Goal: Complete application form: Complete application form

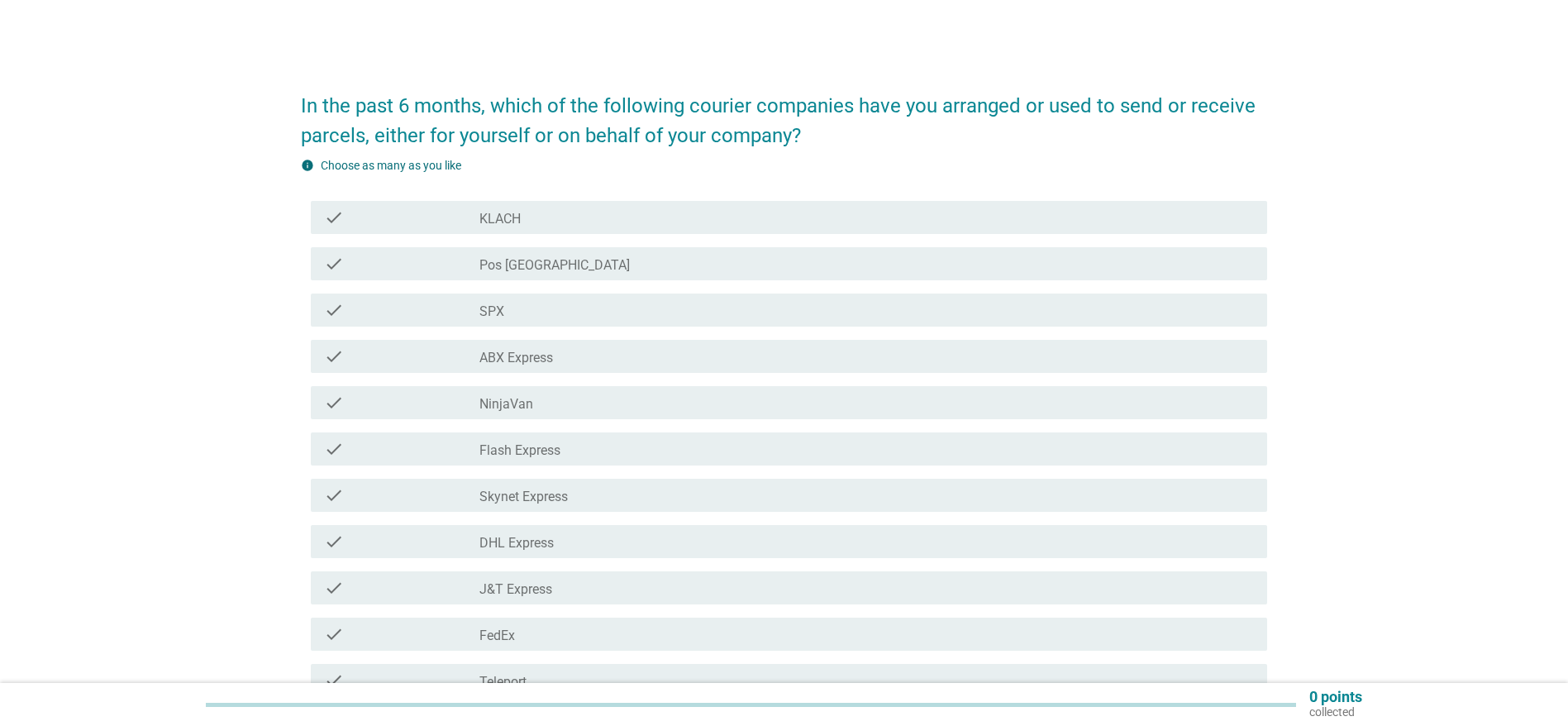
click at [505, 404] on label "NinjaVan" at bounding box center [506, 404] width 53 height 17
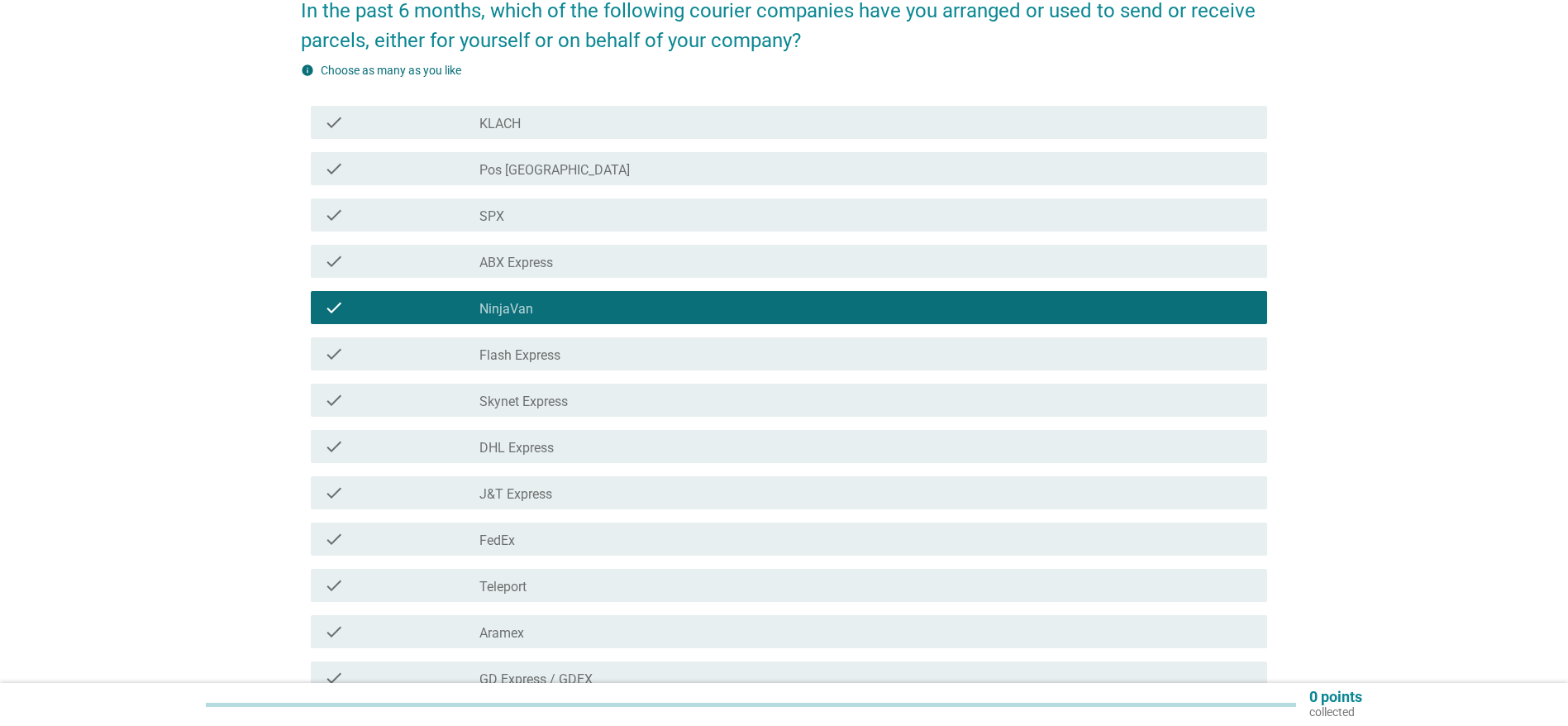
scroll to position [126, 0]
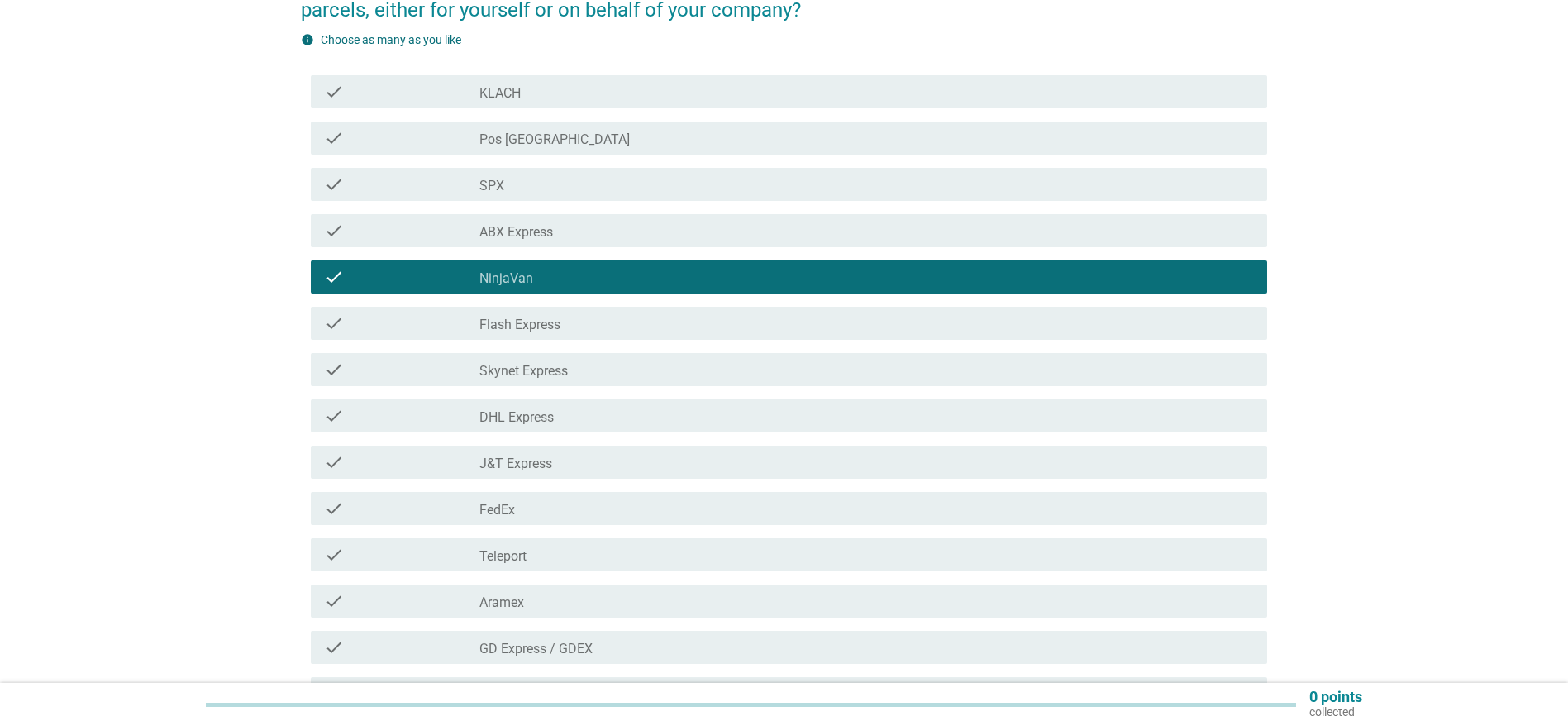
click at [474, 172] on div "check check_box_outline_blank SPX" at bounding box center [789, 184] width 956 height 33
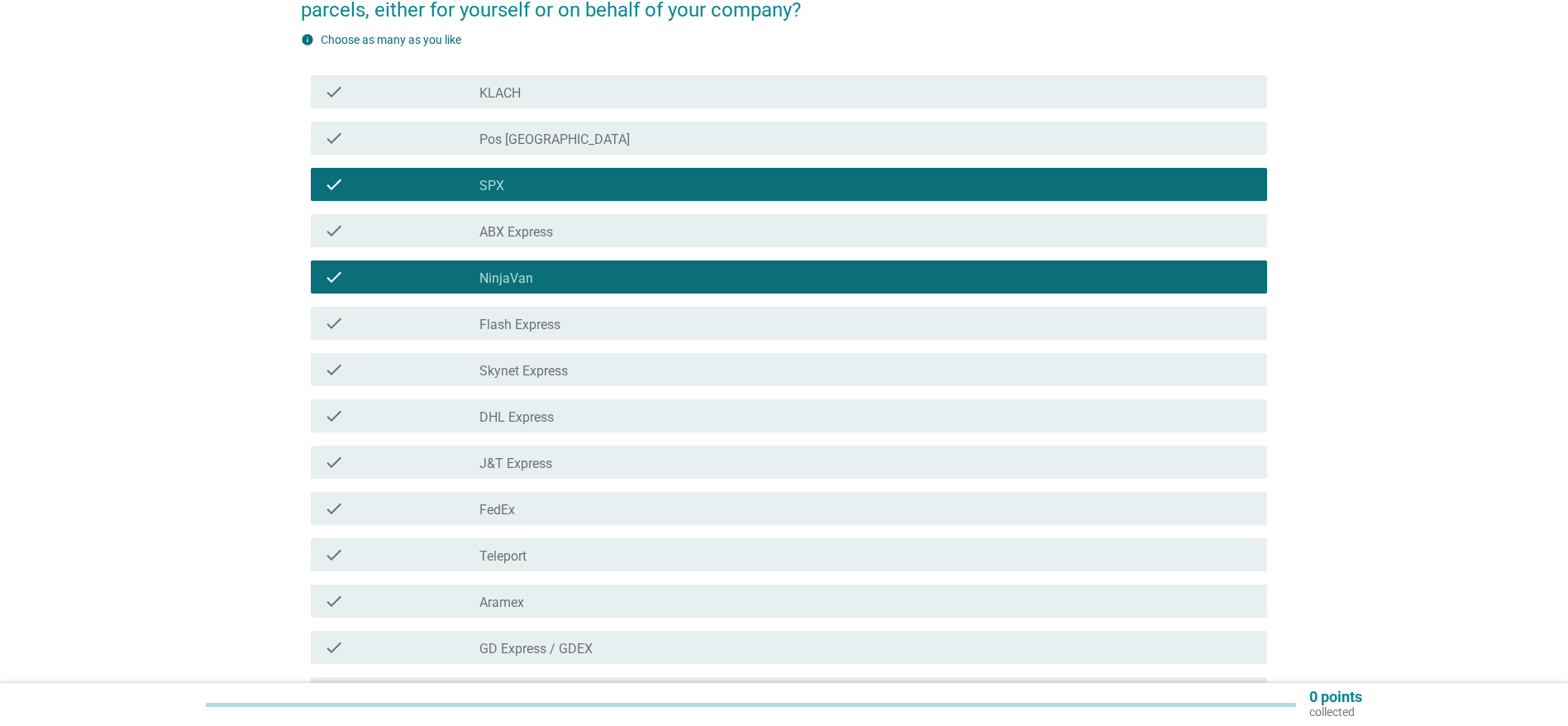
click at [580, 457] on div "check_box_outline_blank J&T Express" at bounding box center [866, 463] width 774 height 20
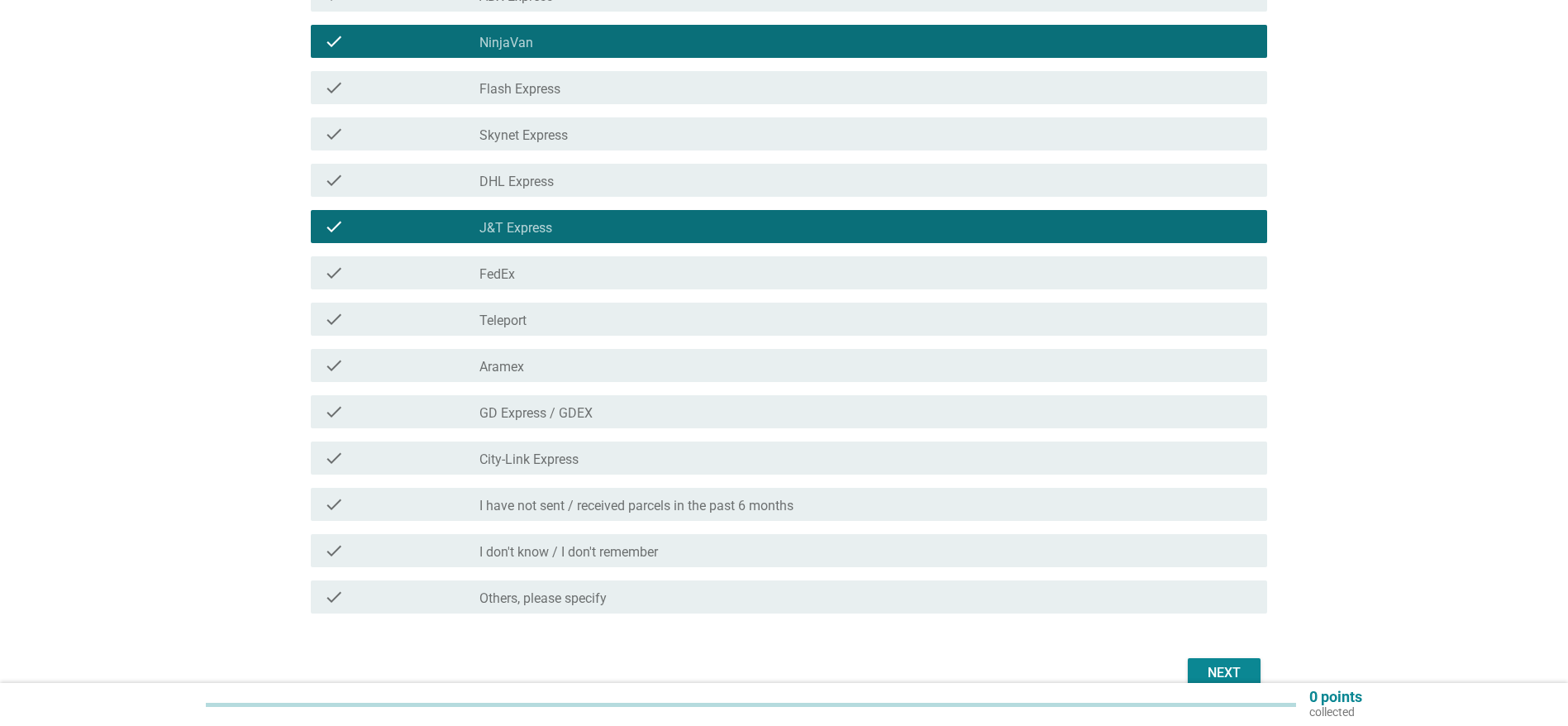
scroll to position [396, 0]
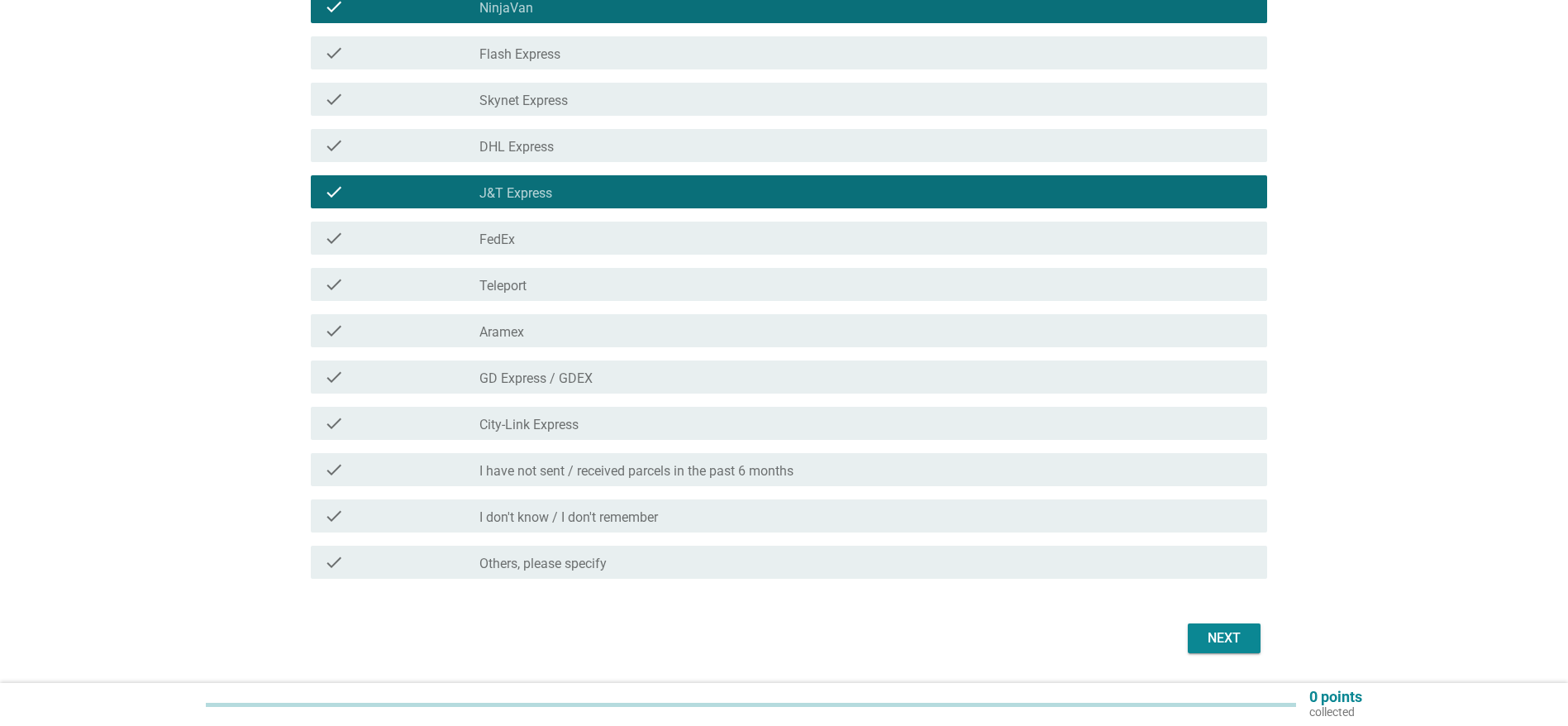
click at [1204, 631] on div "Next" at bounding box center [1224, 639] width 46 height 20
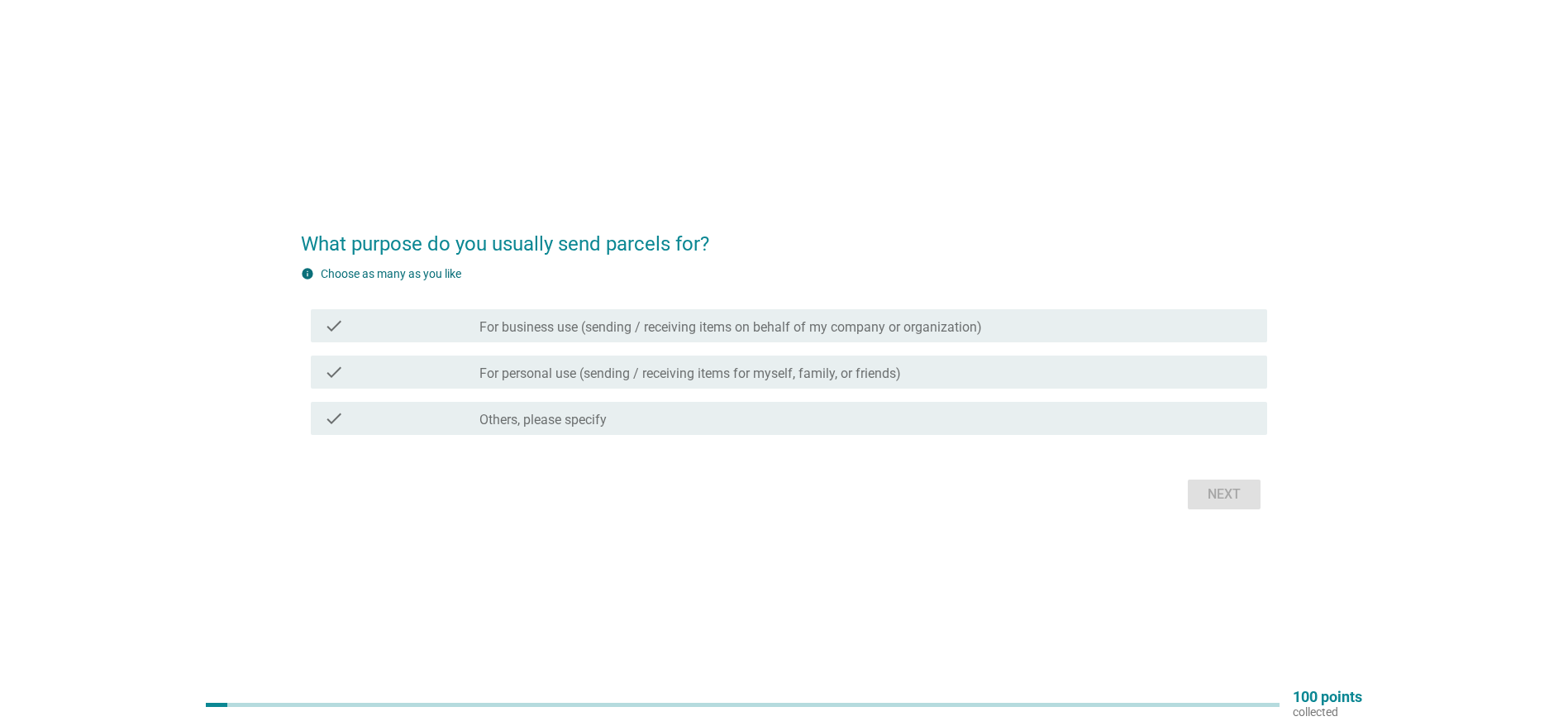
click at [576, 373] on label "For personal use (sending / receiving items for myself, family, or friends)" at bounding box center [690, 374] width 421 height 17
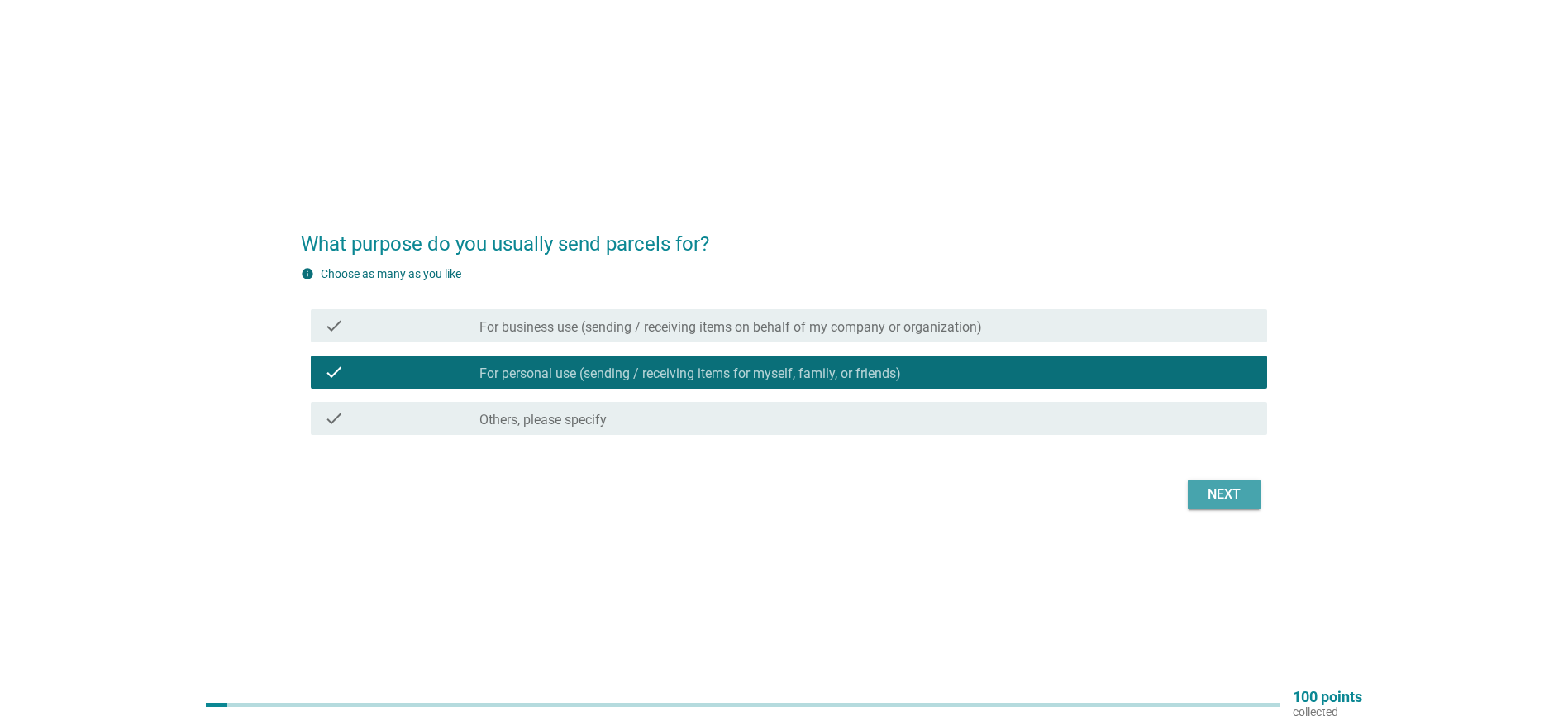
click at [1234, 497] on div "Next" at bounding box center [1224, 495] width 46 height 20
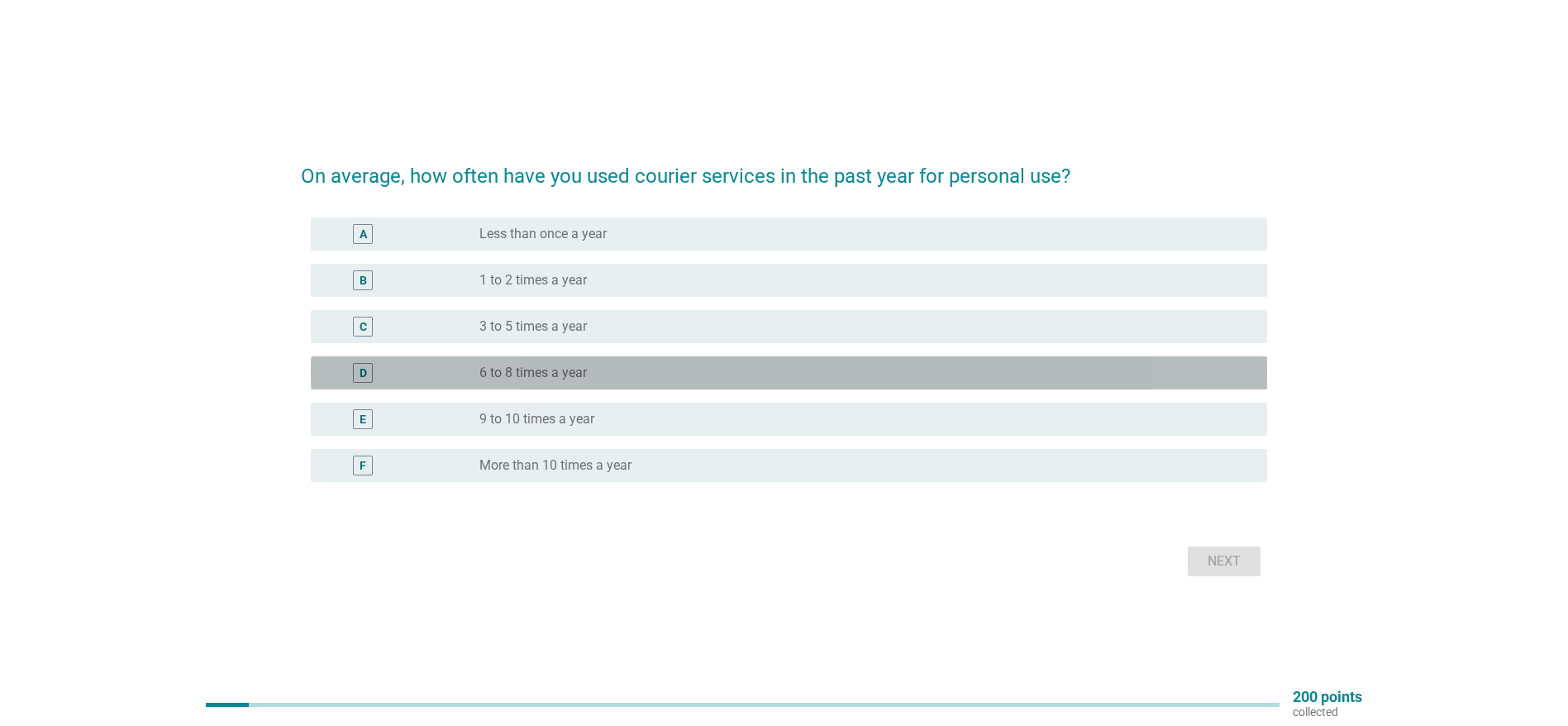
click at [469, 364] on div "D" at bounding box center [401, 373] width 155 height 20
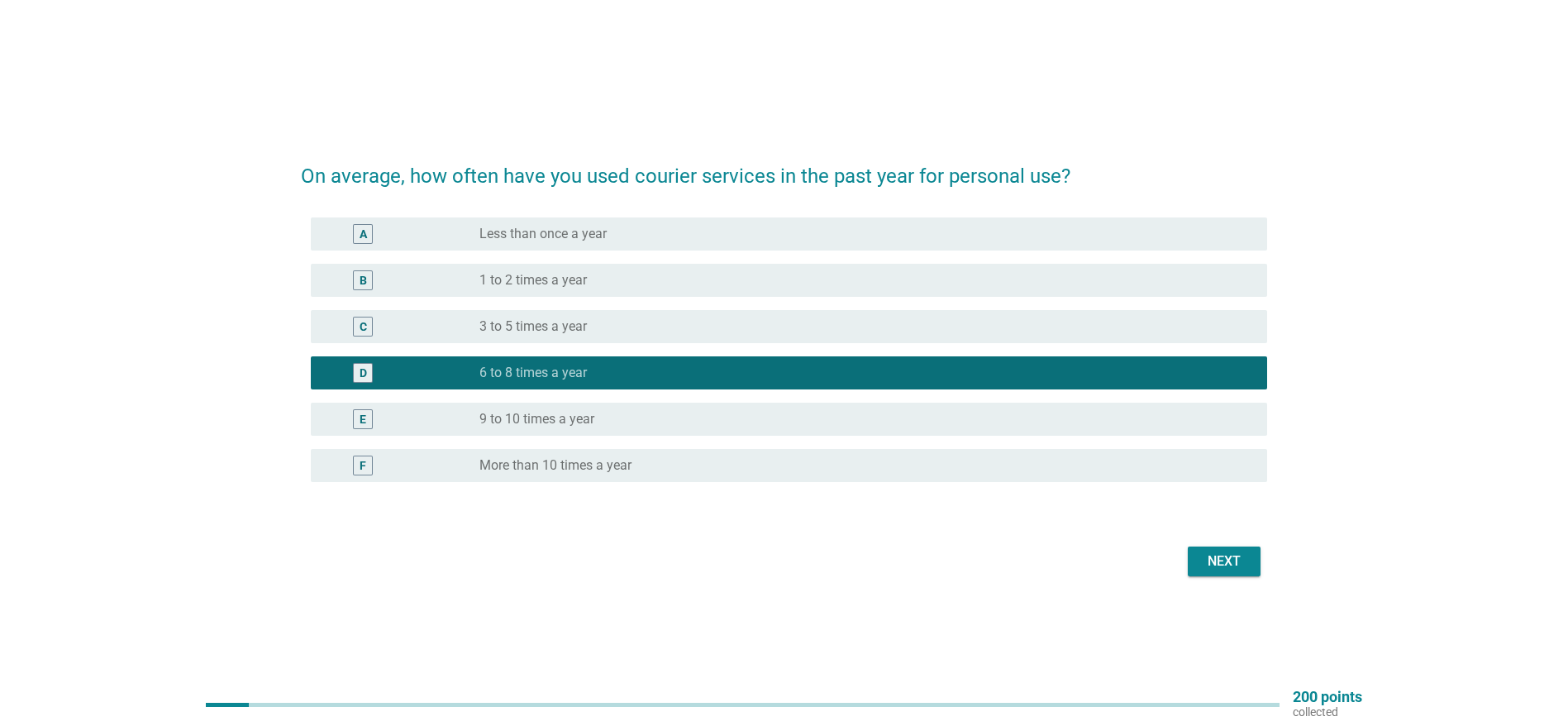
click at [1219, 556] on div "Next" at bounding box center [1224, 561] width 46 height 20
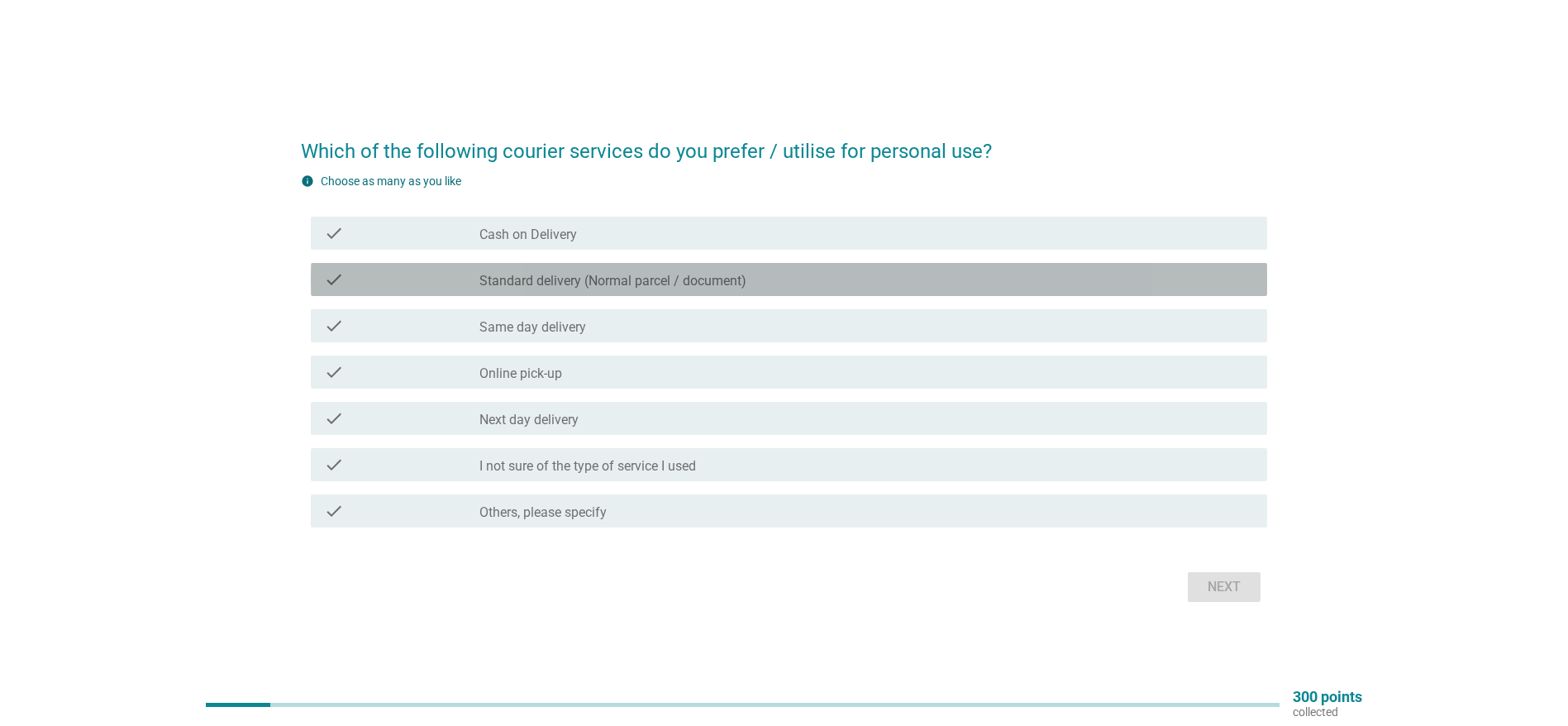
click at [501, 280] on label "Standard delivery (Normal parcel / document)" at bounding box center [612, 282] width 267 height 17
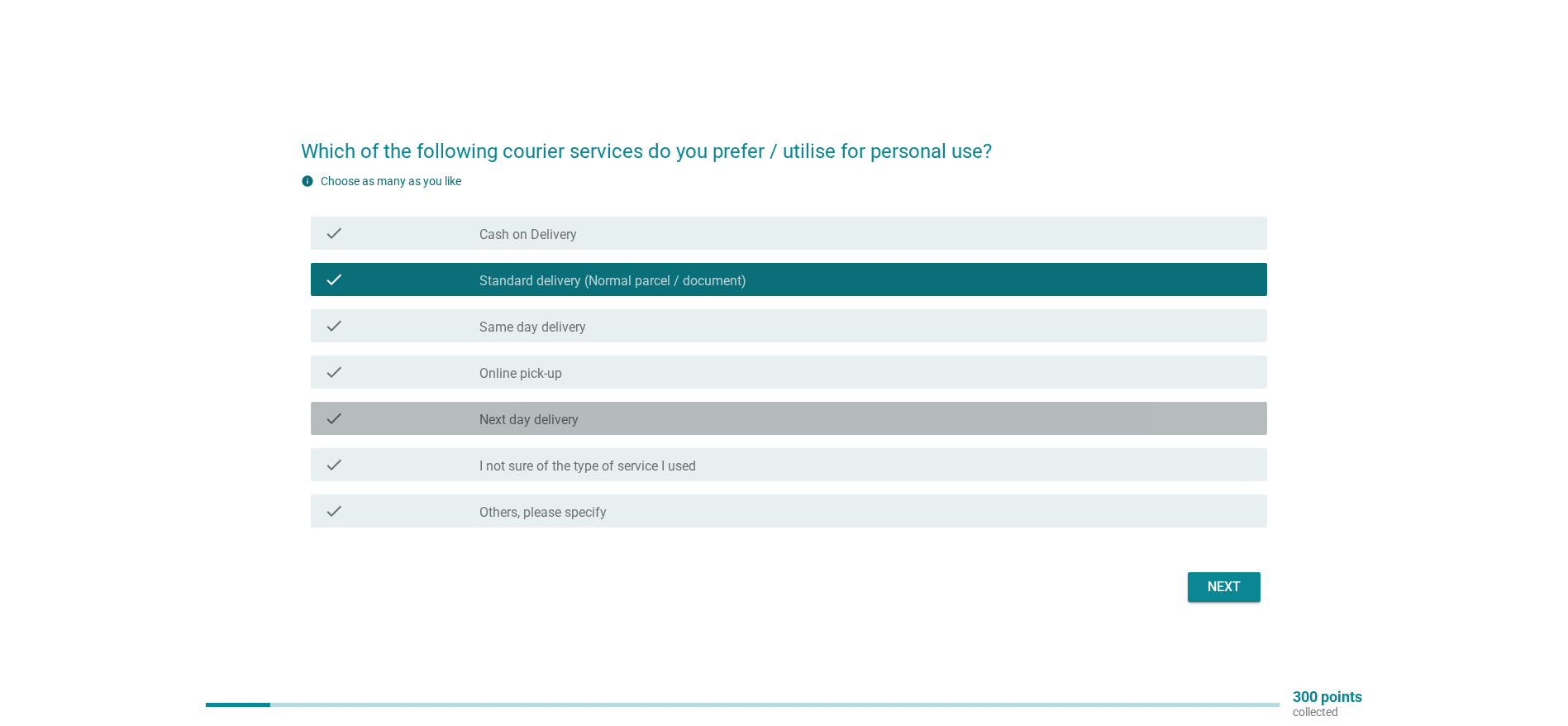
click at [501, 414] on label "Next day delivery" at bounding box center [529, 421] width 99 height 17
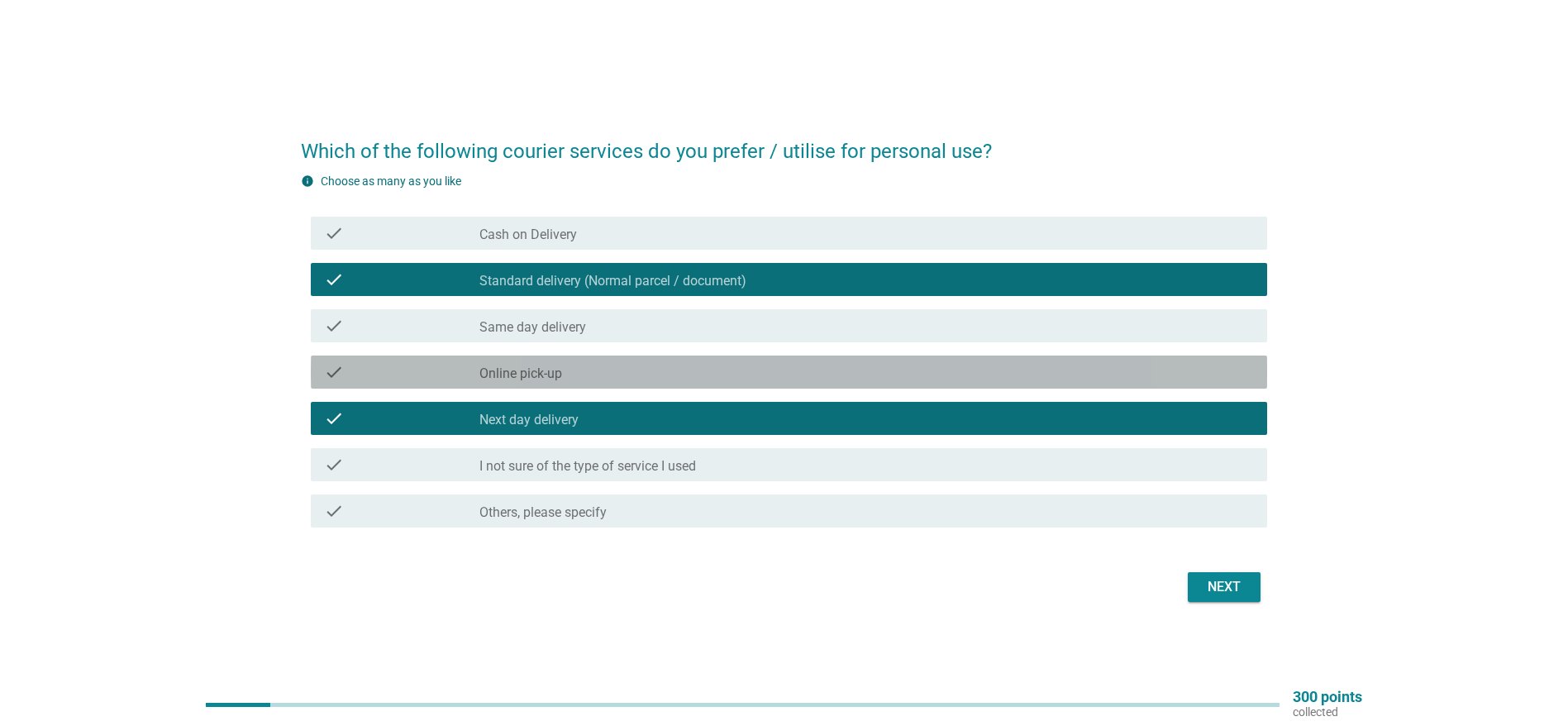
click at [466, 371] on div "check" at bounding box center [401, 373] width 155 height 20
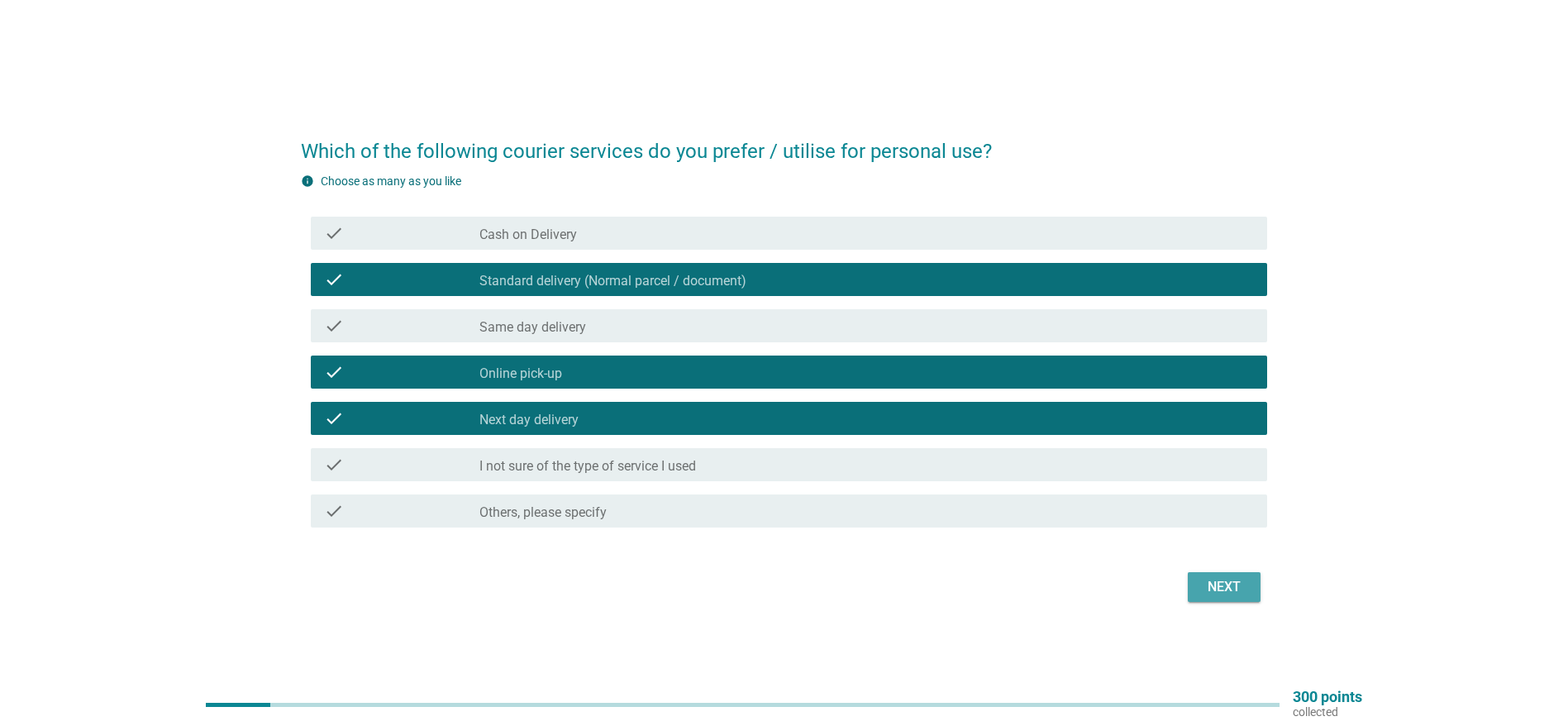
click at [1215, 589] on div "Next" at bounding box center [1224, 587] width 46 height 20
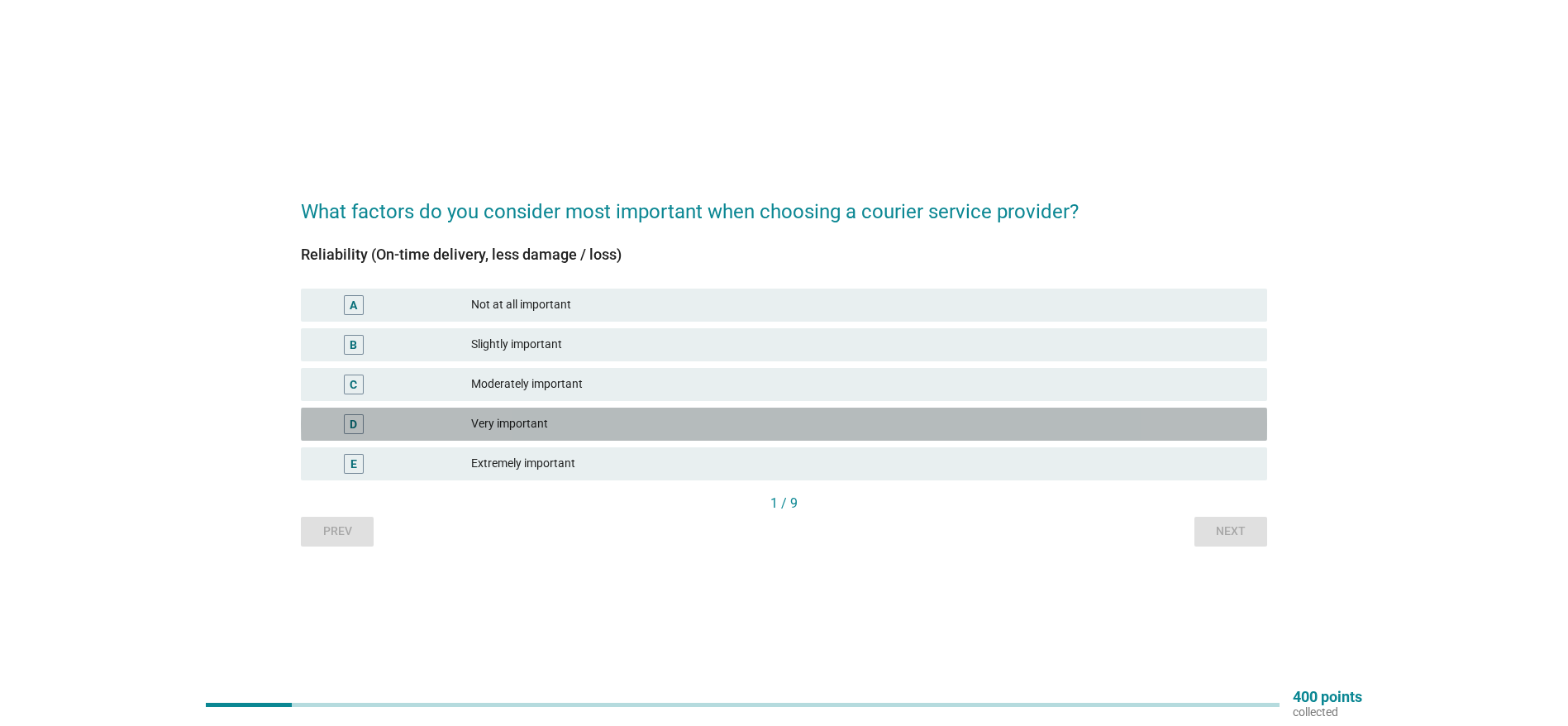
click at [504, 428] on div "Very important" at bounding box center [862, 424] width 783 height 20
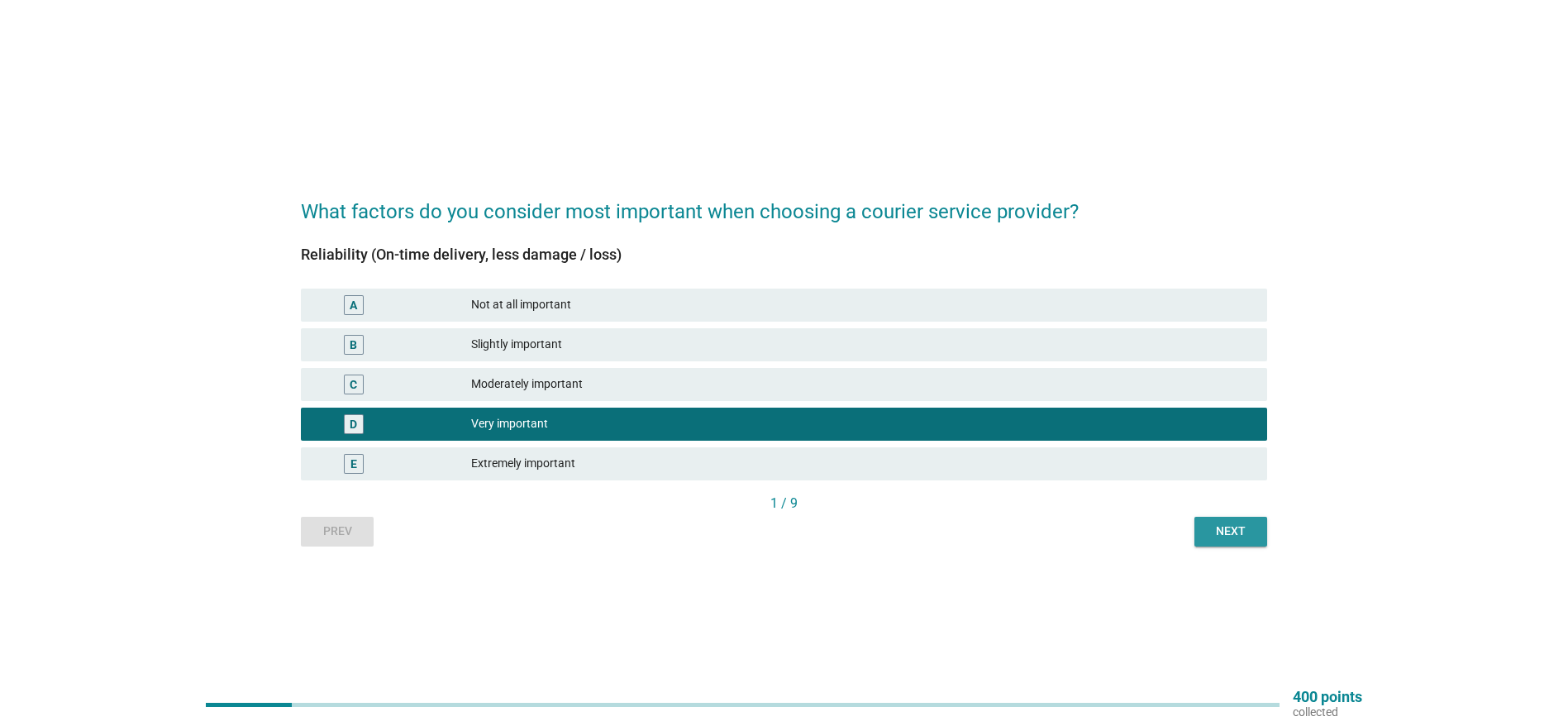
click at [1234, 527] on div "Next" at bounding box center [1230, 531] width 46 height 17
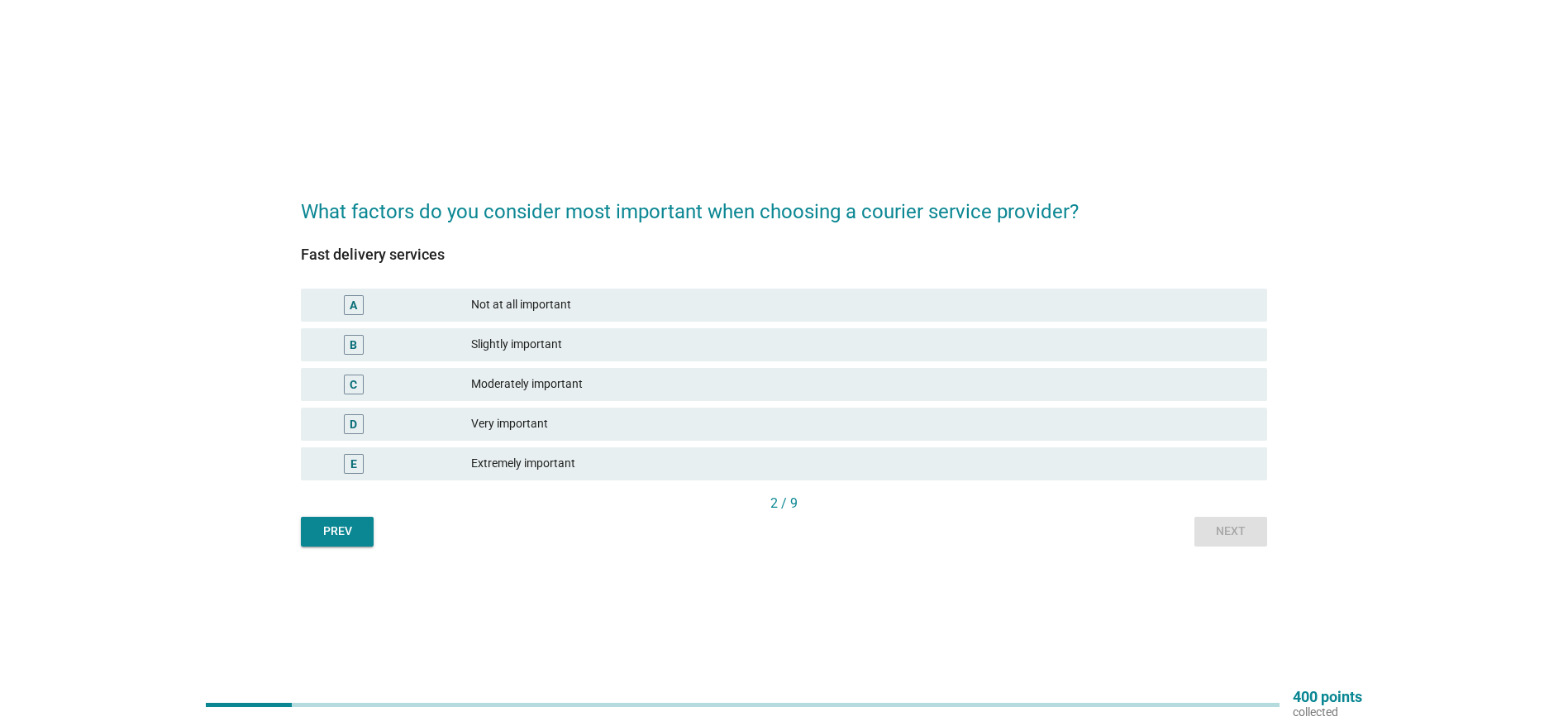
click at [541, 421] on div "Very important" at bounding box center [862, 424] width 783 height 20
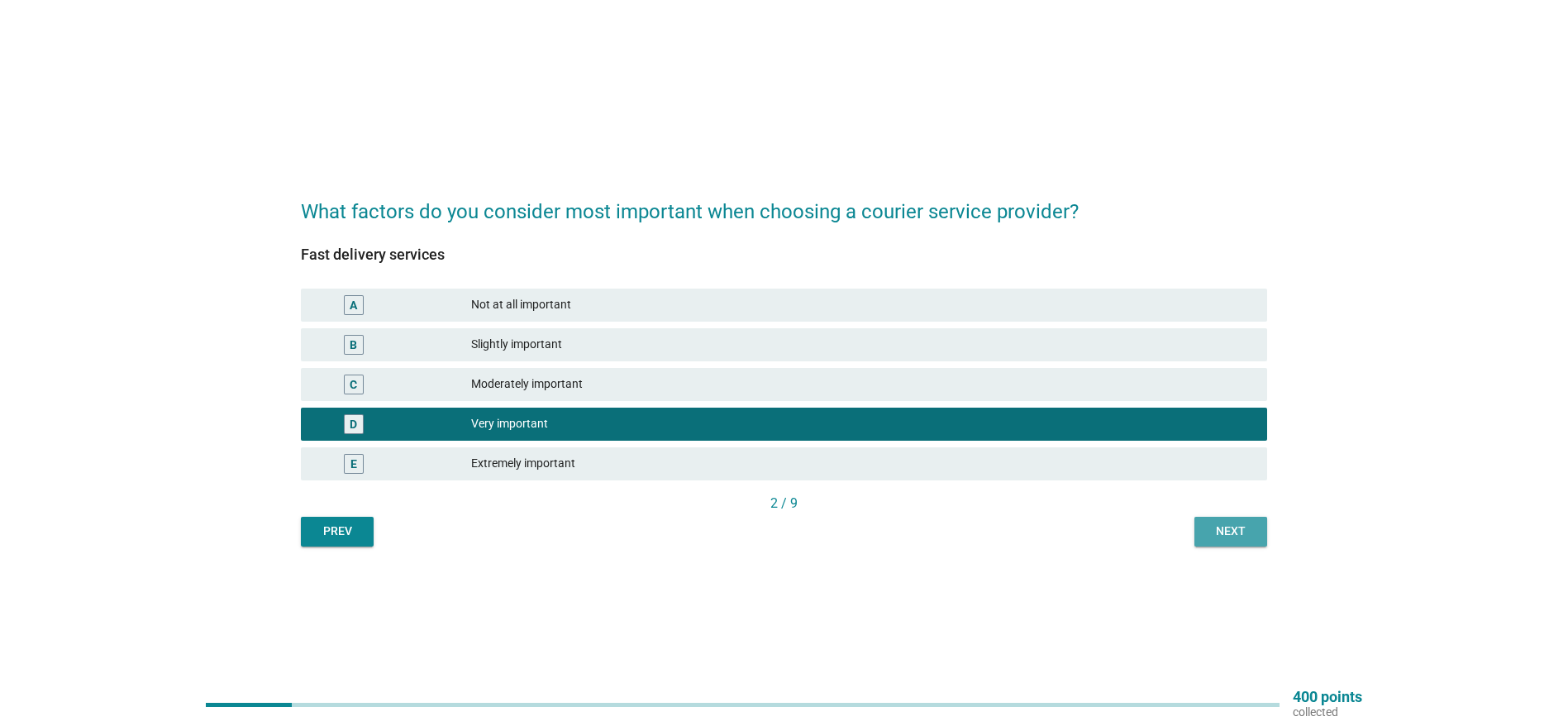
click at [1214, 533] on div "Next" at bounding box center [1230, 531] width 46 height 17
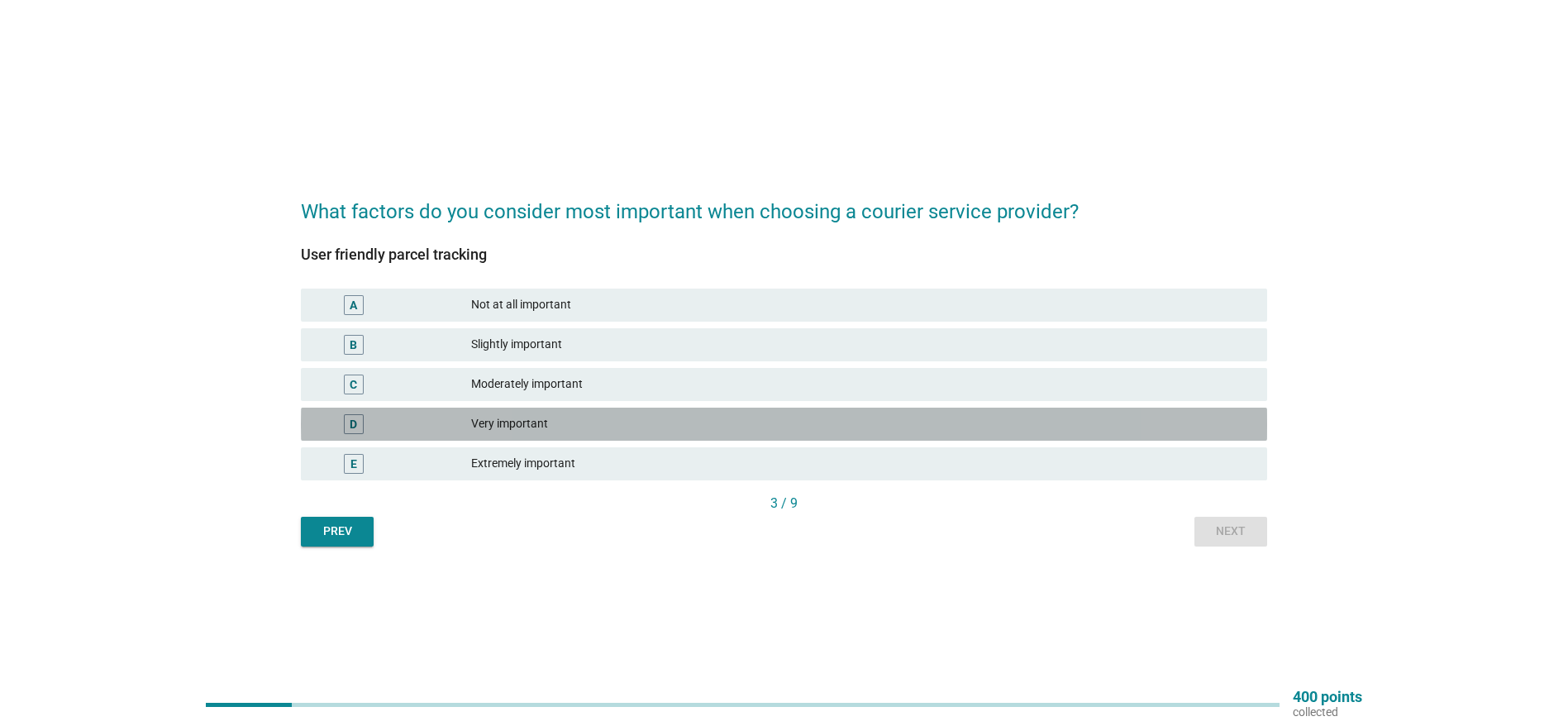
click at [521, 424] on div "Very important" at bounding box center [862, 424] width 783 height 20
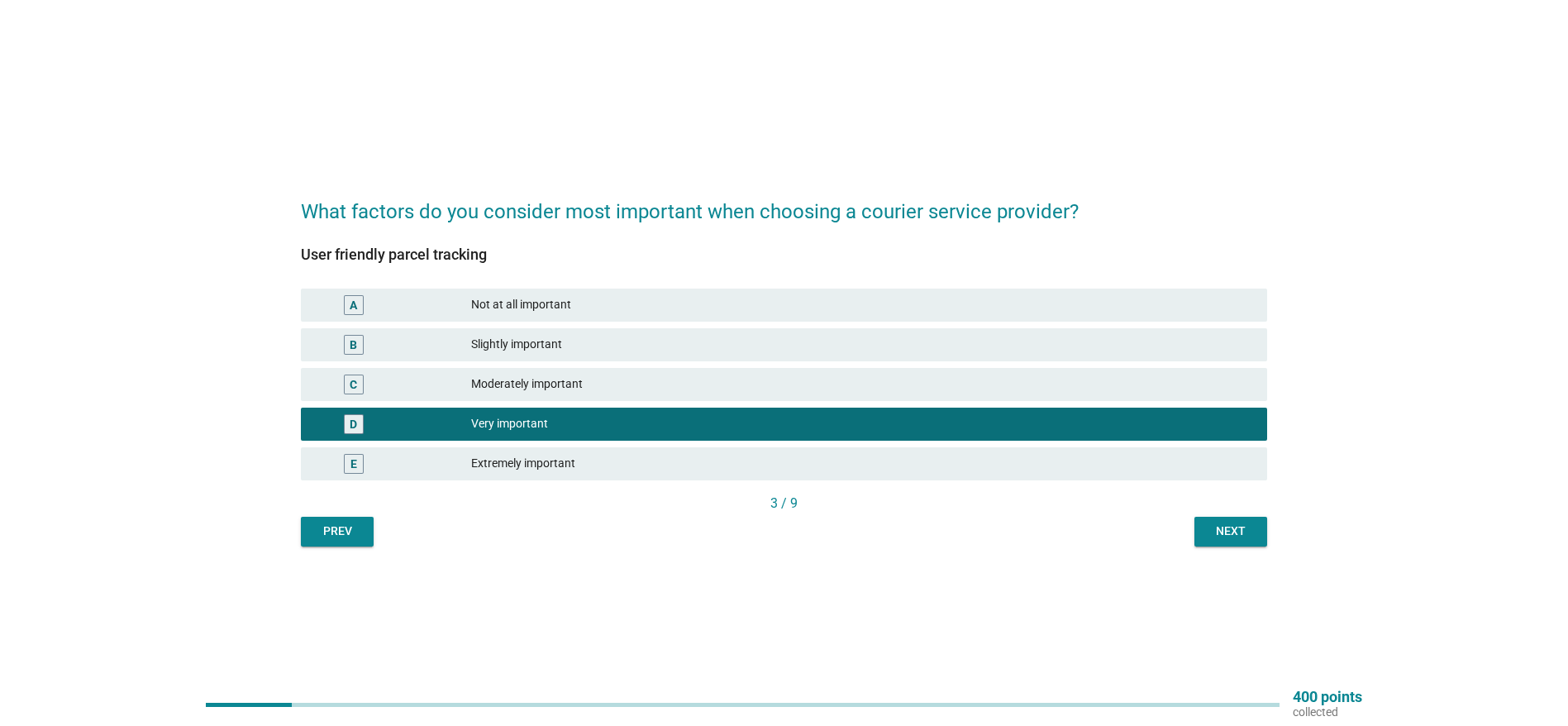
click at [1230, 533] on div "Next" at bounding box center [1230, 531] width 46 height 17
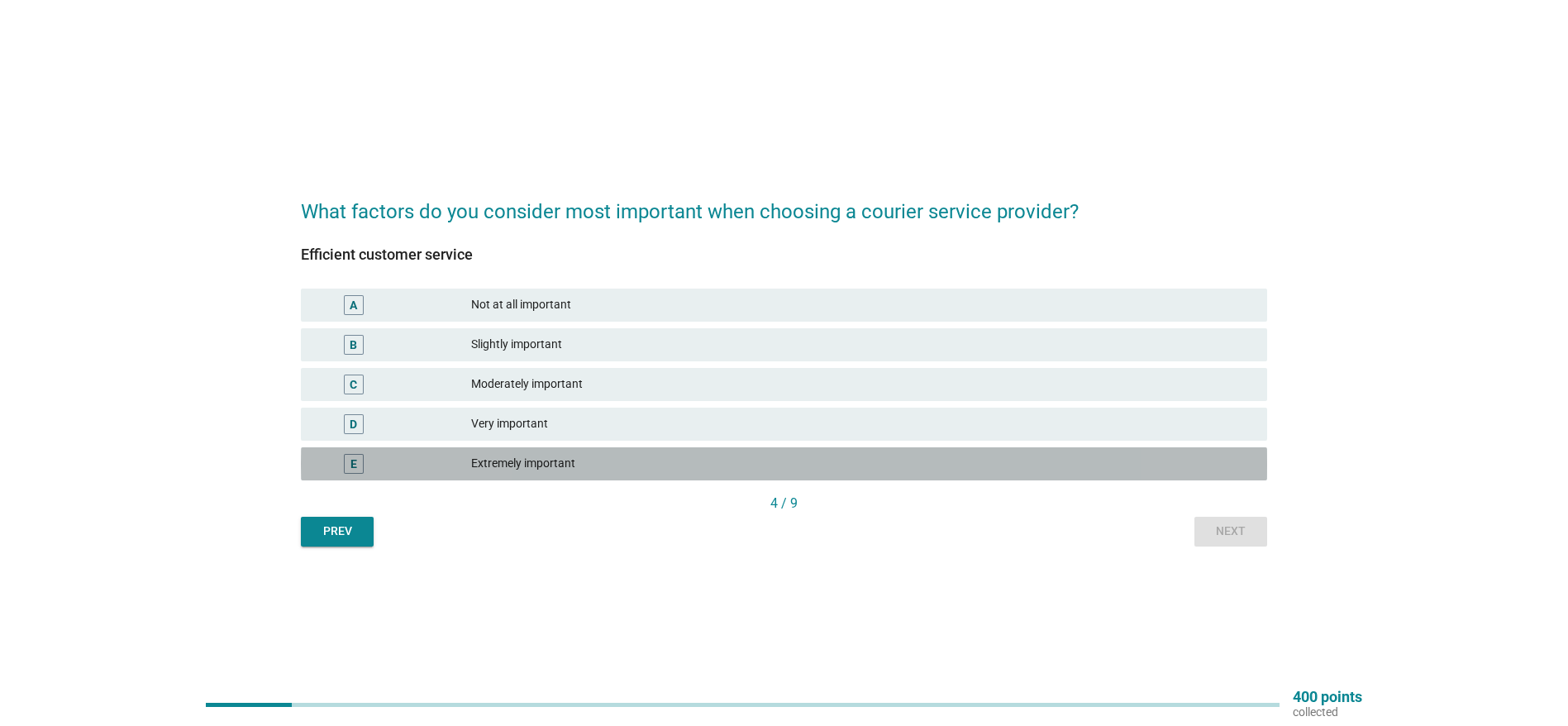
click at [490, 466] on div "Extremely important" at bounding box center [862, 464] width 783 height 20
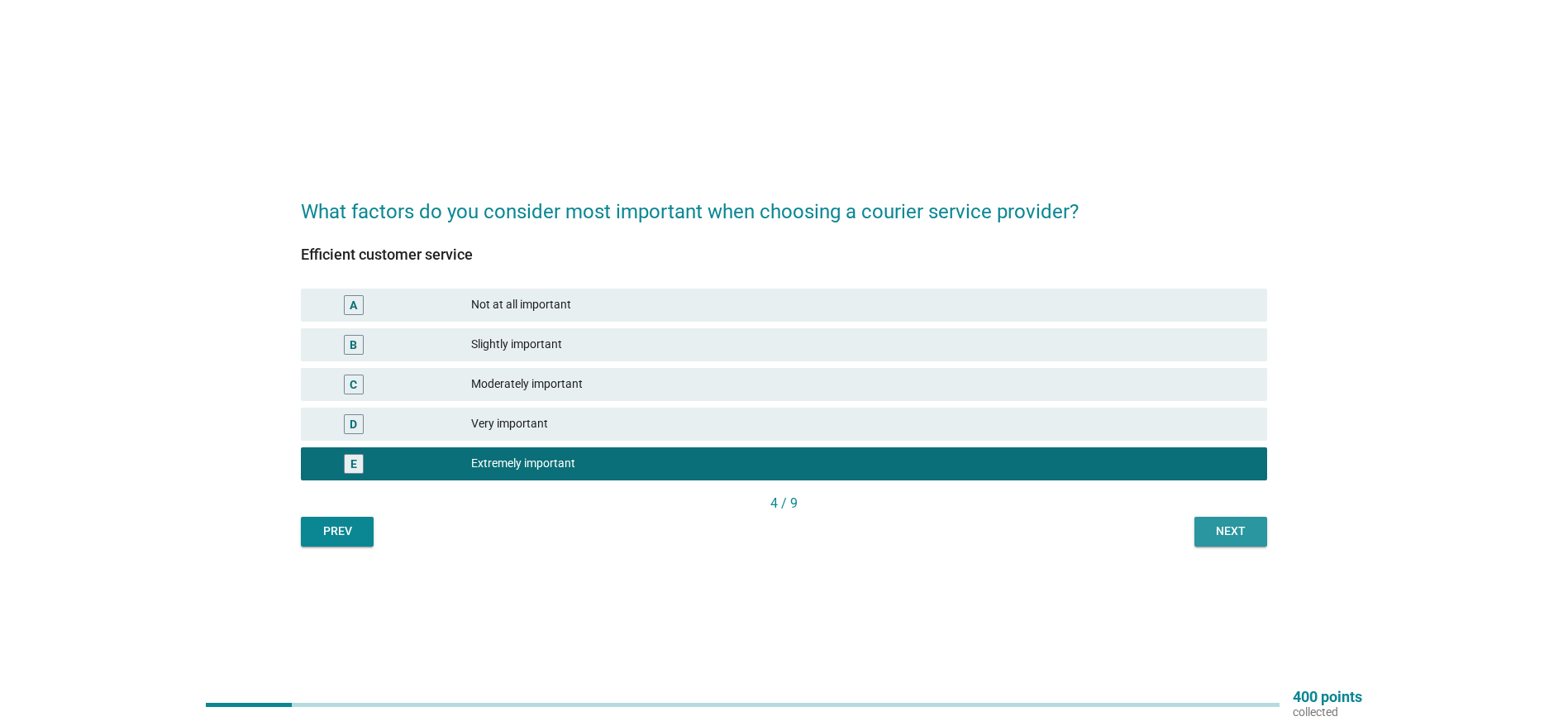
click at [1252, 525] on div "Next" at bounding box center [1230, 531] width 46 height 17
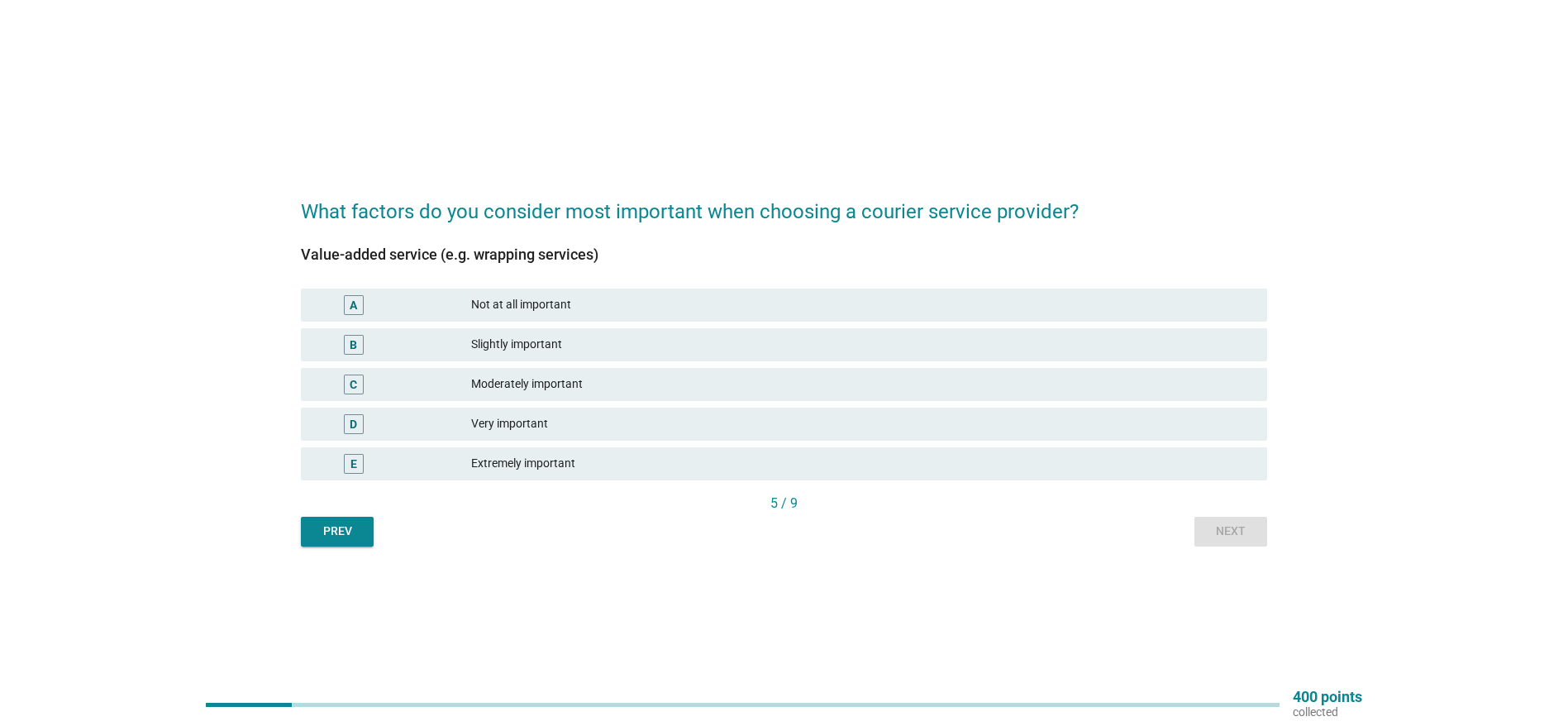
click at [534, 385] on div "Moderately important" at bounding box center [862, 385] width 783 height 20
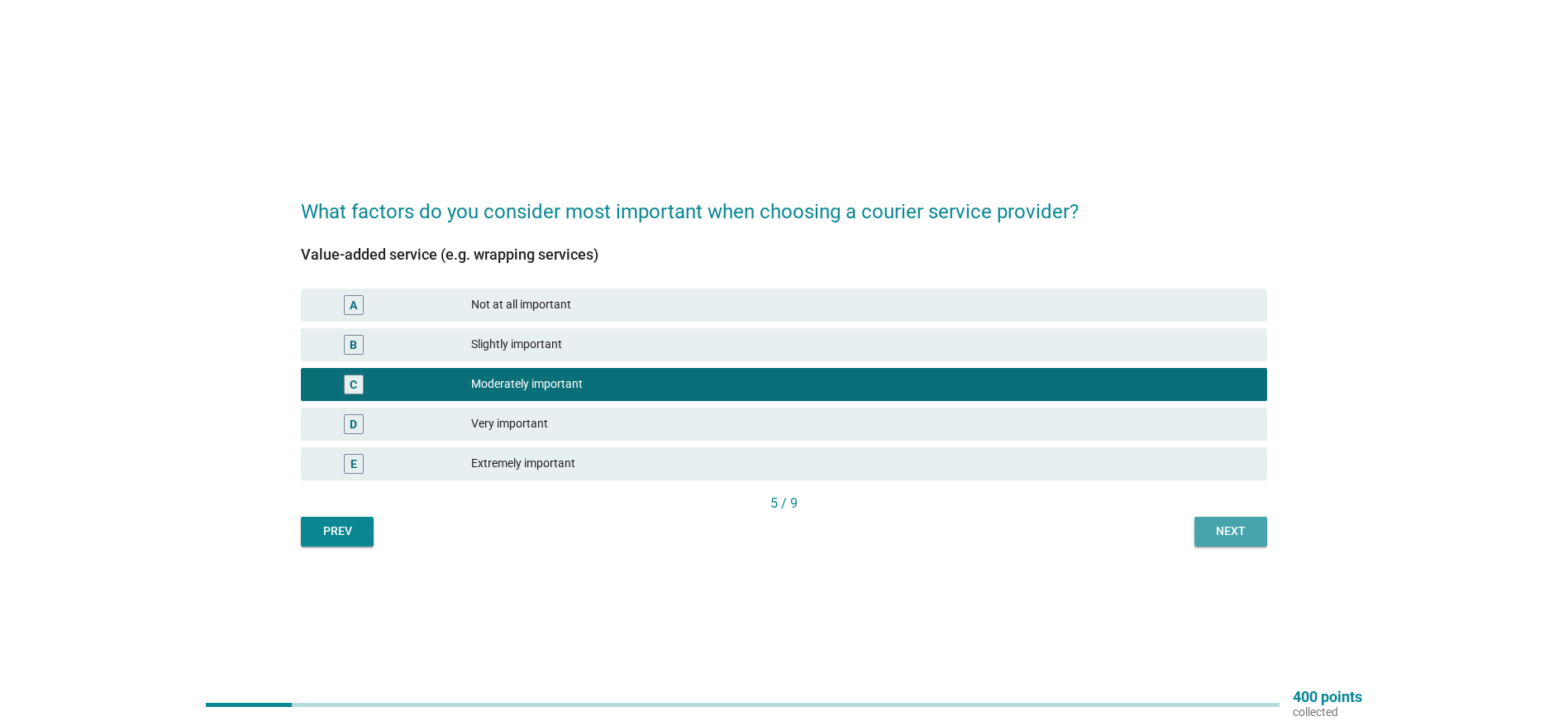
click at [1214, 529] on div "Next" at bounding box center [1230, 531] width 46 height 17
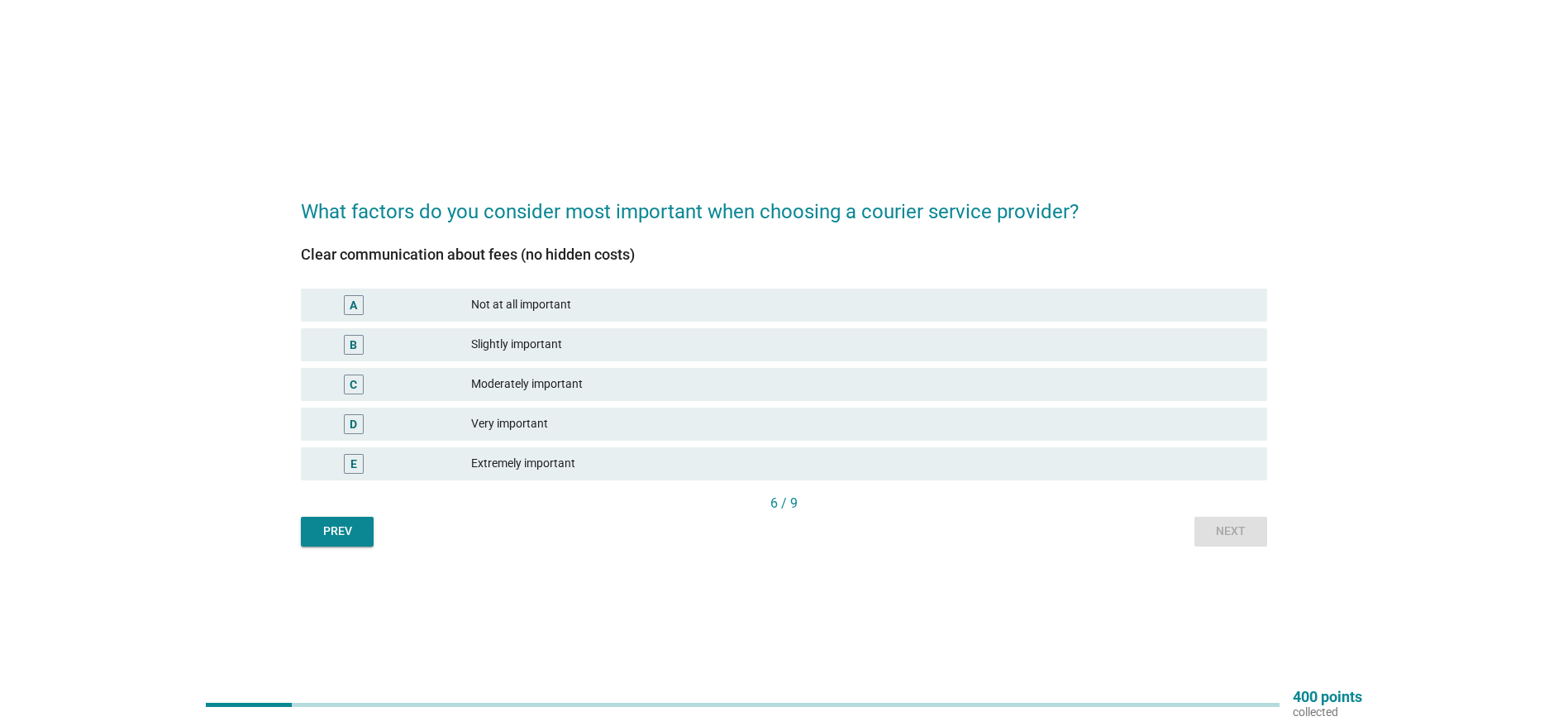
click at [518, 458] on div "Extremely important" at bounding box center [862, 464] width 783 height 20
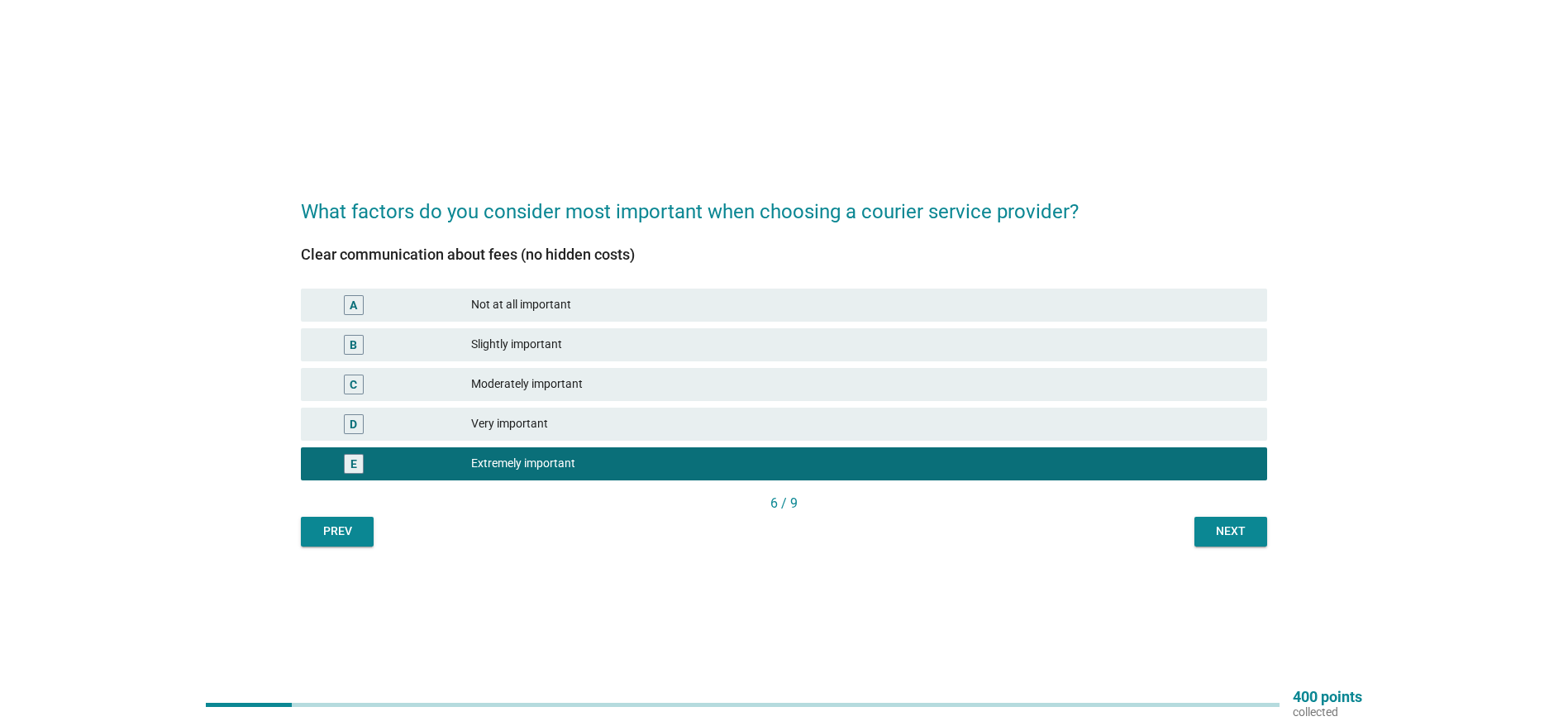
click at [1206, 522] on button "Next" at bounding box center [1230, 532] width 73 height 29
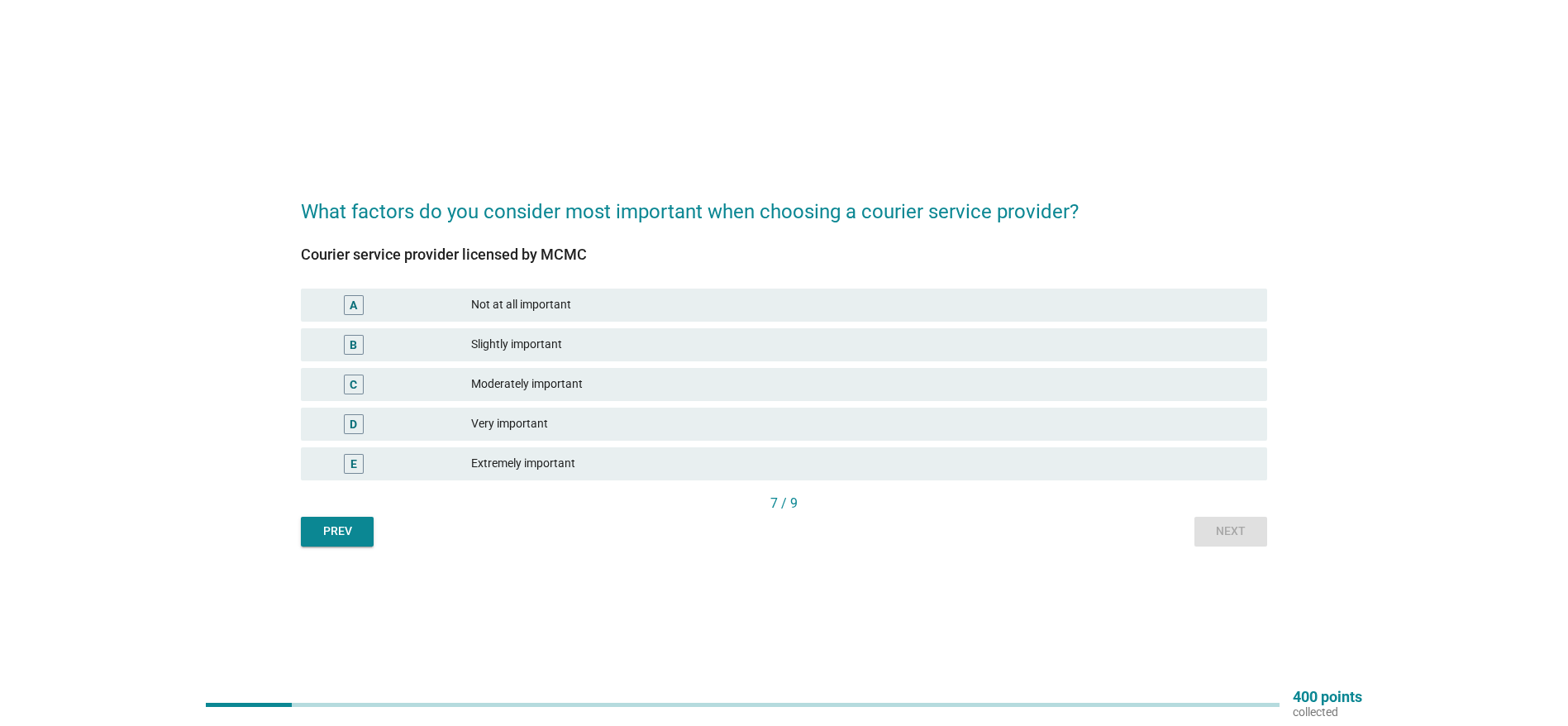
click at [513, 348] on div "Slightly important" at bounding box center [862, 345] width 783 height 20
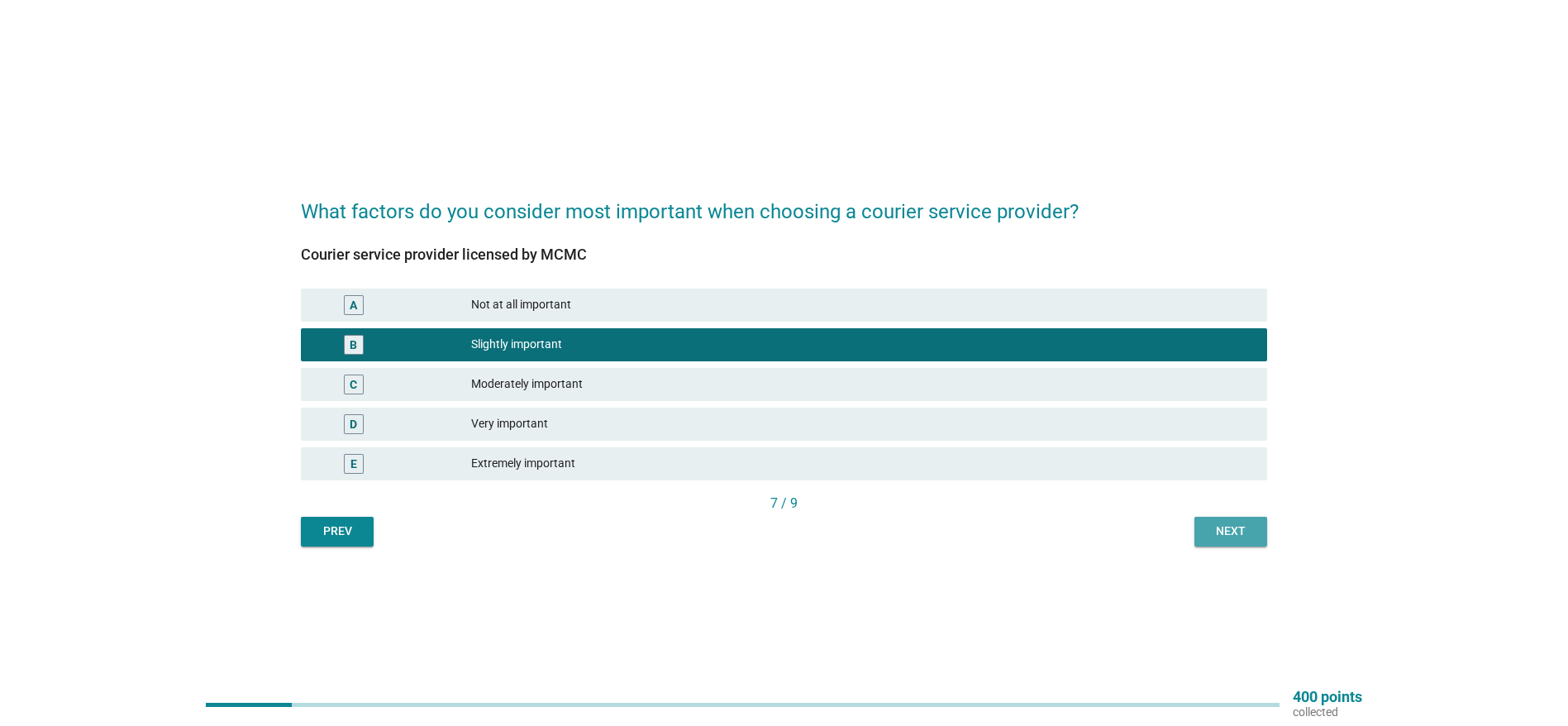
click at [1221, 521] on button "Next" at bounding box center [1230, 532] width 73 height 29
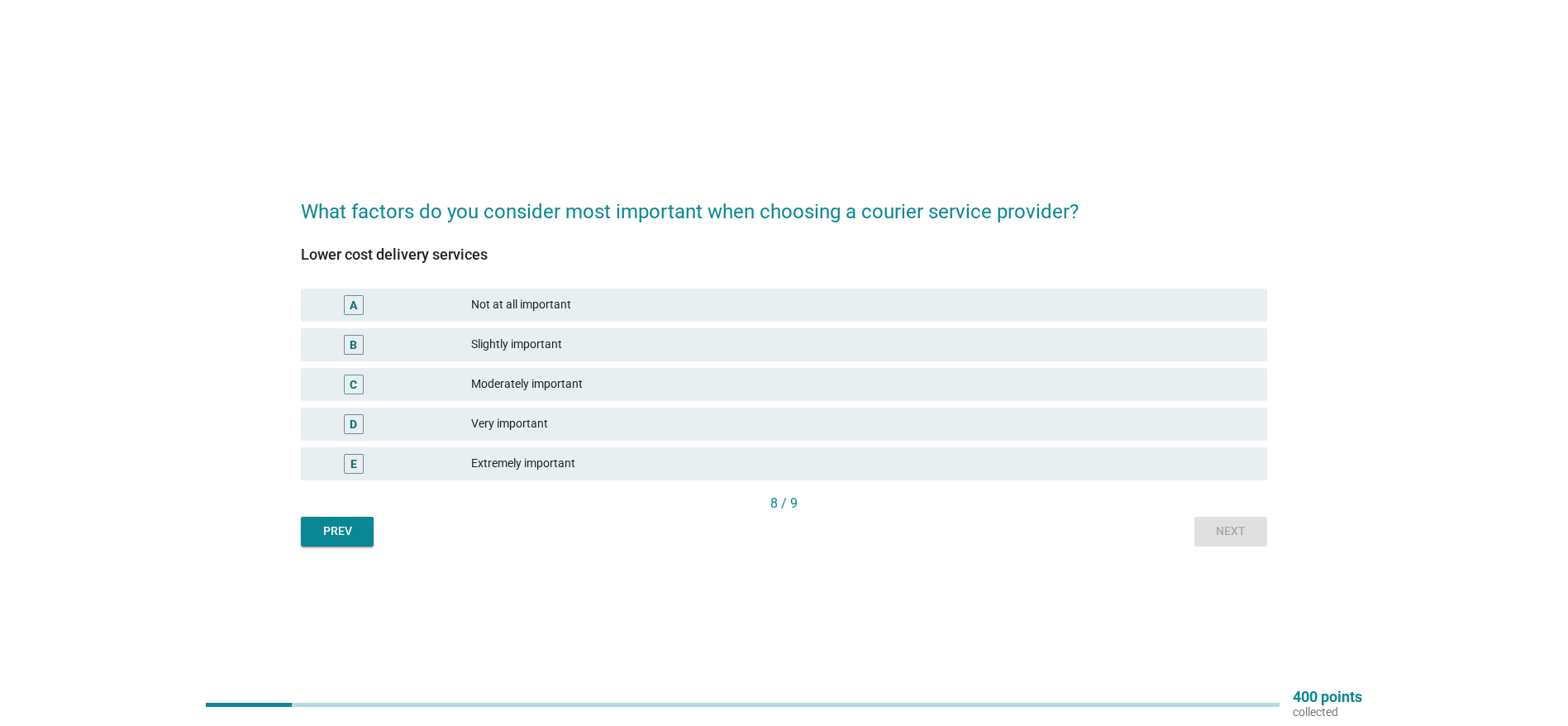
click at [487, 382] on div "Moderately important" at bounding box center [862, 385] width 783 height 20
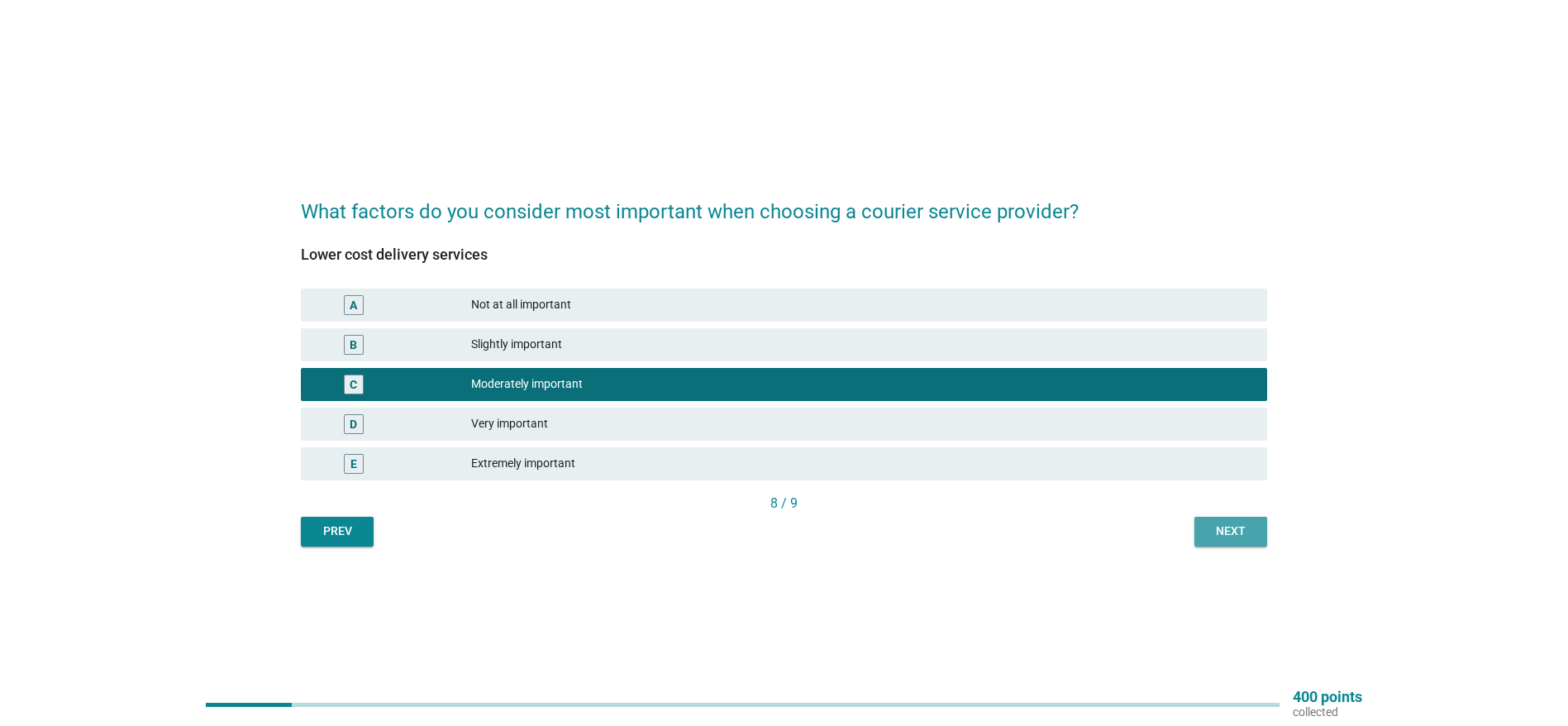
click at [1229, 529] on div "Next" at bounding box center [1230, 531] width 46 height 17
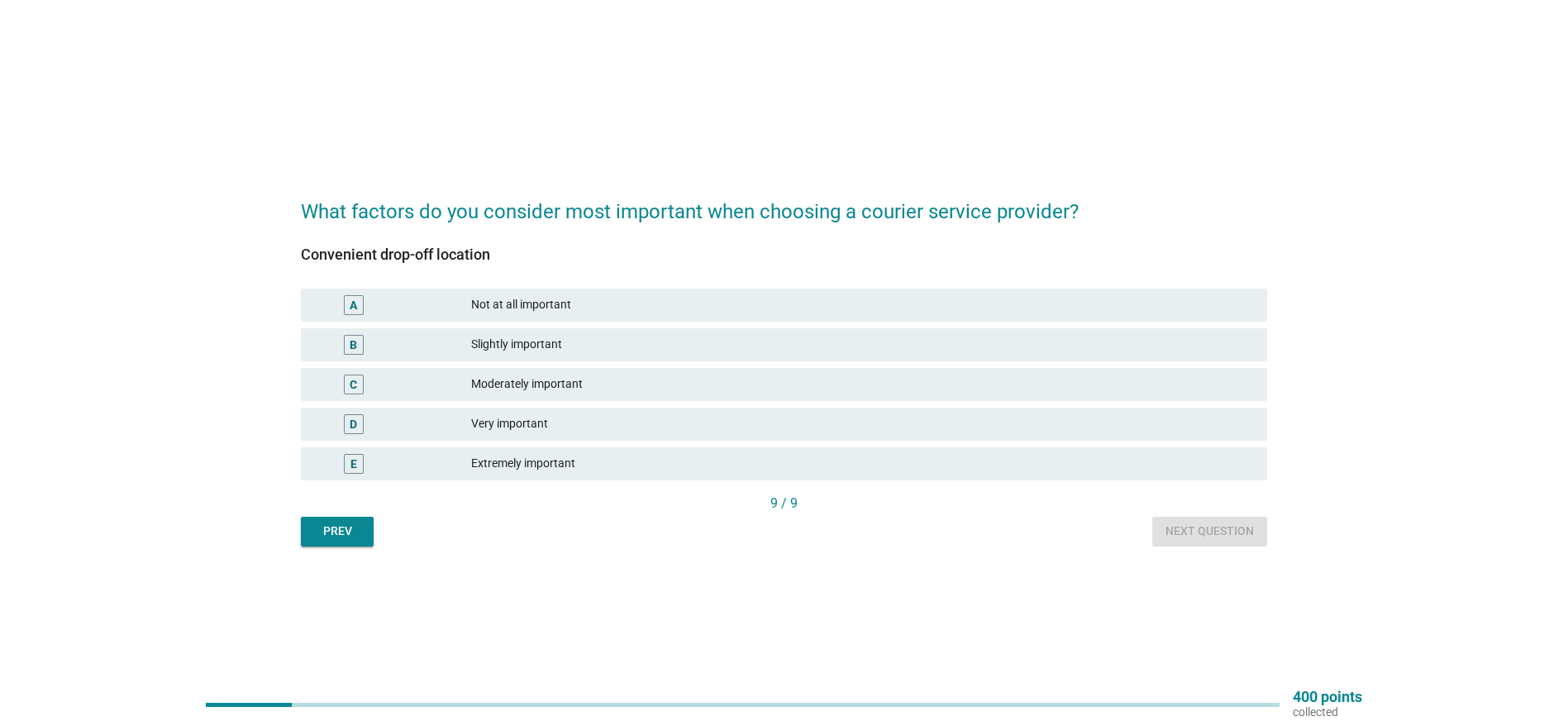
click at [497, 417] on div "Very important" at bounding box center [862, 424] width 783 height 20
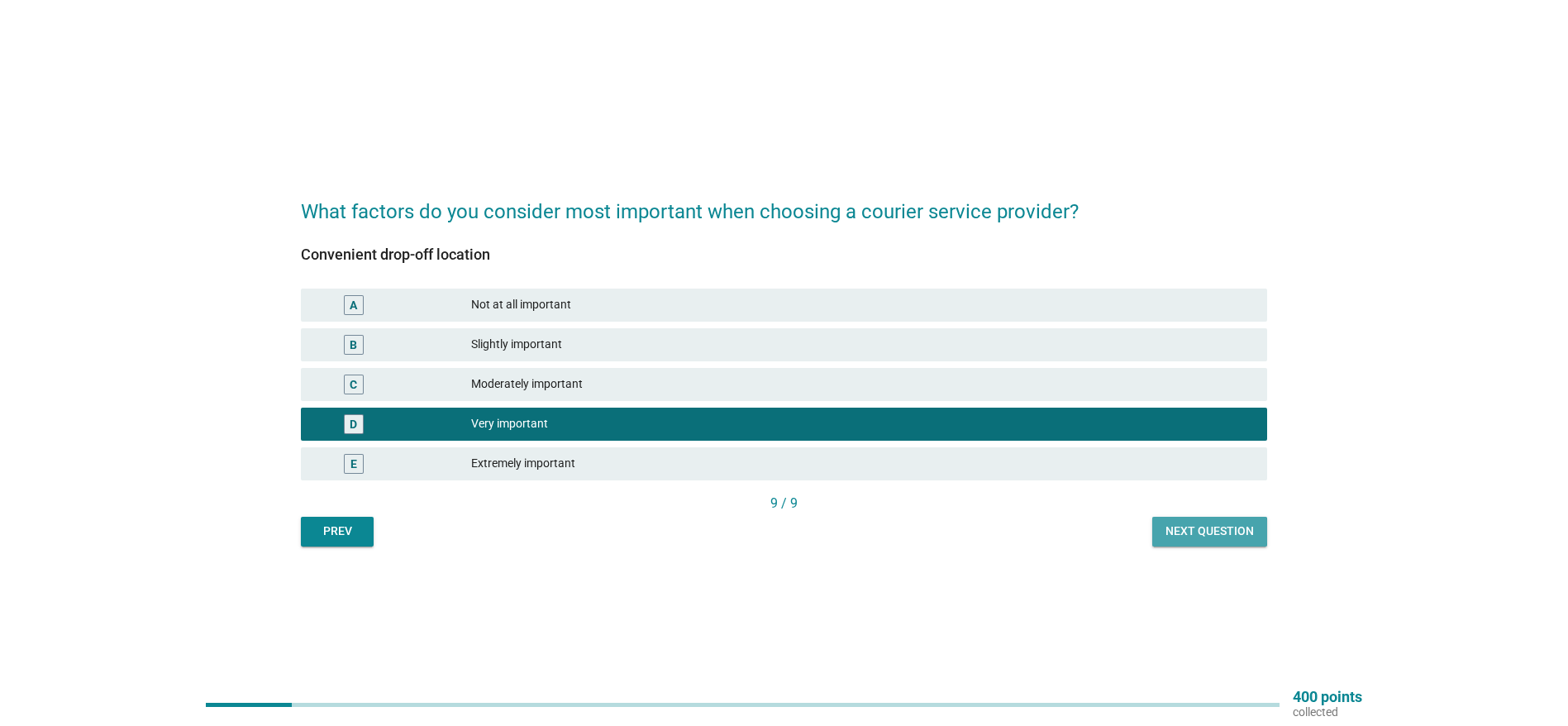
click at [1207, 528] on div "Next question" at bounding box center [1209, 531] width 88 height 17
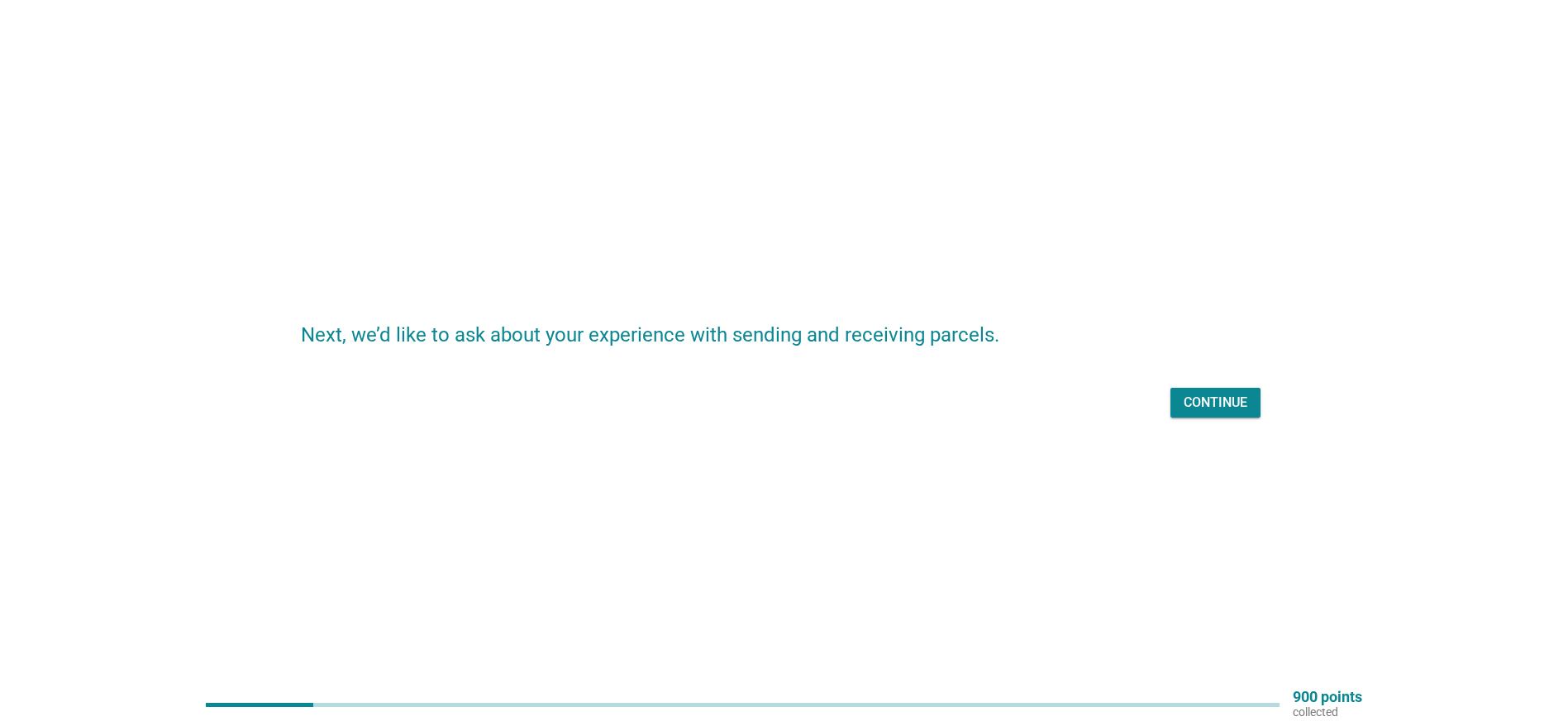
click at [1214, 398] on div "Continue" at bounding box center [1215, 403] width 63 height 20
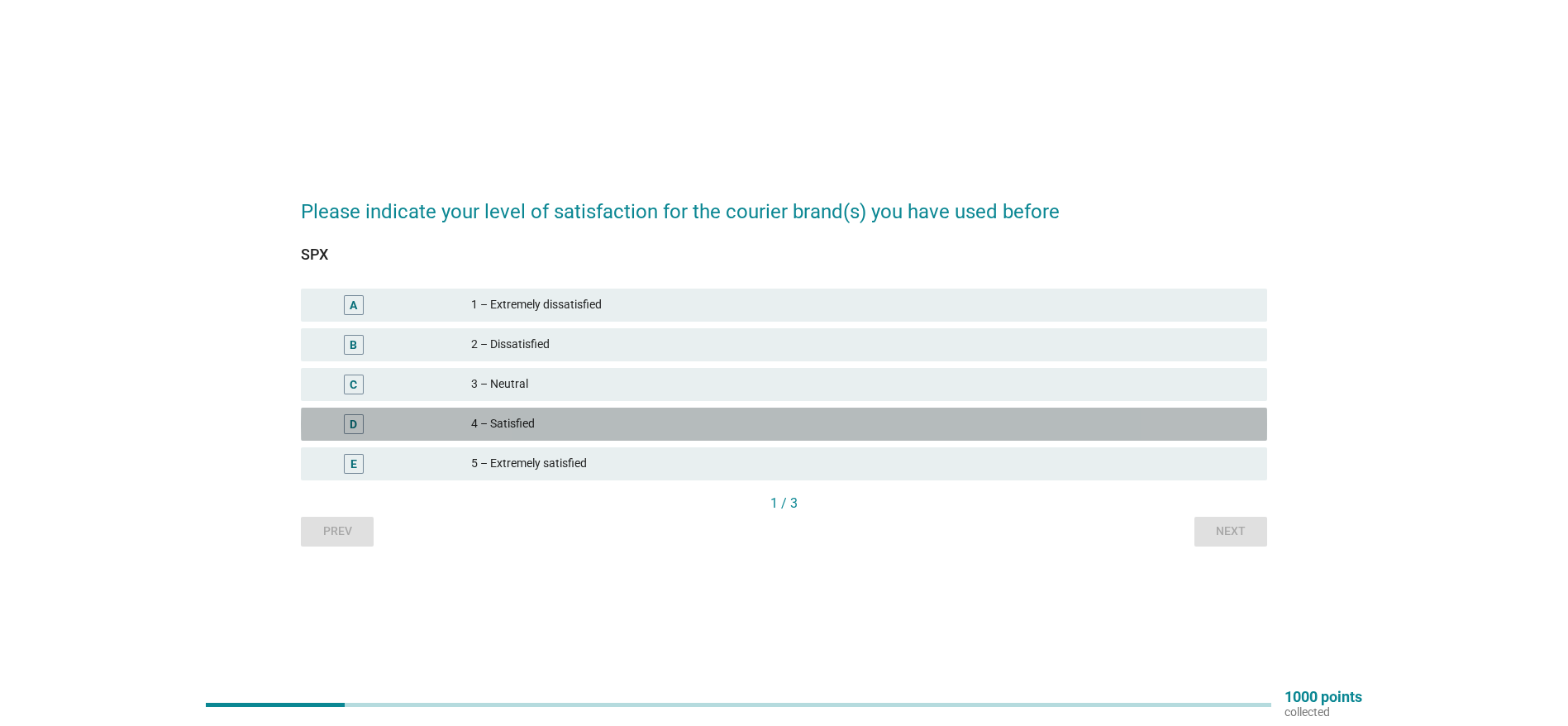
click at [517, 424] on div "4 – Satisfied" at bounding box center [862, 424] width 783 height 20
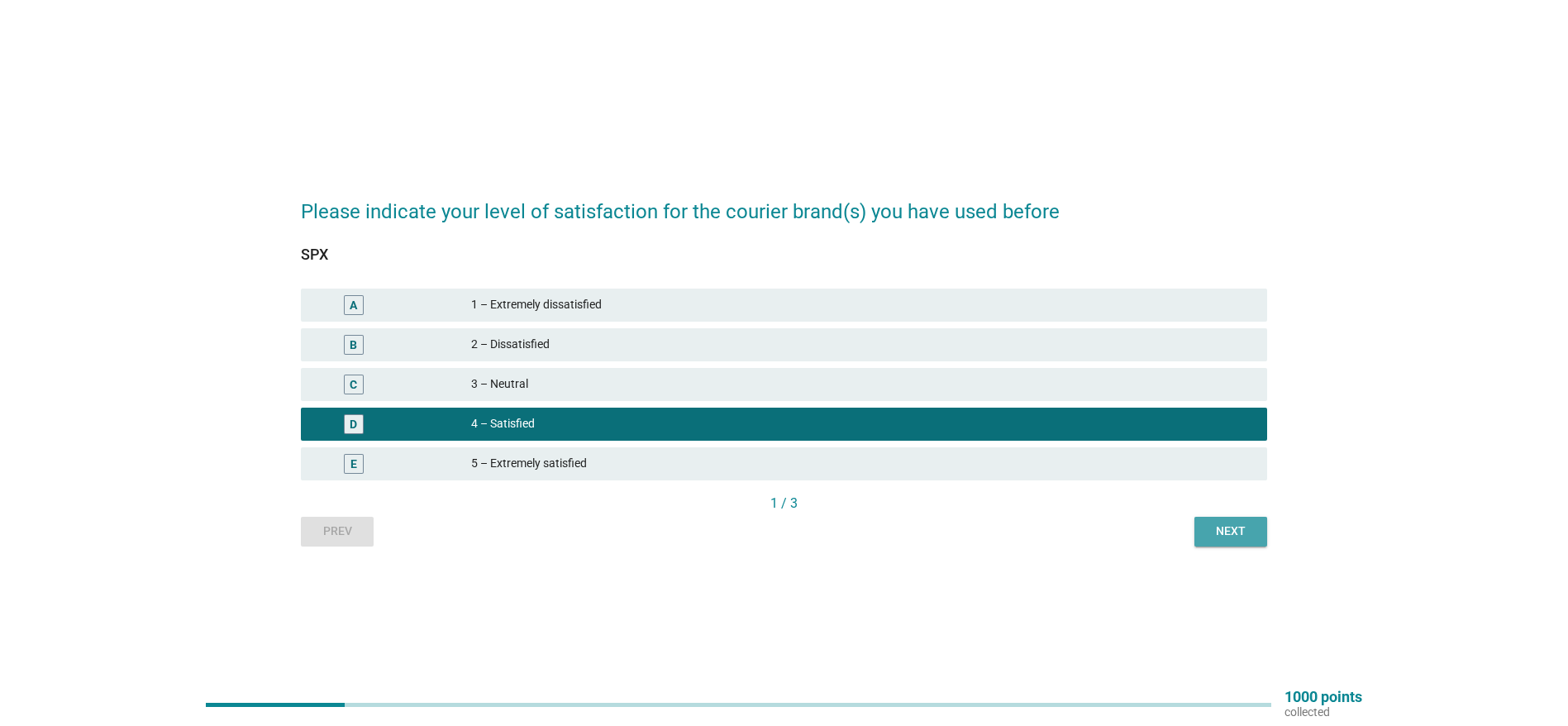
click at [1211, 531] on div "Next" at bounding box center [1230, 531] width 46 height 17
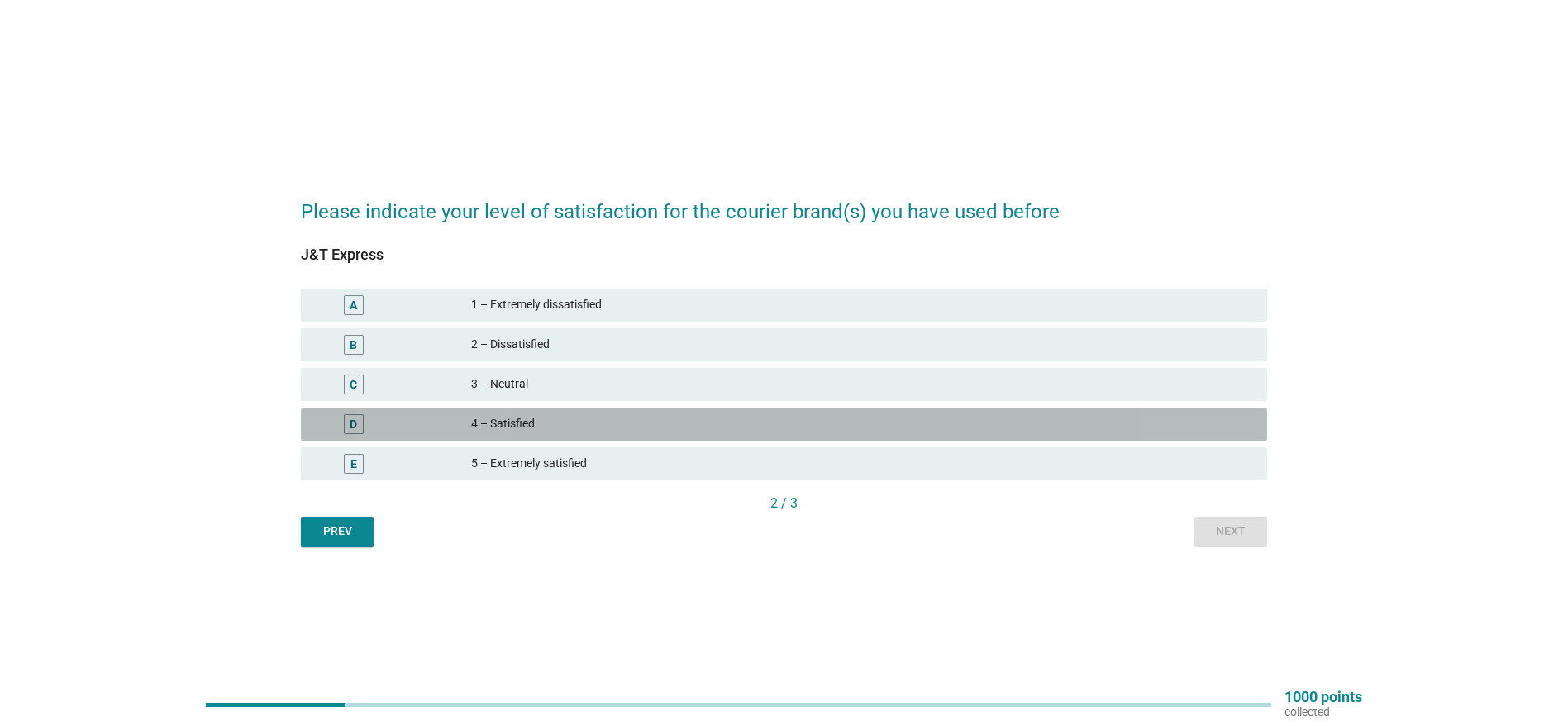
click at [512, 421] on div "4 – Satisfied" at bounding box center [862, 424] width 783 height 20
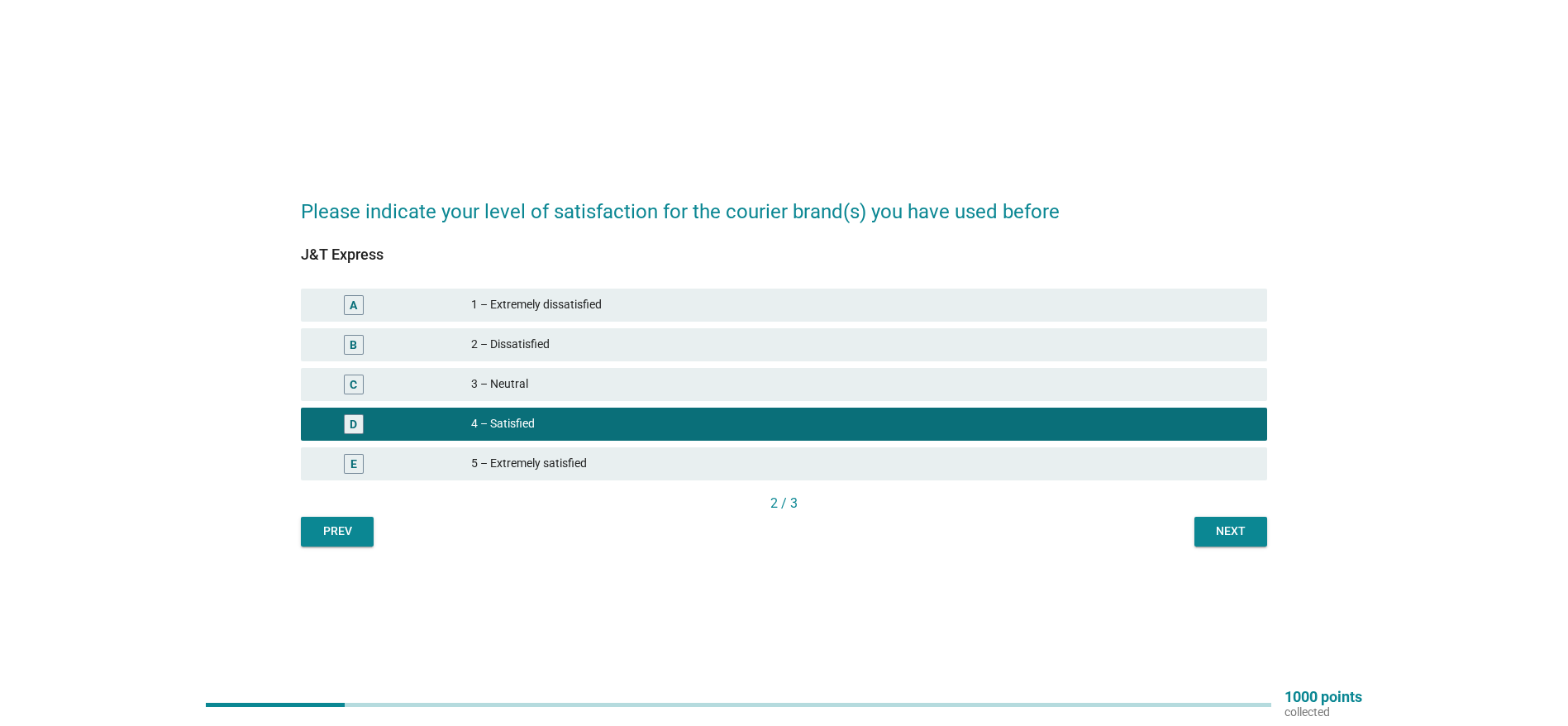
click at [1210, 527] on div "Next" at bounding box center [1230, 531] width 46 height 17
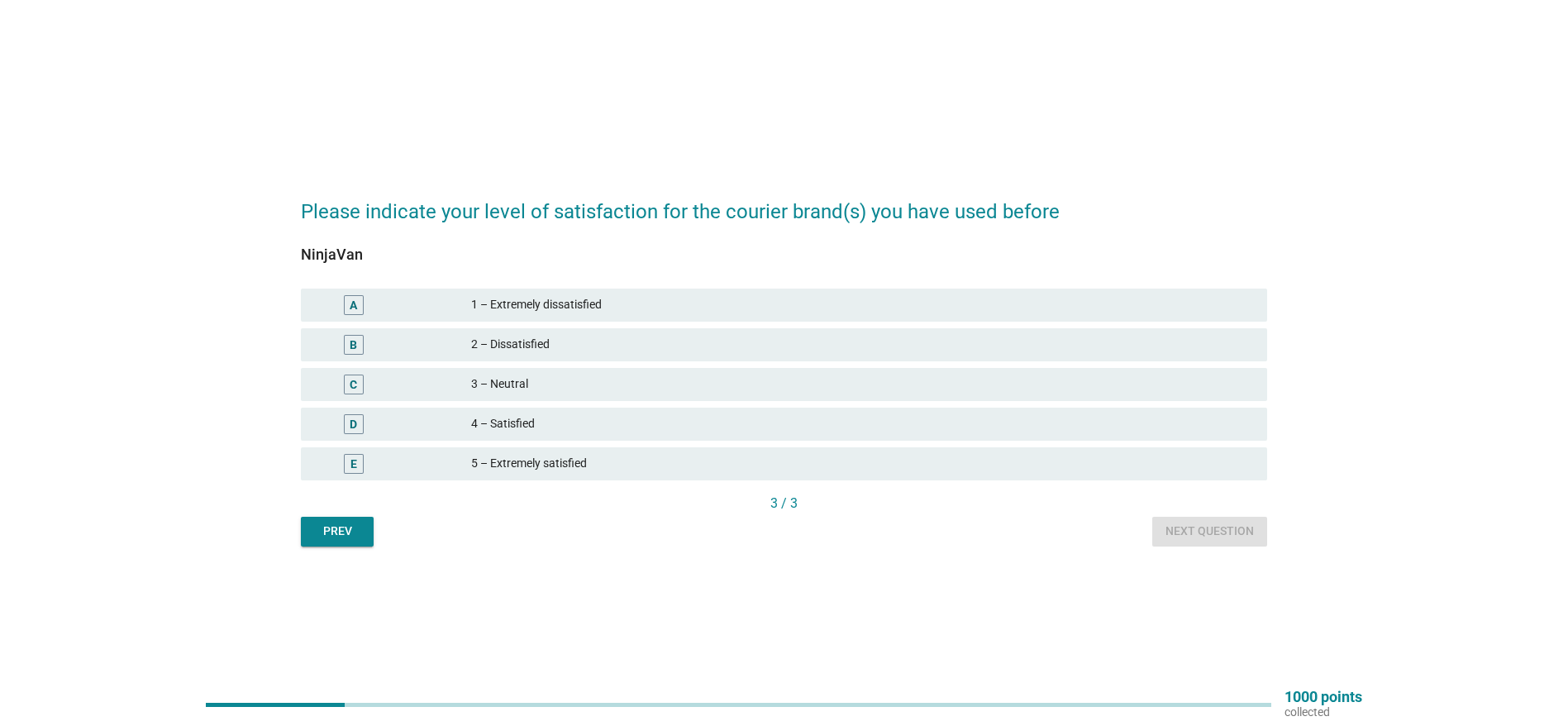
click at [509, 428] on div "4 – Satisfied" at bounding box center [862, 424] width 783 height 20
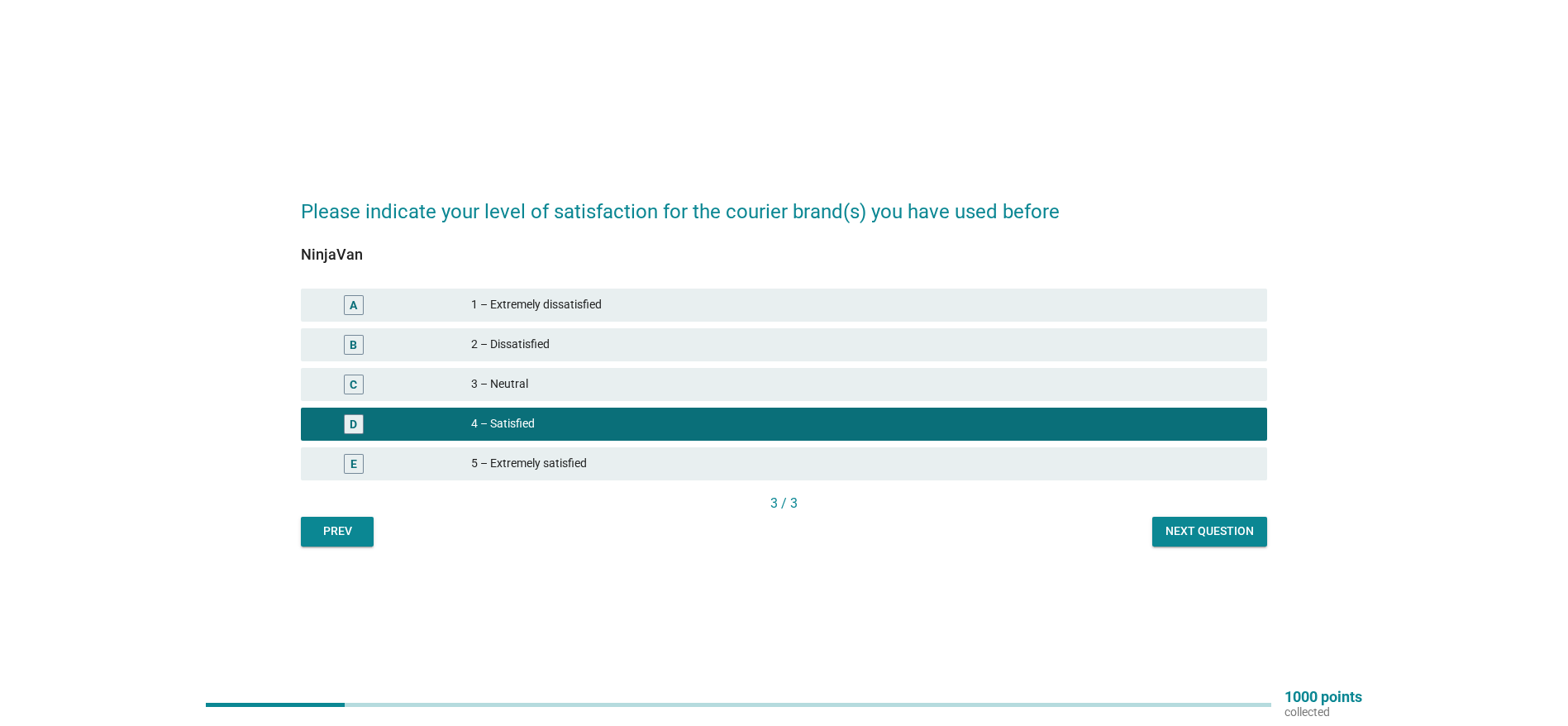
click at [1219, 525] on div "Next question" at bounding box center [1209, 531] width 88 height 17
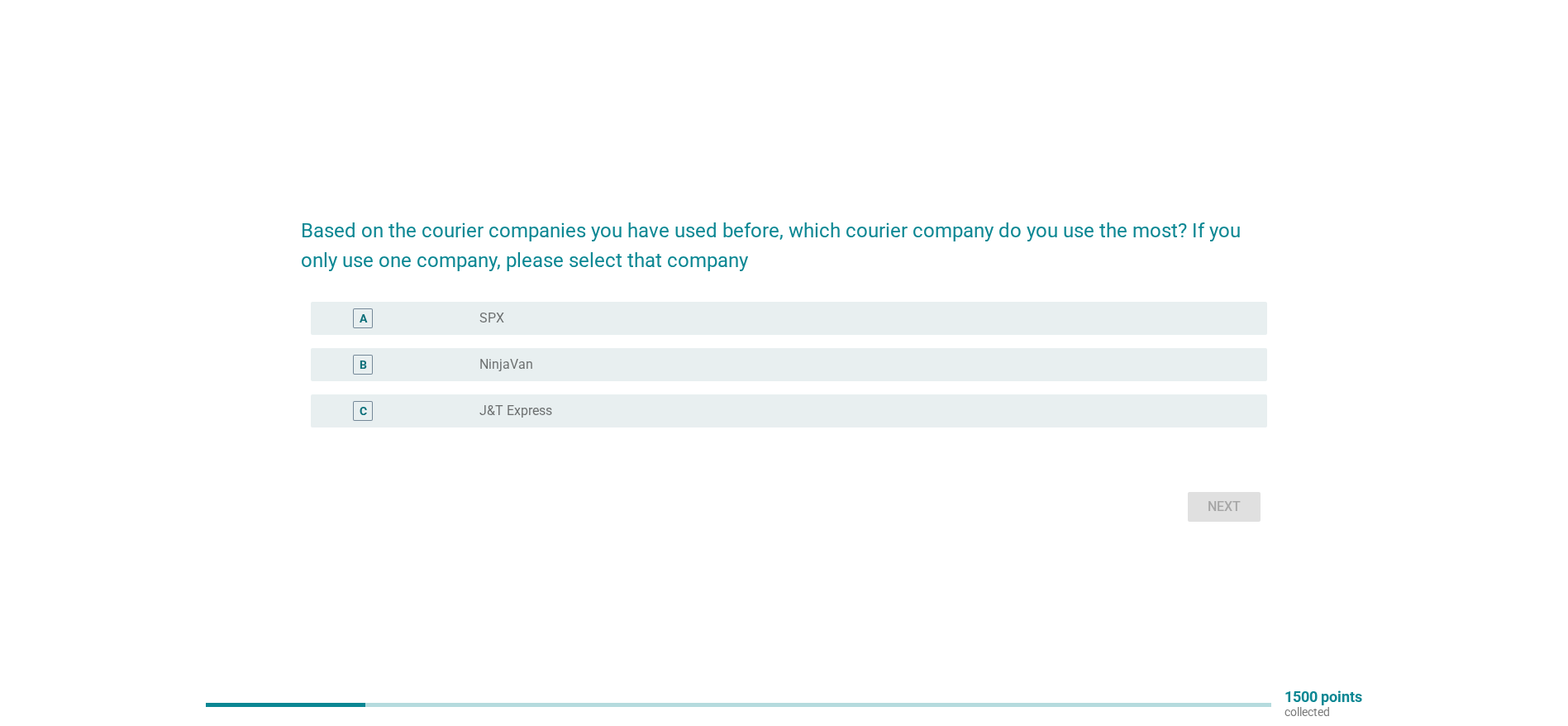
click at [483, 330] on div "A radio_button_unchecked SPX" at bounding box center [789, 318] width 956 height 33
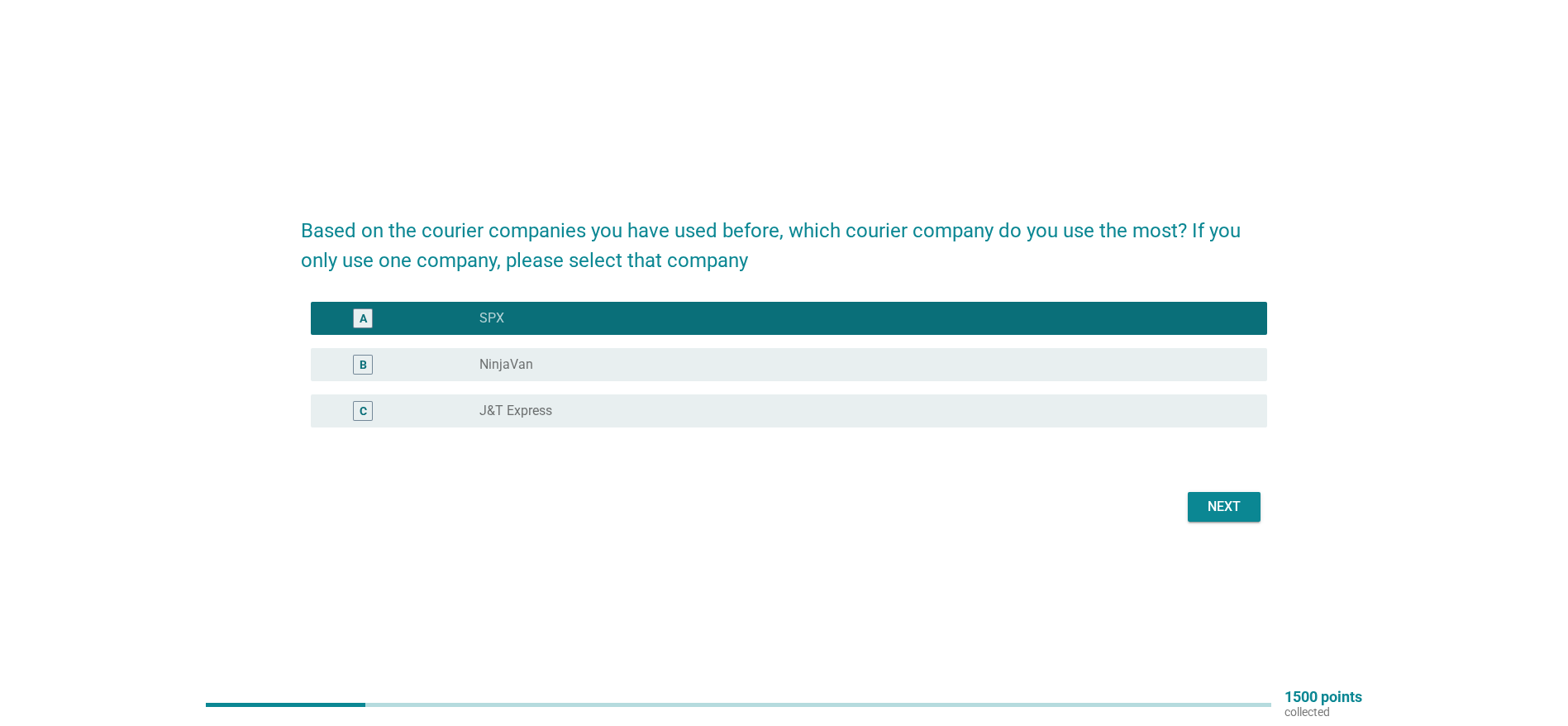
click at [1221, 508] on div "Next" at bounding box center [1224, 507] width 46 height 20
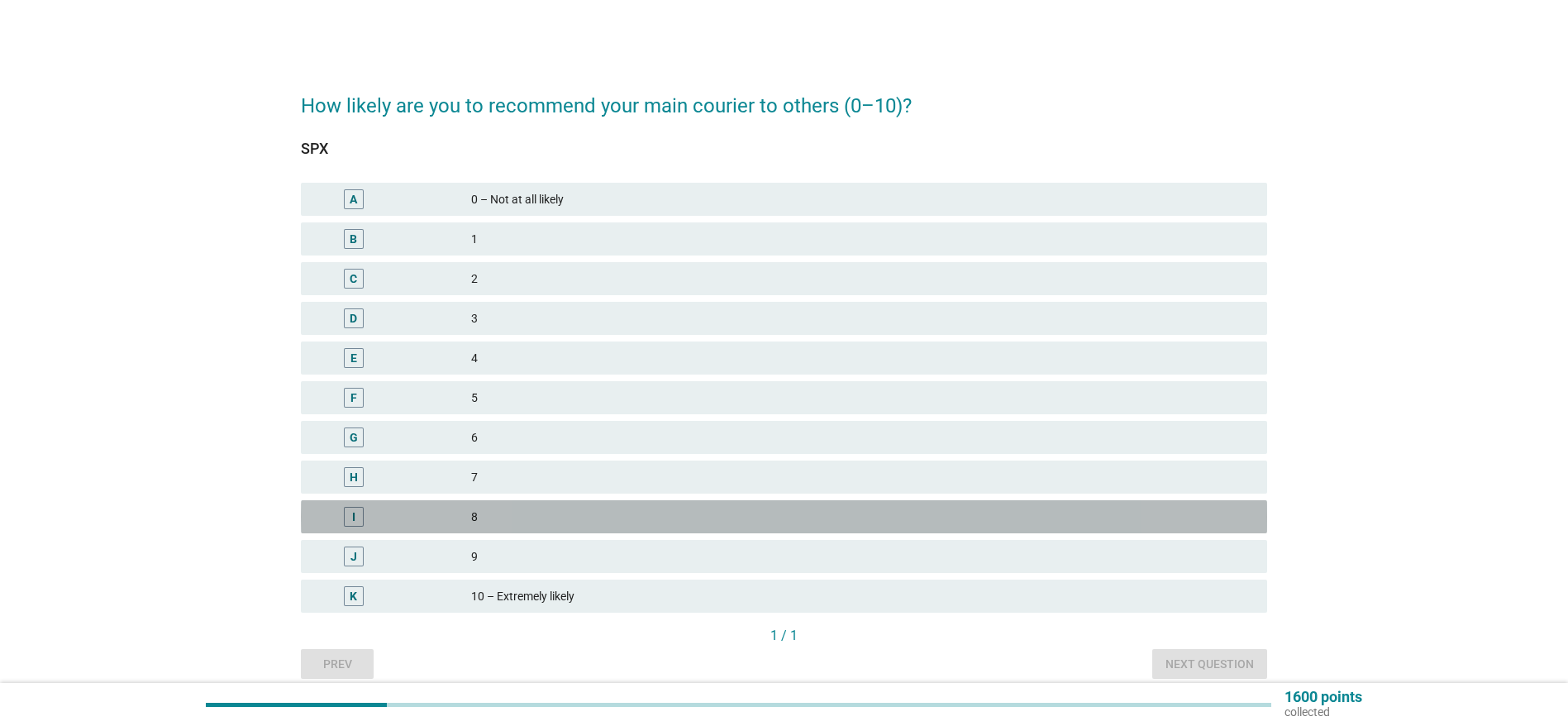
click at [352, 516] on div "I" at bounding box center [354, 517] width 4 height 17
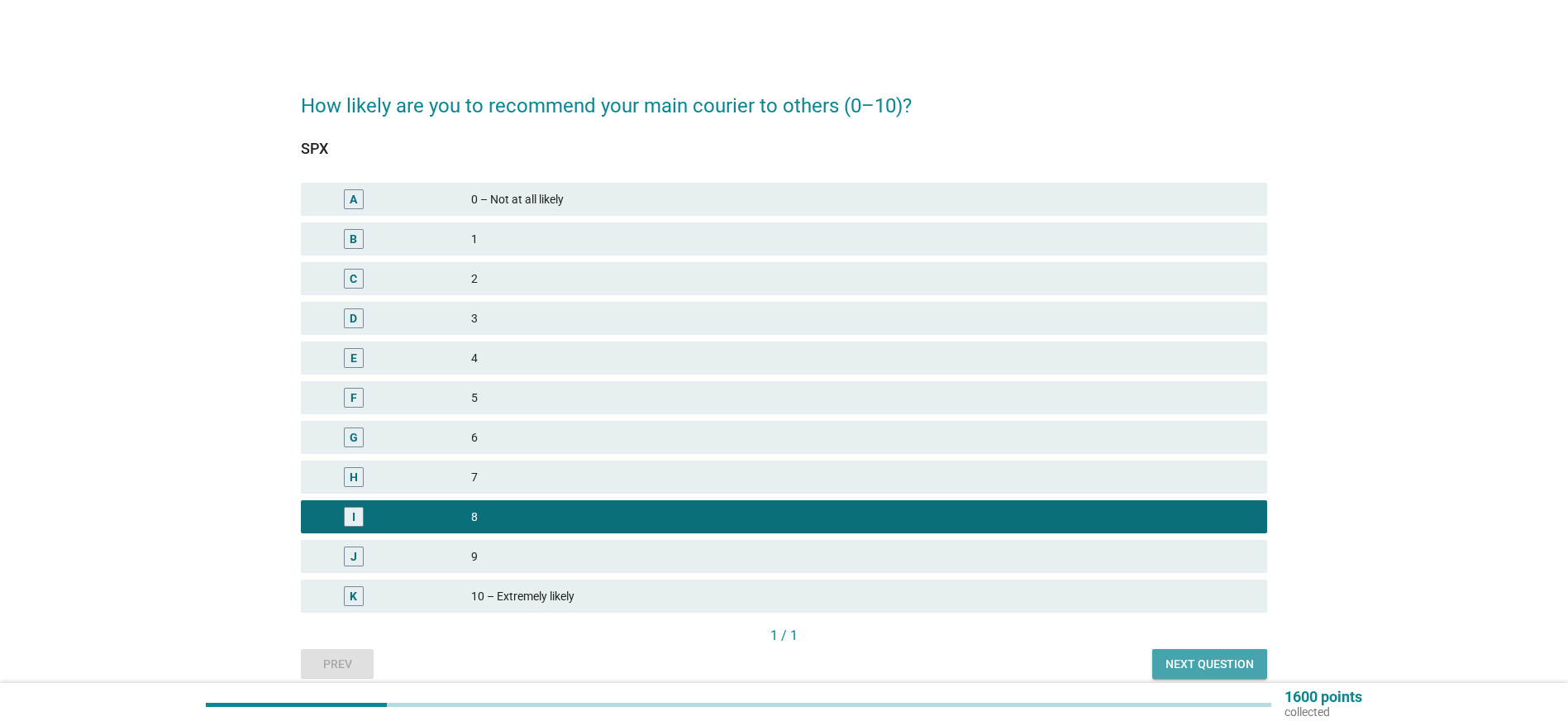
click at [1191, 662] on div "Next question" at bounding box center [1209, 664] width 88 height 17
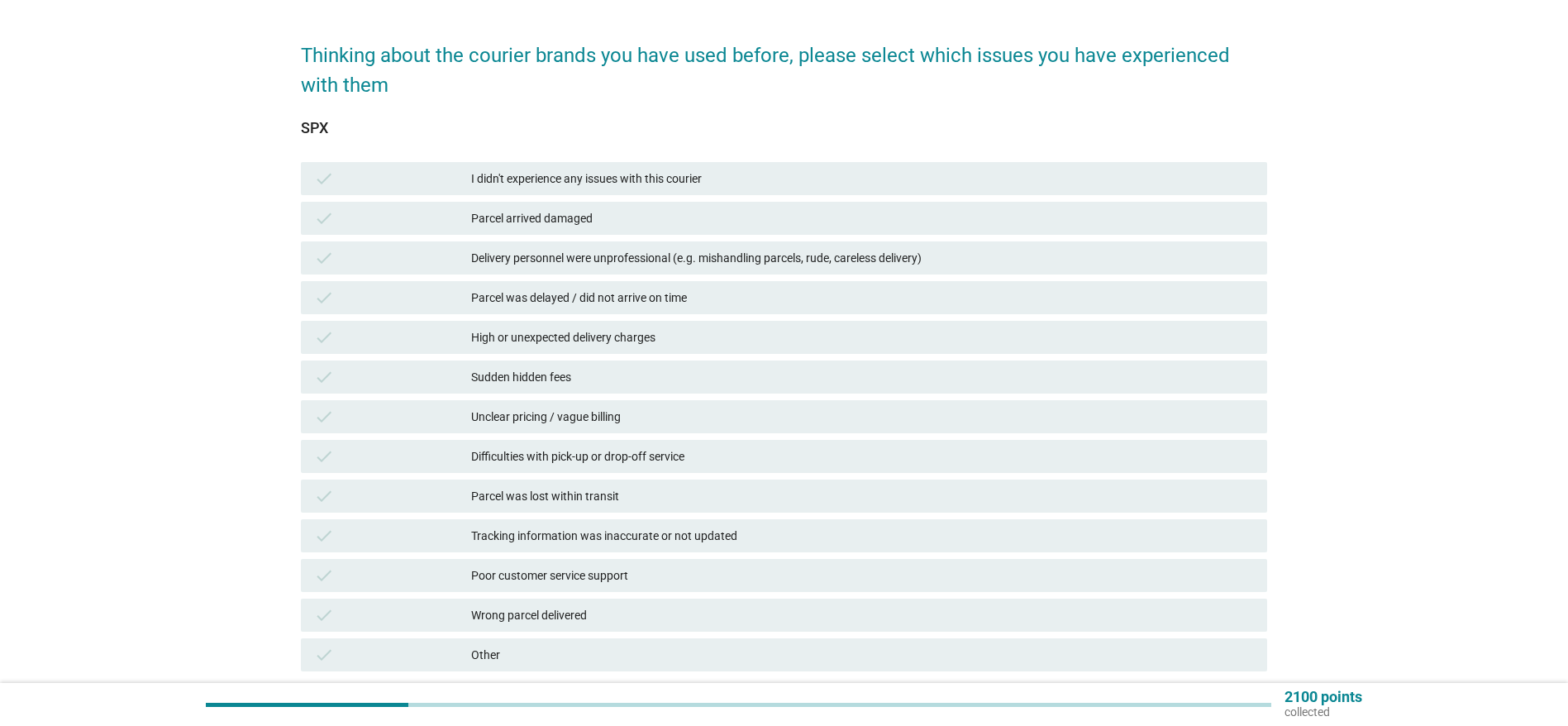
scroll to position [81, 0]
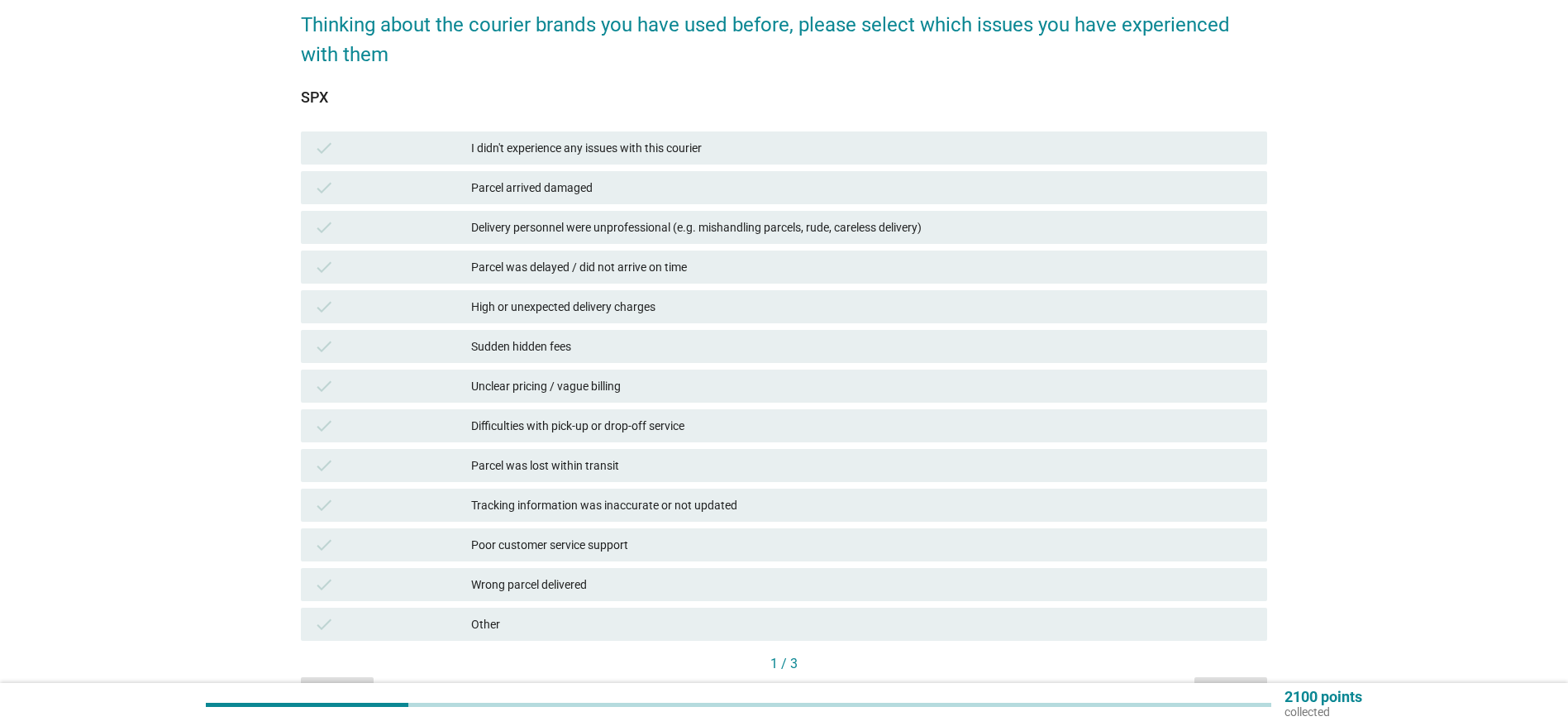
click at [453, 261] on div "check" at bounding box center [392, 267] width 156 height 20
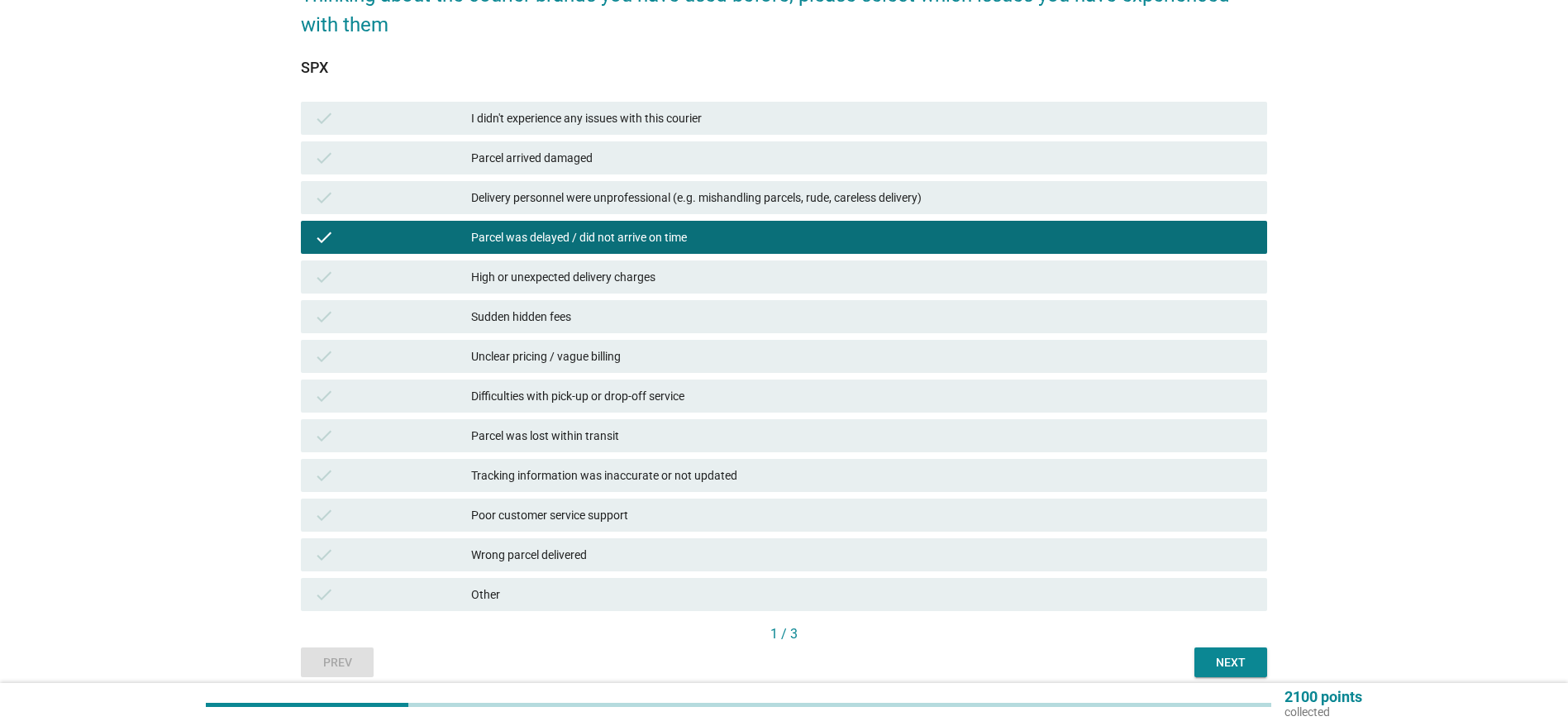
scroll to position [151, 0]
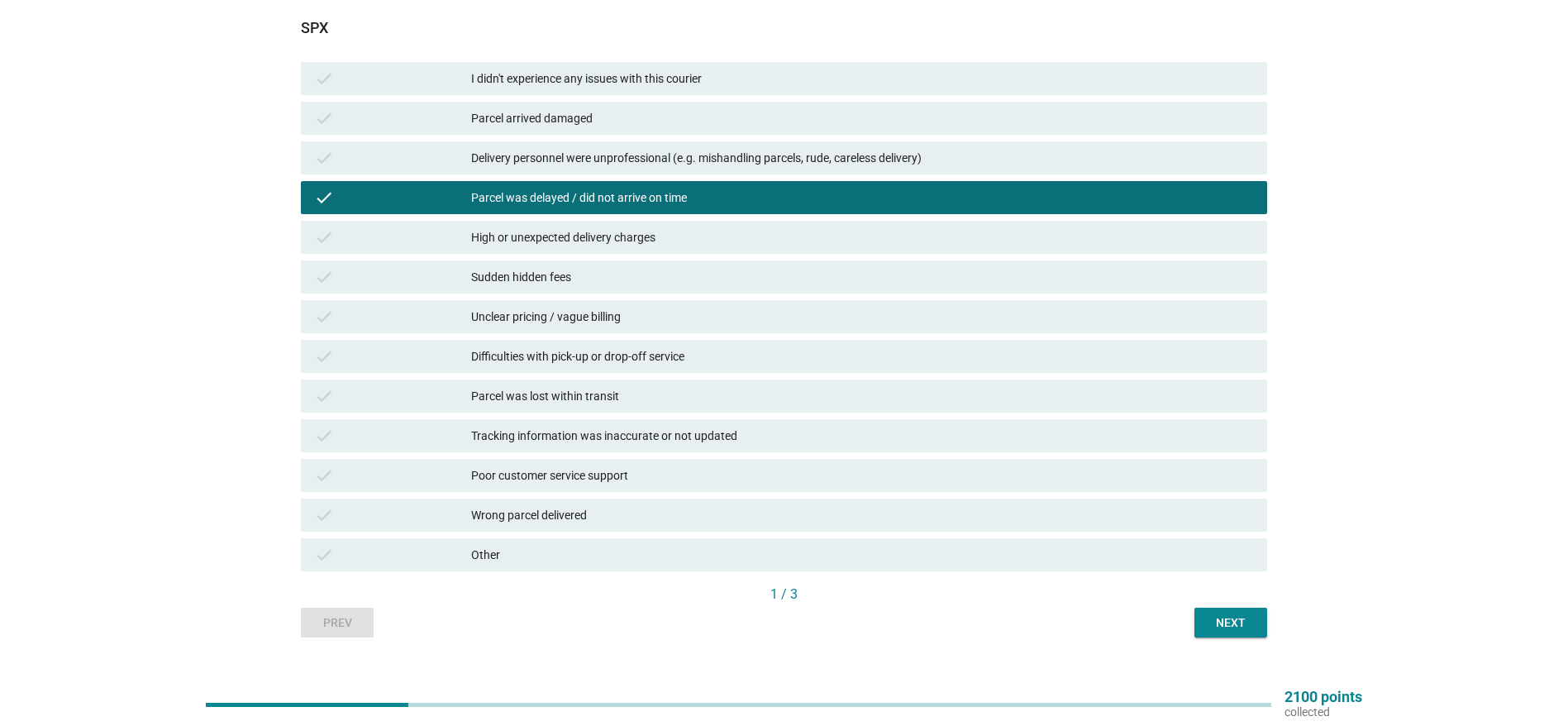
click at [1214, 617] on div "Next" at bounding box center [1230, 623] width 46 height 17
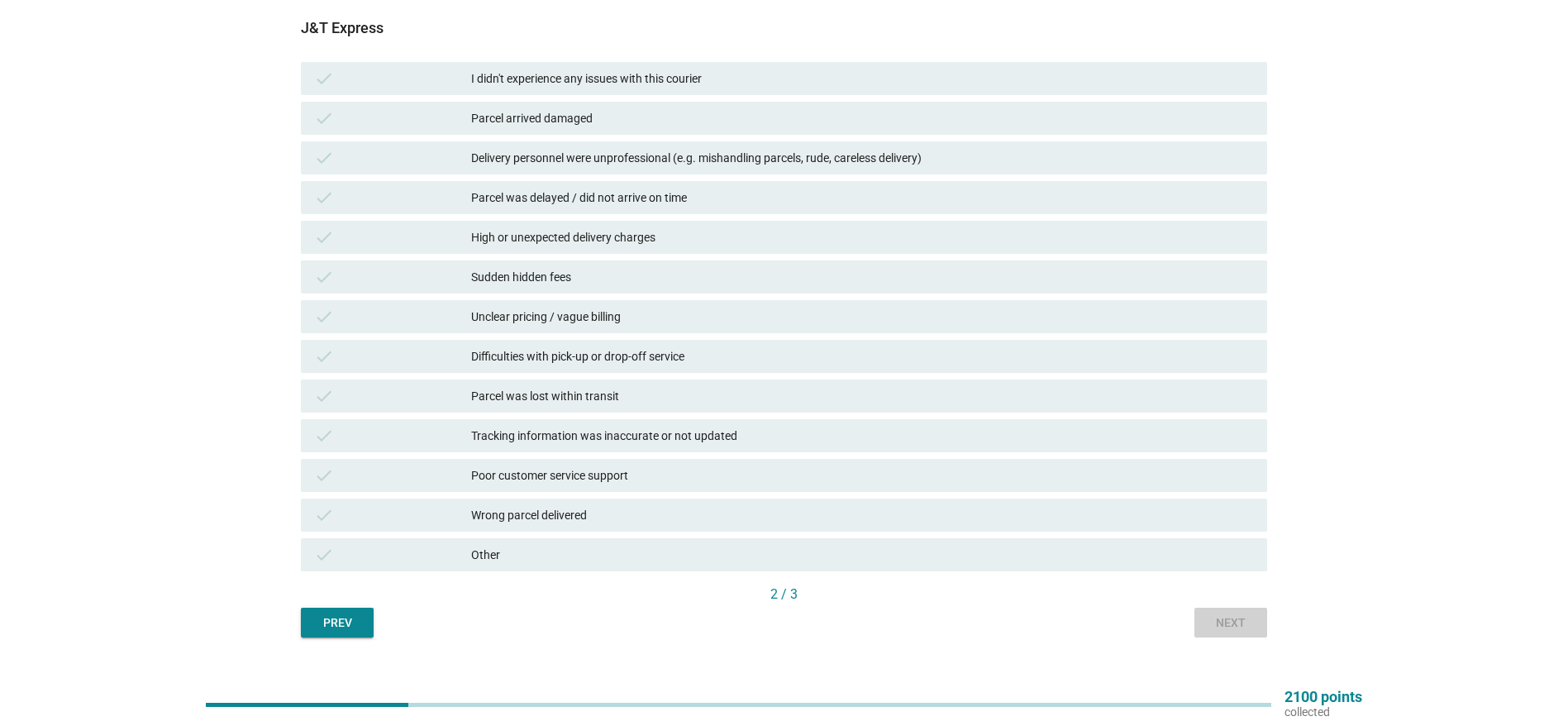
scroll to position [0, 0]
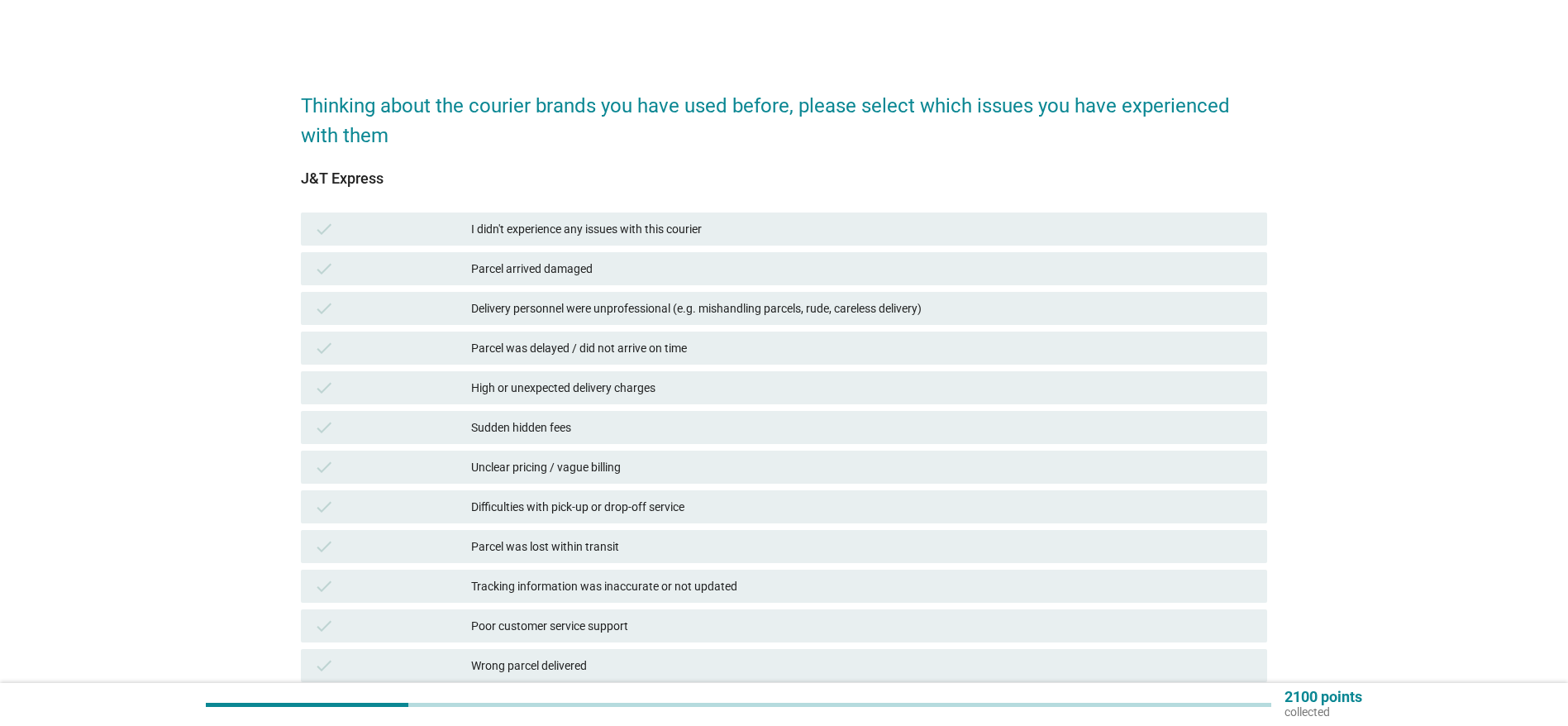
click at [590, 387] on div "High or unexpected delivery charges" at bounding box center [862, 388] width 783 height 20
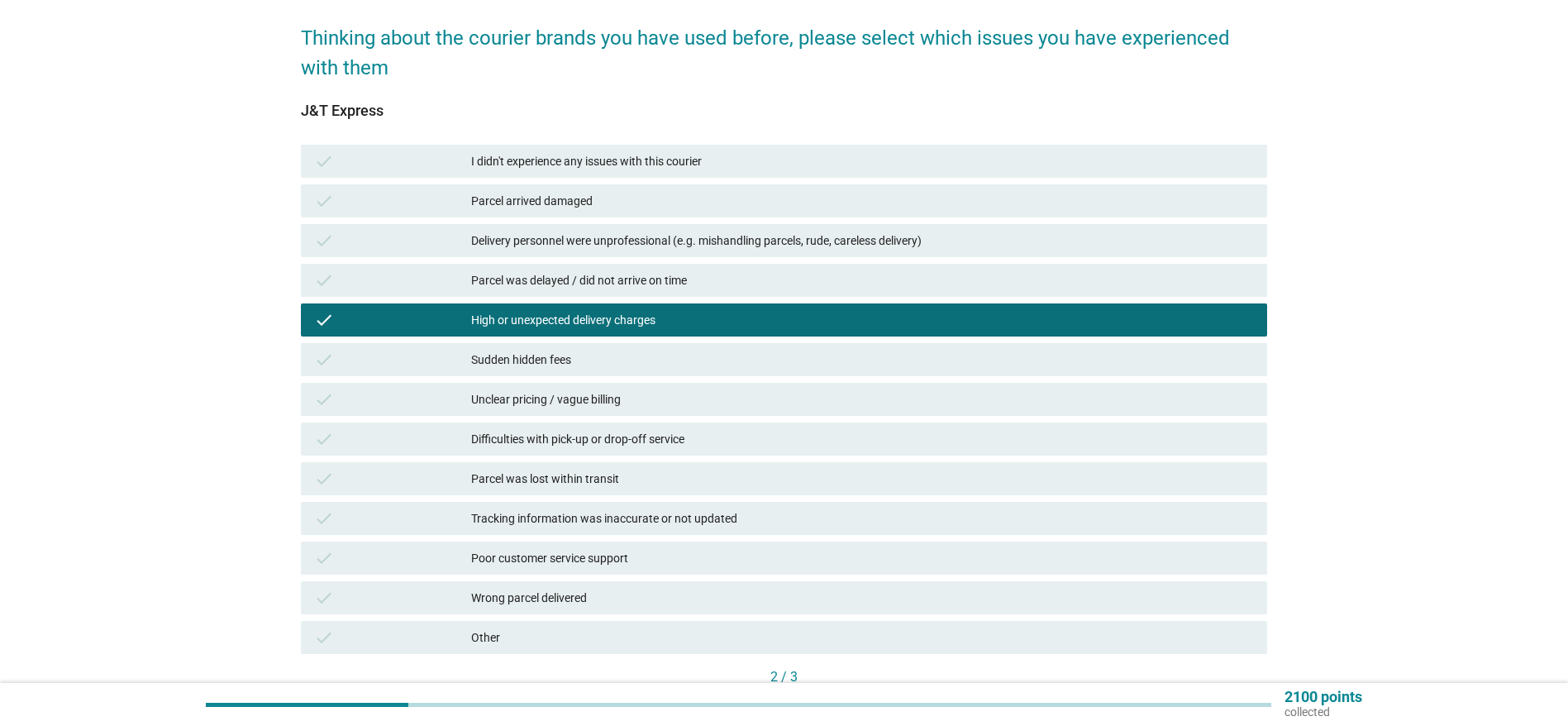
scroll to position [179, 0]
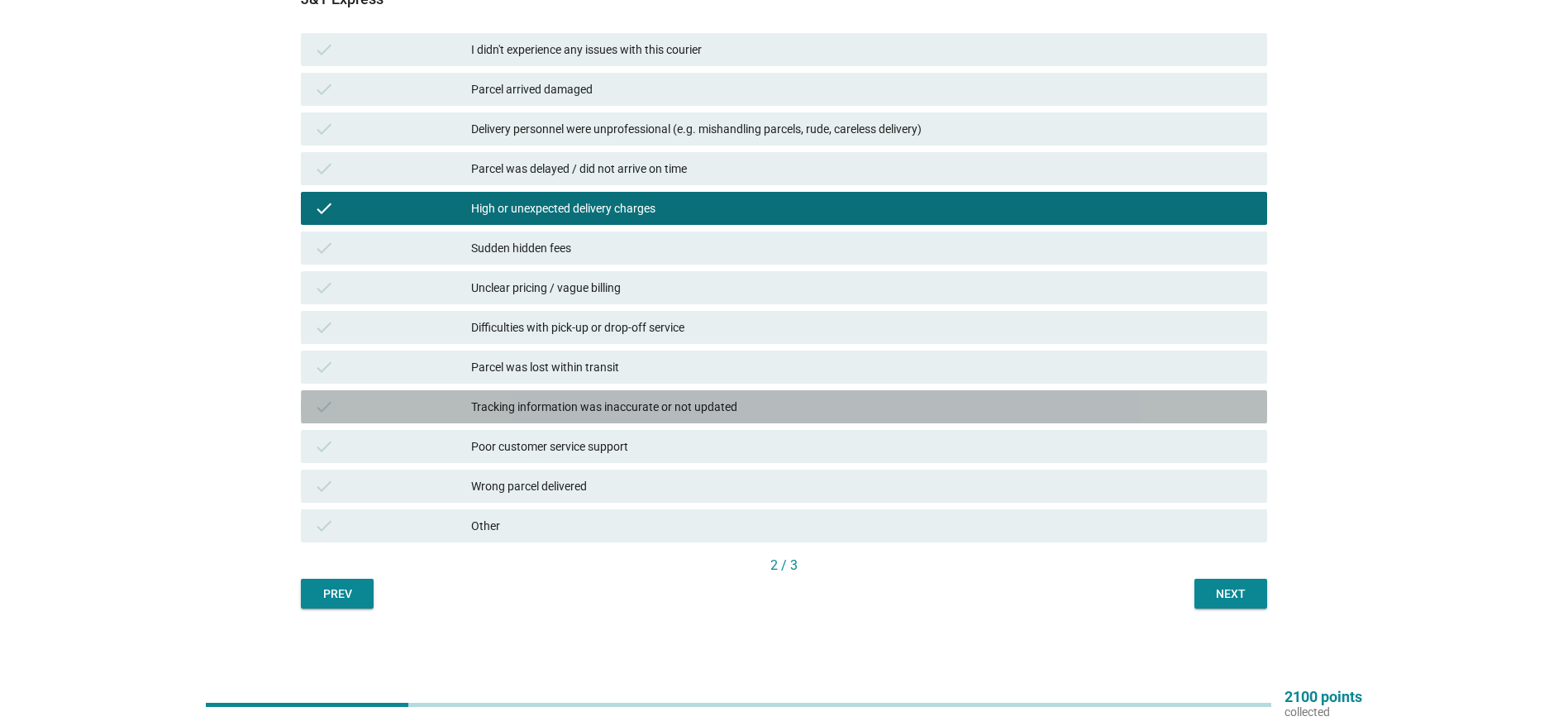
click at [729, 406] on div "Tracking information was inaccurate or not updated" at bounding box center [862, 407] width 783 height 20
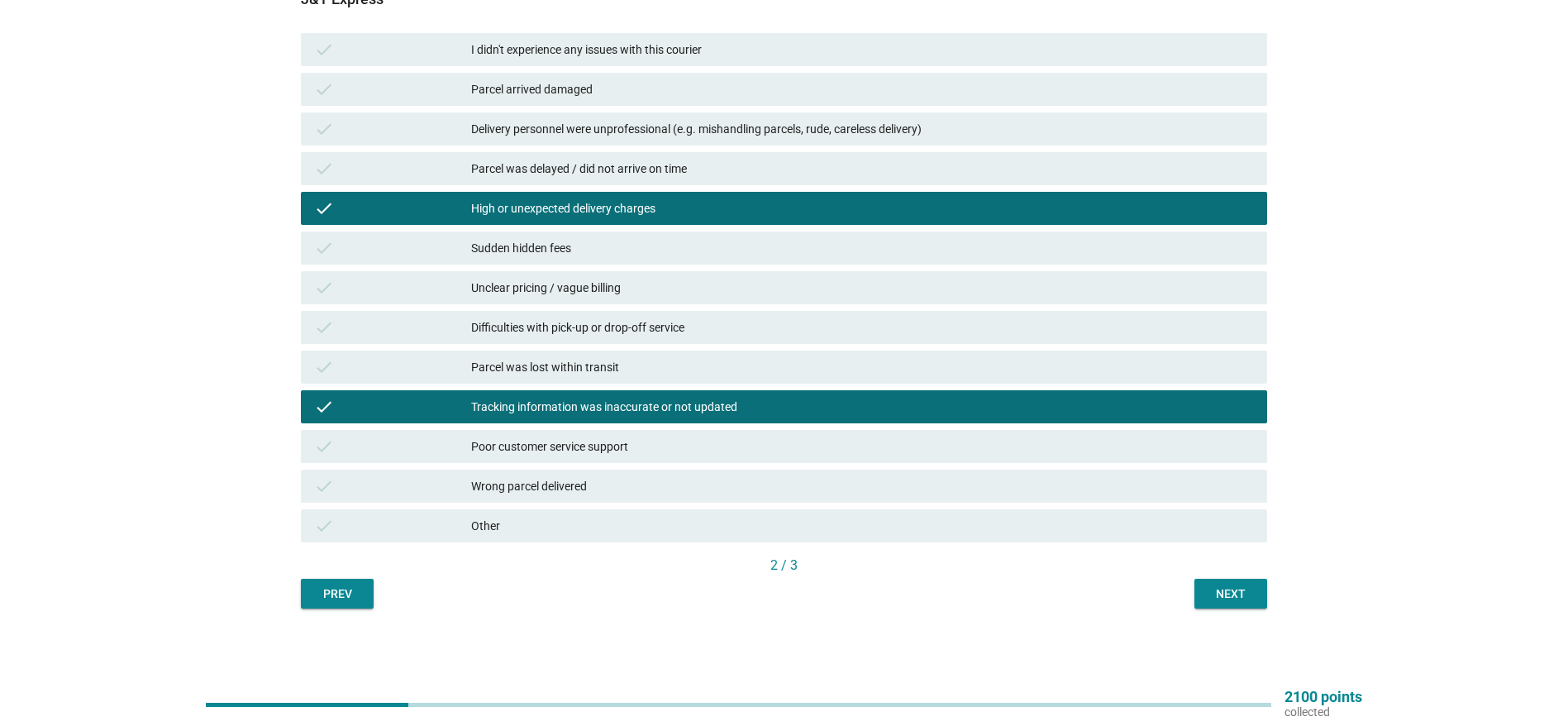
click at [1215, 596] on div "Next" at bounding box center [1230, 593] width 46 height 17
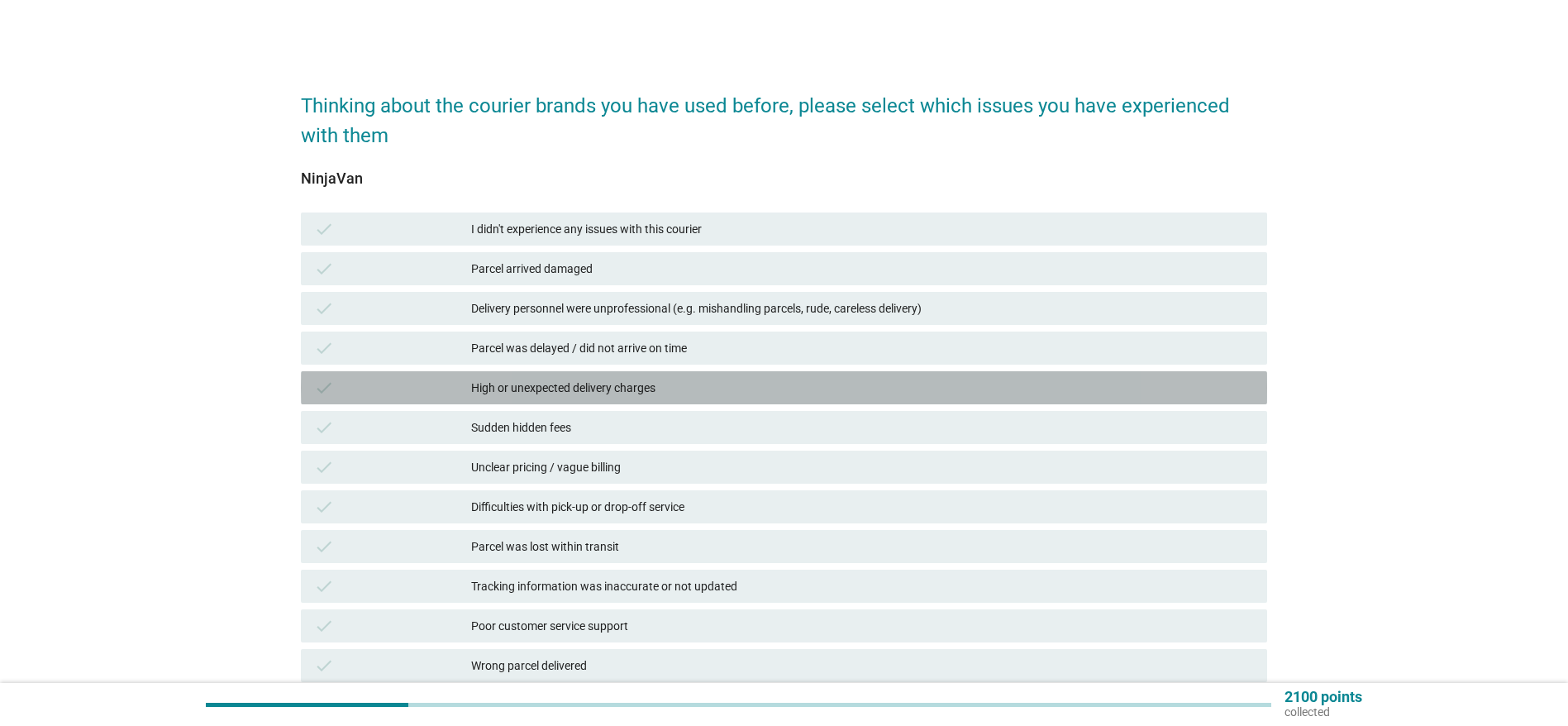
click at [518, 387] on div "High or unexpected delivery charges" at bounding box center [862, 388] width 783 height 20
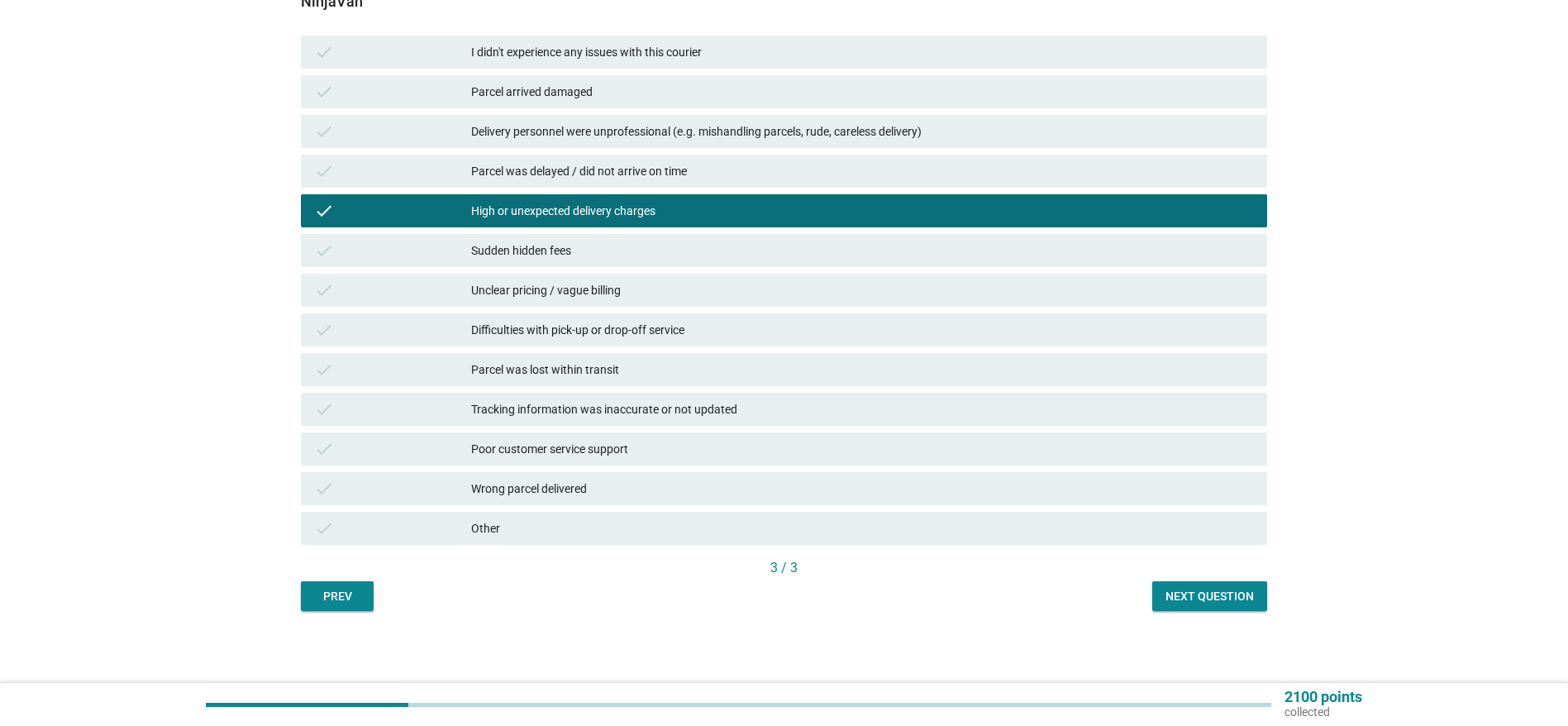
scroll to position [179, 0]
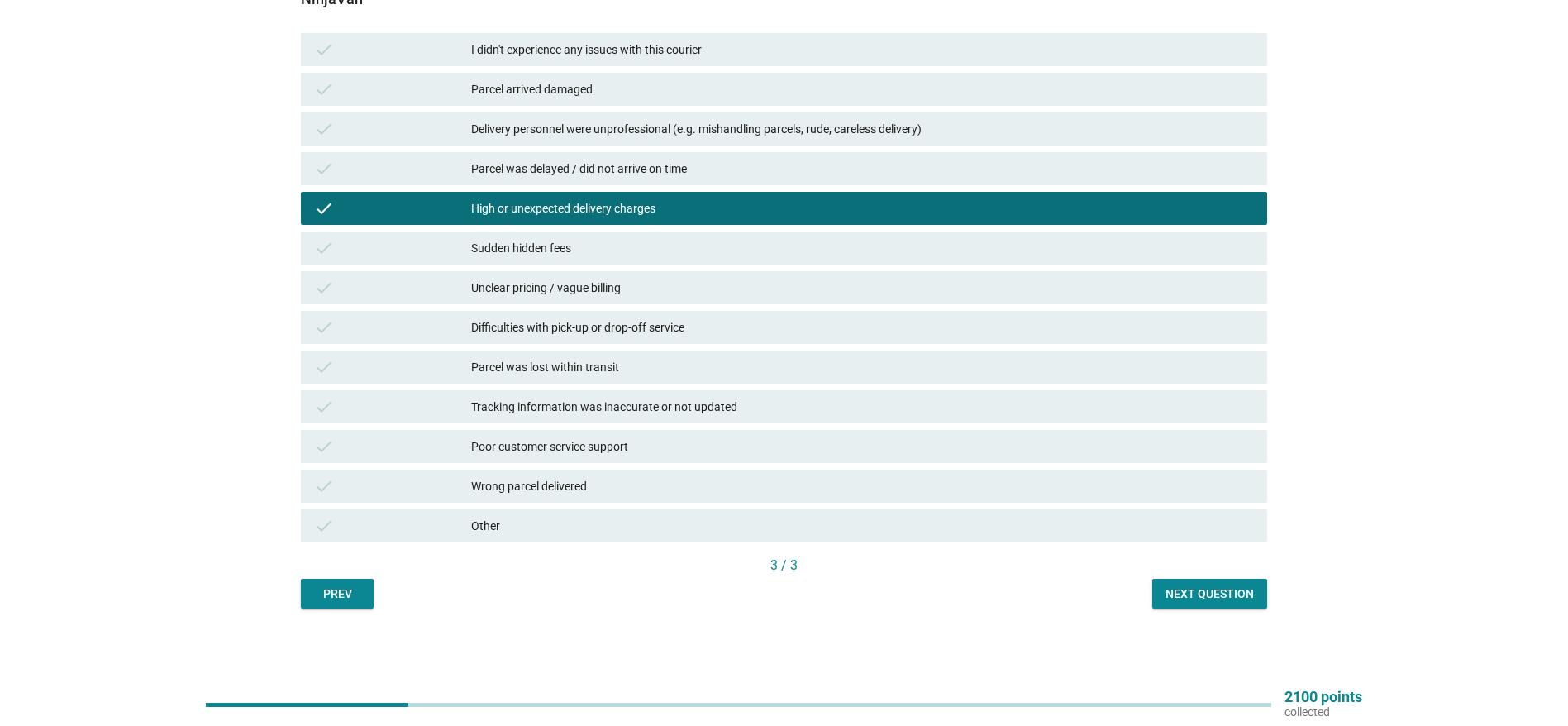
click at [1170, 591] on div "Next question" at bounding box center [1209, 593] width 88 height 17
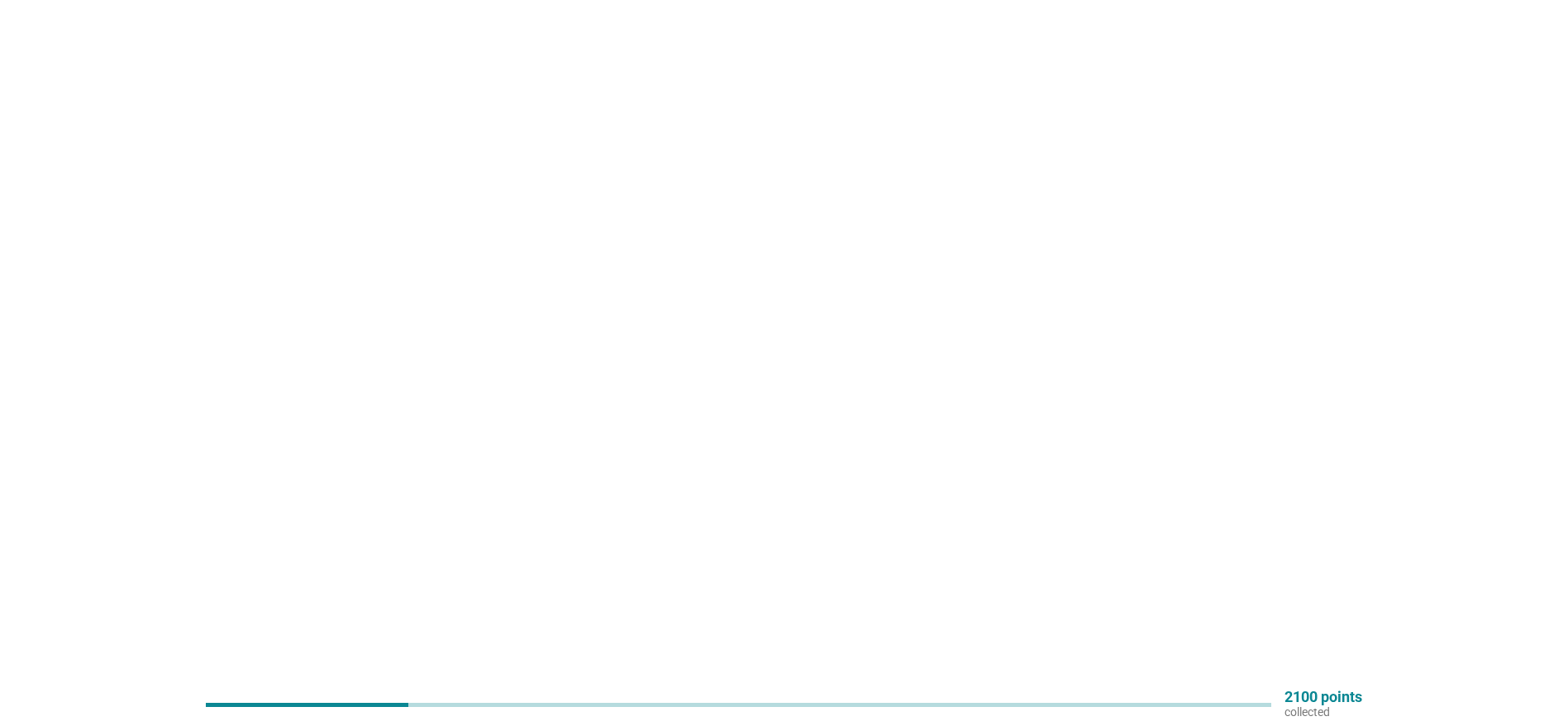
scroll to position [0, 0]
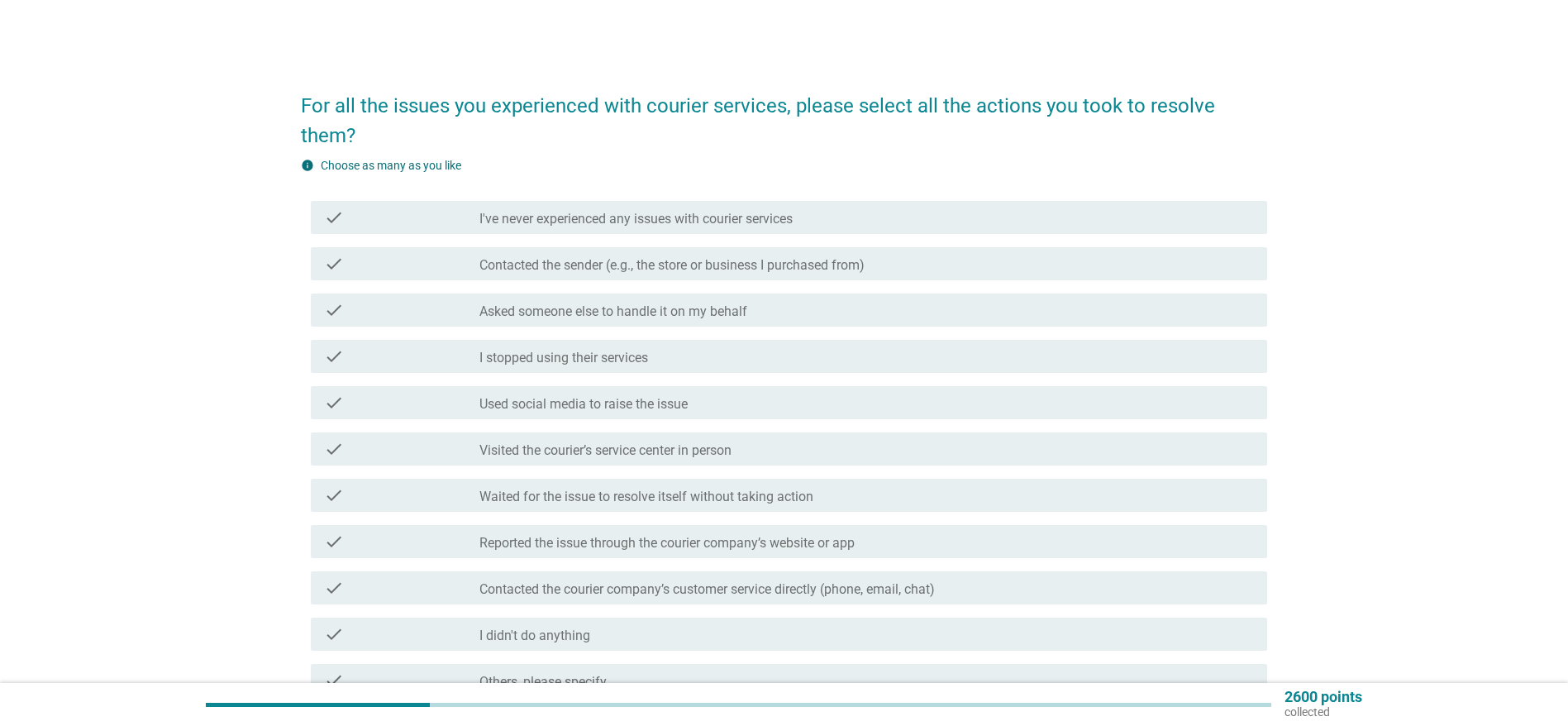
click at [624, 264] on label "Contacted the sender (e.g., the store or business I purchased from)" at bounding box center [671, 265] width 385 height 17
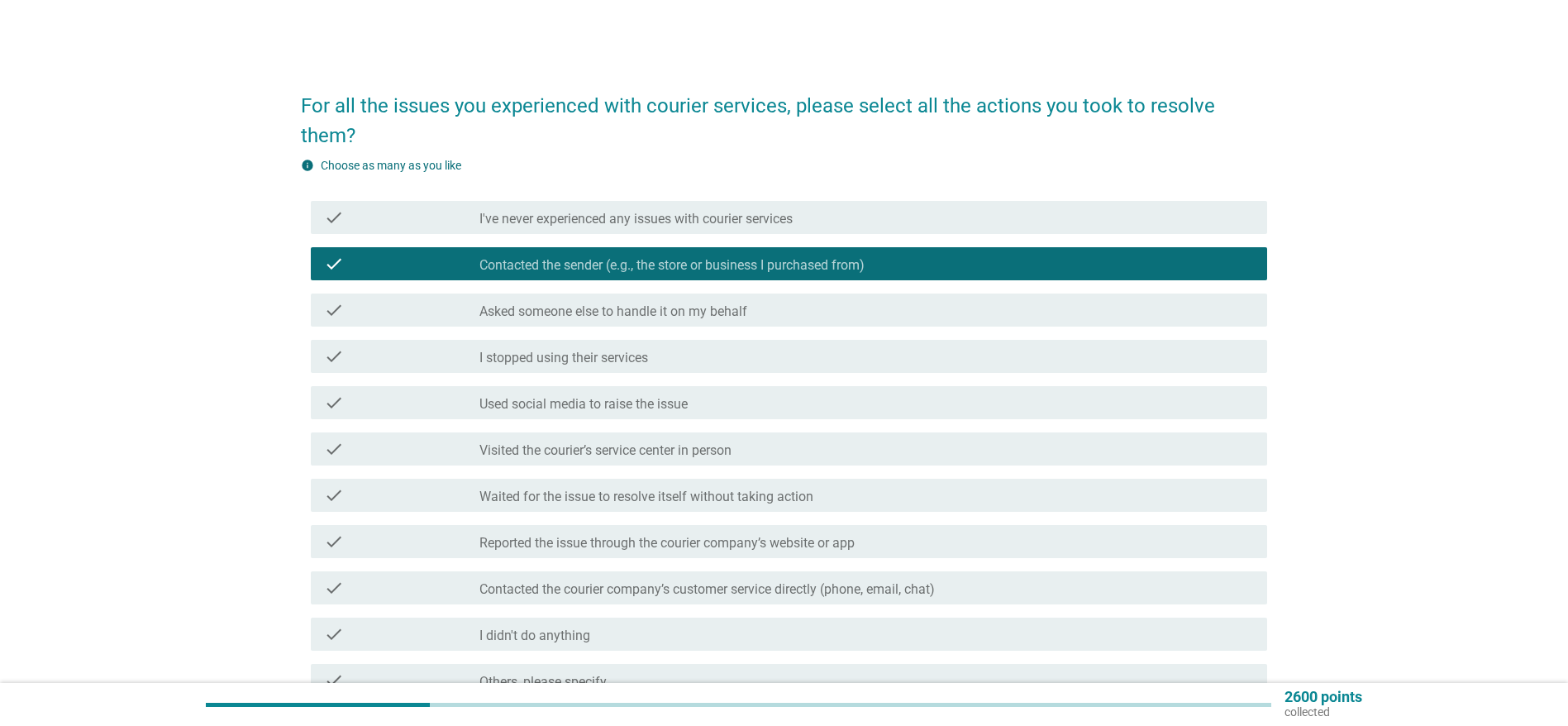
click at [732, 547] on label "Reported the issue through the courier company’s website or app" at bounding box center [667, 543] width 375 height 17
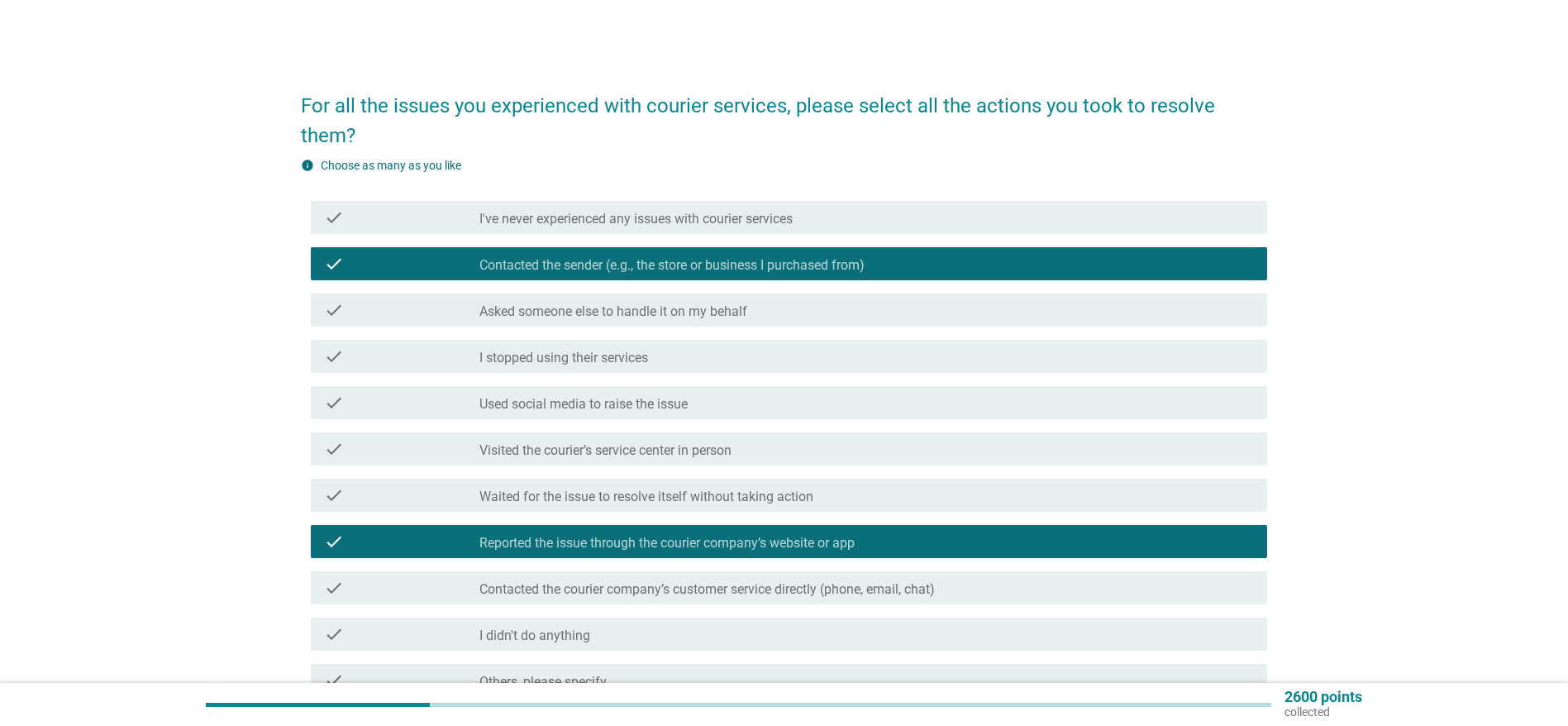
click at [372, 267] on div "check" at bounding box center [401, 264] width 155 height 20
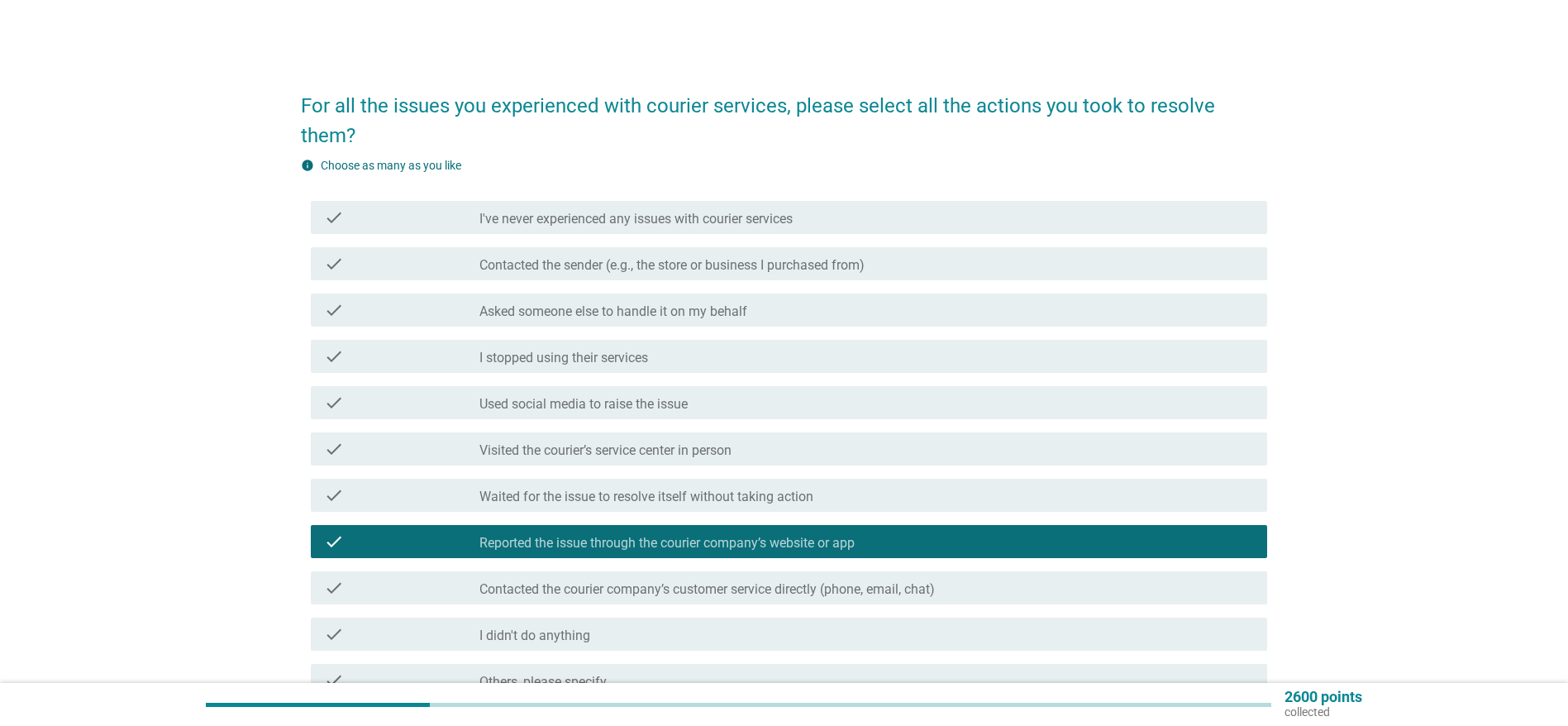
click at [904, 589] on label "Contacted the courier company’s customer service directly (phone, email, chat)" at bounding box center [706, 590] width 455 height 17
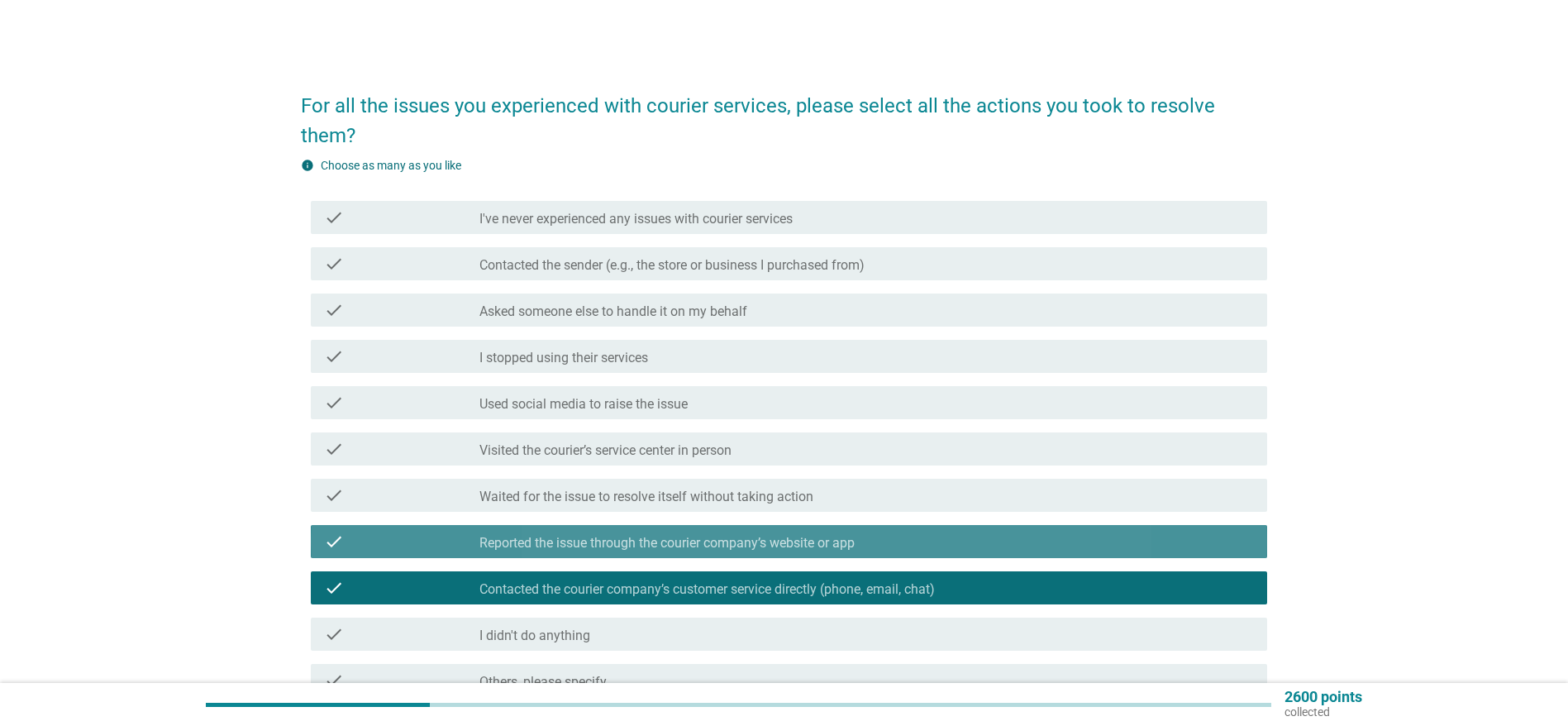
click at [1068, 536] on div "check_box Reported the issue through the courier company’s website or app" at bounding box center [866, 542] width 774 height 20
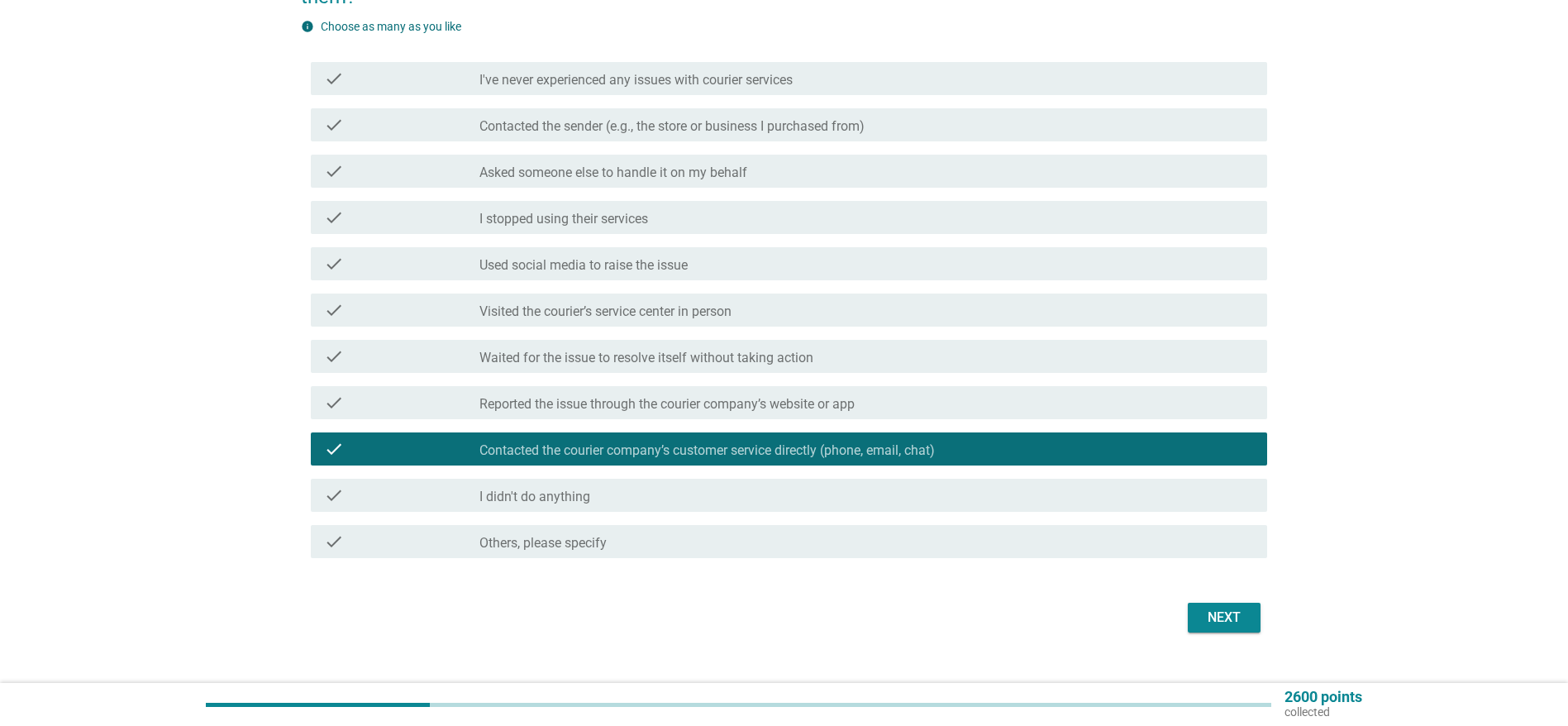
scroll to position [155, 0]
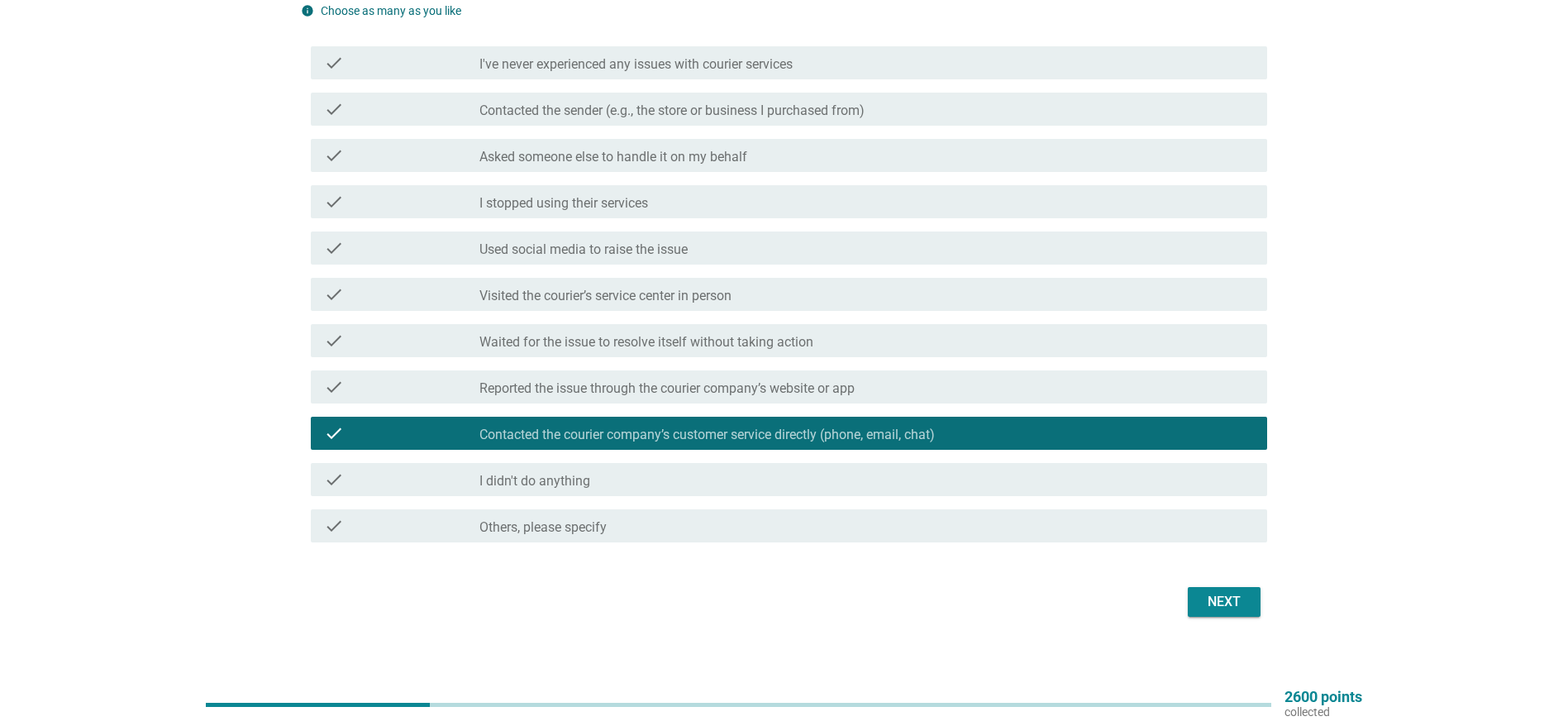
click at [764, 386] on label "Reported the issue through the courier company’s website or app" at bounding box center [667, 388] width 375 height 17
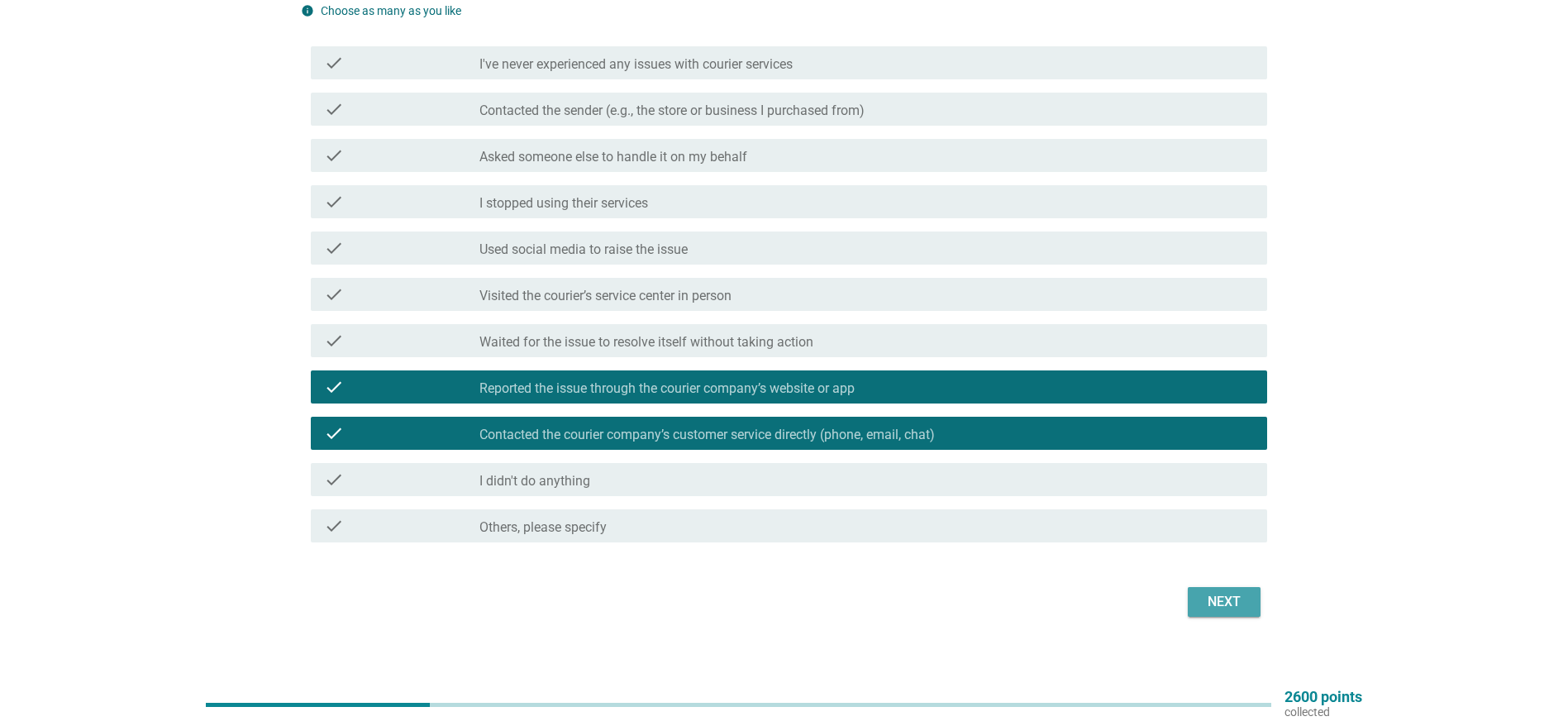
click at [1208, 601] on div "Next" at bounding box center [1224, 602] width 46 height 20
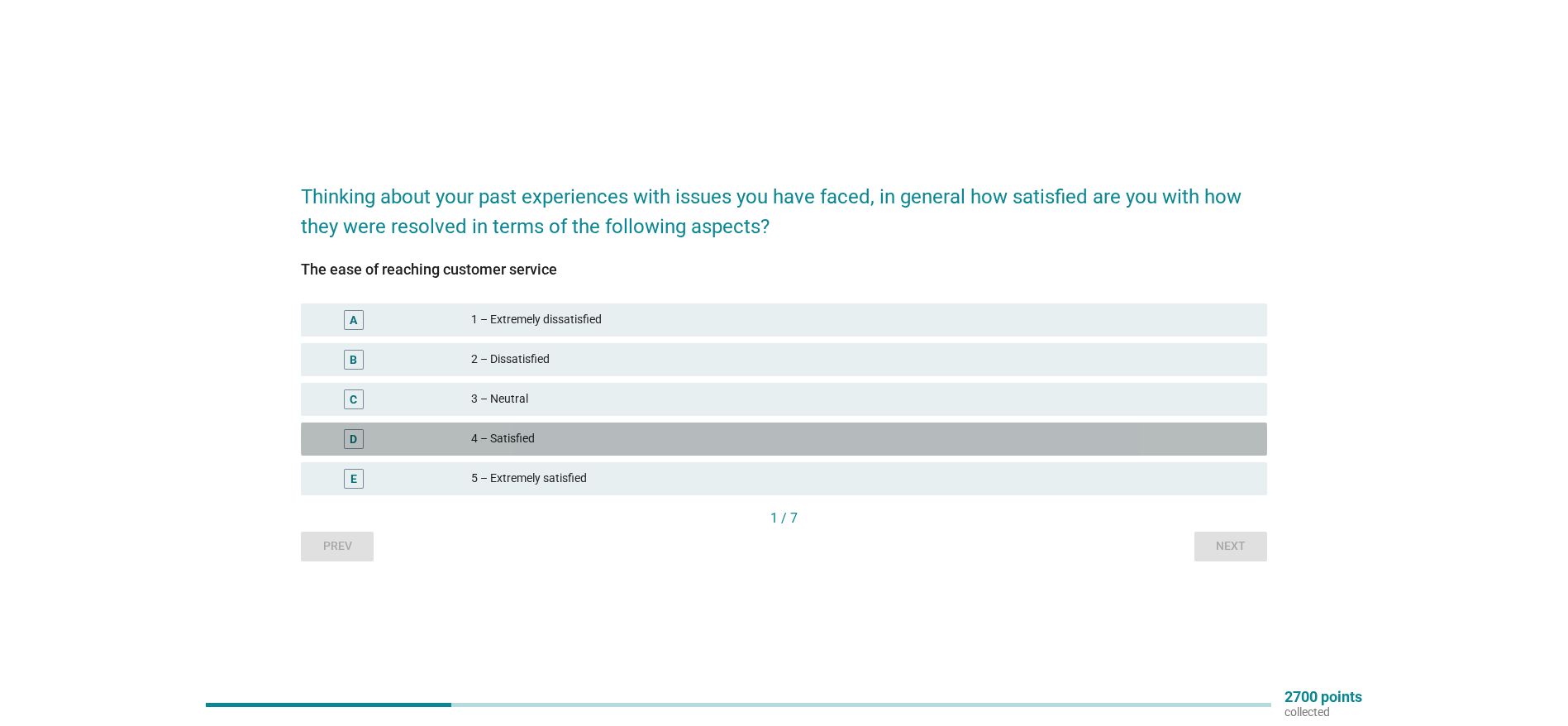
click at [506, 436] on div "4 – Satisfied" at bounding box center [862, 439] width 783 height 20
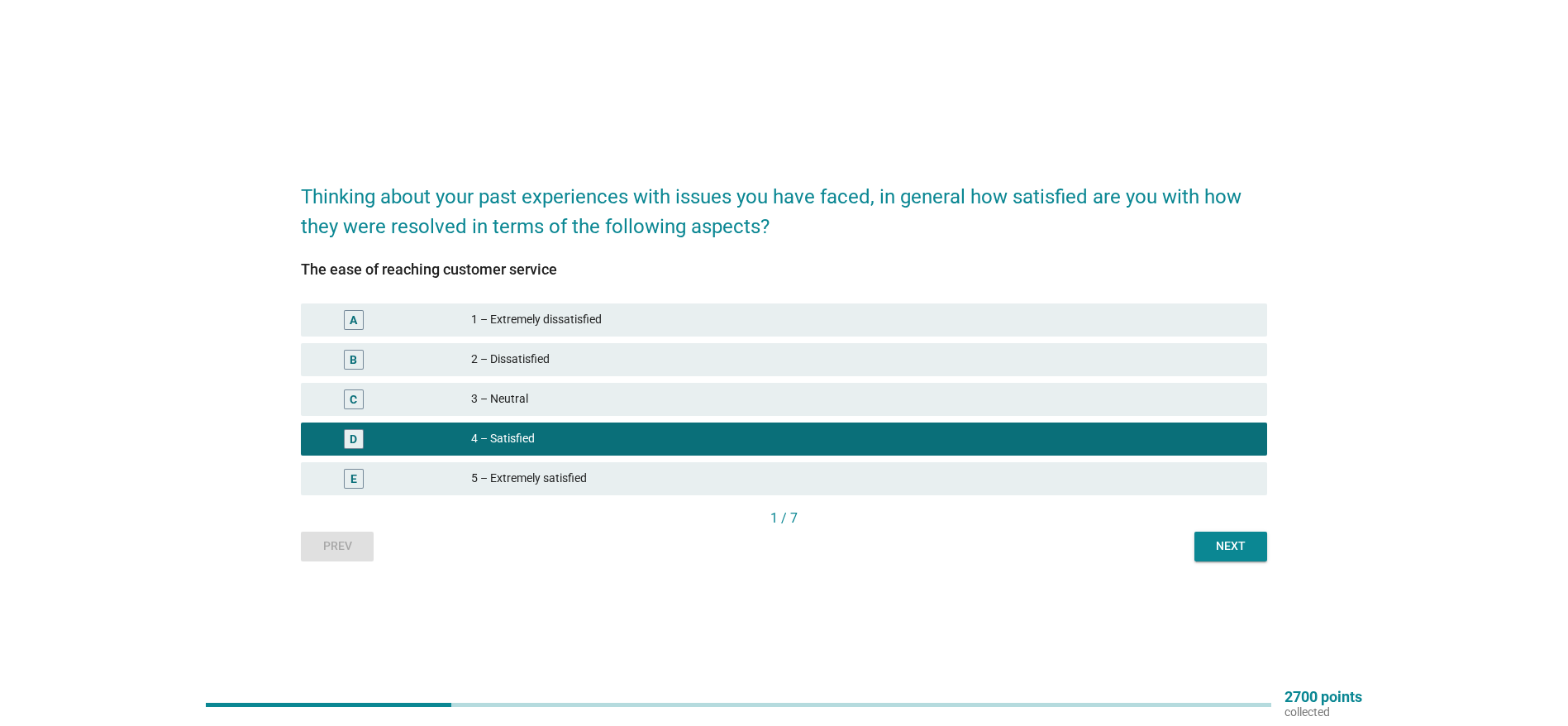
click at [1221, 540] on div "Next" at bounding box center [1230, 546] width 46 height 17
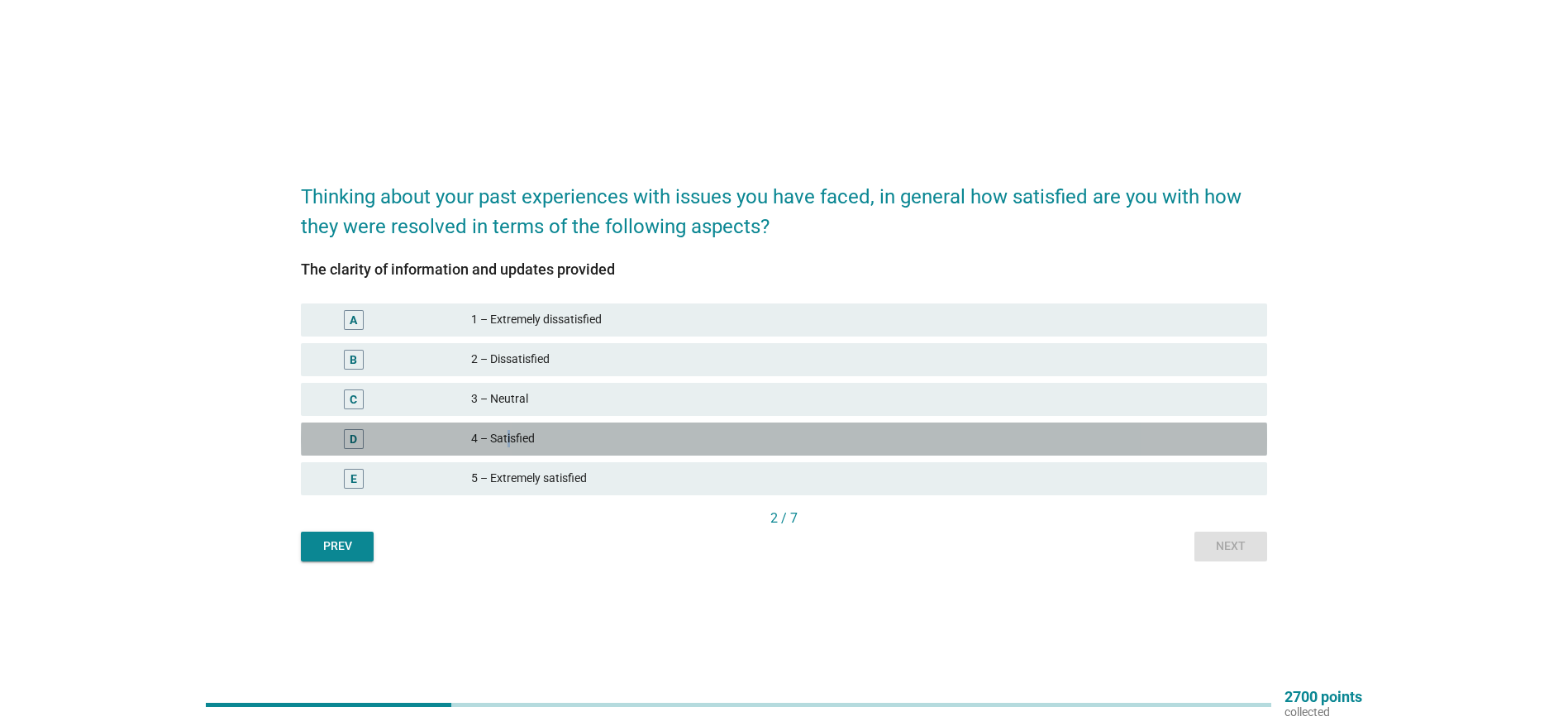
click at [509, 428] on div "D 4 – Satisfied" at bounding box center [784, 439] width 966 height 33
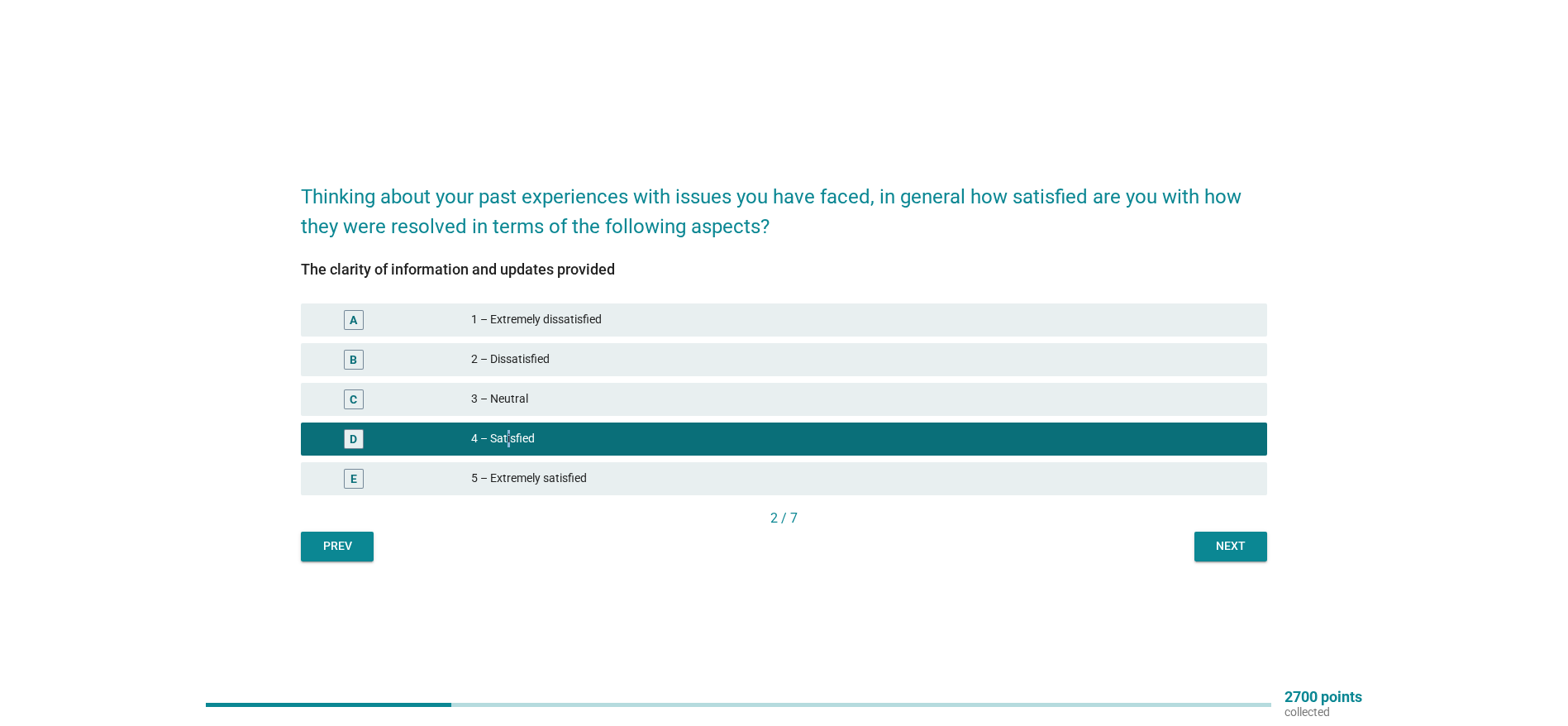
click at [1213, 544] on div "Next" at bounding box center [1230, 546] width 46 height 17
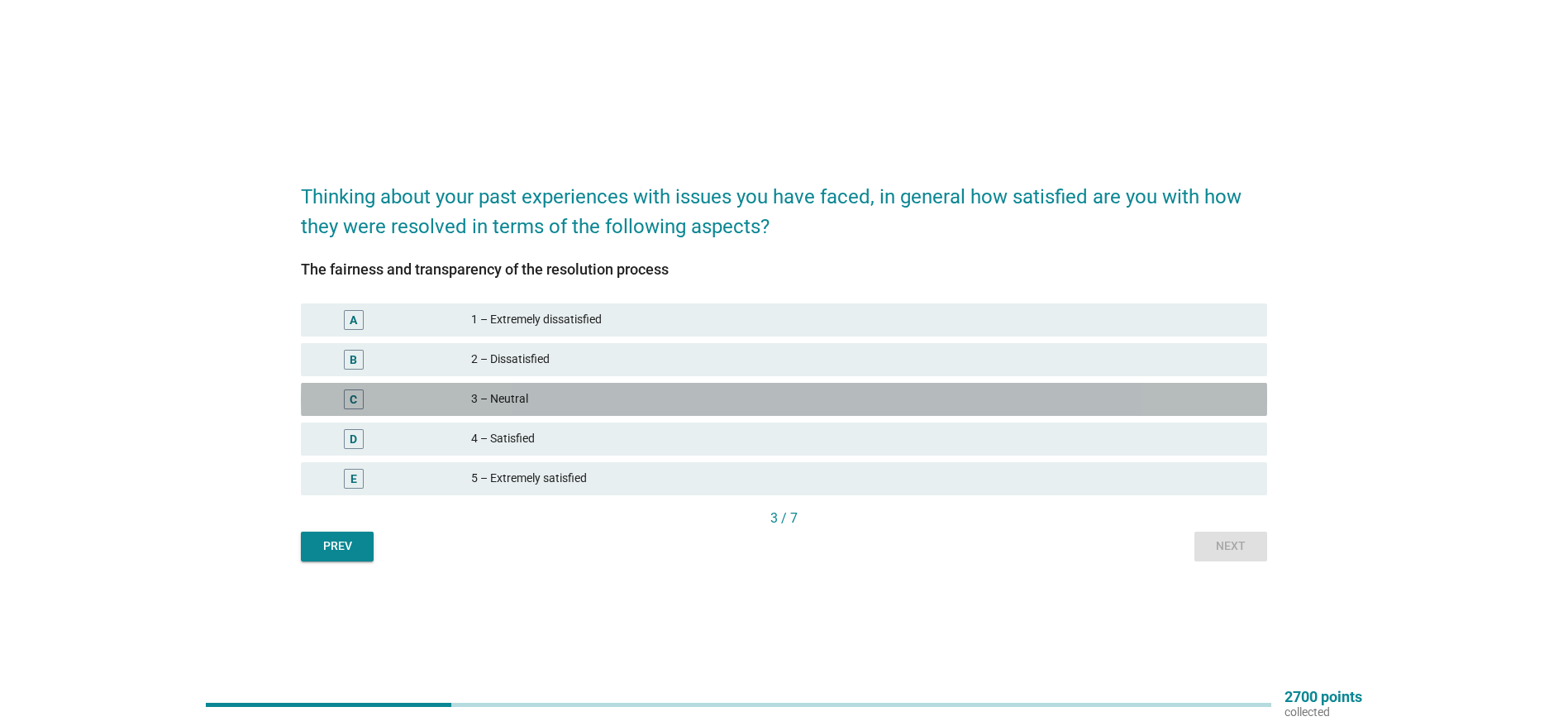
click at [531, 396] on div "3 – Neutral" at bounding box center [862, 399] width 783 height 20
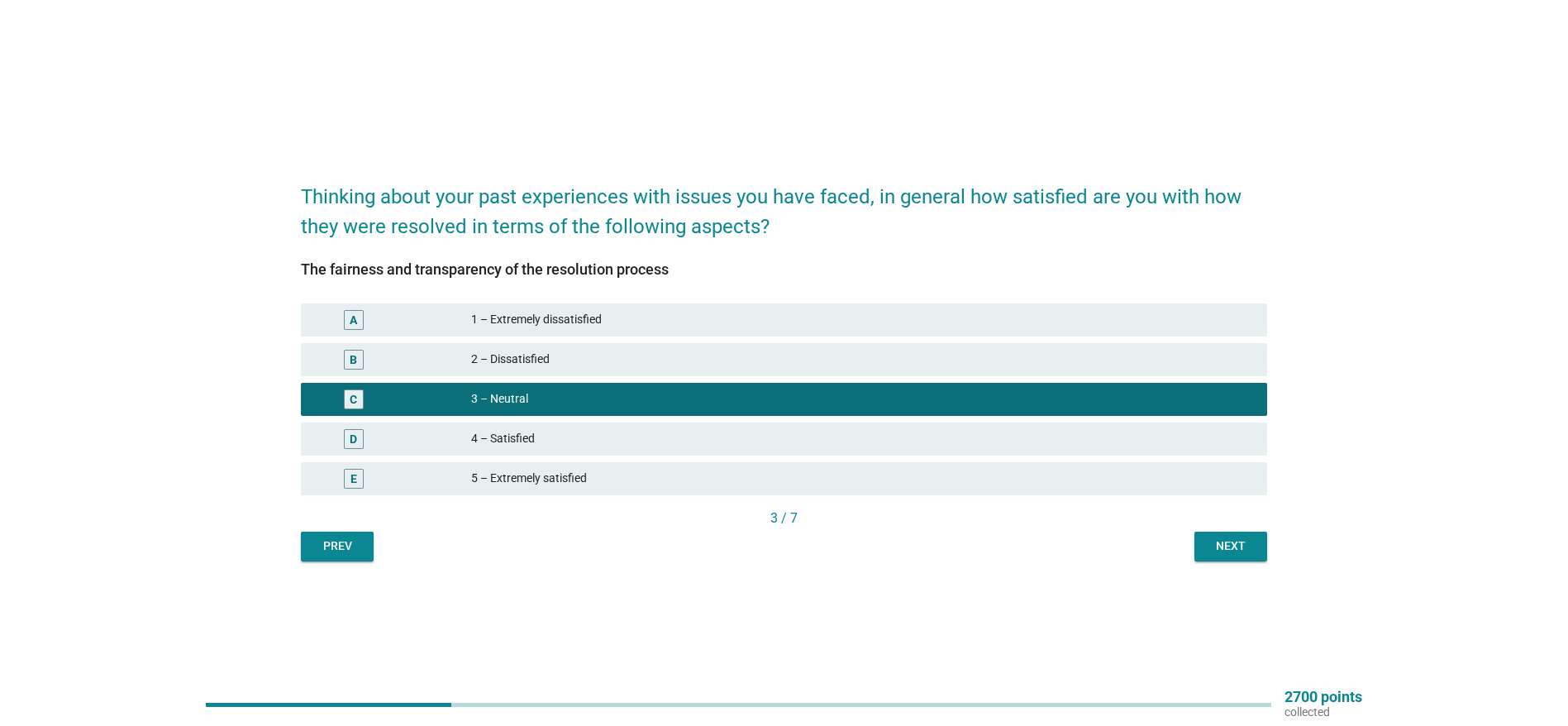
click at [1259, 547] on button "Next" at bounding box center [1230, 547] width 73 height 29
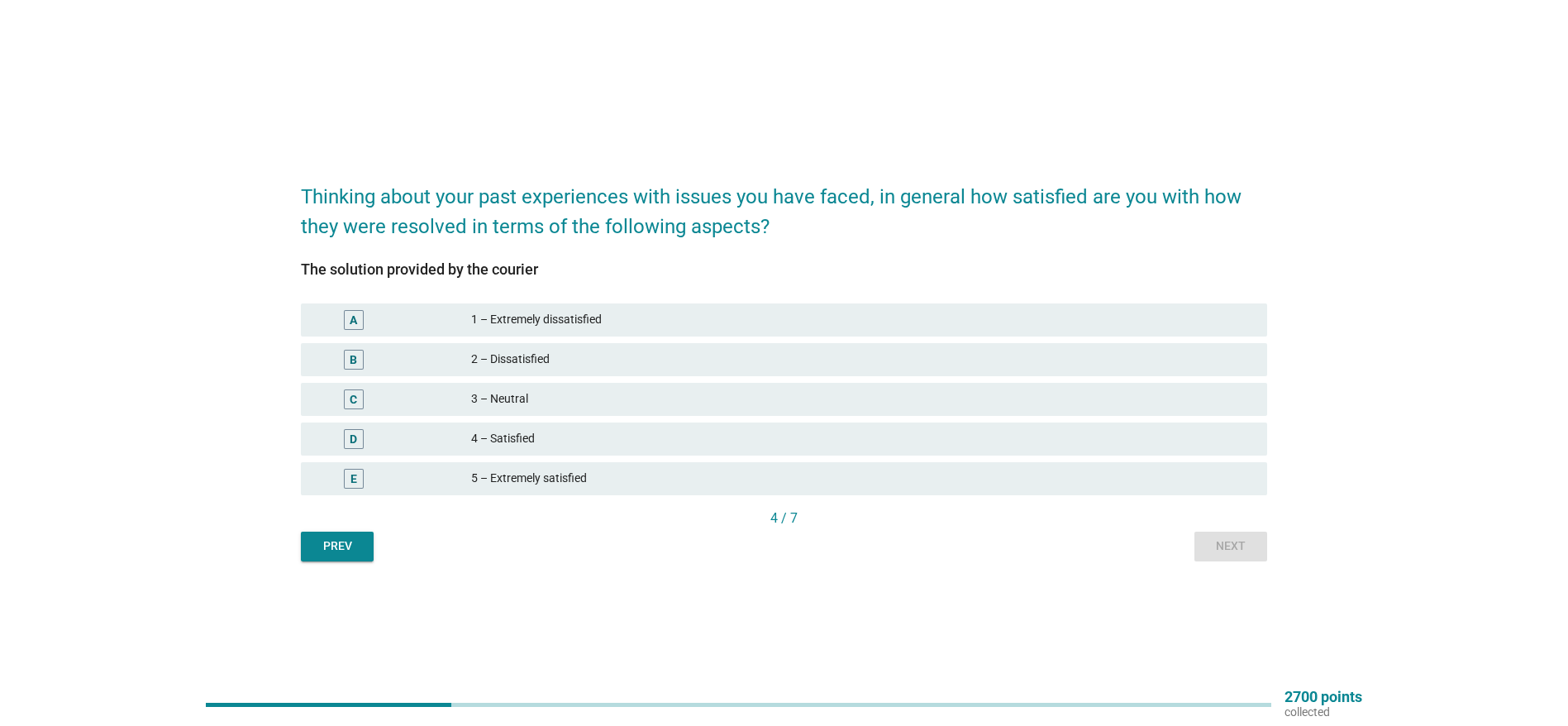
click at [502, 425] on div "D 4 – Satisfied" at bounding box center [784, 439] width 966 height 33
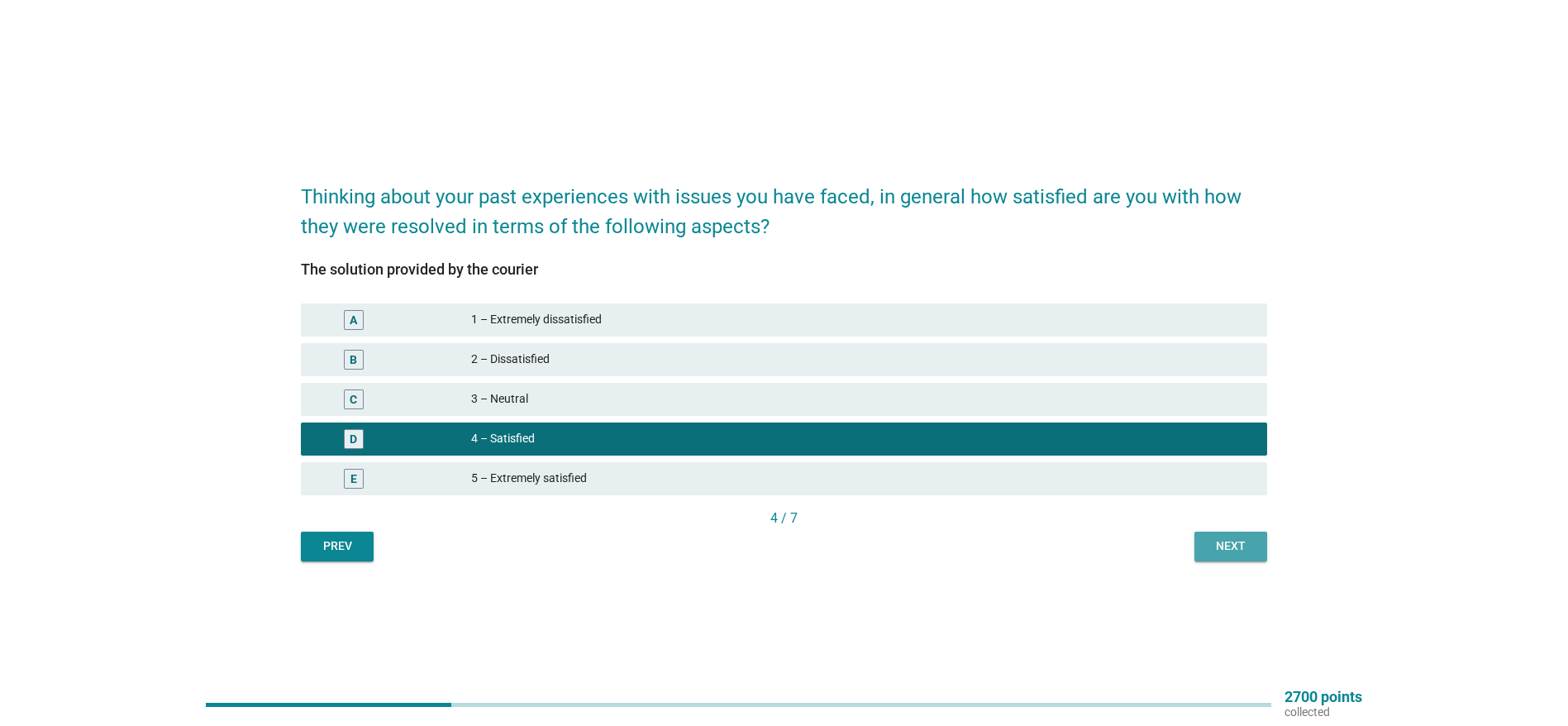
click at [1223, 546] on div "Next" at bounding box center [1230, 546] width 46 height 17
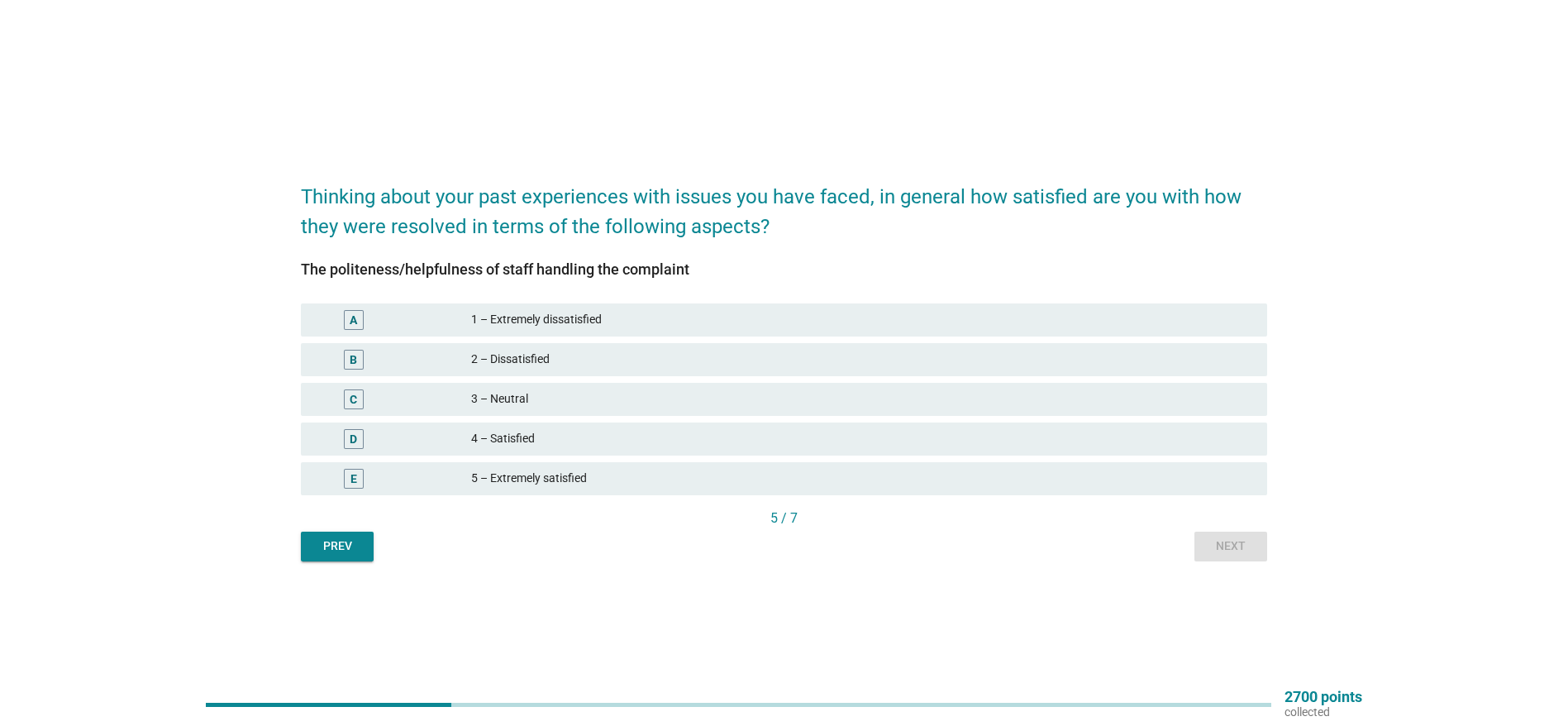
click at [492, 439] on div "4 – Satisfied" at bounding box center [862, 439] width 783 height 20
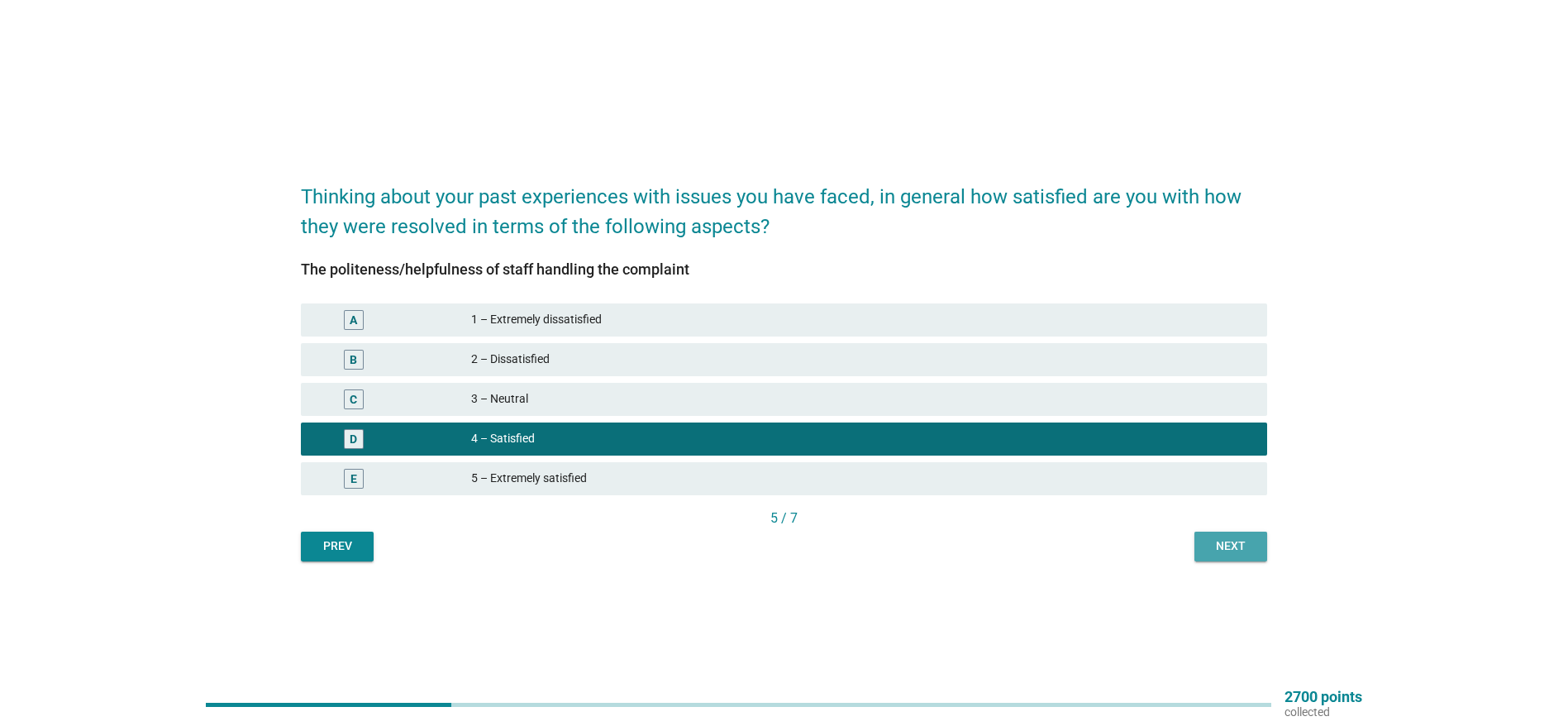
click at [1241, 551] on div "Next" at bounding box center [1230, 546] width 46 height 17
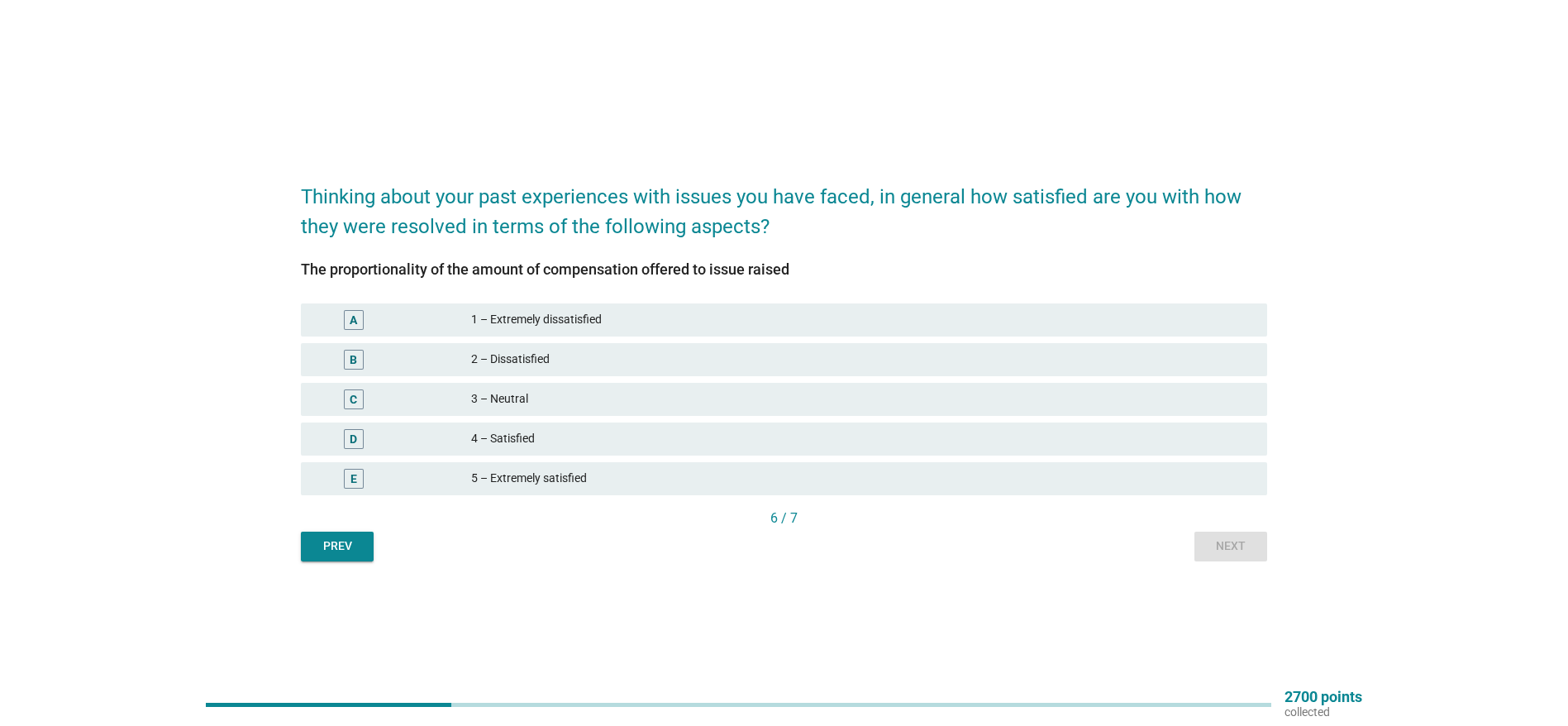
click at [498, 433] on div "4 – Satisfied" at bounding box center [862, 439] width 783 height 20
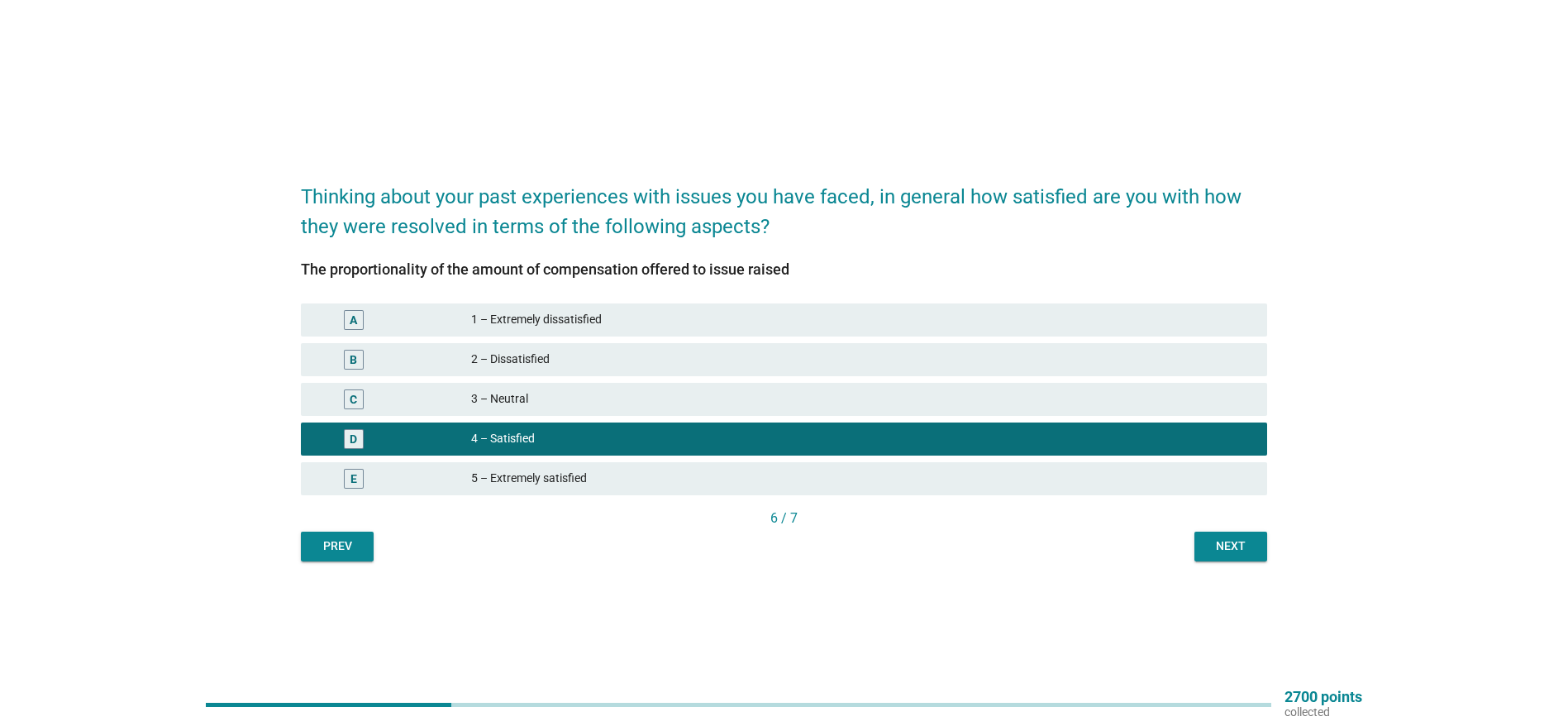
click at [1214, 547] on div "Next" at bounding box center [1230, 546] width 46 height 17
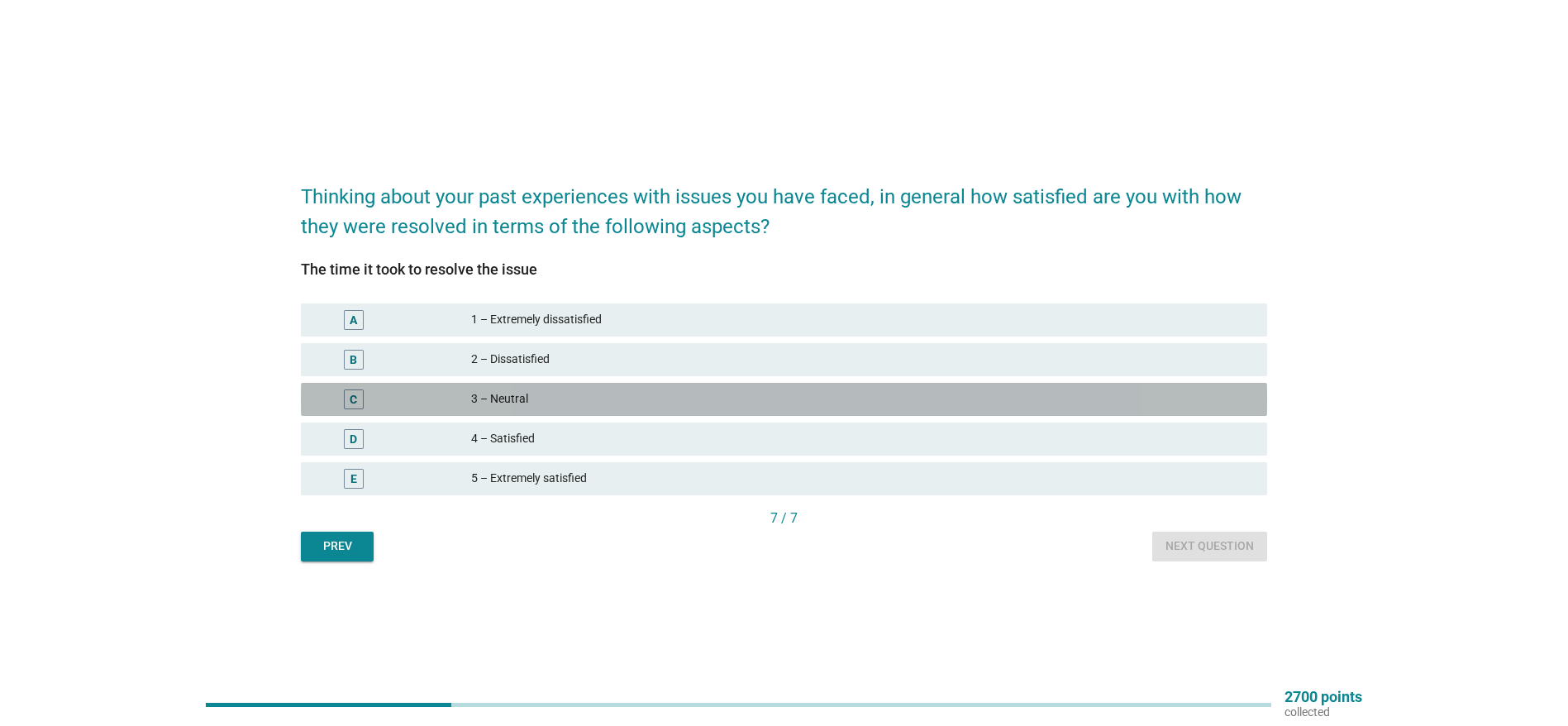
click at [510, 400] on div "3 – Neutral" at bounding box center [862, 399] width 783 height 20
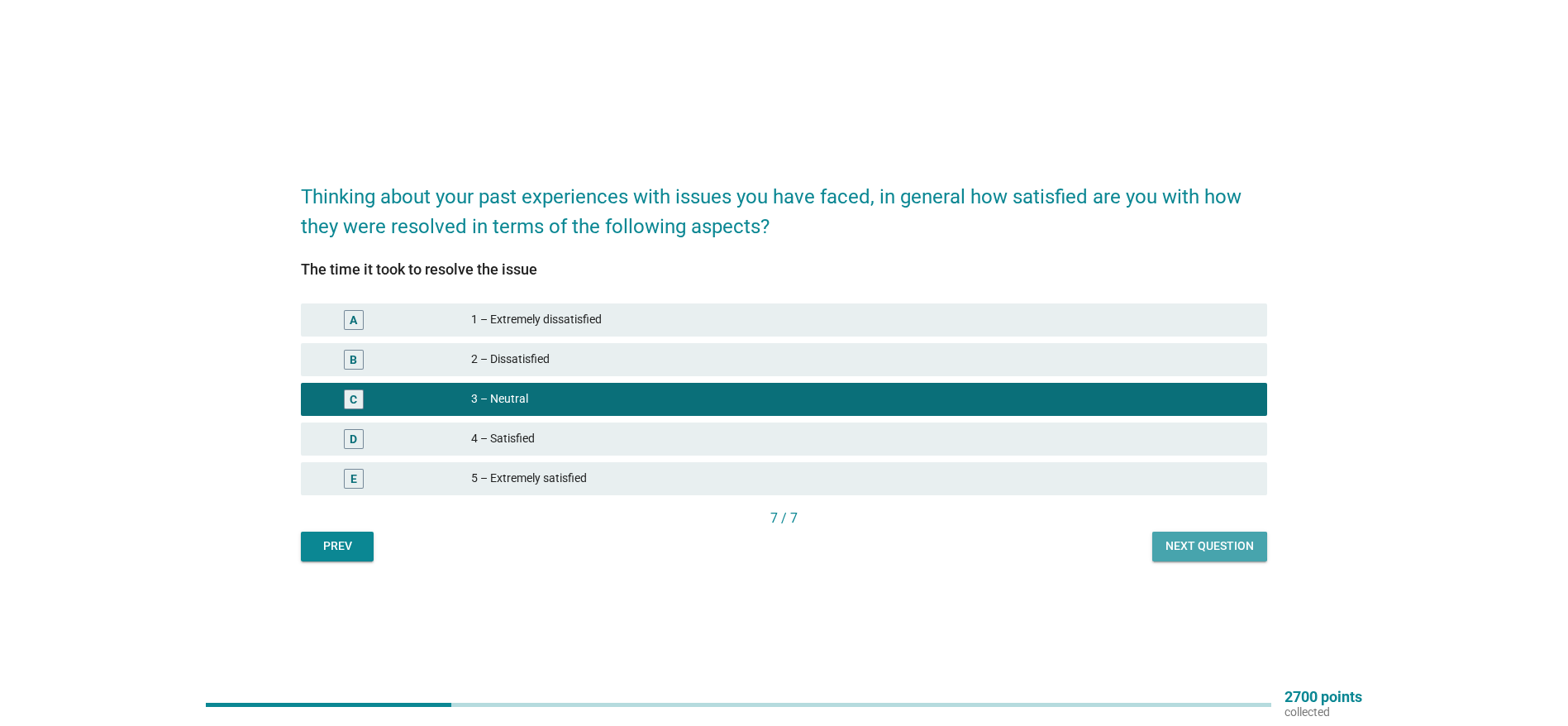
click at [1195, 544] on div "Next question" at bounding box center [1209, 546] width 88 height 17
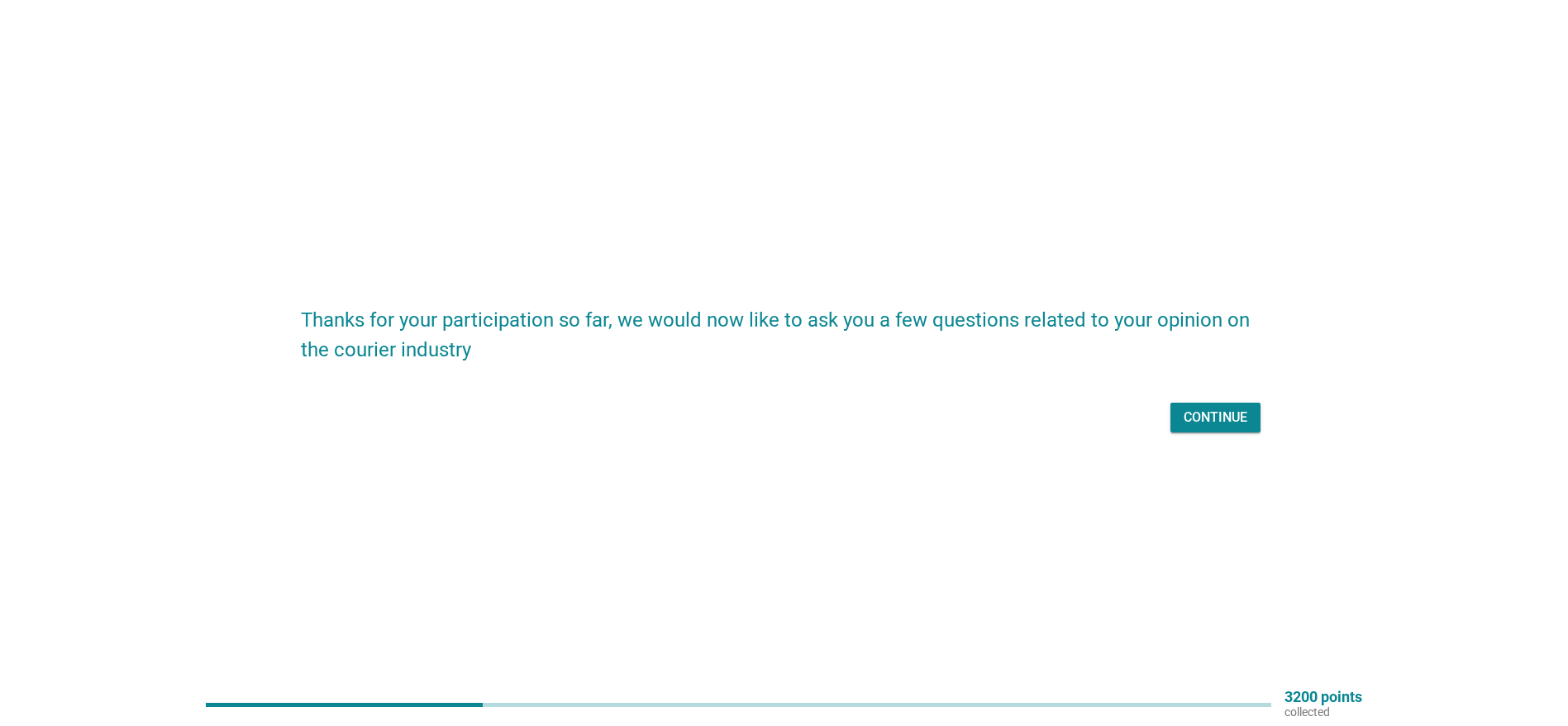
click at [1207, 420] on div "Continue" at bounding box center [1215, 418] width 63 height 20
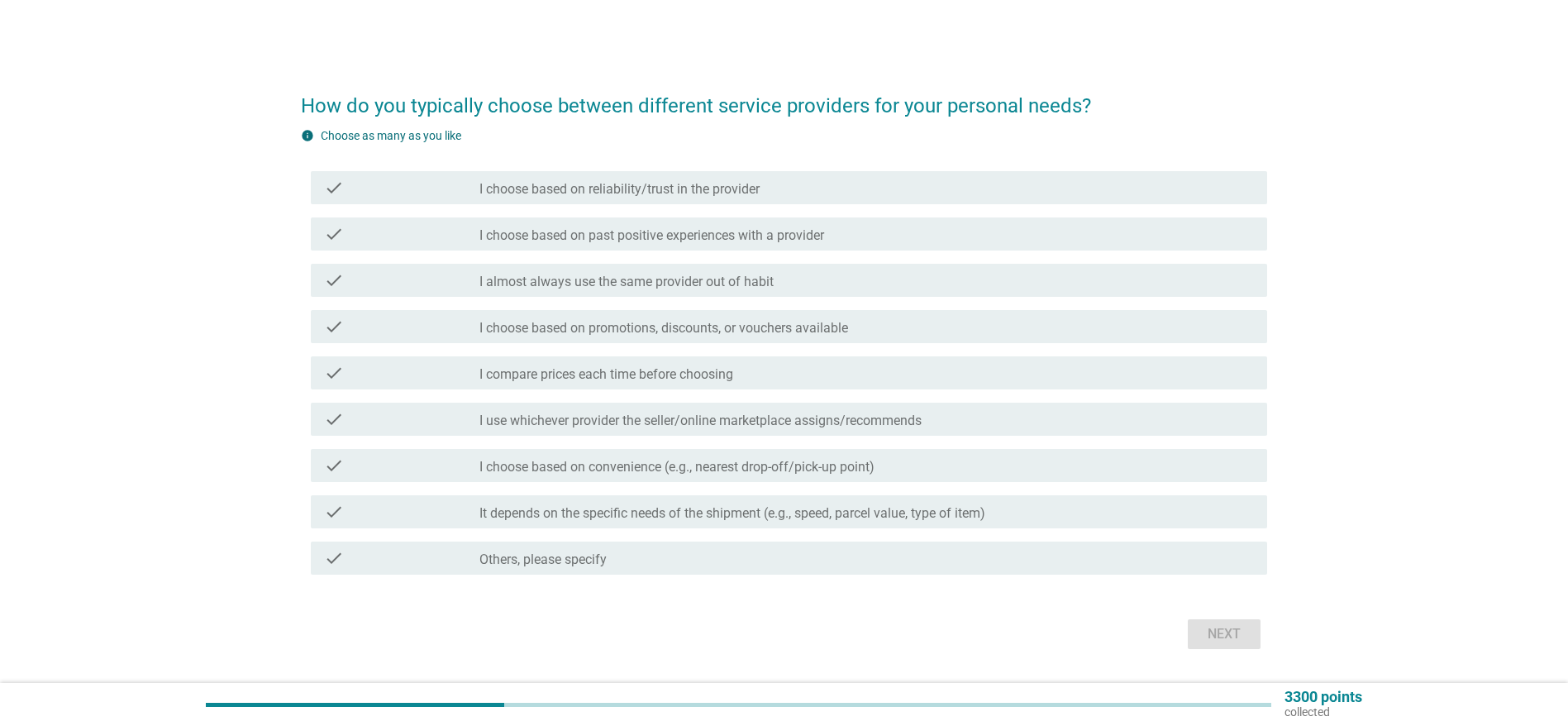
click at [521, 237] on label "I choose based on past positive experiences with a provider" at bounding box center [651, 236] width 345 height 17
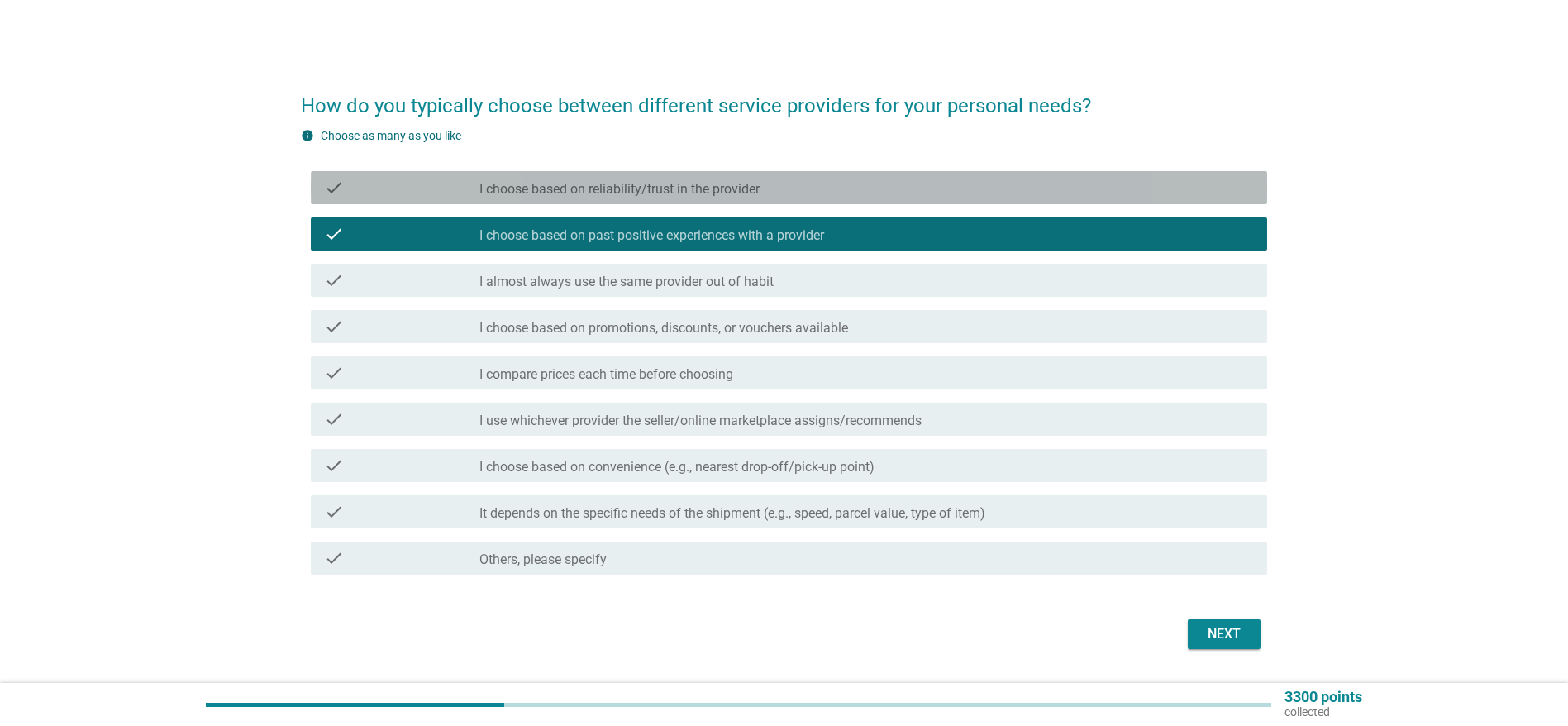
click at [535, 190] on label "I choose based on reliability/trust in the provider" at bounding box center [619, 190] width 280 height 17
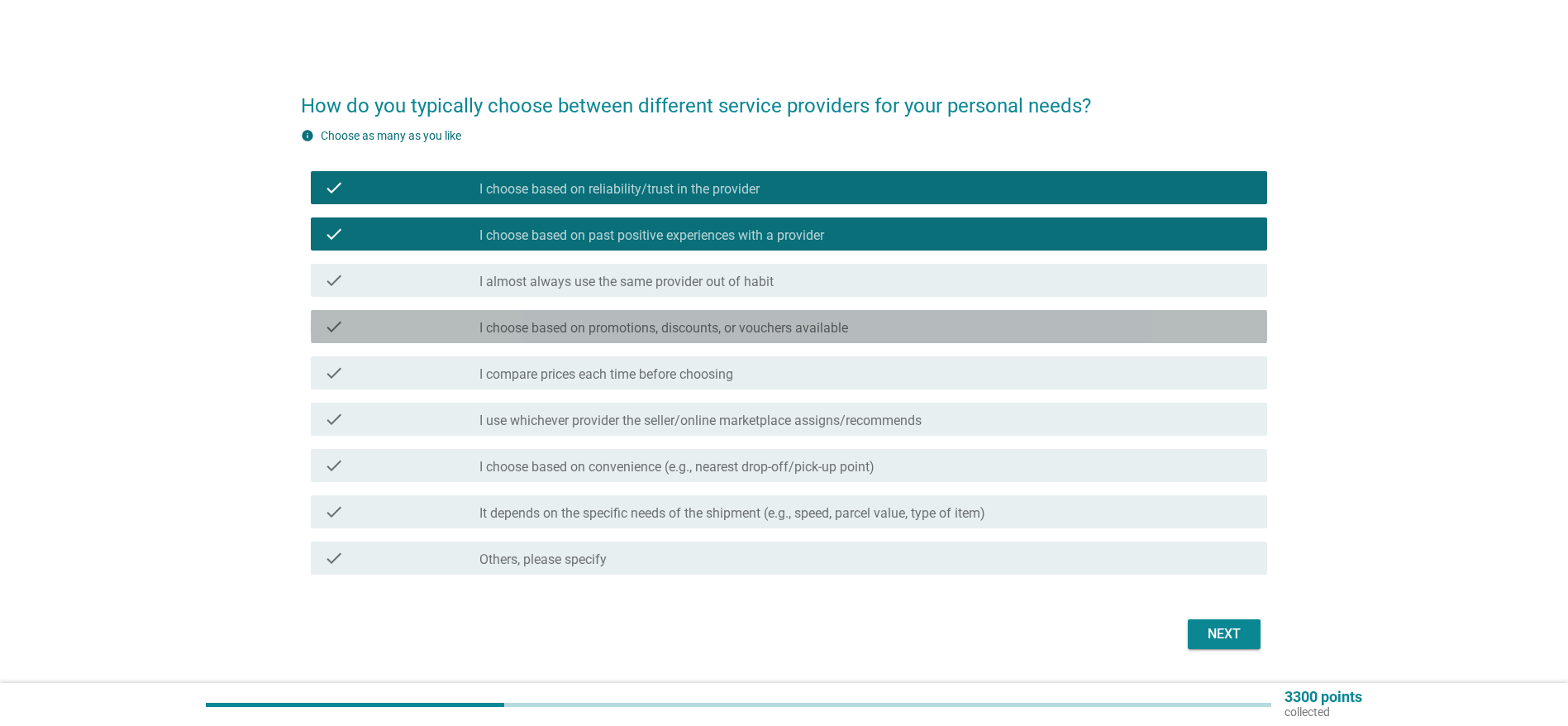
click at [567, 330] on label "I choose based on promotions, discounts, or vouchers available" at bounding box center [663, 328] width 369 height 17
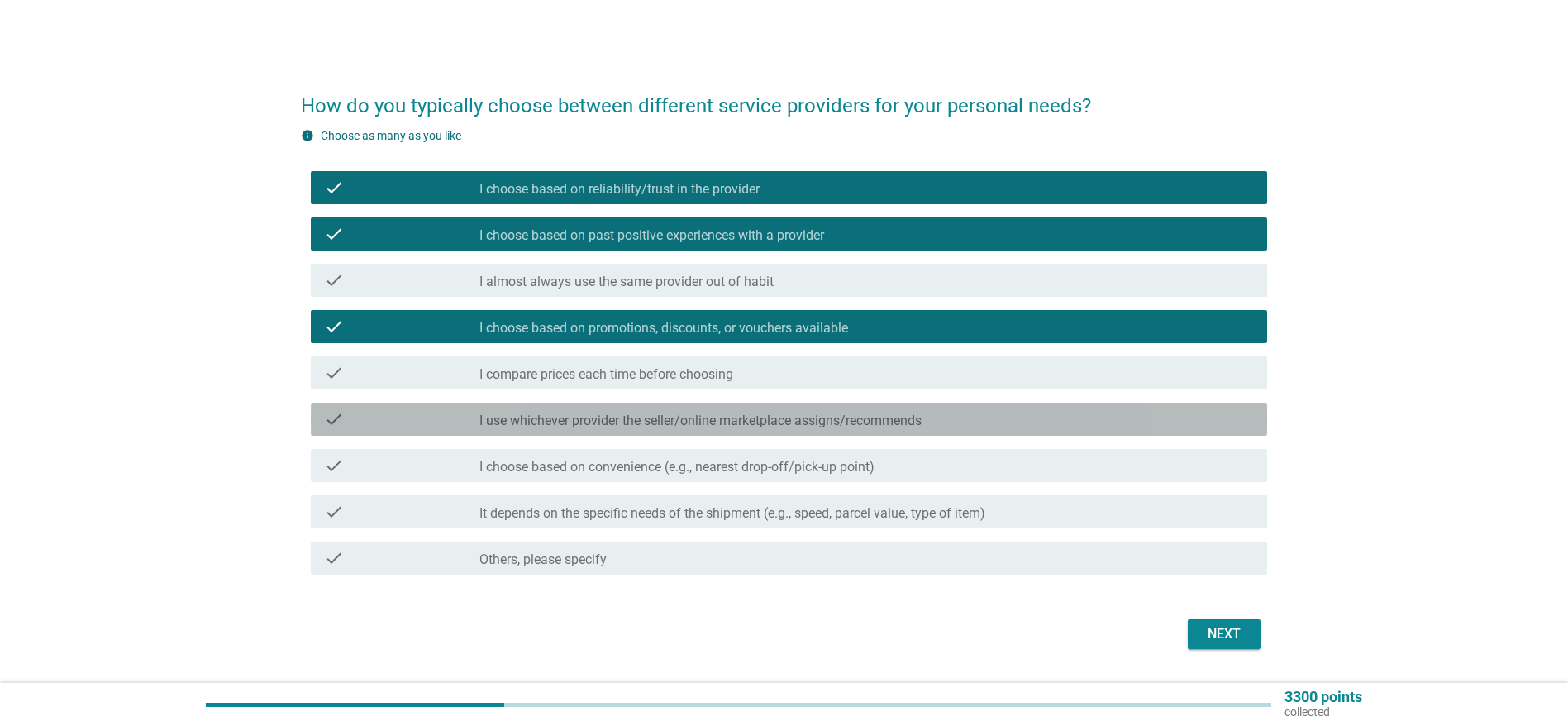
click at [597, 421] on label "I use whichever provider the seller/online marketplace assigns/recommends" at bounding box center [700, 421] width 442 height 17
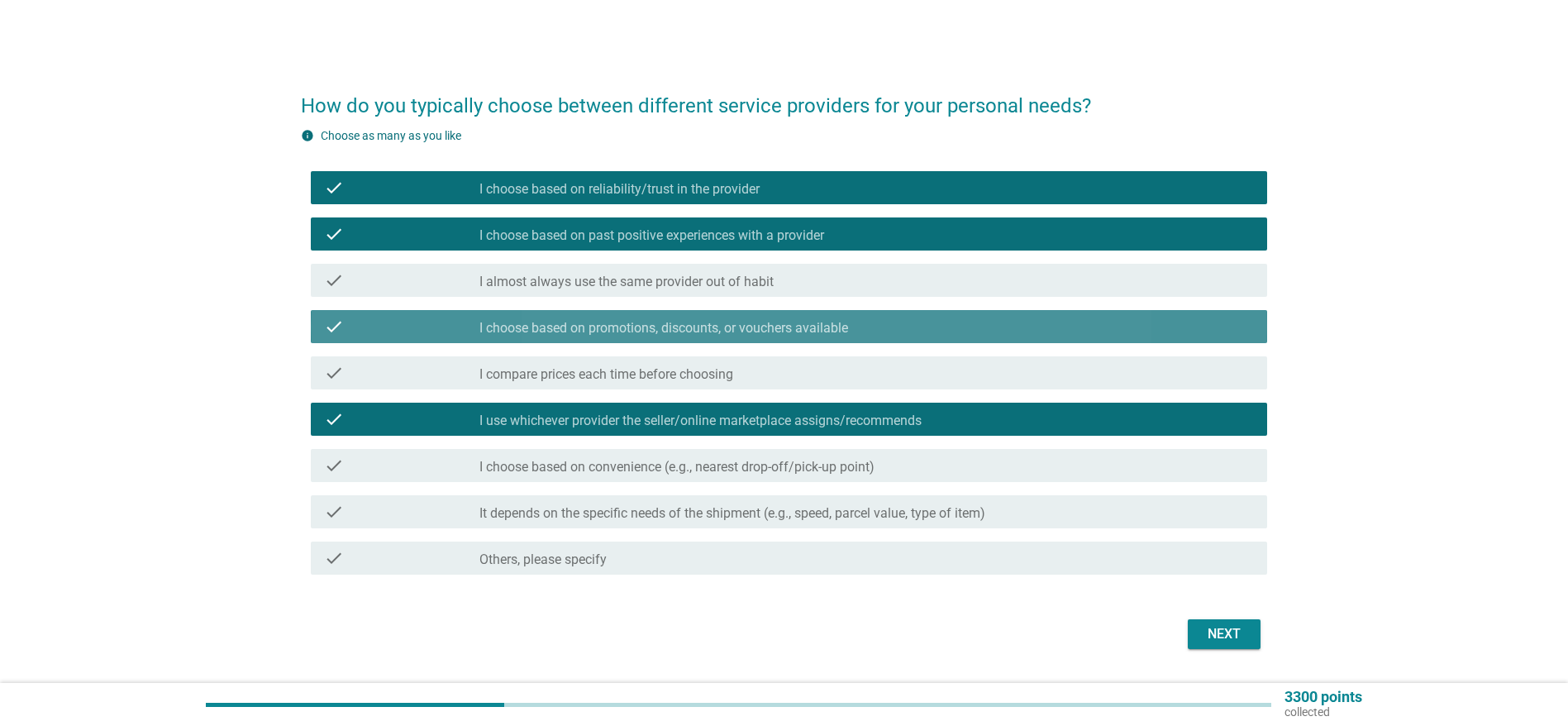
click at [598, 332] on label "I choose based on promotions, discounts, or vouchers available" at bounding box center [663, 328] width 369 height 17
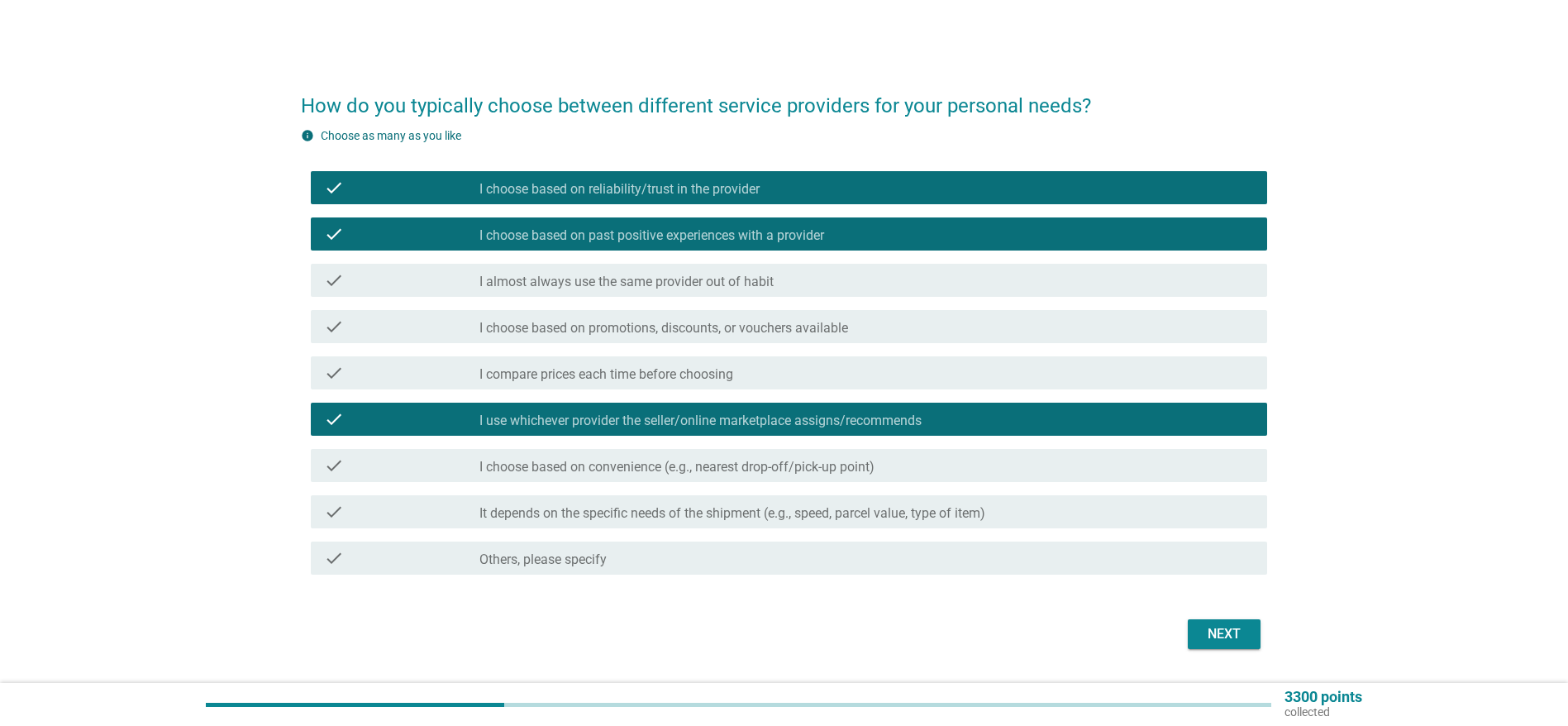
click at [800, 459] on label "I choose based on convenience (e.g., nearest drop-off/pick-up point)" at bounding box center [677, 467] width 395 height 17
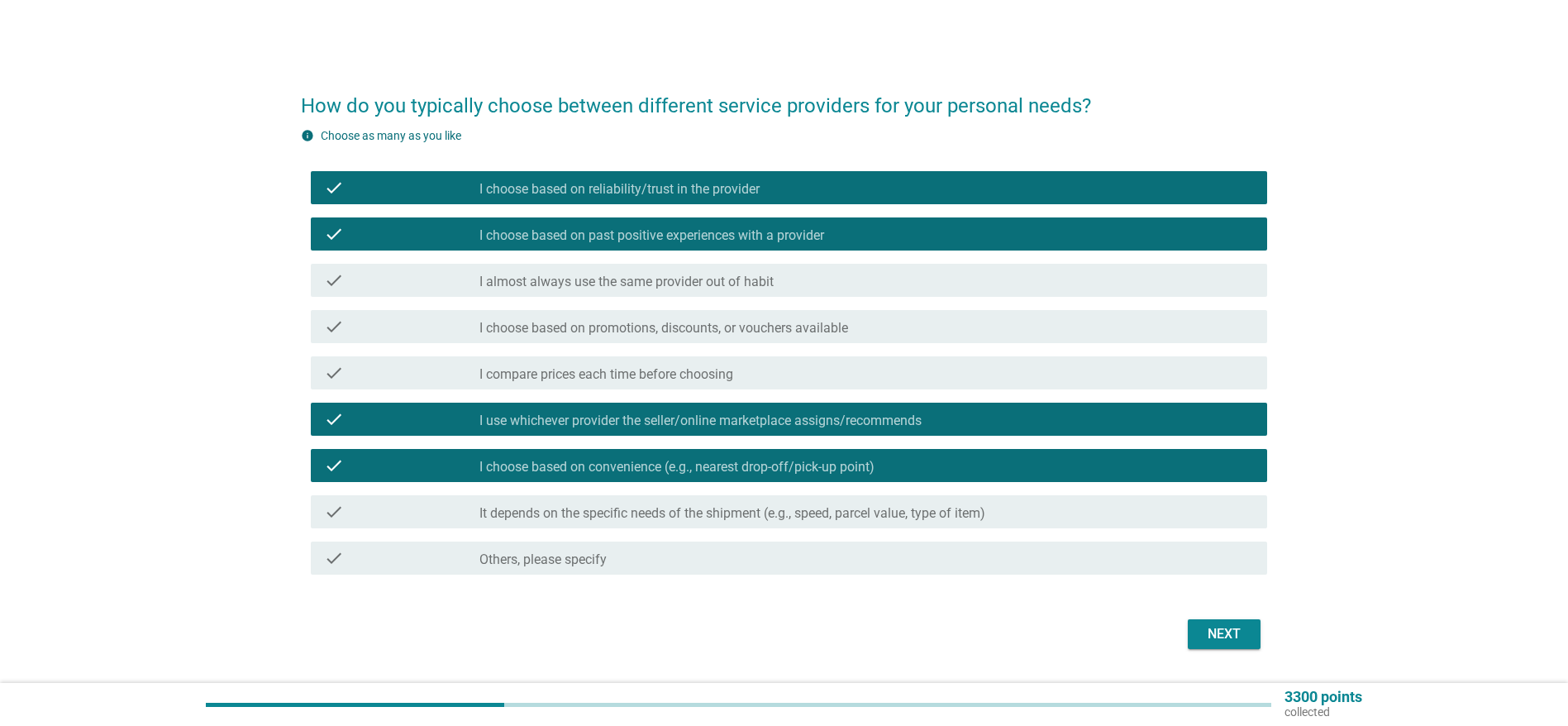
click at [736, 225] on div "check_box I choose based on past positive experiences with a provider" at bounding box center [866, 235] width 774 height 20
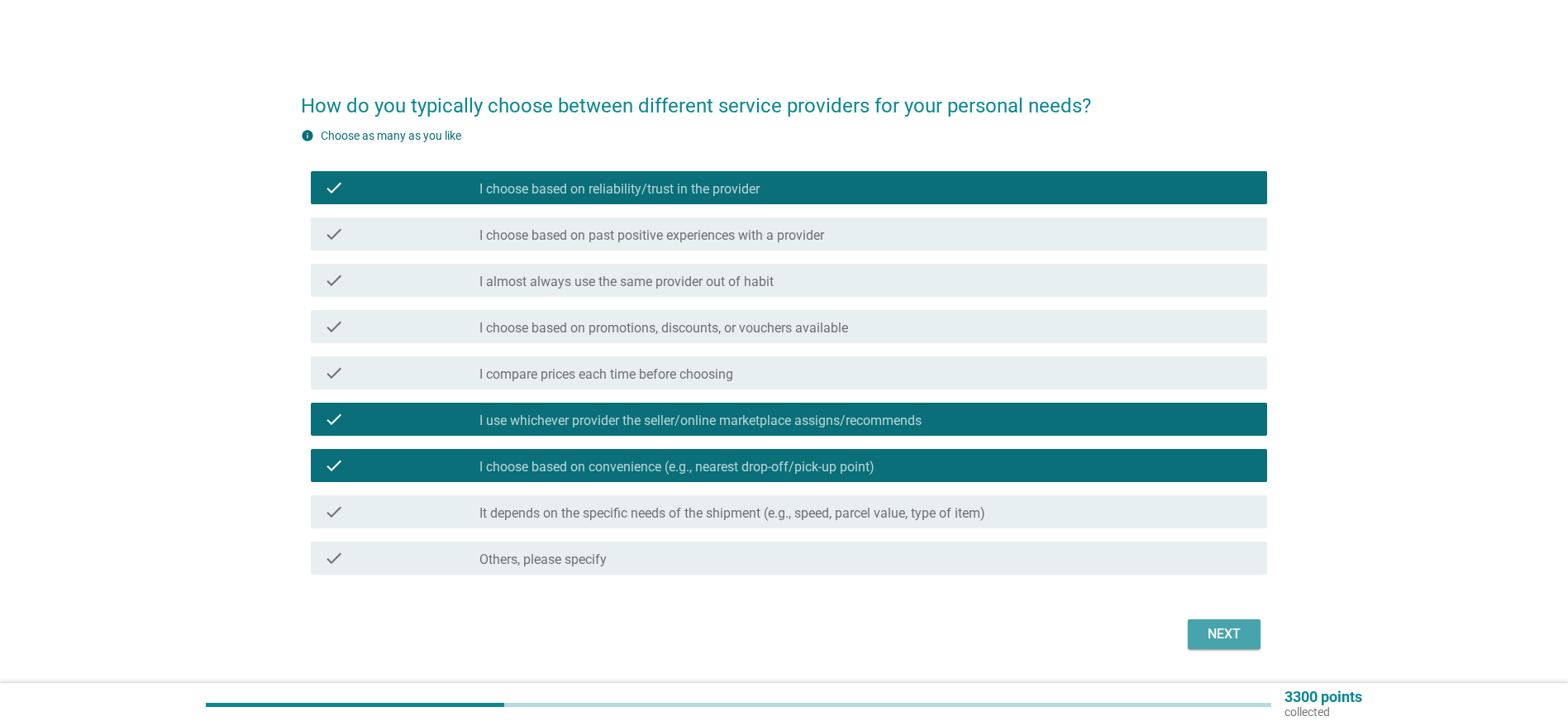
click at [1210, 636] on div "Next" at bounding box center [1224, 634] width 46 height 20
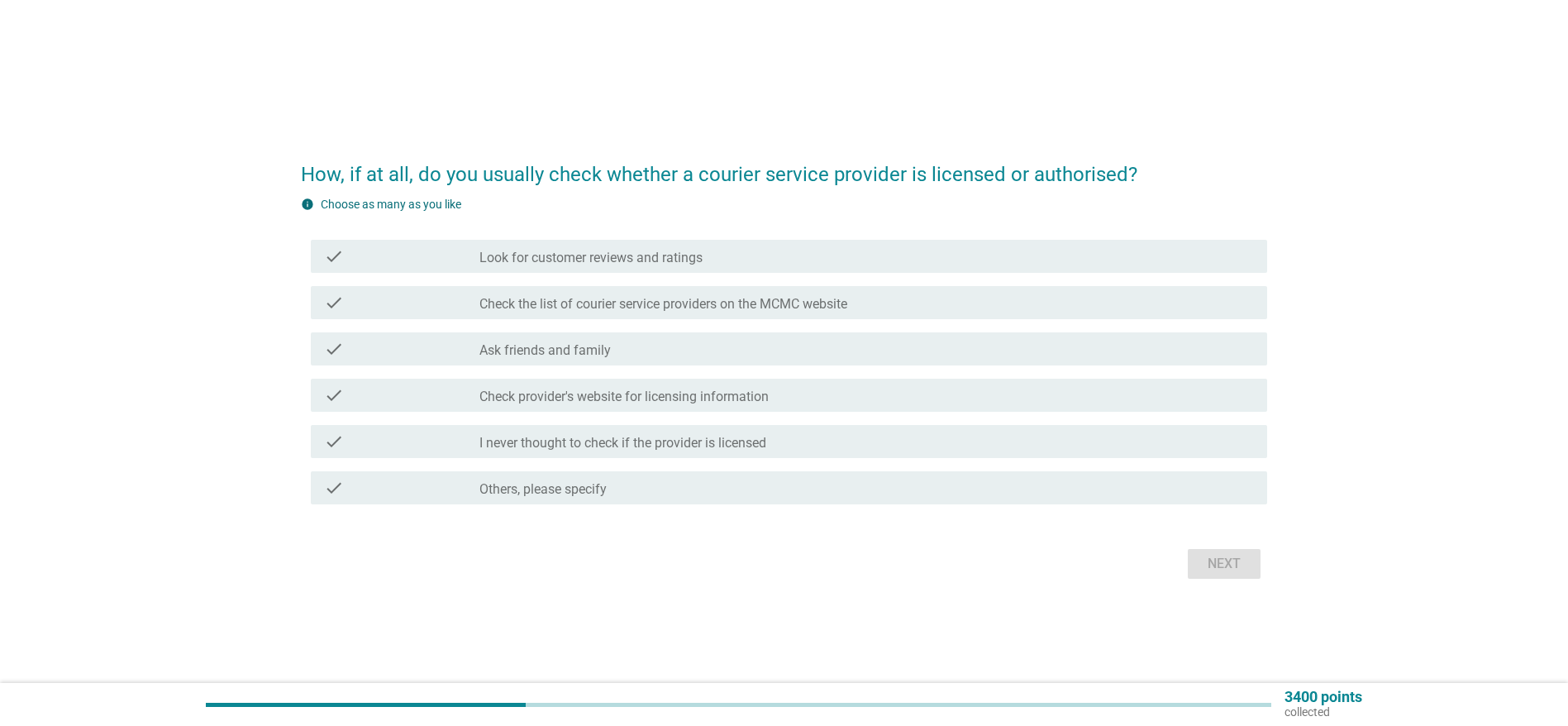
click at [696, 436] on label "I never thought to check if the provider is licensed" at bounding box center [623, 444] width 287 height 17
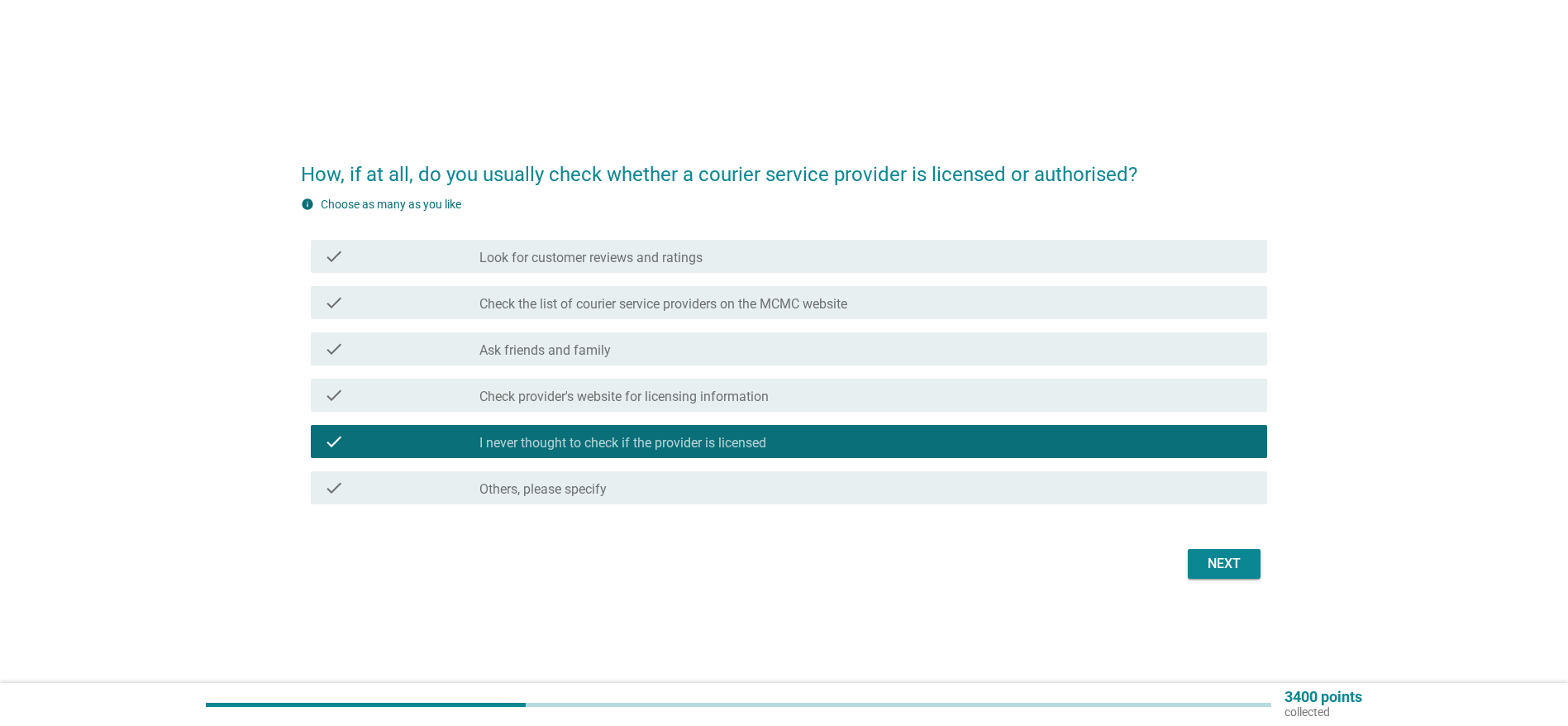
click at [1207, 563] on div "Next" at bounding box center [1224, 564] width 46 height 20
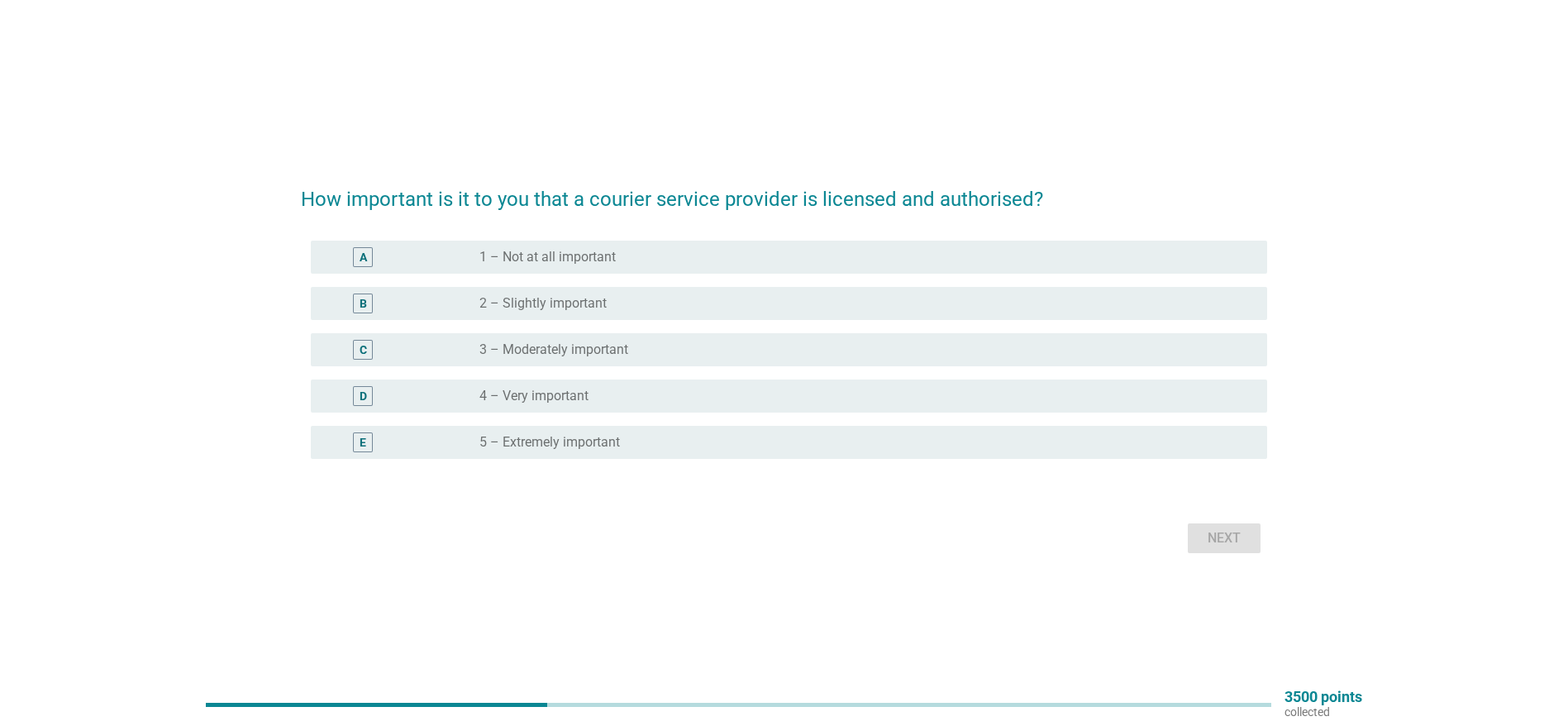
click at [494, 351] on label "3 – Moderately important" at bounding box center [554, 350] width 149 height 17
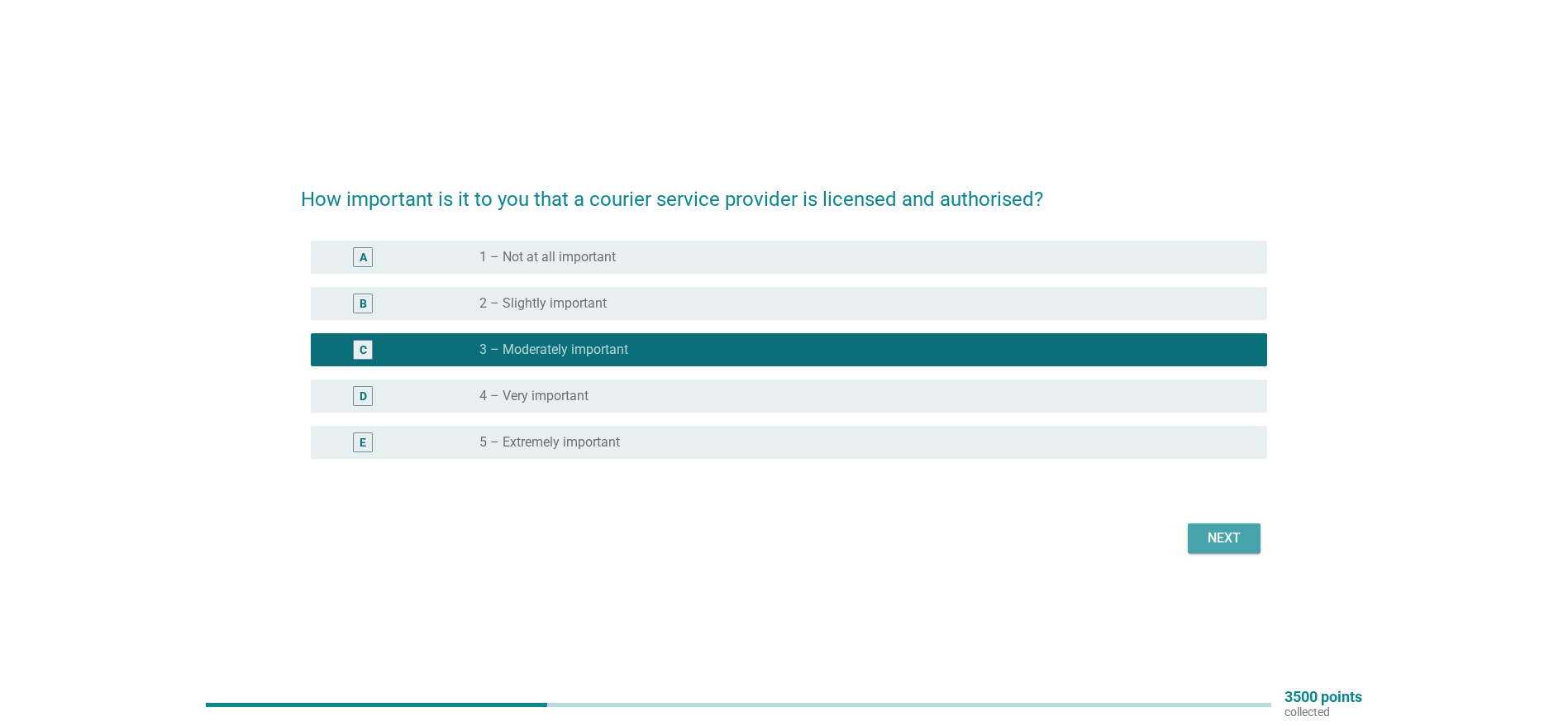
click at [1220, 534] on div "Next" at bounding box center [1224, 538] width 46 height 20
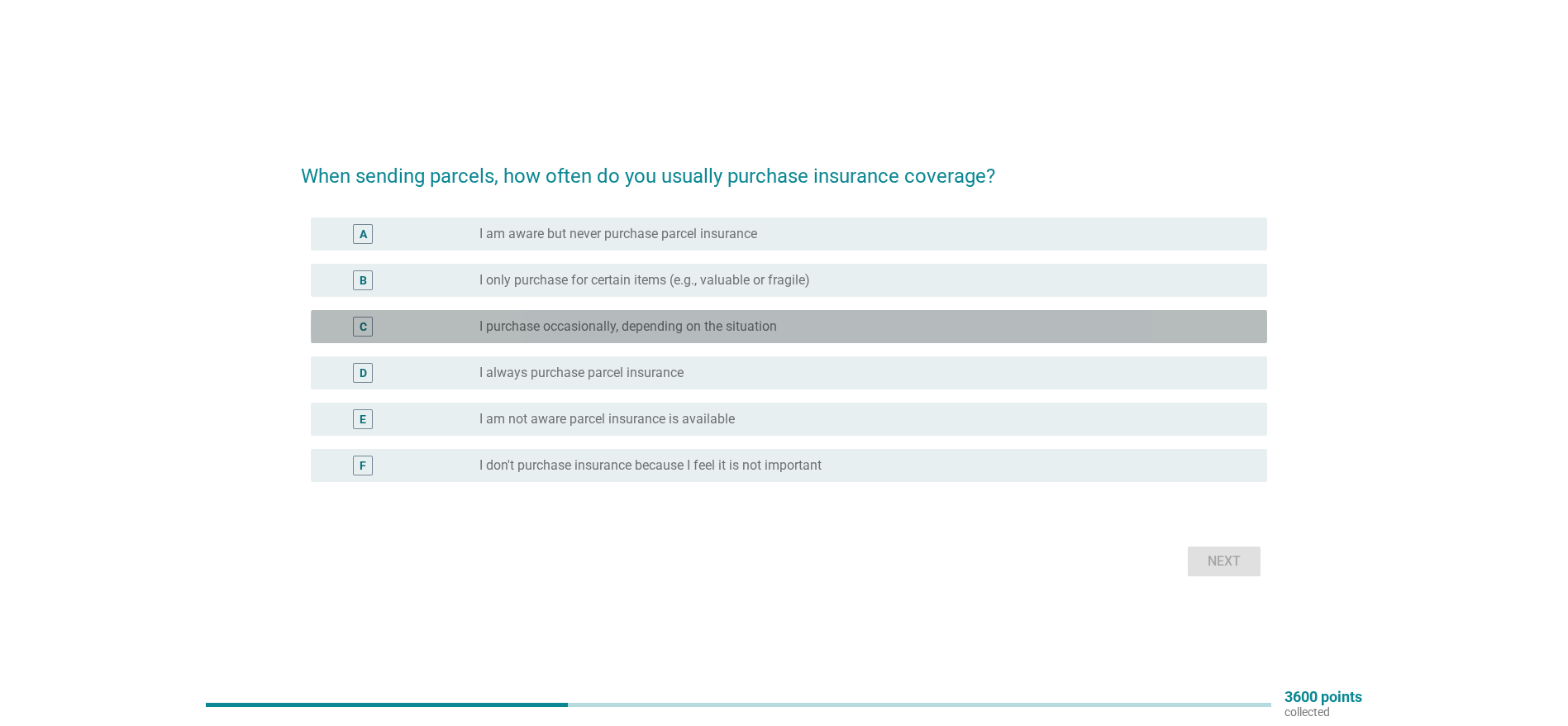
click at [640, 328] on label "I purchase occasionally, depending on the situation" at bounding box center [628, 327] width 298 height 17
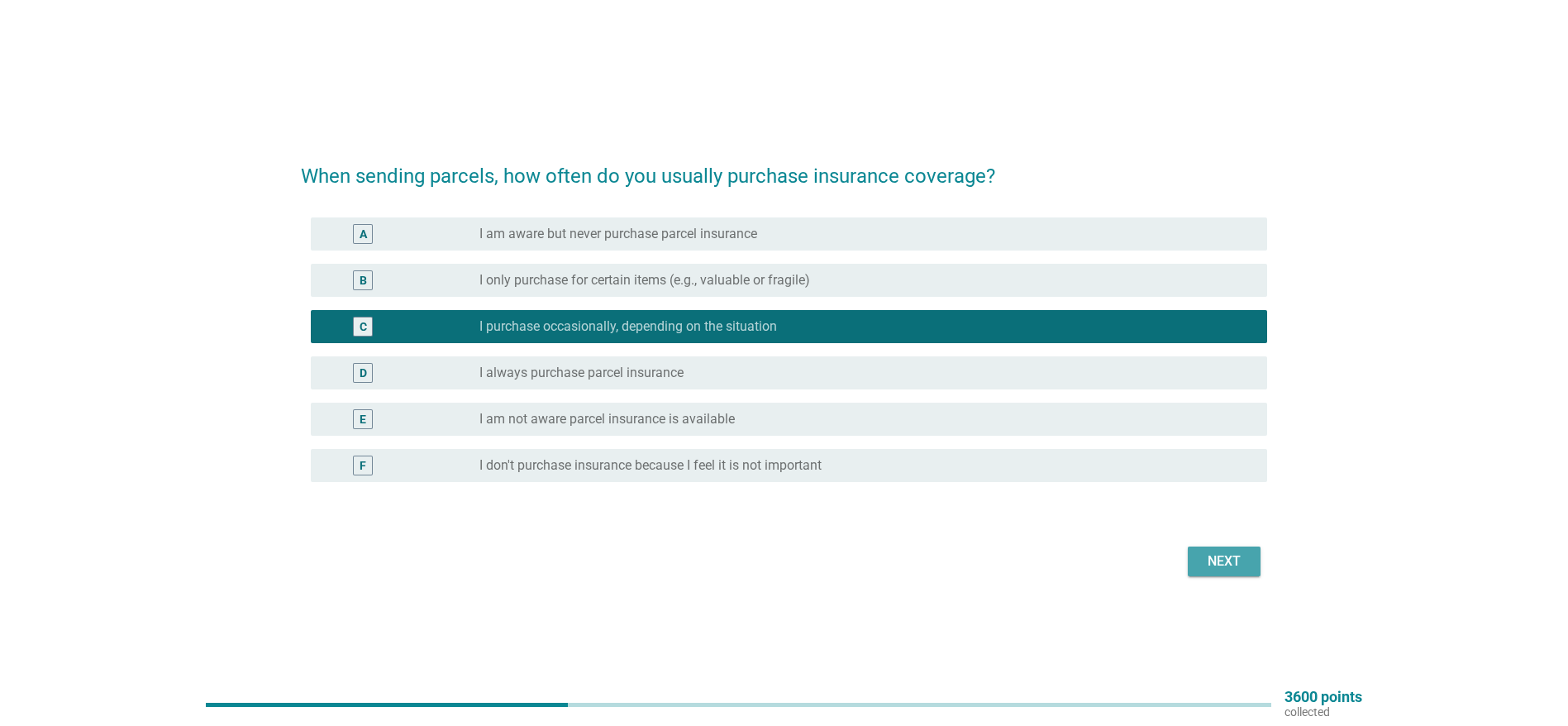
click at [1221, 559] on div "Next" at bounding box center [1224, 561] width 46 height 20
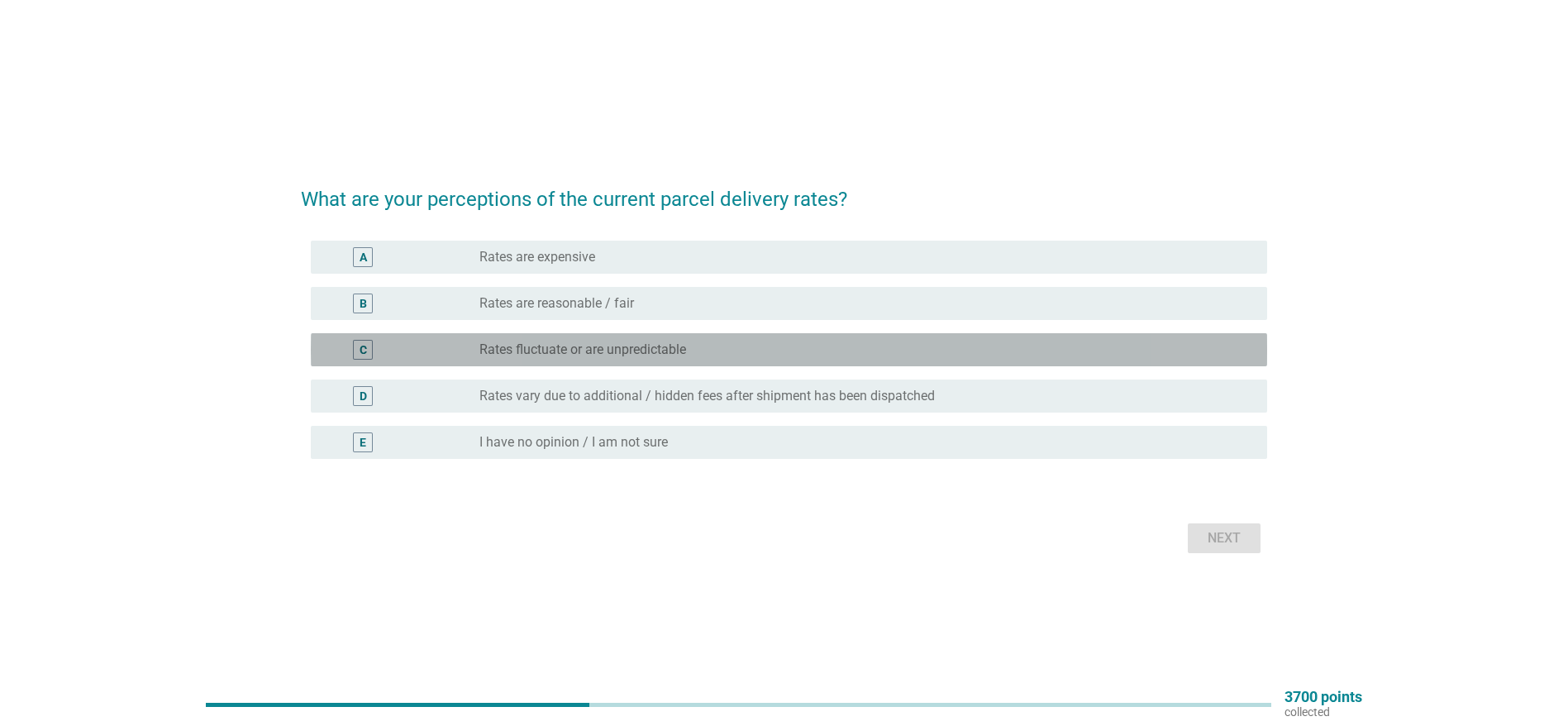
click at [608, 346] on label "Rates fluctuate or are unpredictable" at bounding box center [582, 350] width 207 height 17
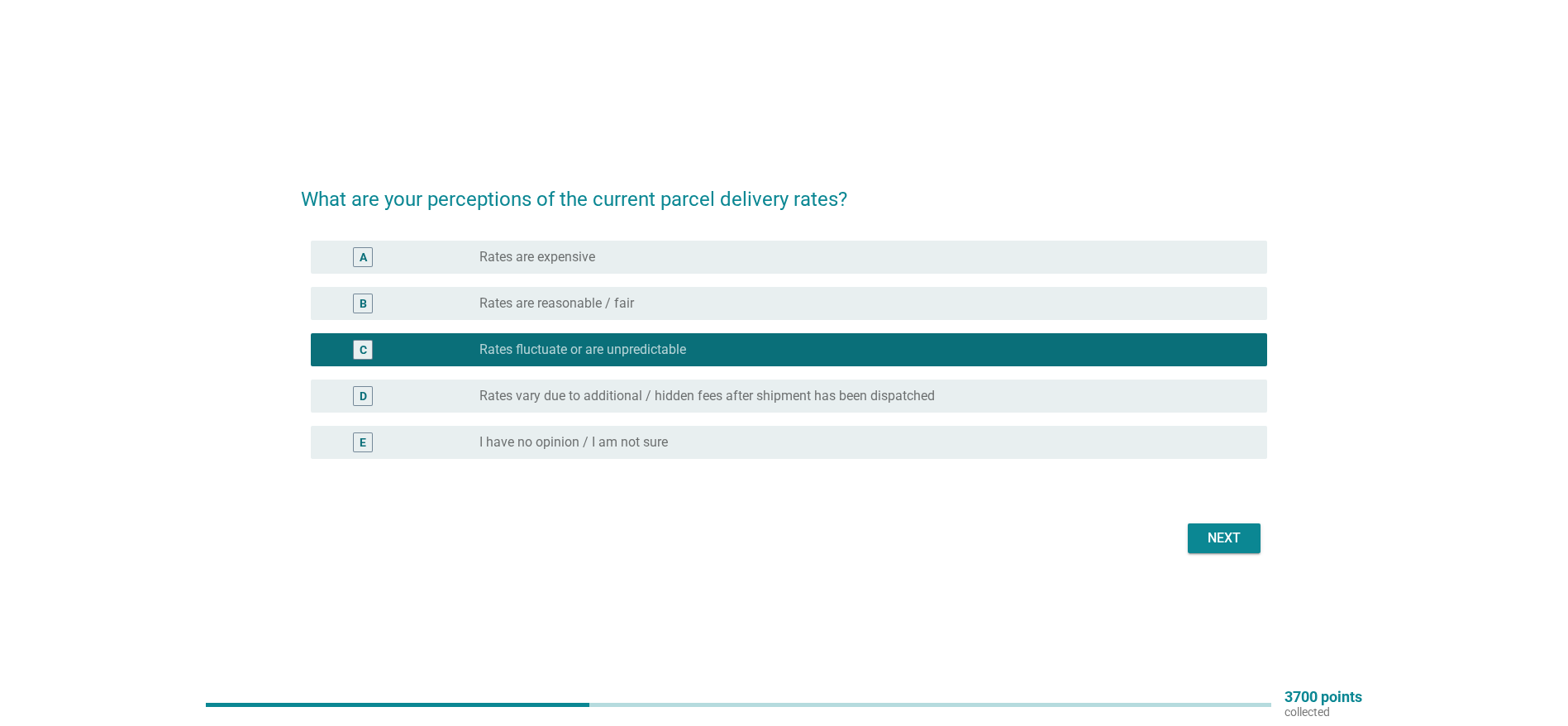
click at [1227, 535] on div "Next" at bounding box center [1224, 538] width 46 height 20
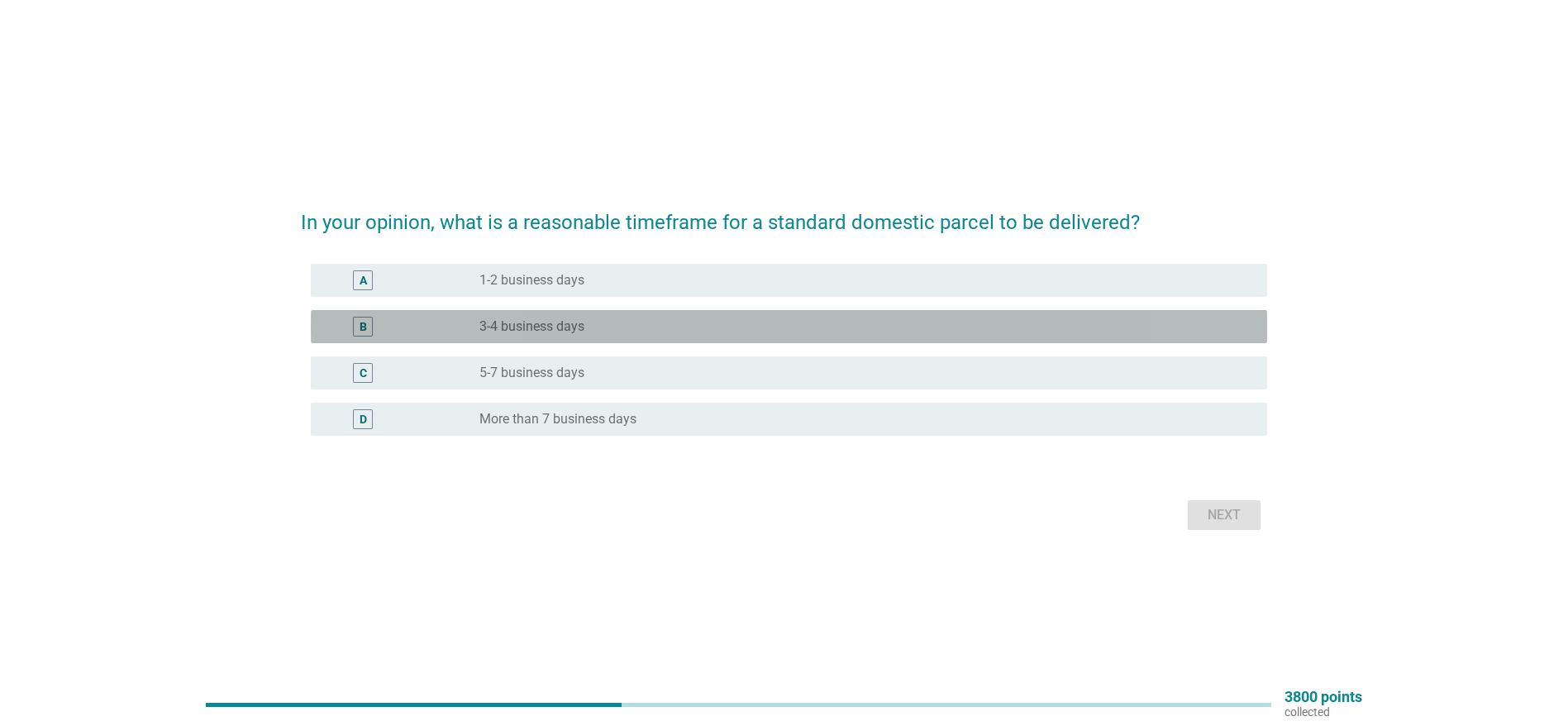
click at [531, 325] on label "3-4 business days" at bounding box center [532, 327] width 105 height 17
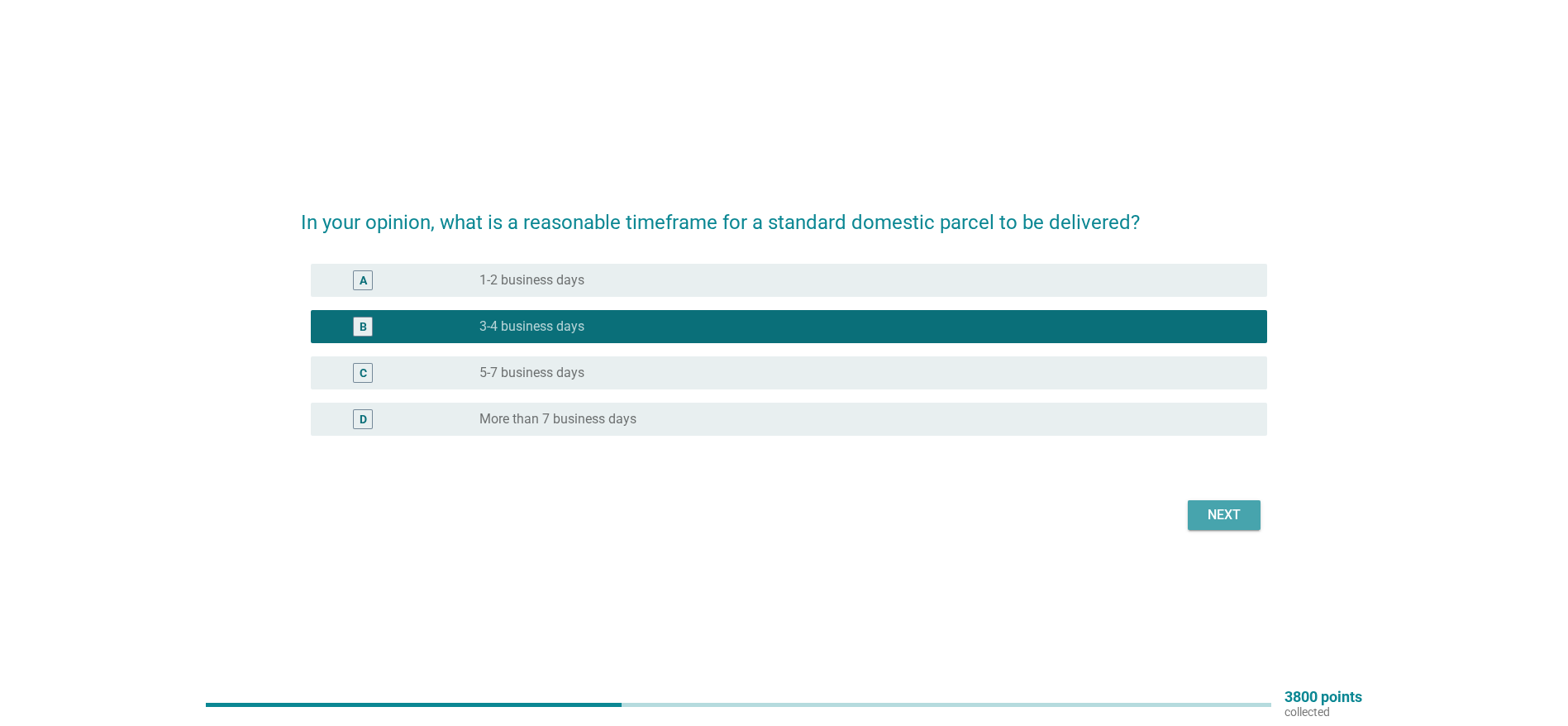
click at [1221, 518] on div "Next" at bounding box center [1224, 515] width 46 height 20
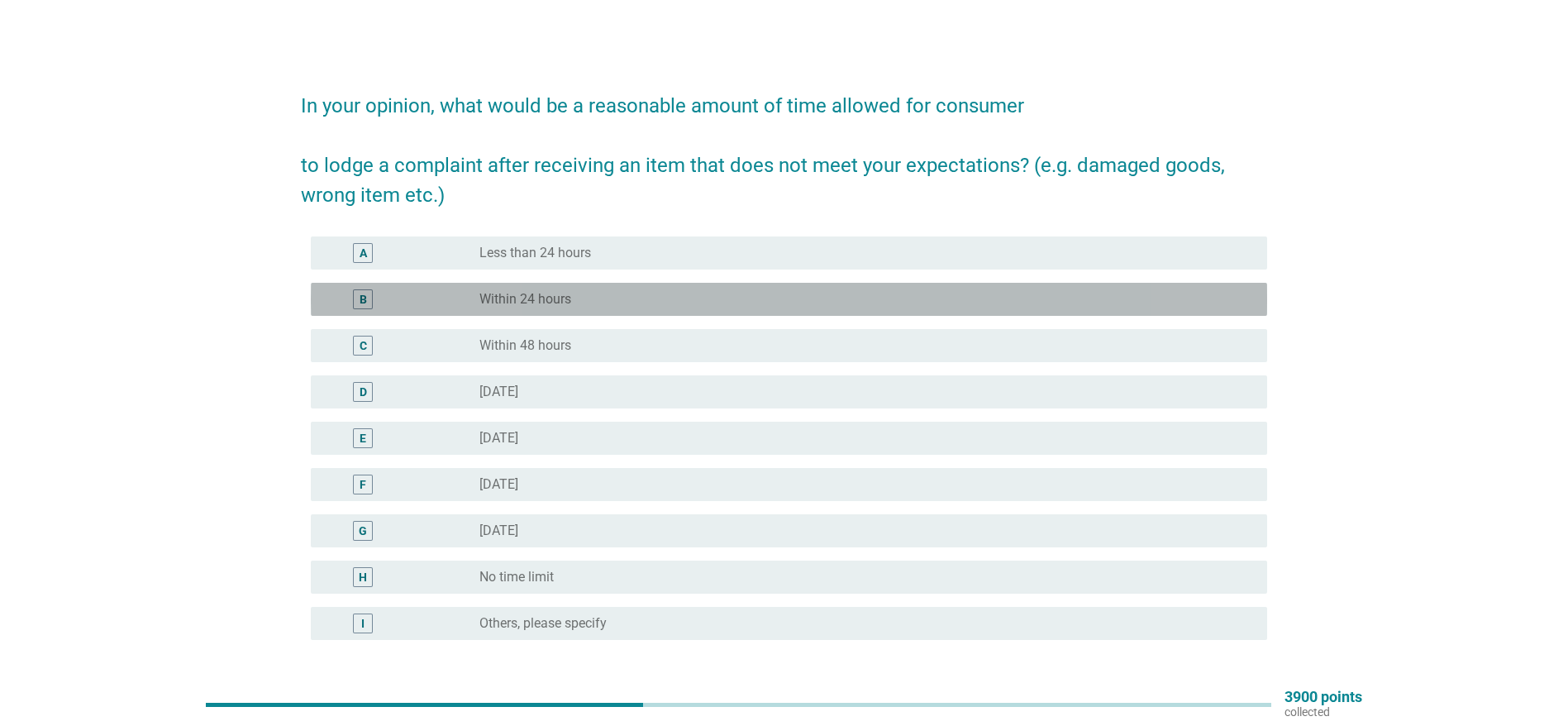
click at [548, 299] on label "Within 24 hours" at bounding box center [525, 299] width 92 height 17
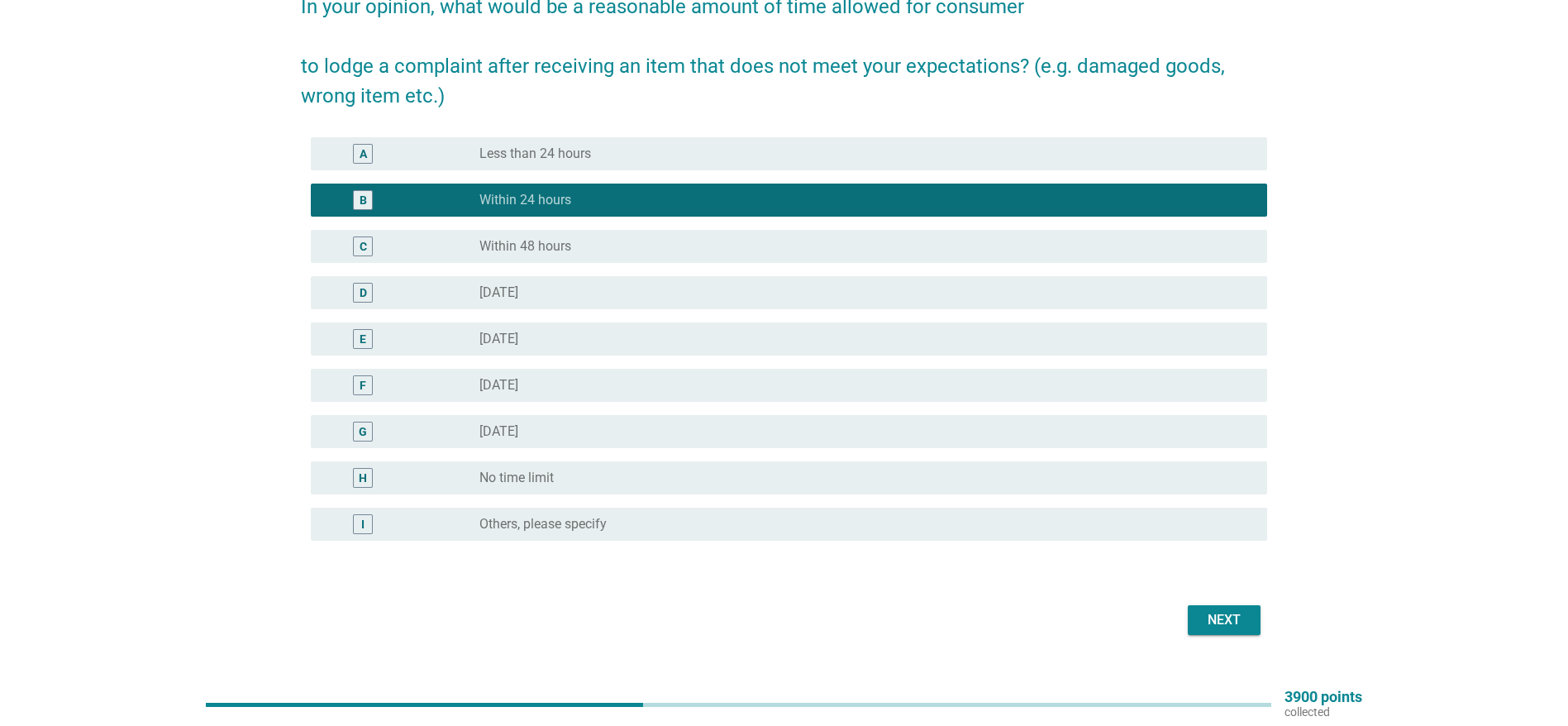
scroll to position [118, 0]
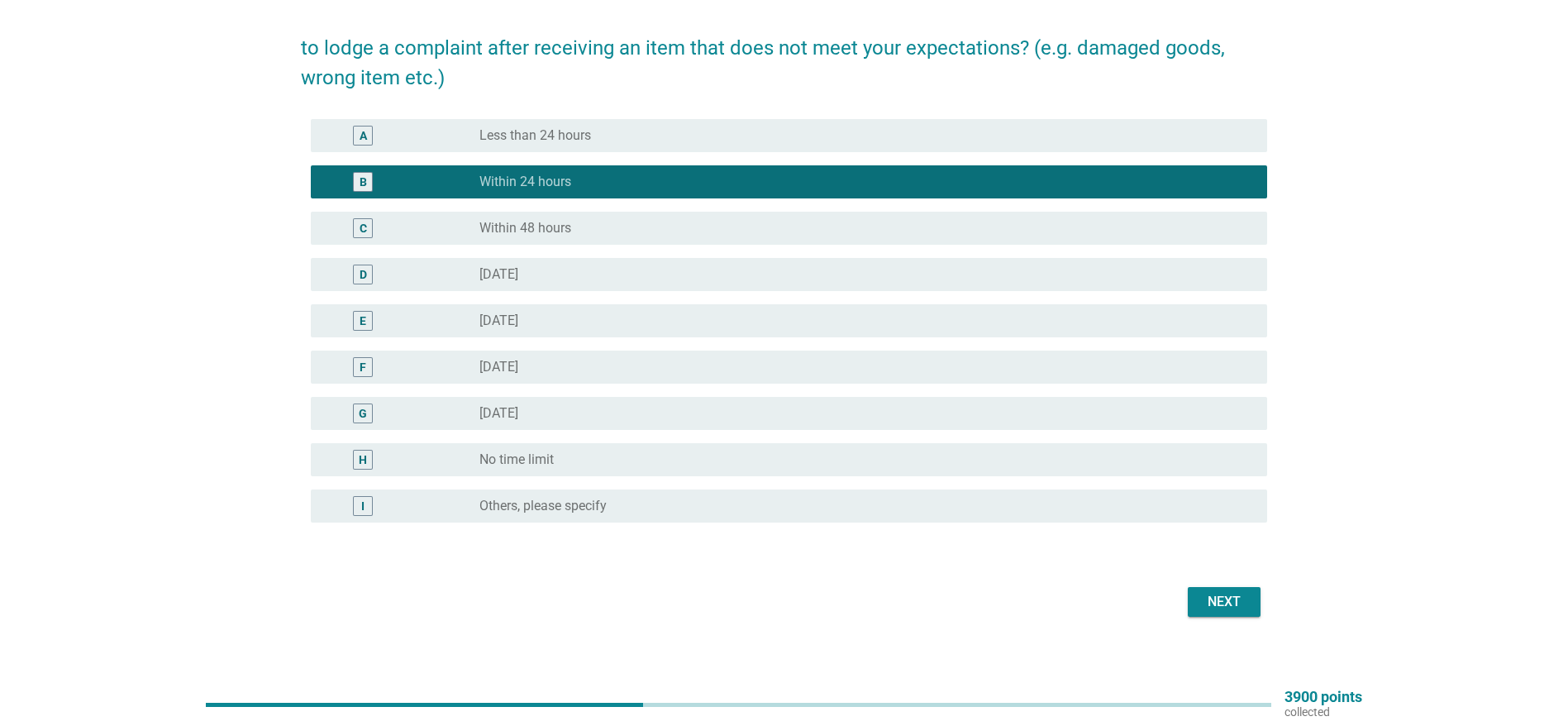
click at [1210, 601] on div "Next" at bounding box center [1224, 602] width 46 height 20
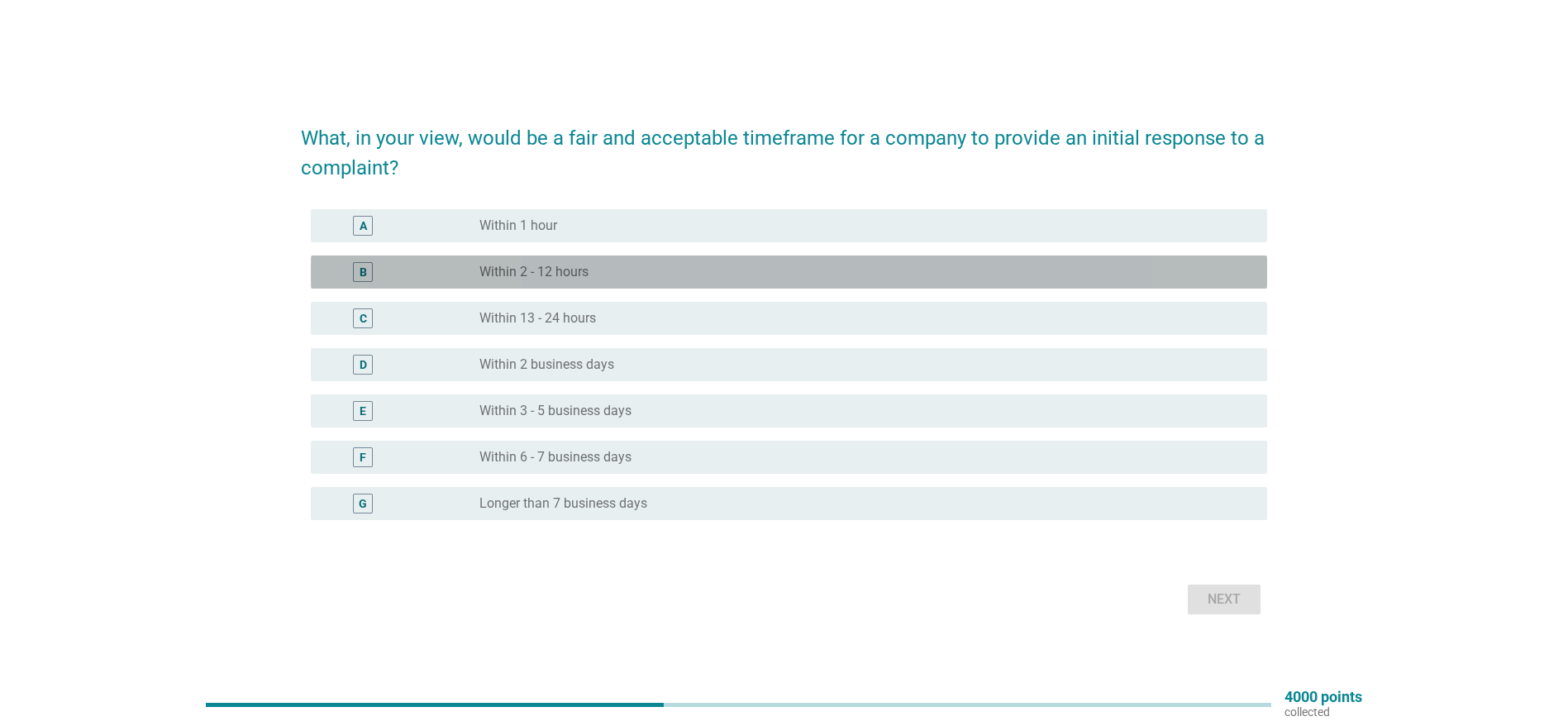
click at [558, 267] on label "Within 2 - 12 hours" at bounding box center [533, 272] width 109 height 17
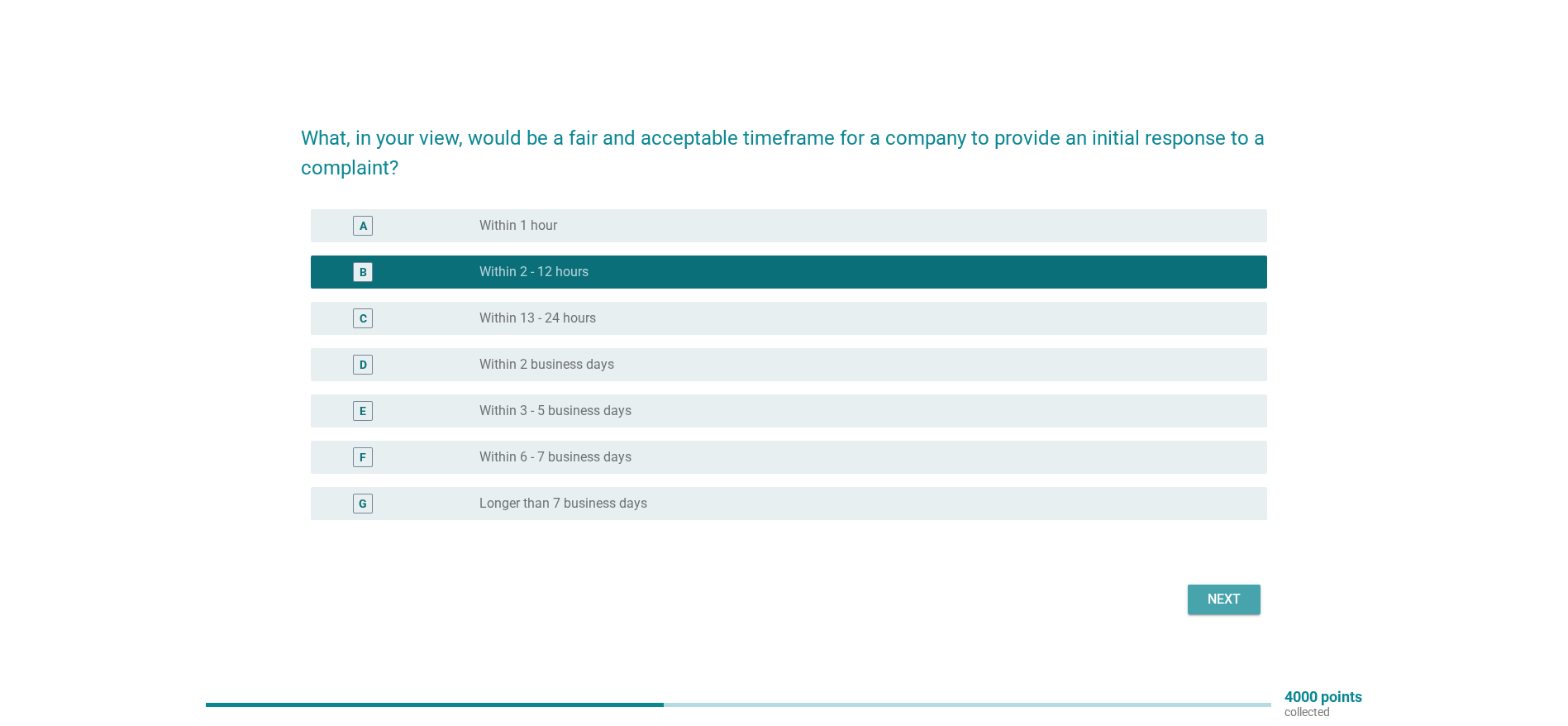
click at [1204, 594] on div "Next" at bounding box center [1224, 600] width 46 height 20
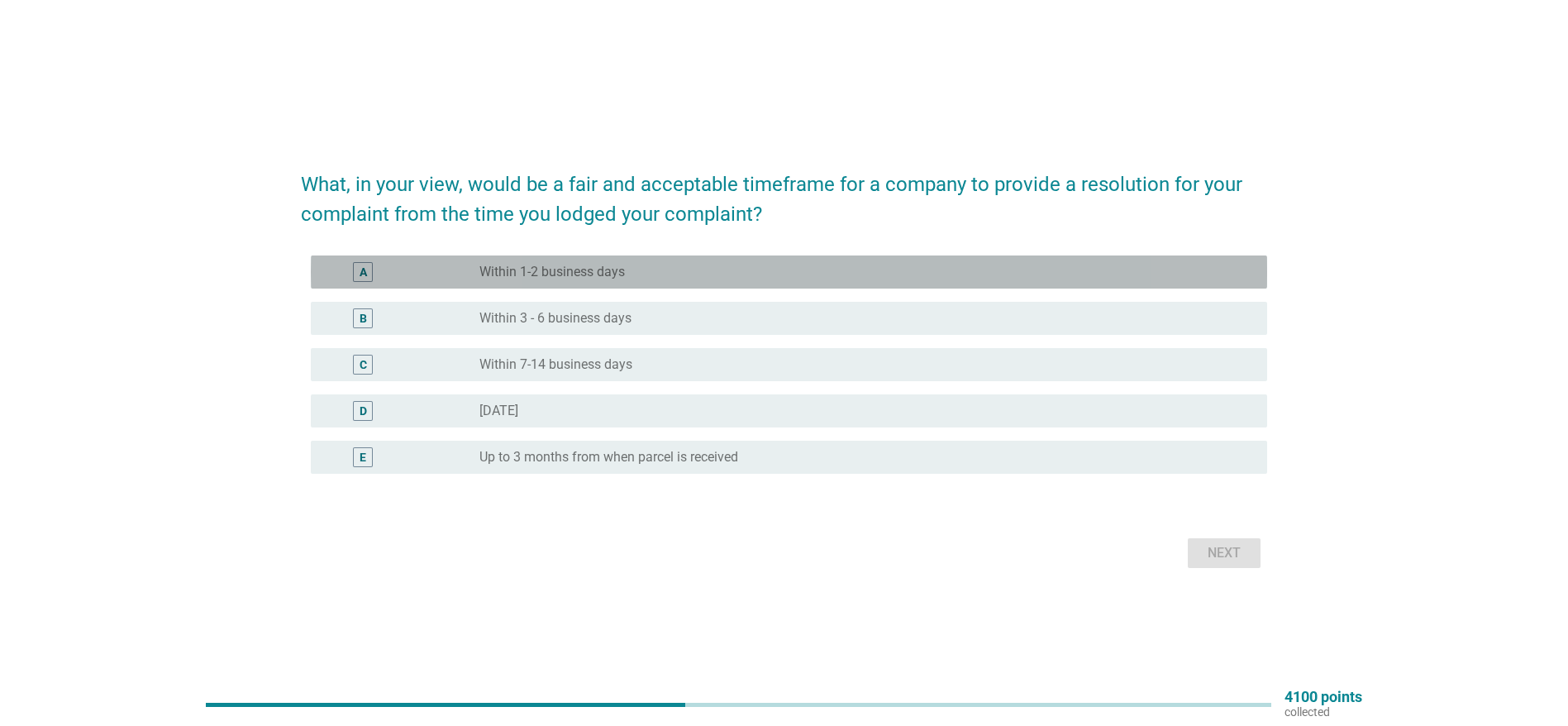
click at [505, 273] on label "Within 1-2 business days" at bounding box center [552, 272] width 145 height 17
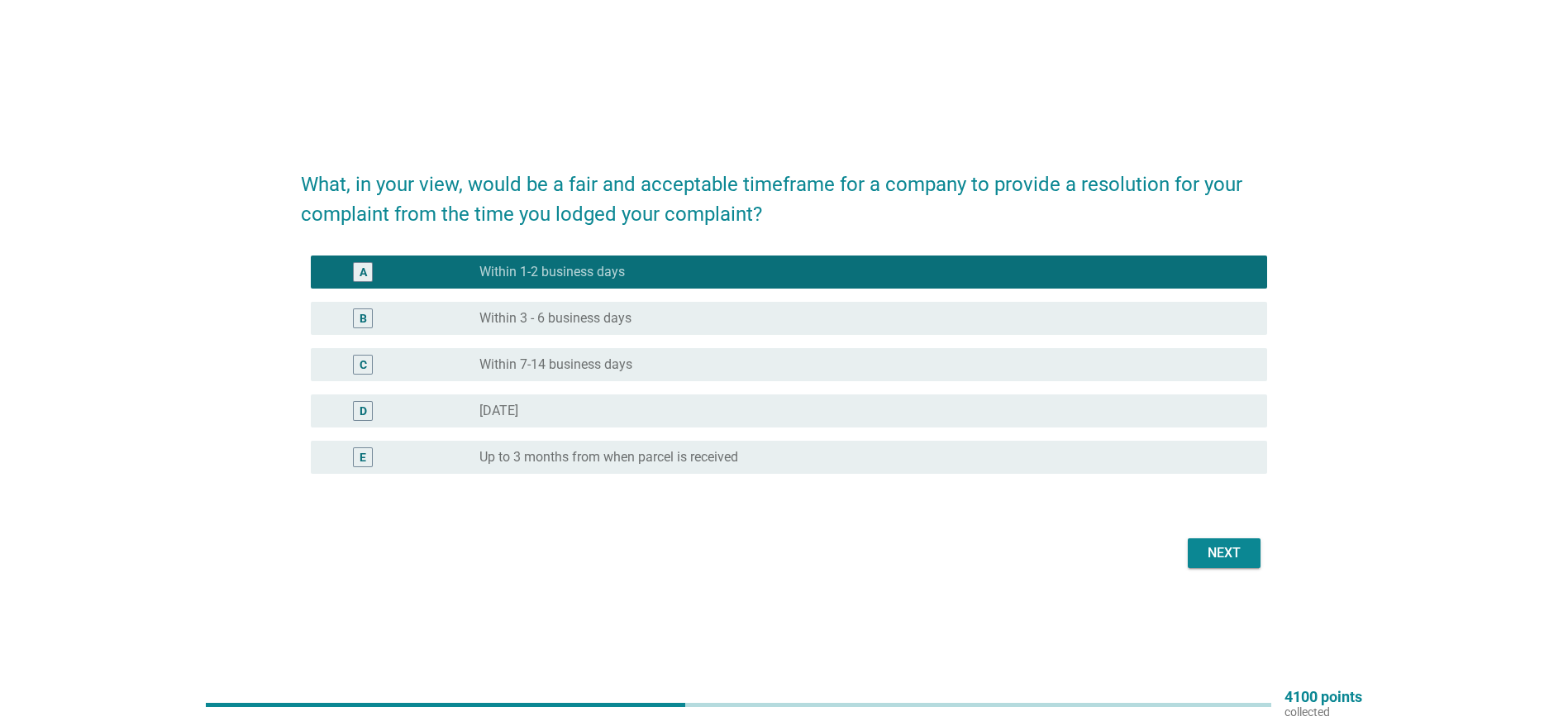
click at [1233, 549] on div "Next" at bounding box center [1224, 553] width 46 height 20
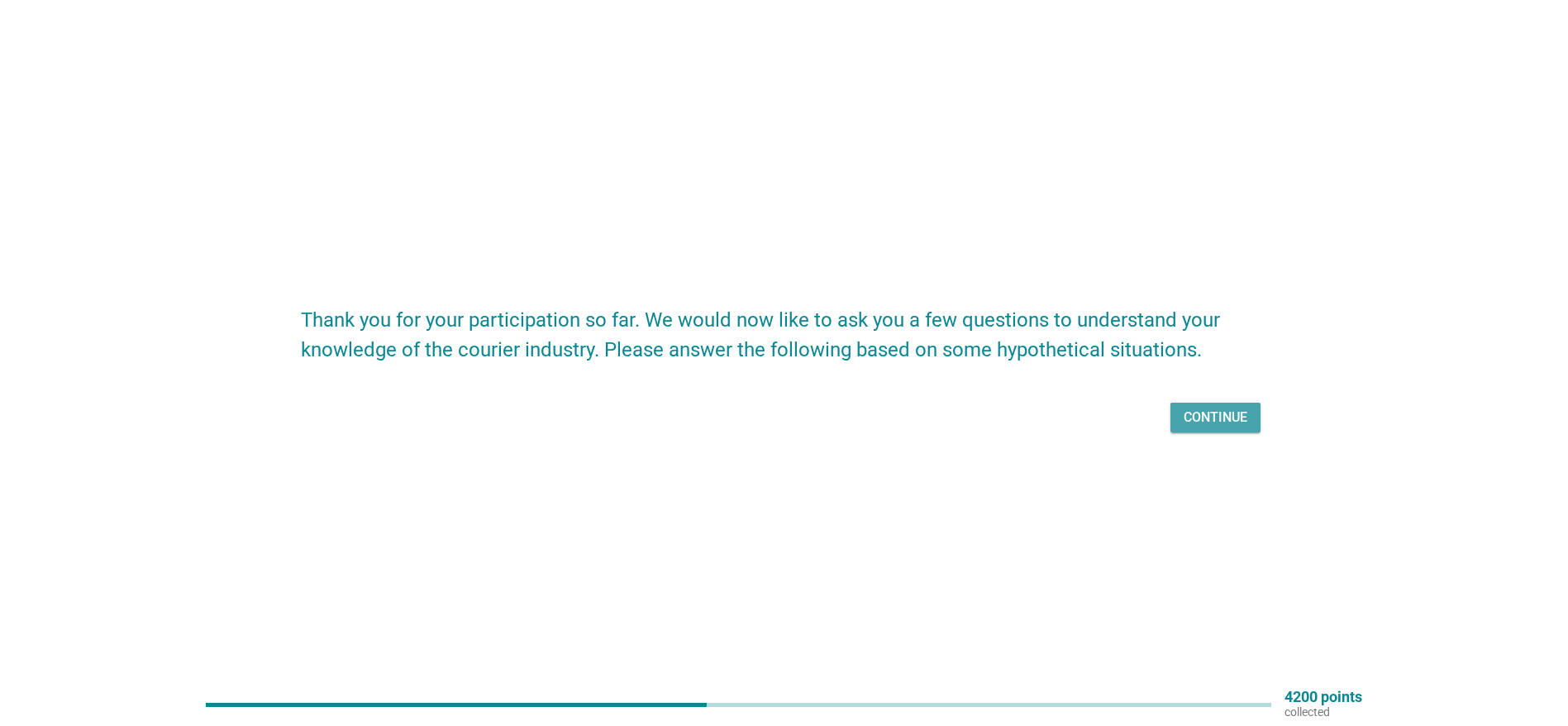
click at [1195, 405] on button "Continue" at bounding box center [1215, 418] width 90 height 29
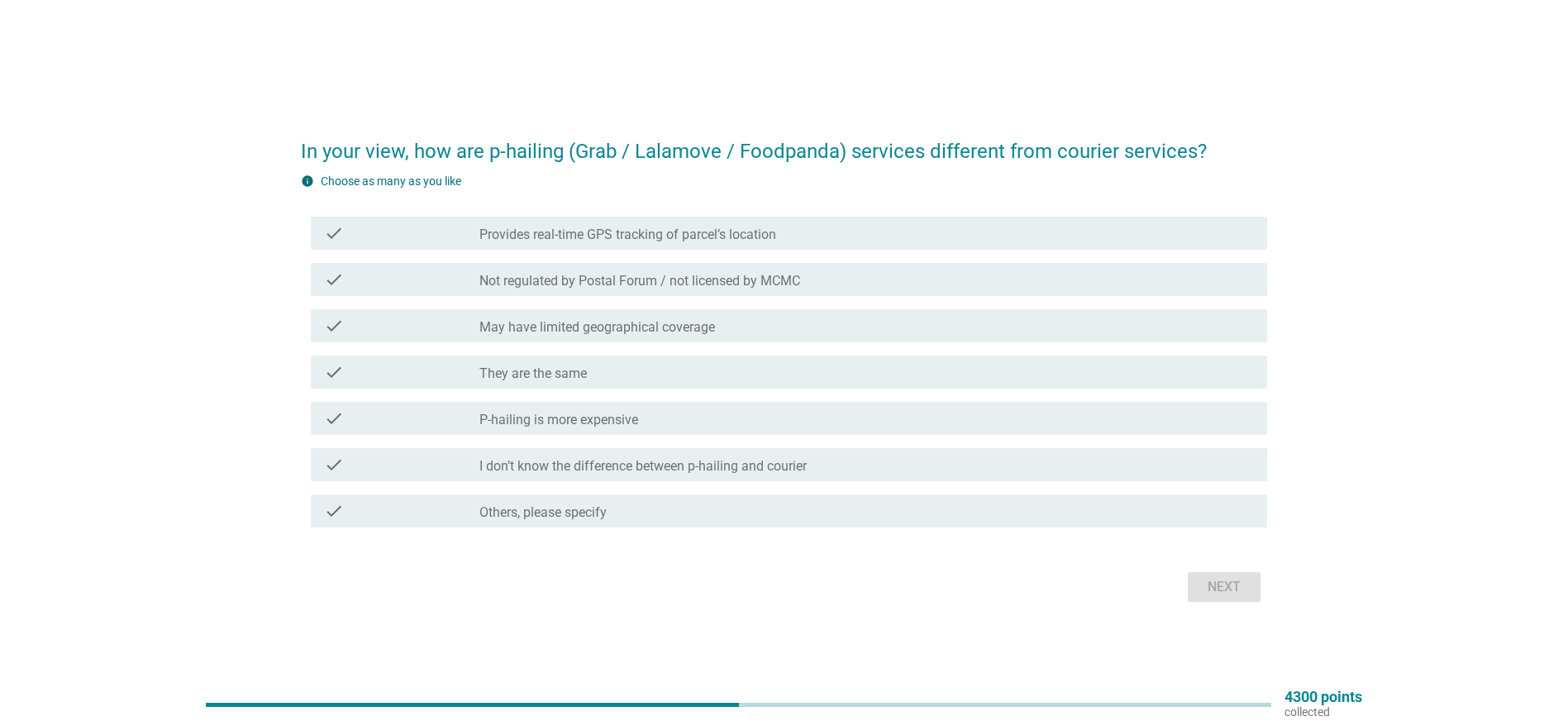
click at [634, 328] on label "May have limited geographical coverage" at bounding box center [597, 328] width 235 height 17
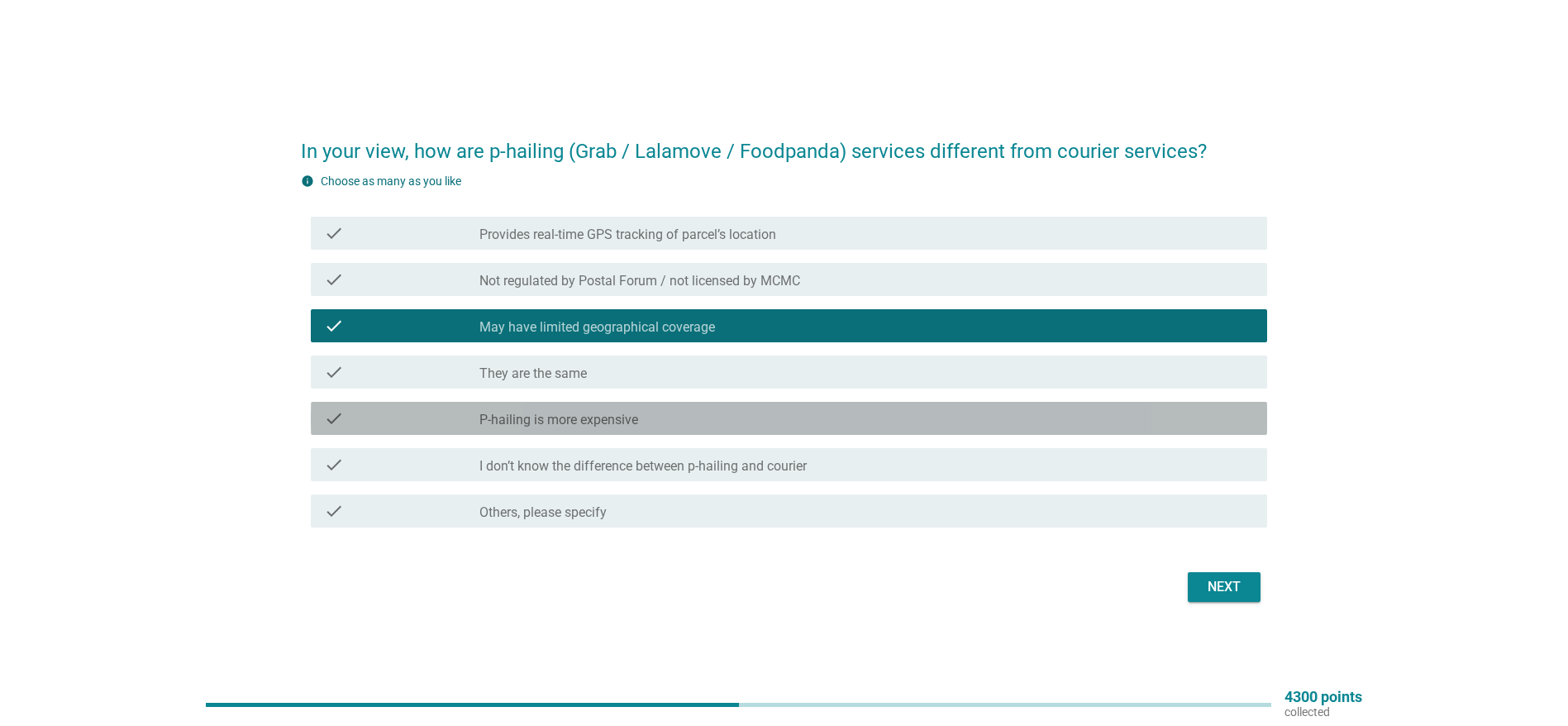
click at [631, 420] on label "P-hailing is more expensive" at bounding box center [558, 421] width 159 height 17
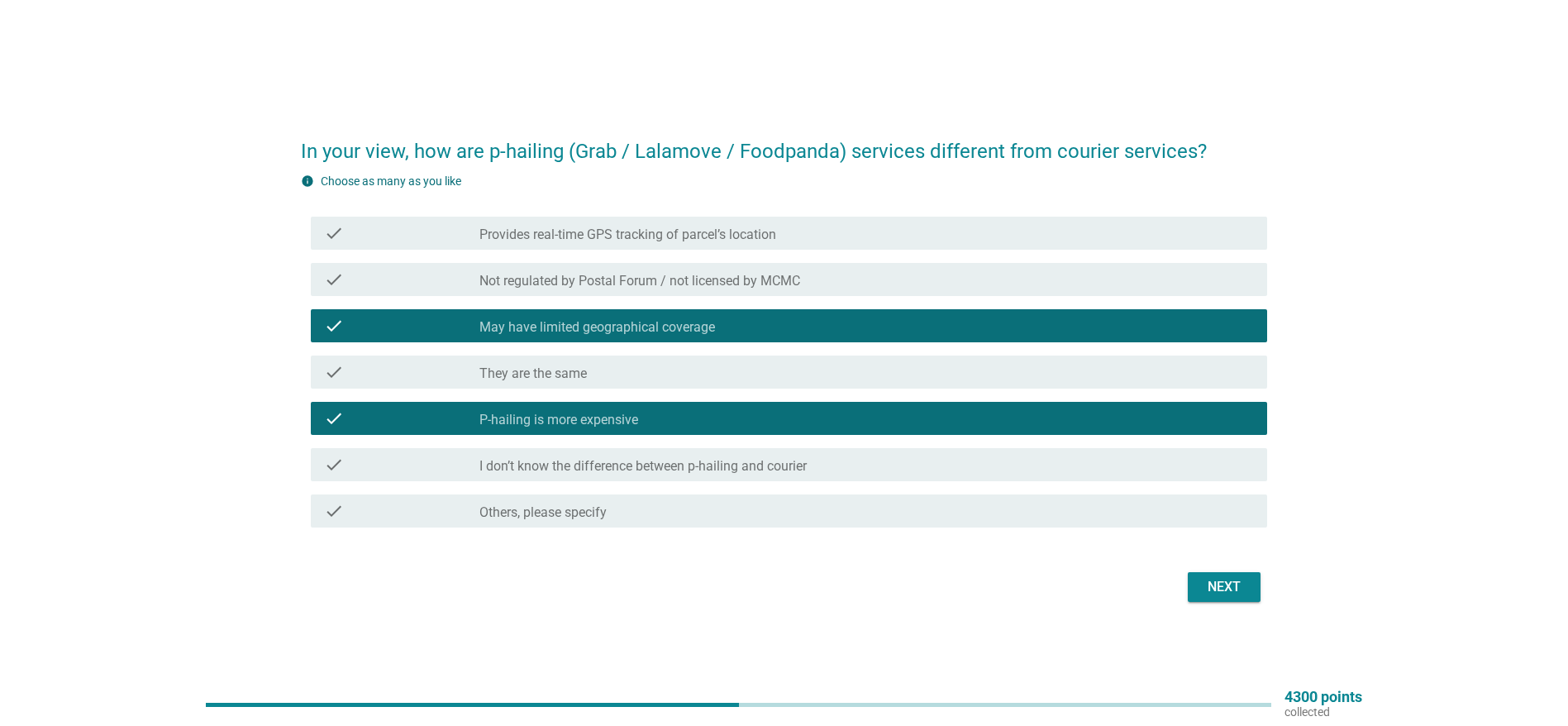
click at [1209, 583] on div "Next" at bounding box center [1224, 587] width 46 height 20
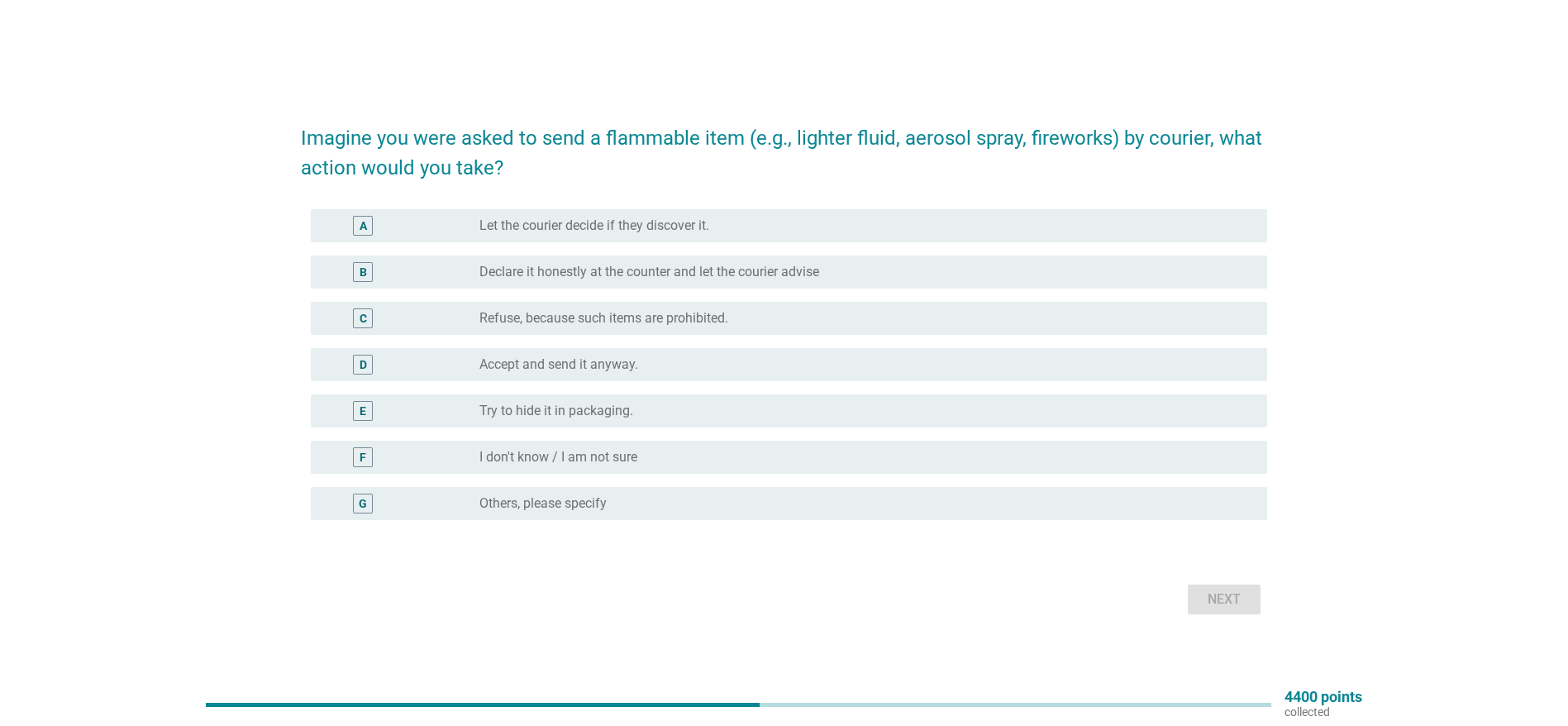
click at [658, 319] on label "Refuse, because such items are prohibited." at bounding box center [603, 318] width 248 height 17
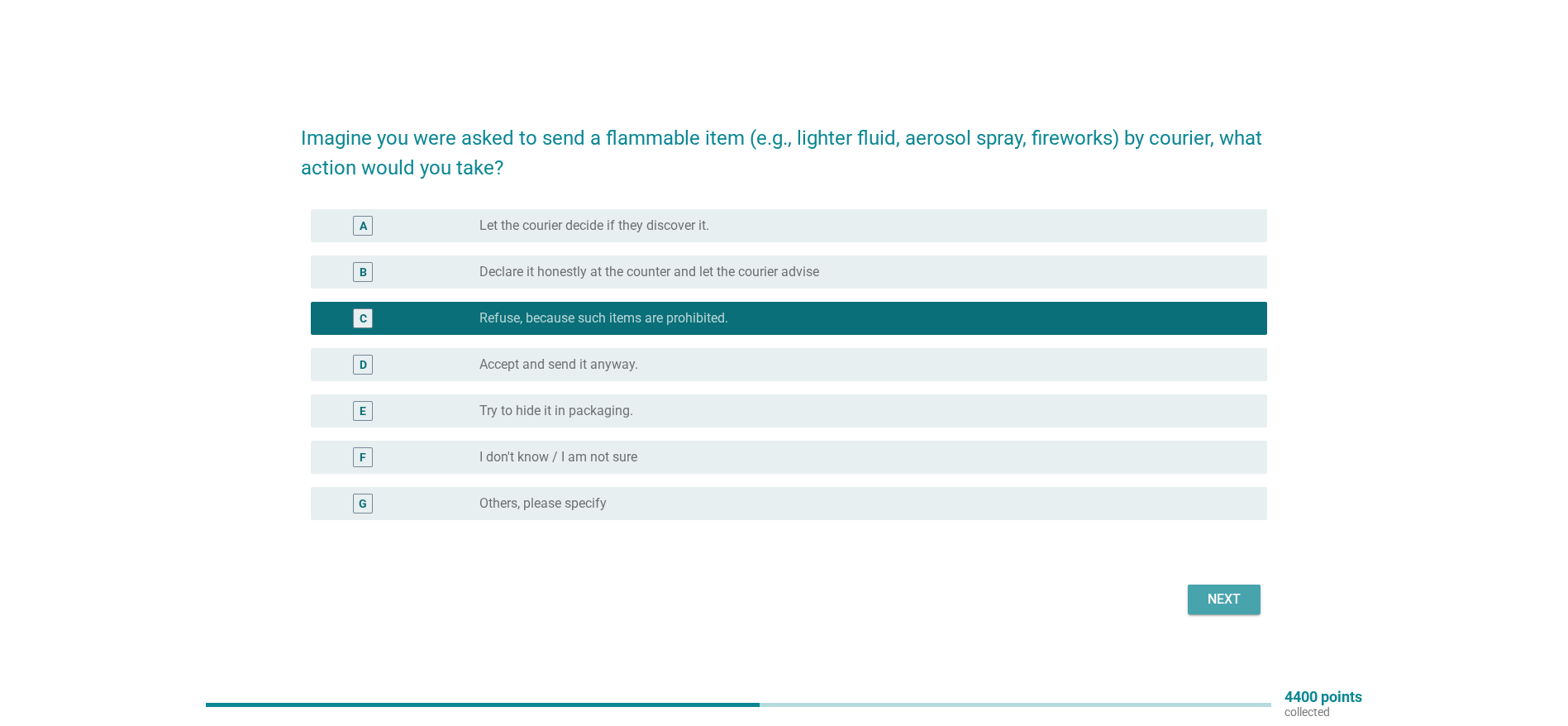
click at [1221, 606] on div "Next" at bounding box center [1224, 600] width 46 height 20
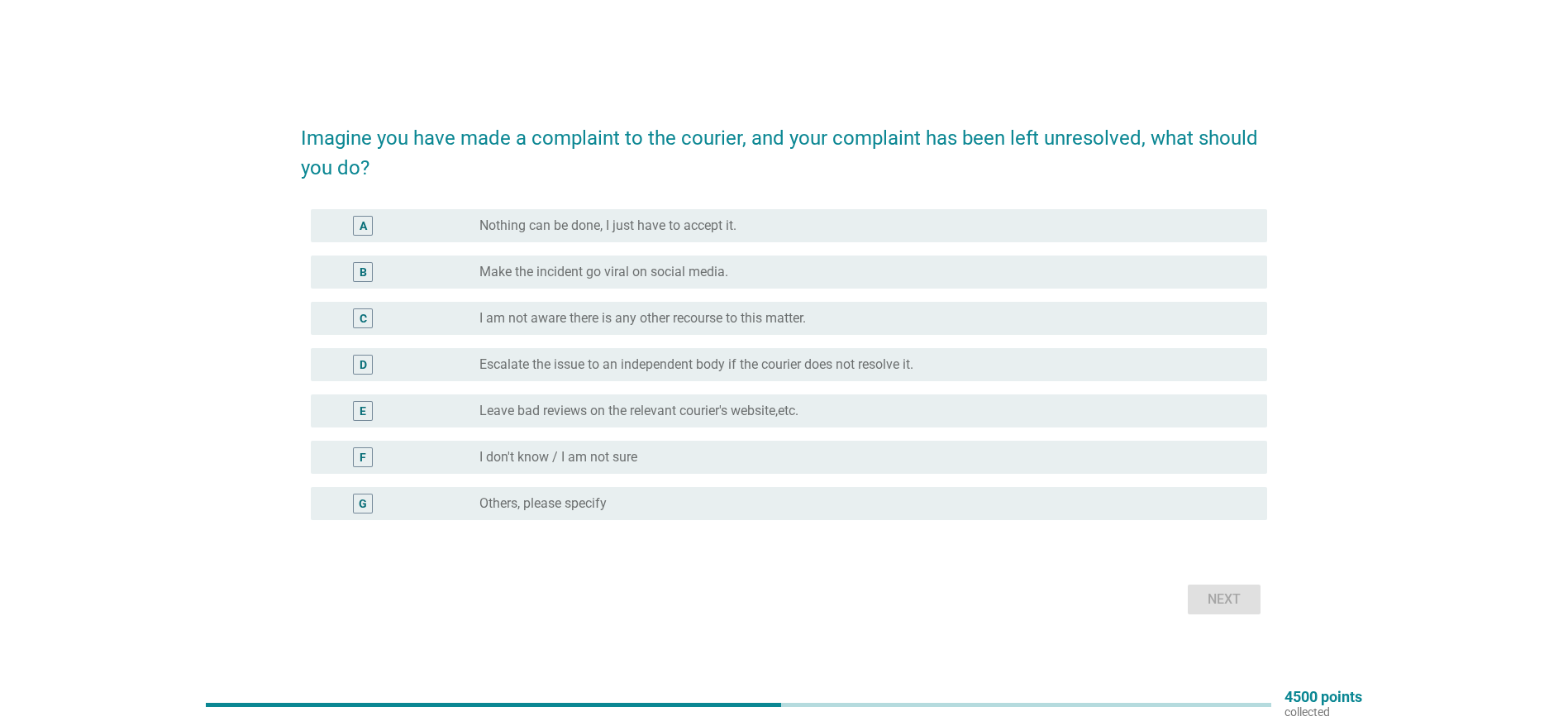
click at [609, 275] on label "Make the incident go viral on social media." at bounding box center [603, 272] width 248 height 17
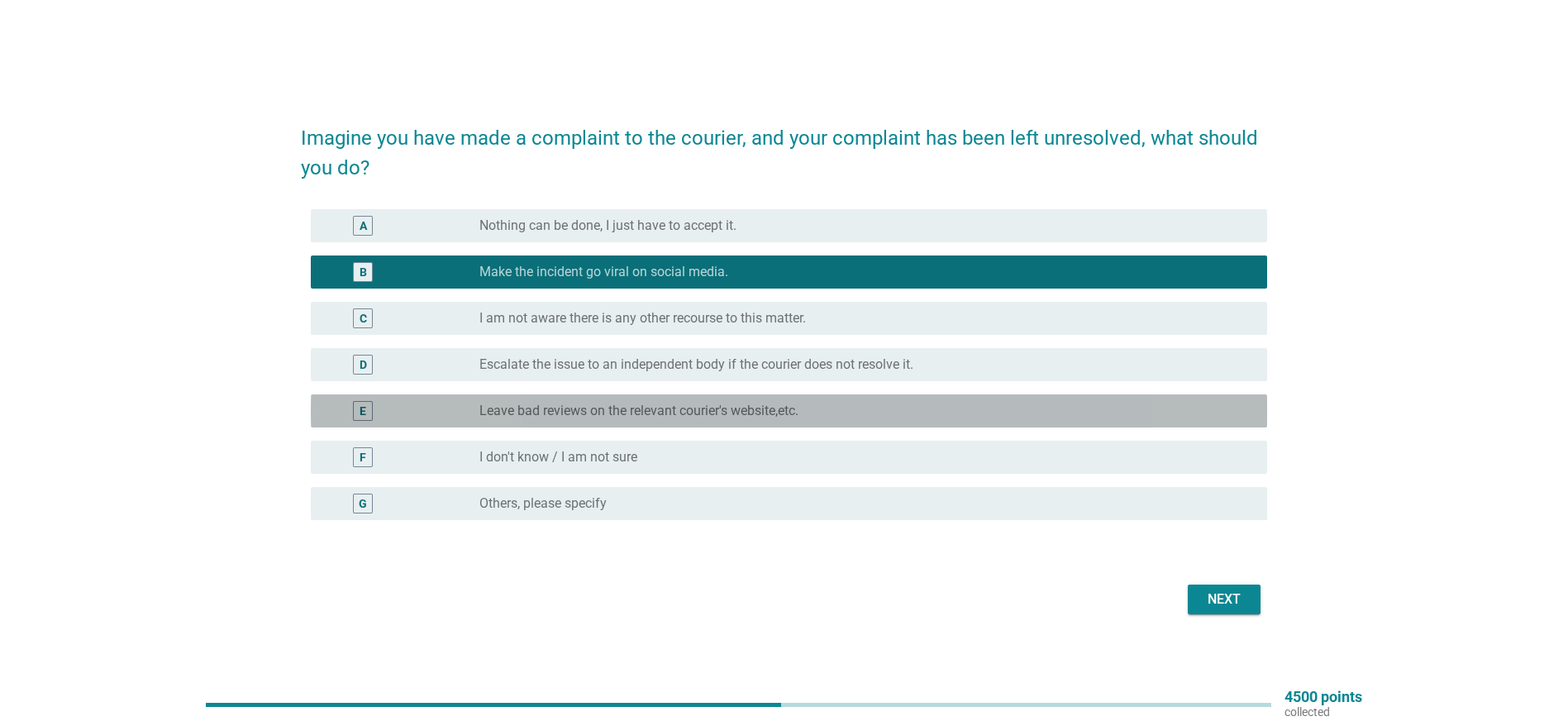
click at [639, 403] on label "Leave bad reviews on the relevant courier's website,etc." at bounding box center [638, 411] width 319 height 17
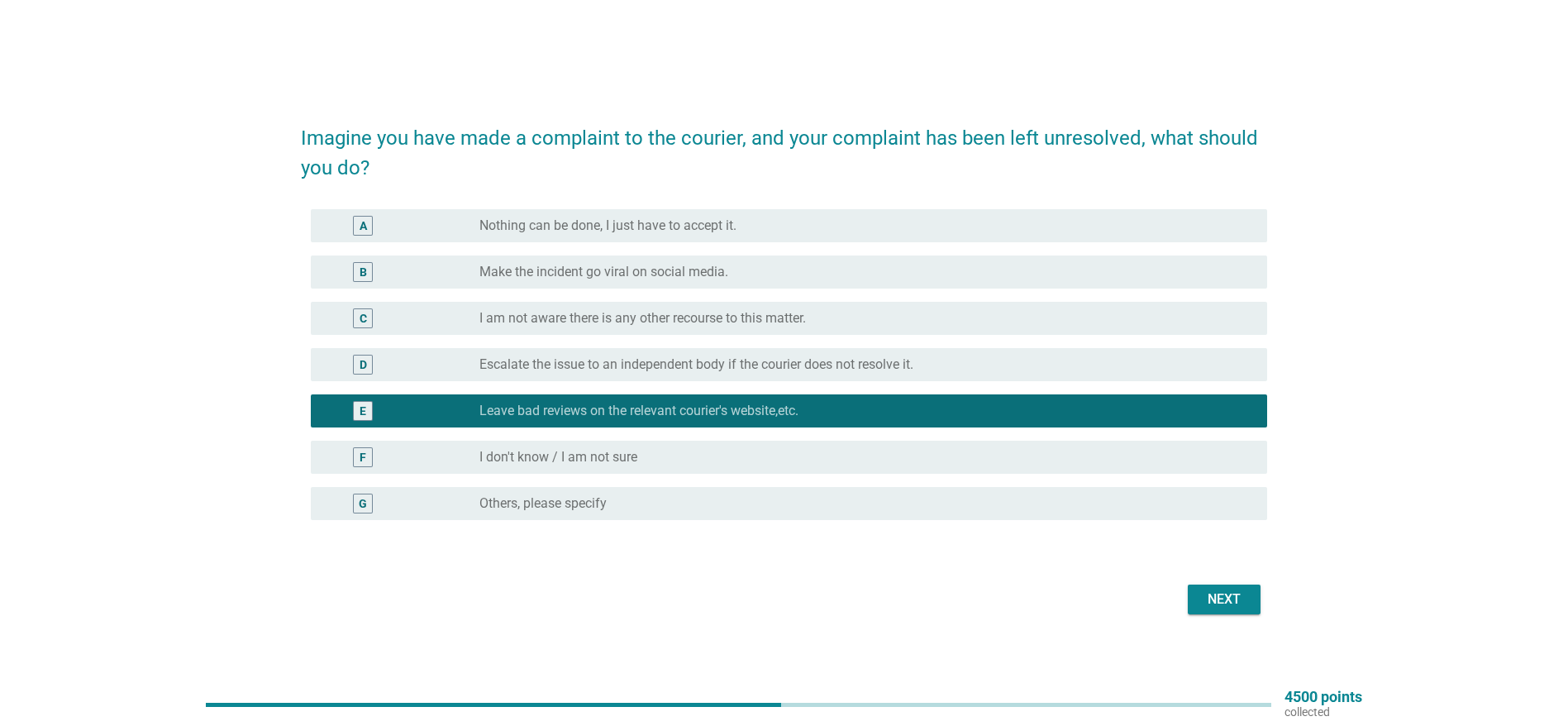
click at [1240, 599] on div "Next" at bounding box center [1224, 600] width 46 height 20
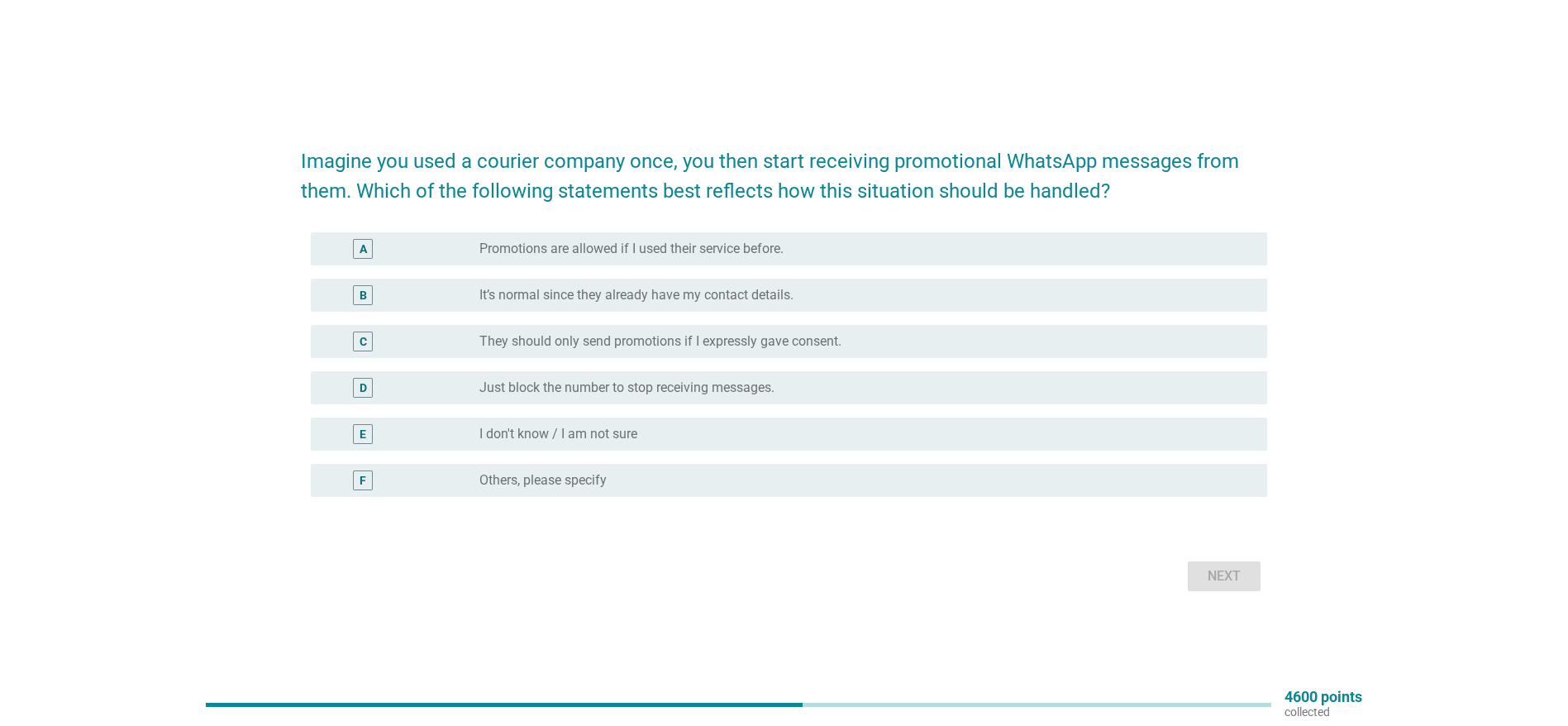
click at [653, 336] on label "They should only send promotions if I expressly gave consent." at bounding box center [660, 341] width 362 height 17
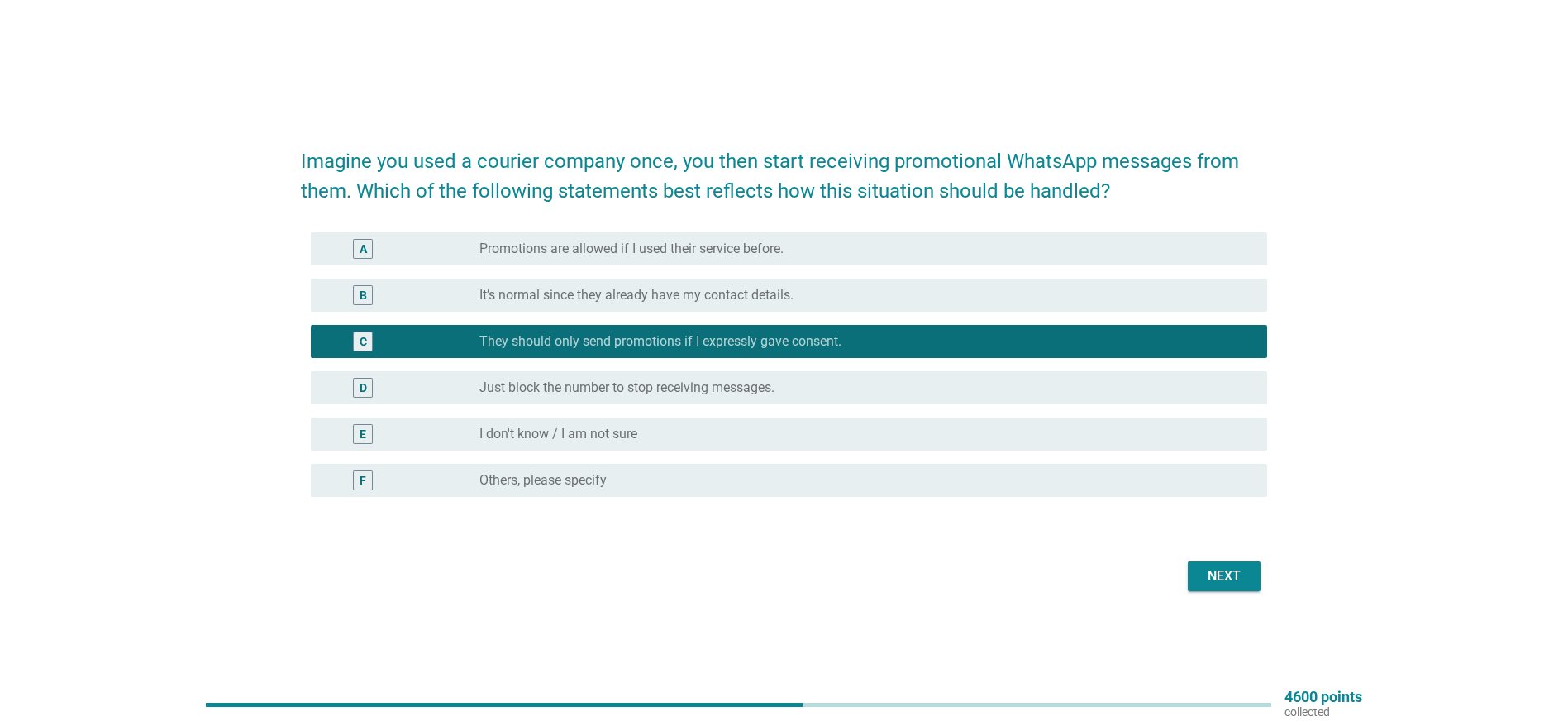
click at [1222, 567] on div "Next" at bounding box center [1224, 577] width 46 height 20
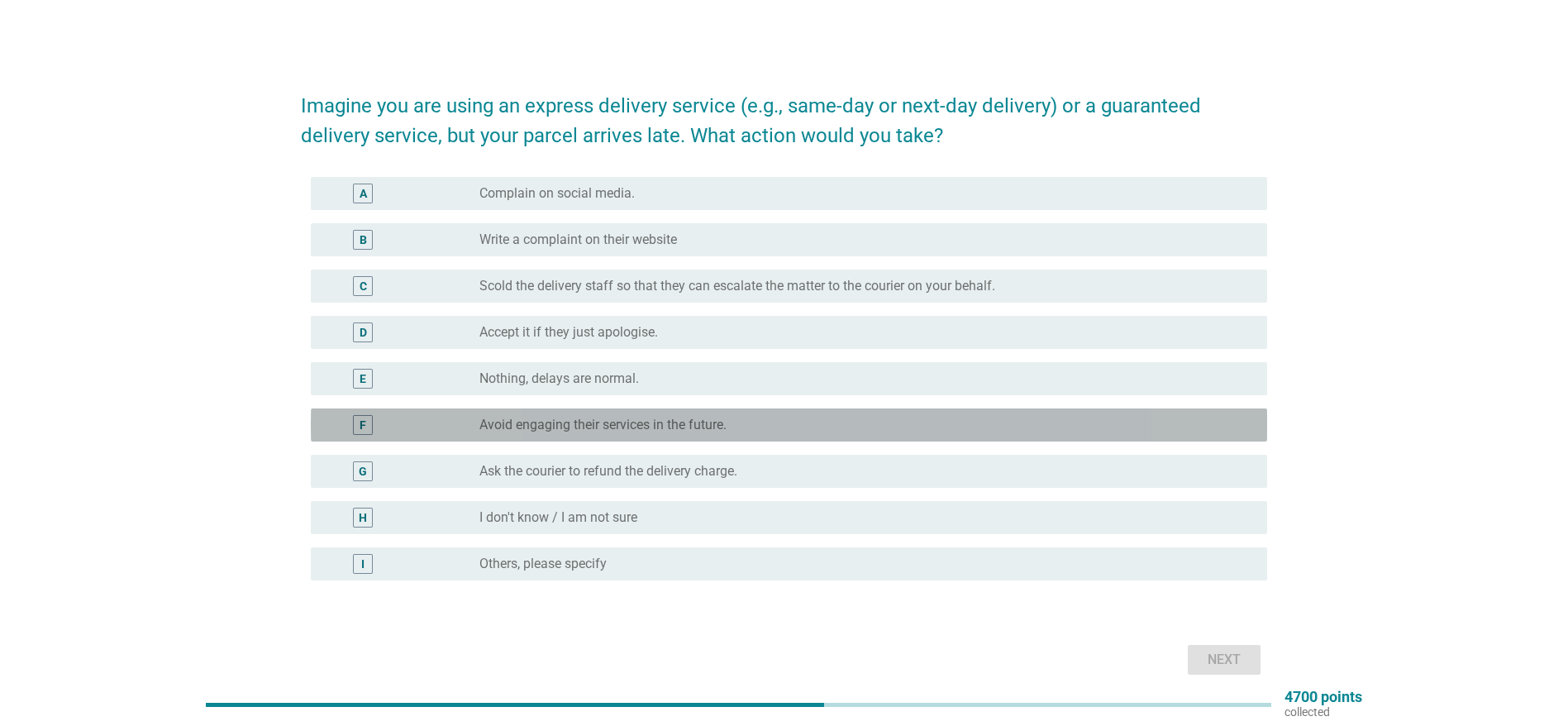
click at [598, 424] on label "Avoid engaging their services in the future." at bounding box center [602, 425] width 247 height 17
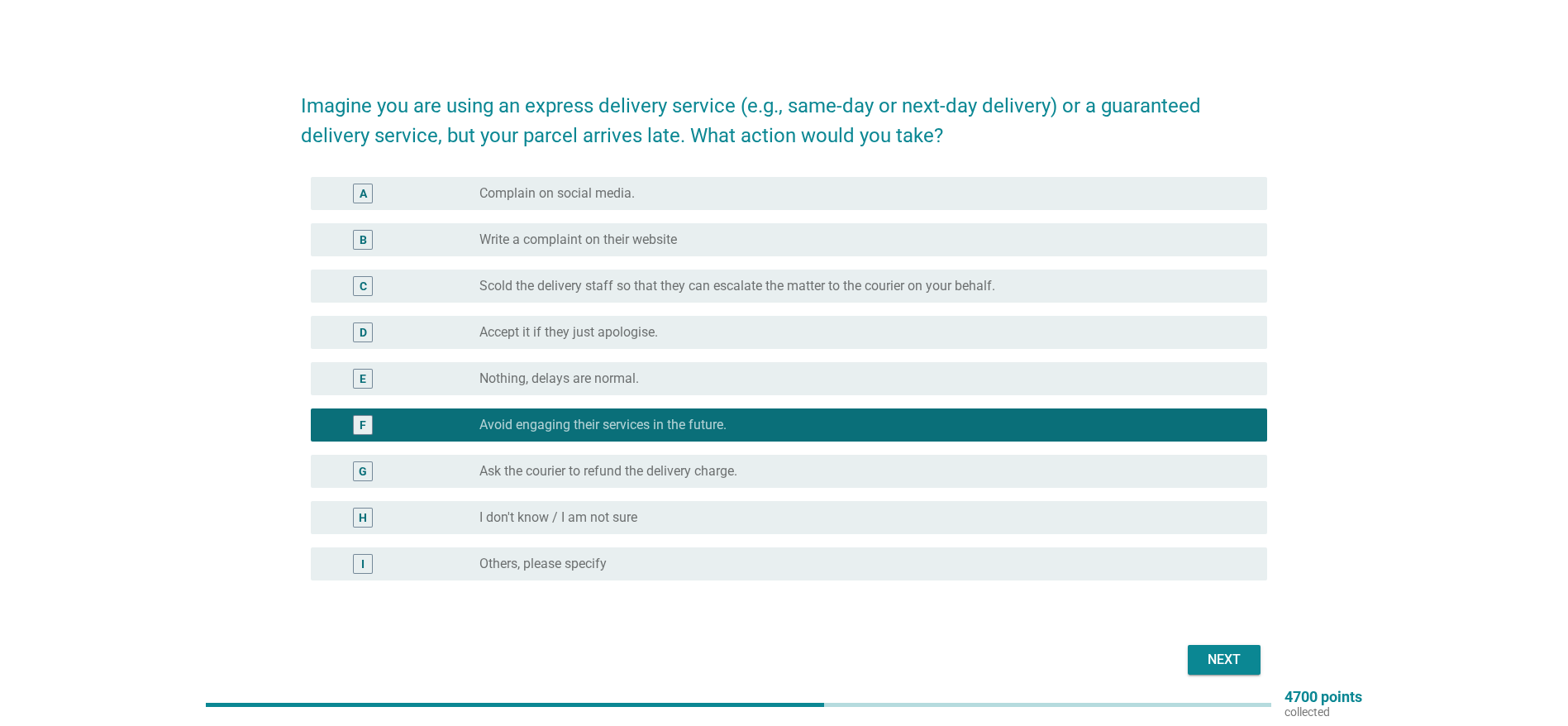
click at [1224, 658] on div "Next" at bounding box center [1224, 660] width 46 height 20
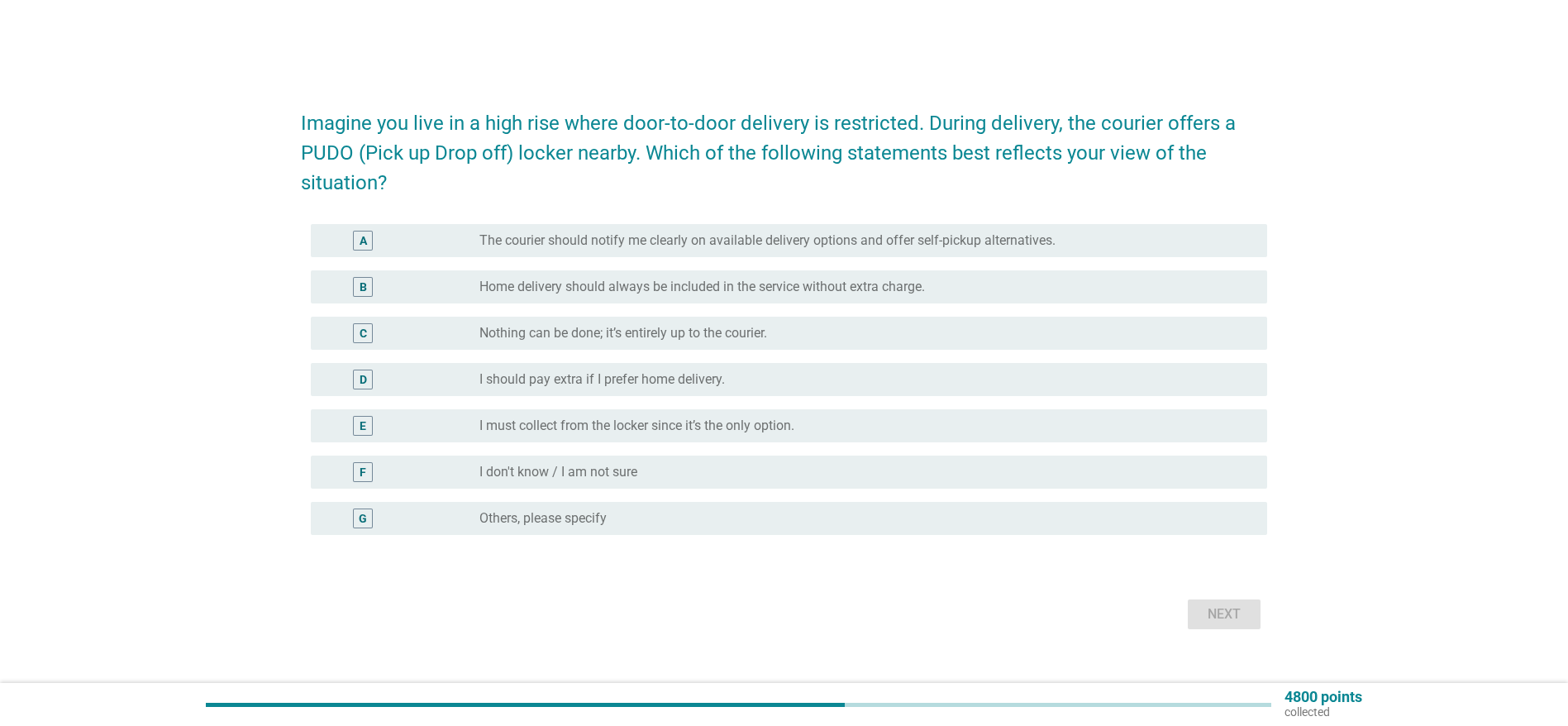
click at [692, 240] on label "The courier should notify me clearly on available delivery options and offer se…" at bounding box center [767, 241] width 576 height 17
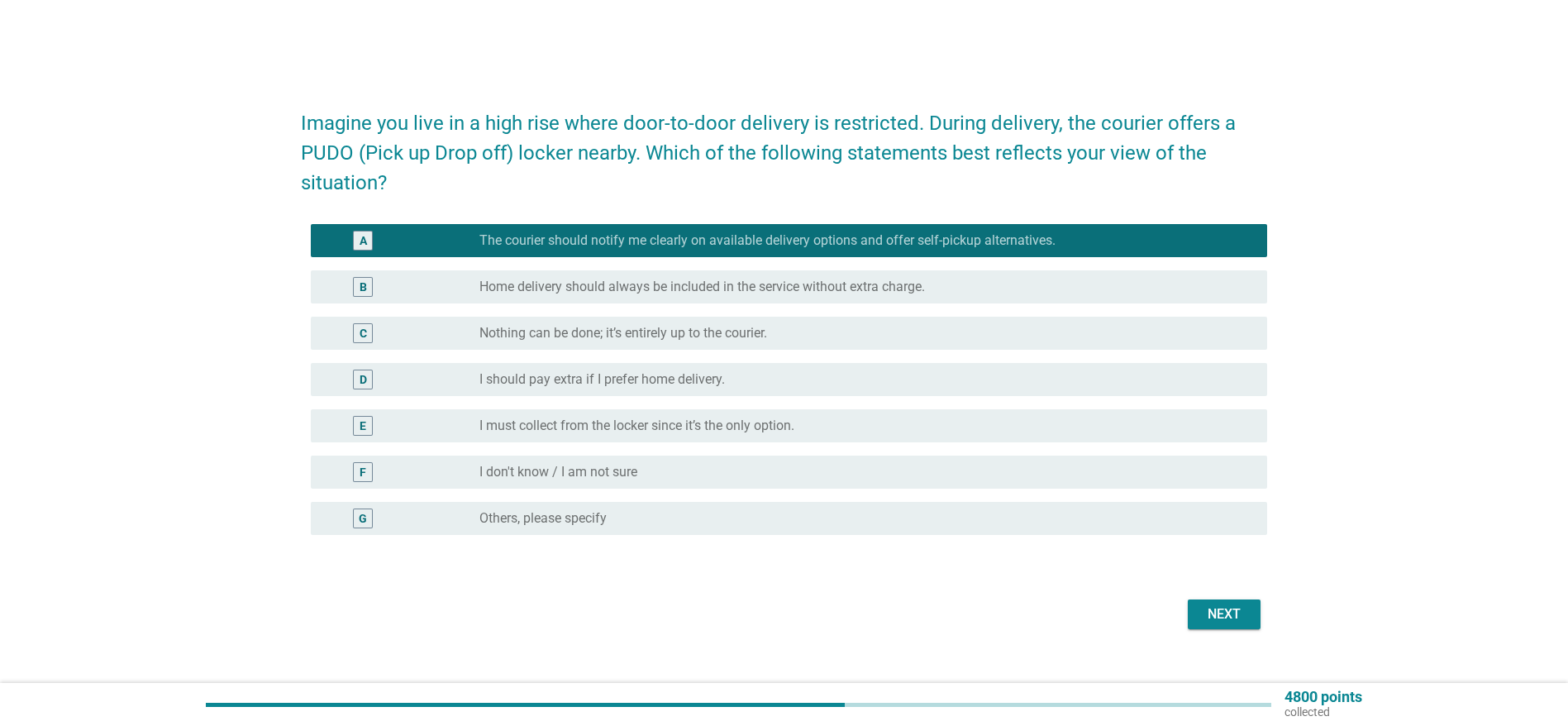
click at [1235, 618] on div "Next" at bounding box center [1224, 615] width 46 height 20
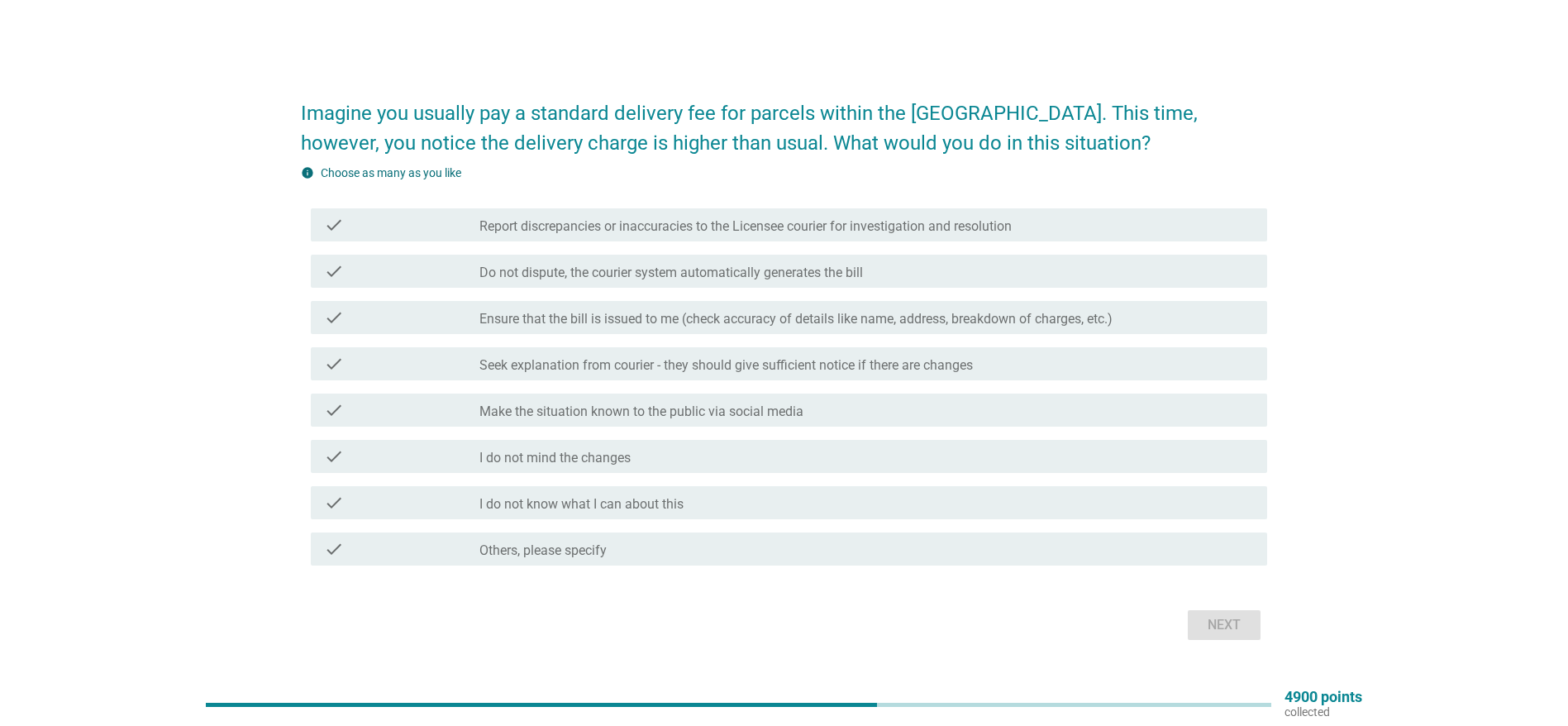
click at [697, 225] on label "Report discrepancies or inaccuracies to the Licensee courier for investigation …" at bounding box center [745, 226] width 532 height 17
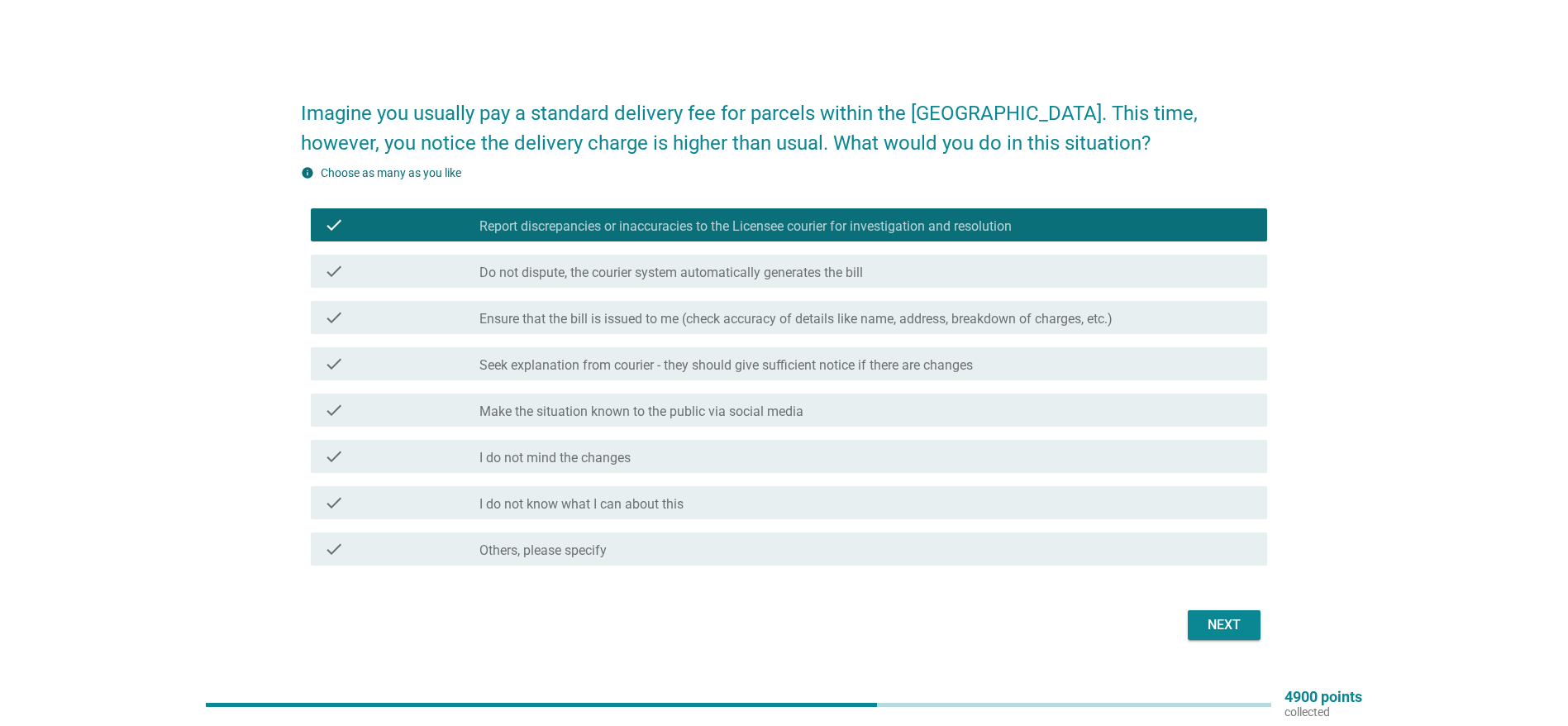
click at [668, 314] on label "Ensure that the bill is issued to me (check accuracy of details like name, addr…" at bounding box center [795, 319] width 633 height 17
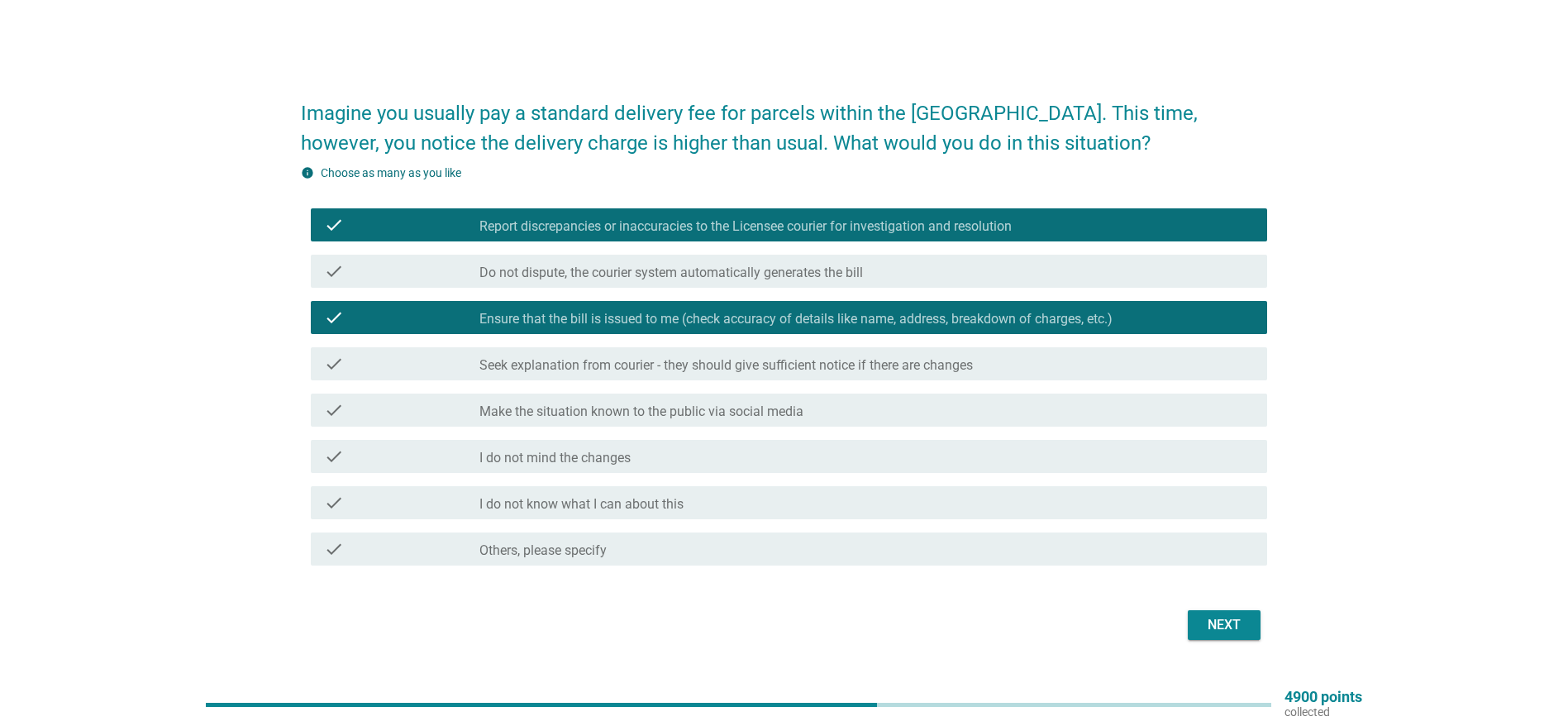
click at [670, 362] on label "Seek explanation from courier - they should give sufficient notice if there are…" at bounding box center [726, 365] width 493 height 17
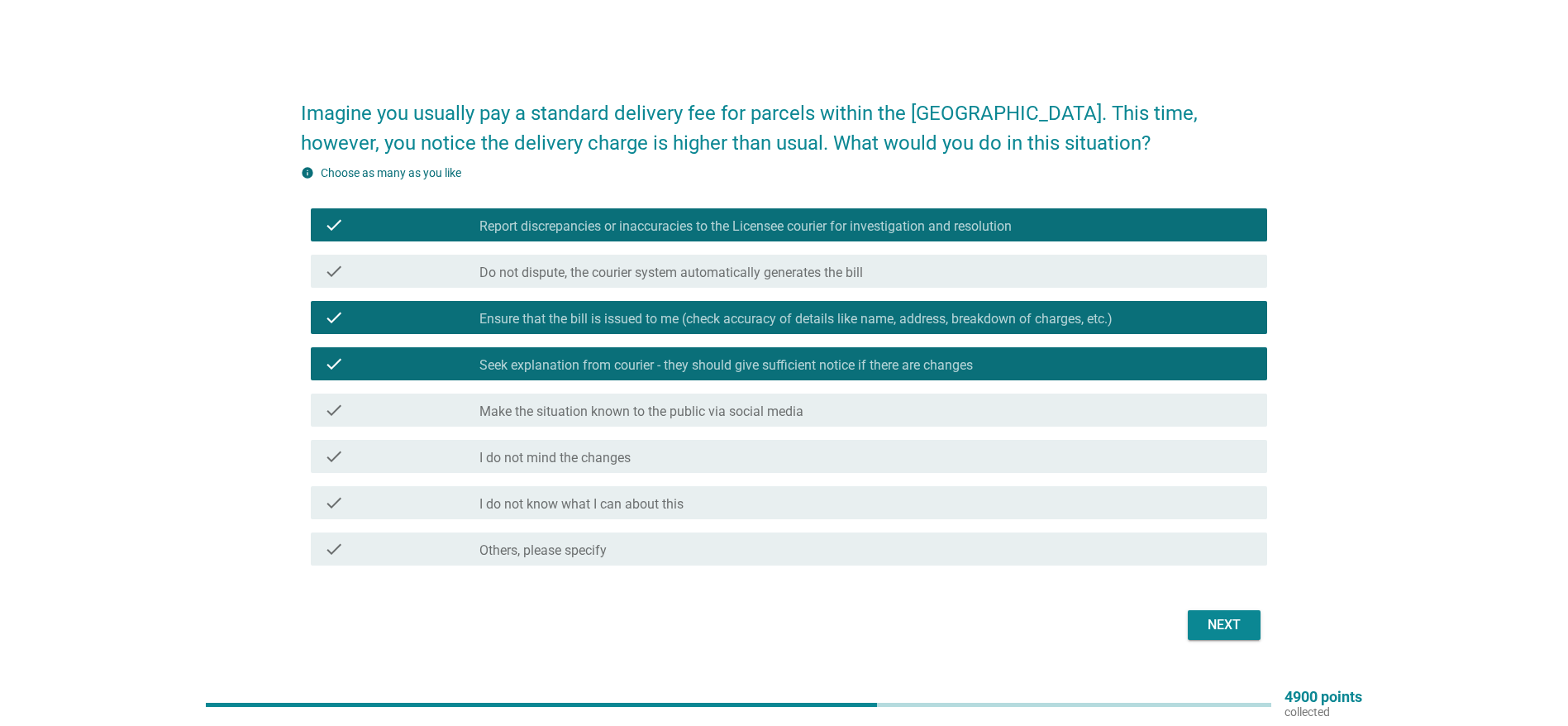
click at [1230, 625] on div "Next" at bounding box center [1224, 626] width 46 height 20
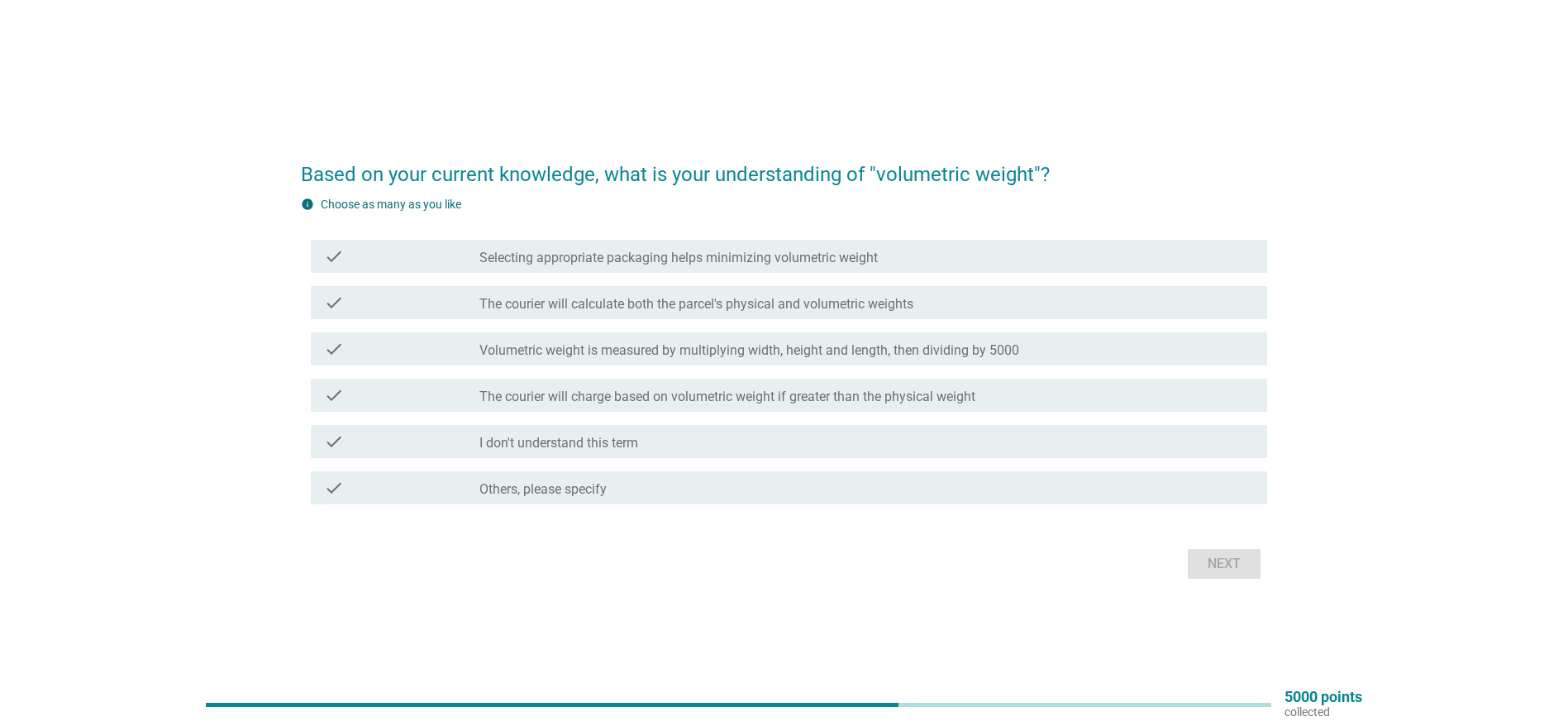
click at [720, 303] on label "The courier will calculate both the parcel's physical and volumetric weights" at bounding box center [696, 305] width 434 height 17
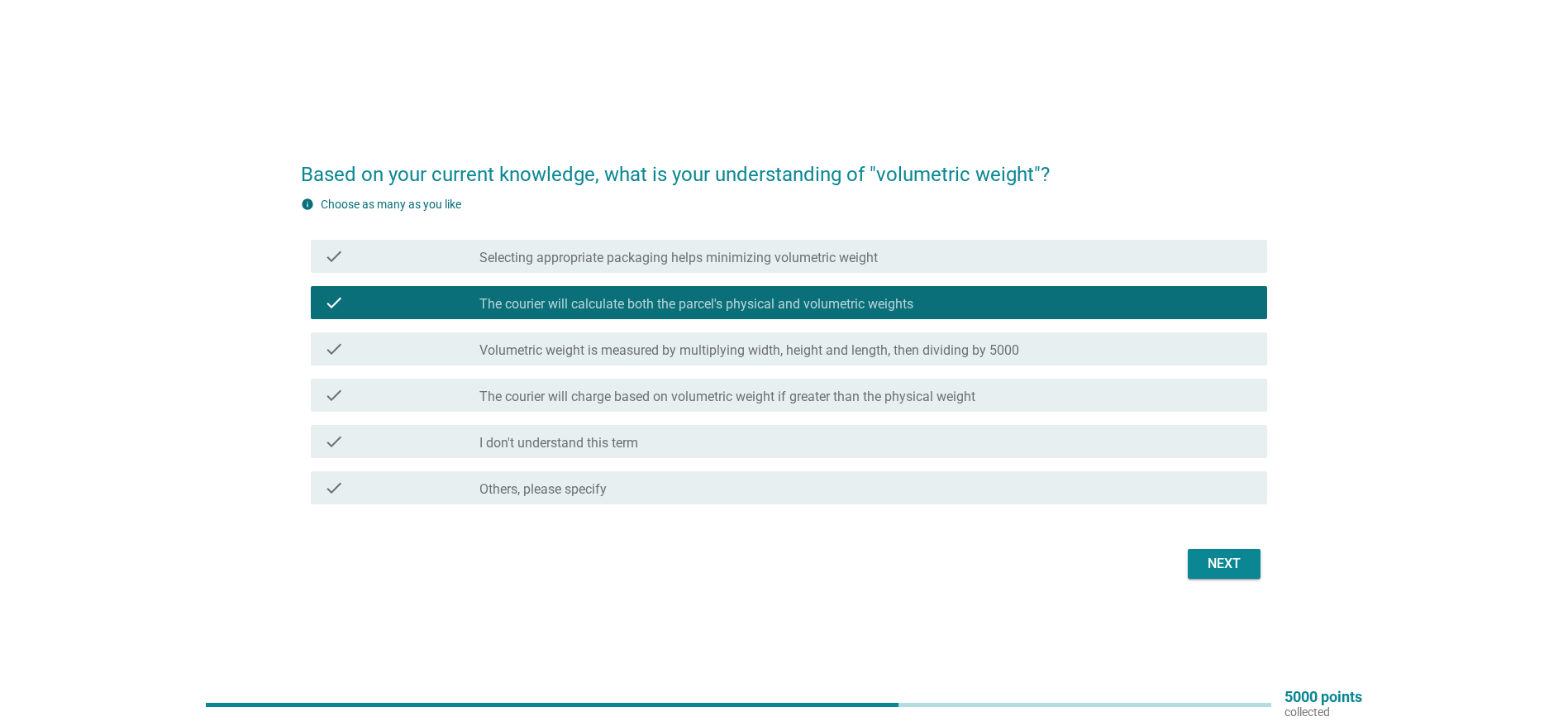
click at [1227, 564] on div "Next" at bounding box center [1224, 564] width 46 height 20
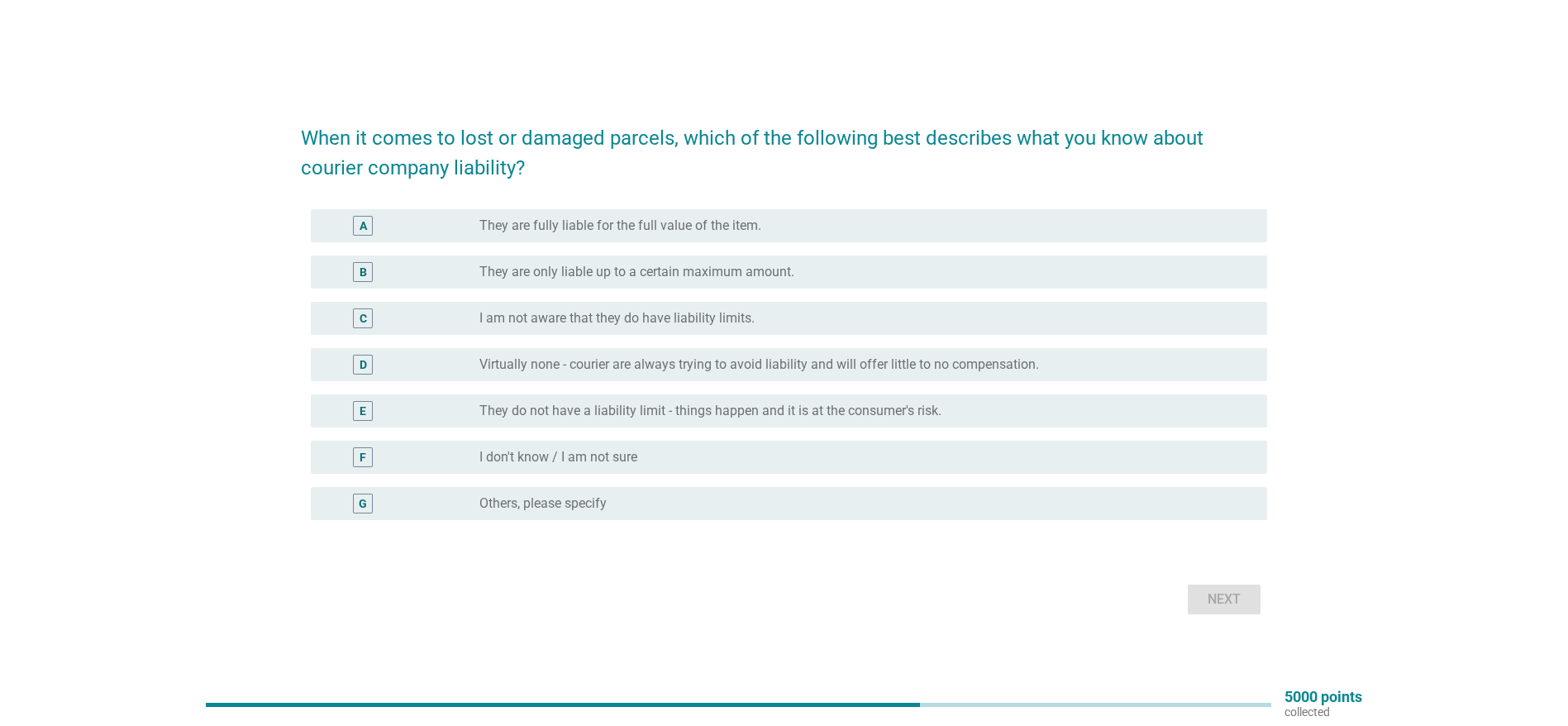
click at [728, 317] on label "I am not aware that they do have liability limits." at bounding box center [616, 318] width 275 height 17
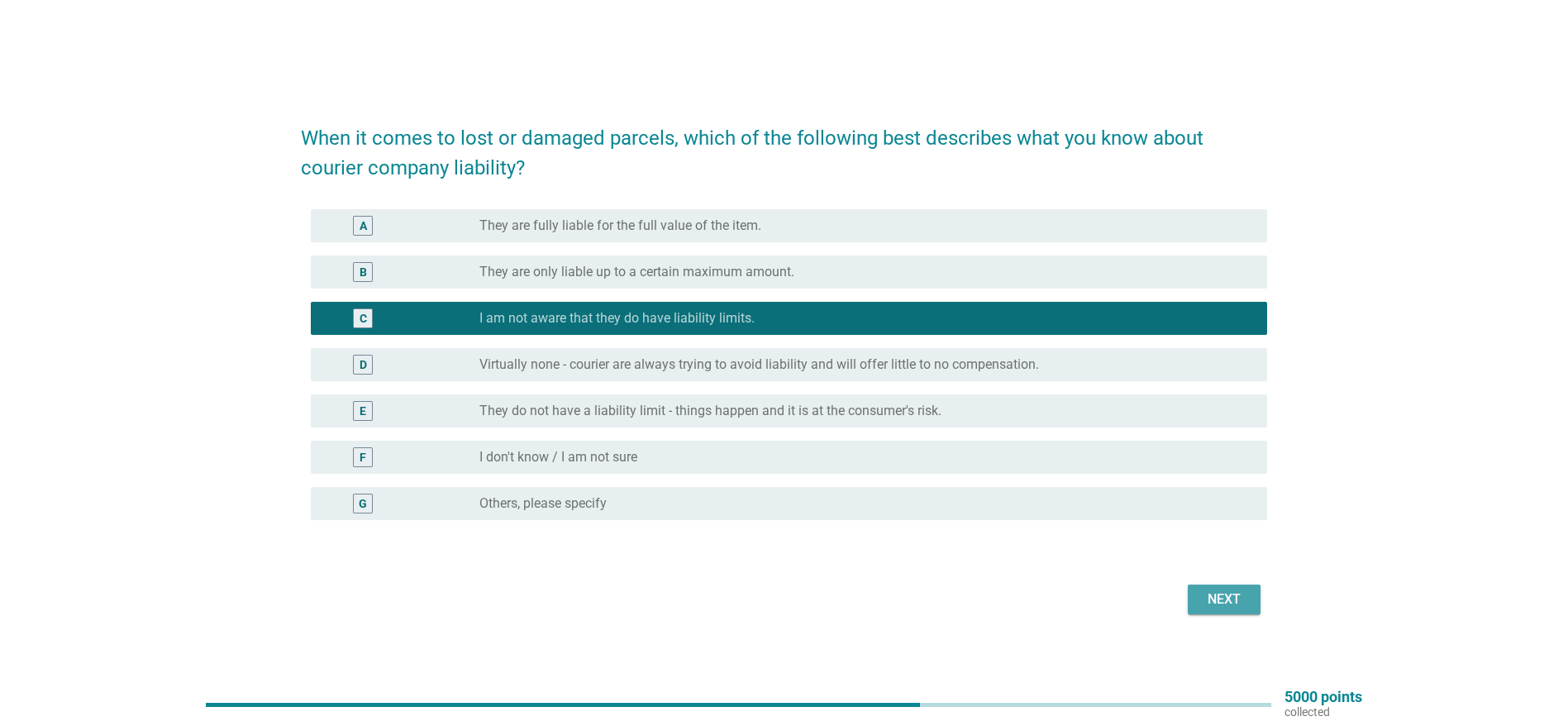
click at [1230, 601] on div "Next" at bounding box center [1224, 600] width 46 height 20
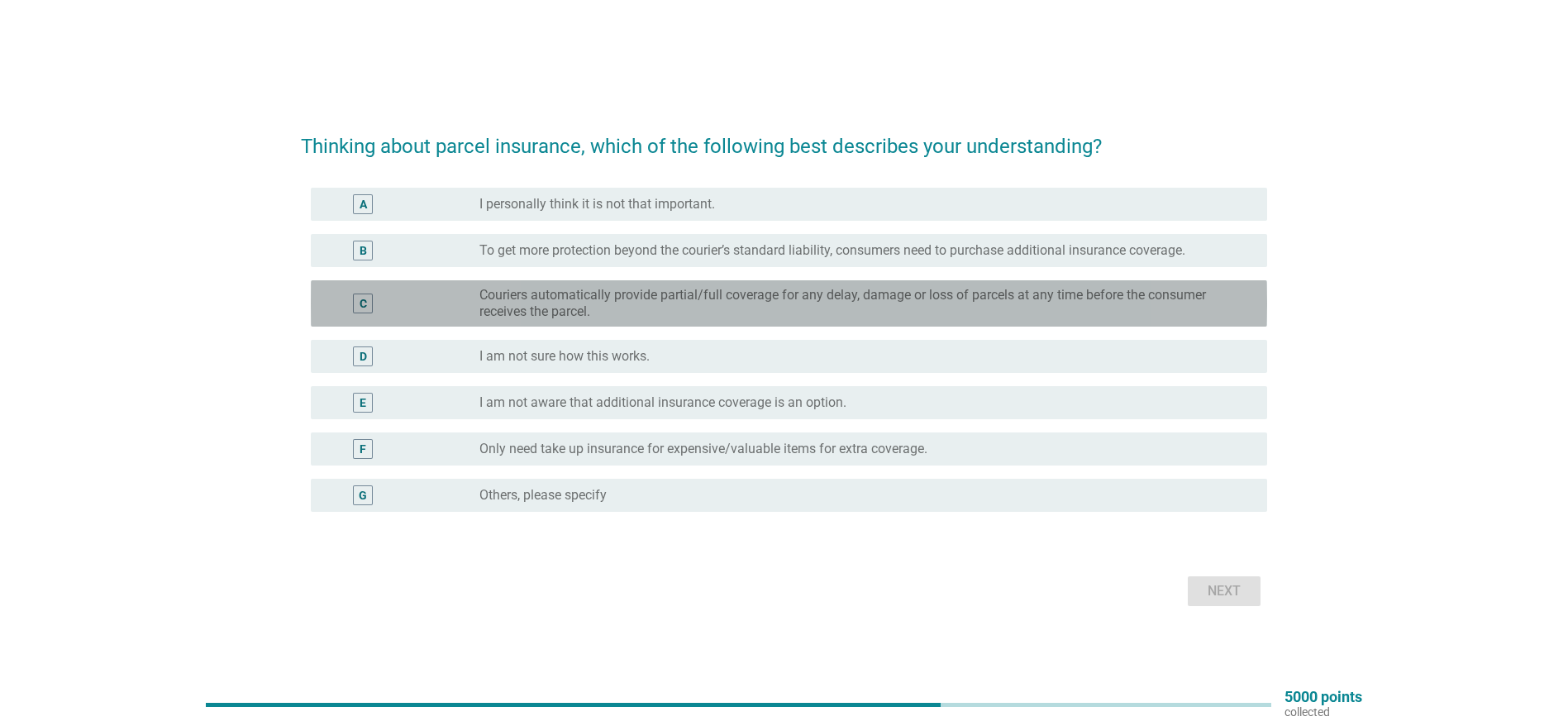
click at [652, 304] on label "Couriers automatically provide partial/full coverage for any delay, damage or l…" at bounding box center [860, 304] width 761 height 33
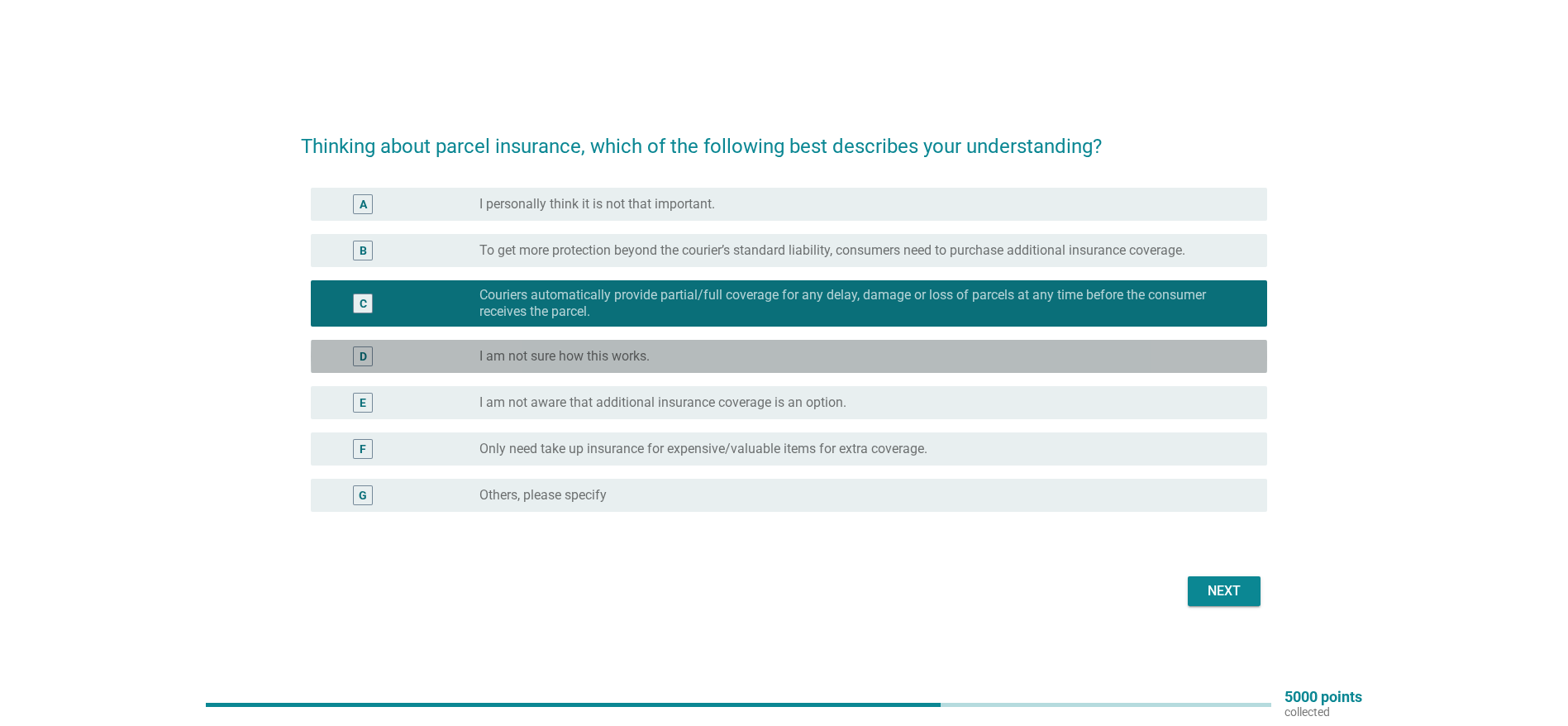
click at [637, 365] on div "radio_button_unchecked I am not sure how this works." at bounding box center [866, 357] width 774 height 20
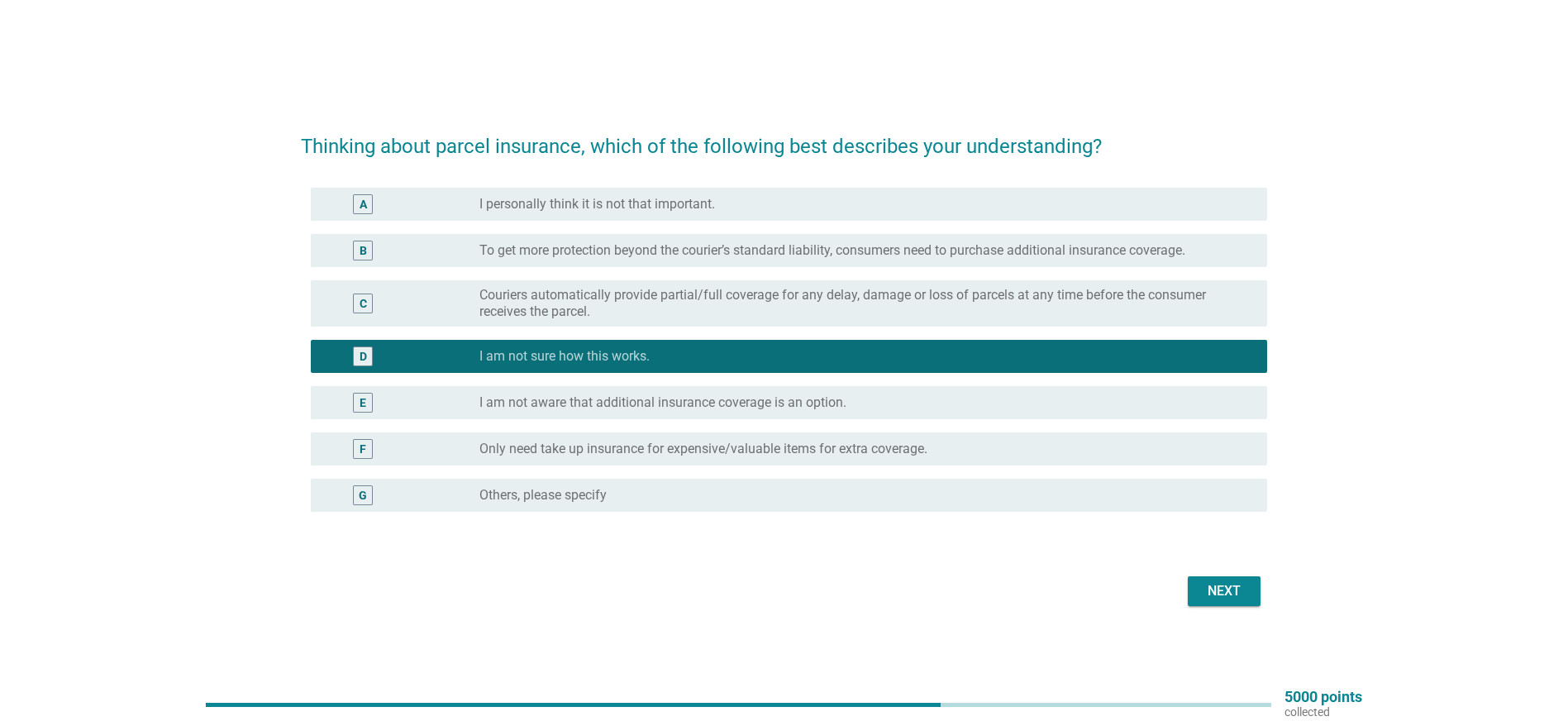
click at [1221, 588] on div "Next" at bounding box center [1224, 592] width 46 height 20
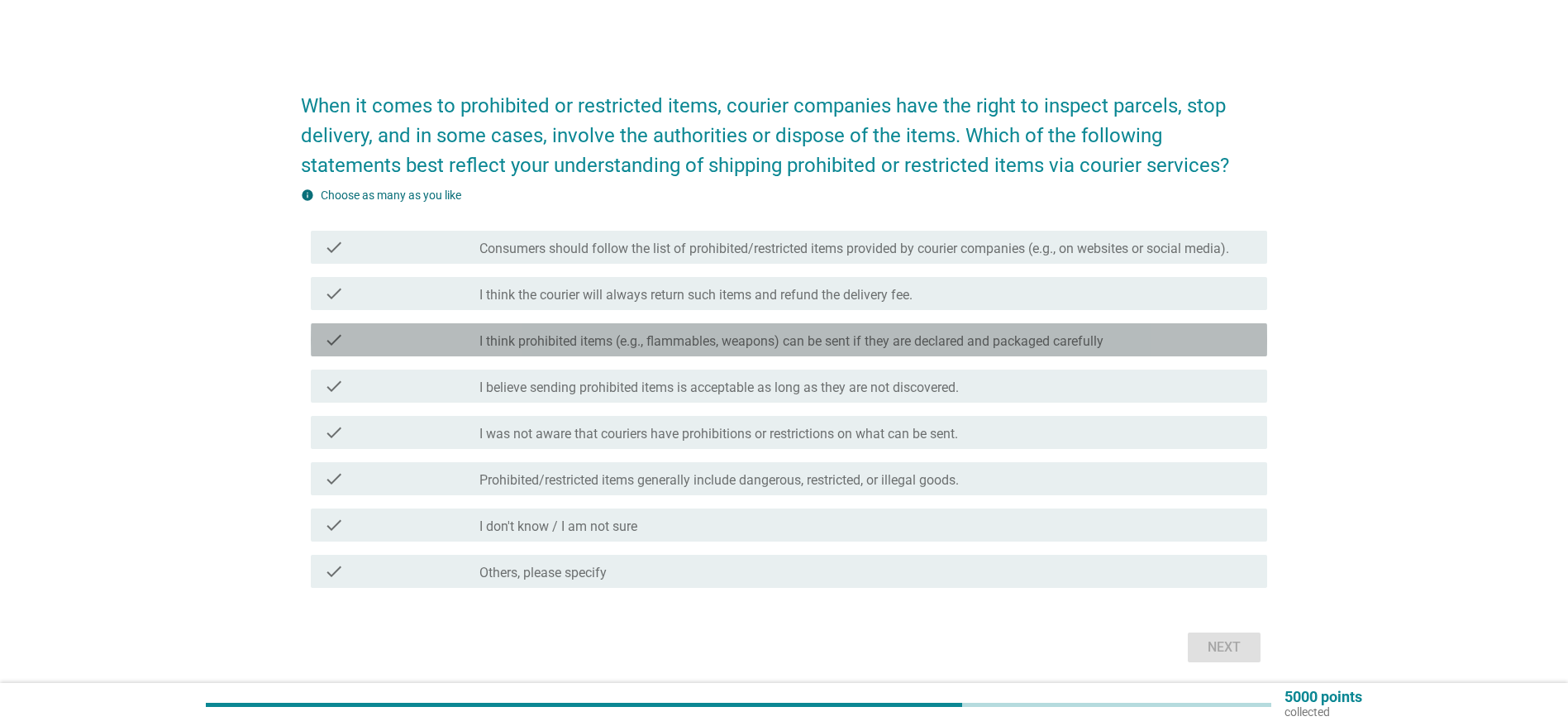
click at [573, 340] on label "I think prohibited items (e.g., flammables, weapons) can be sent if they are de…" at bounding box center [791, 341] width 624 height 17
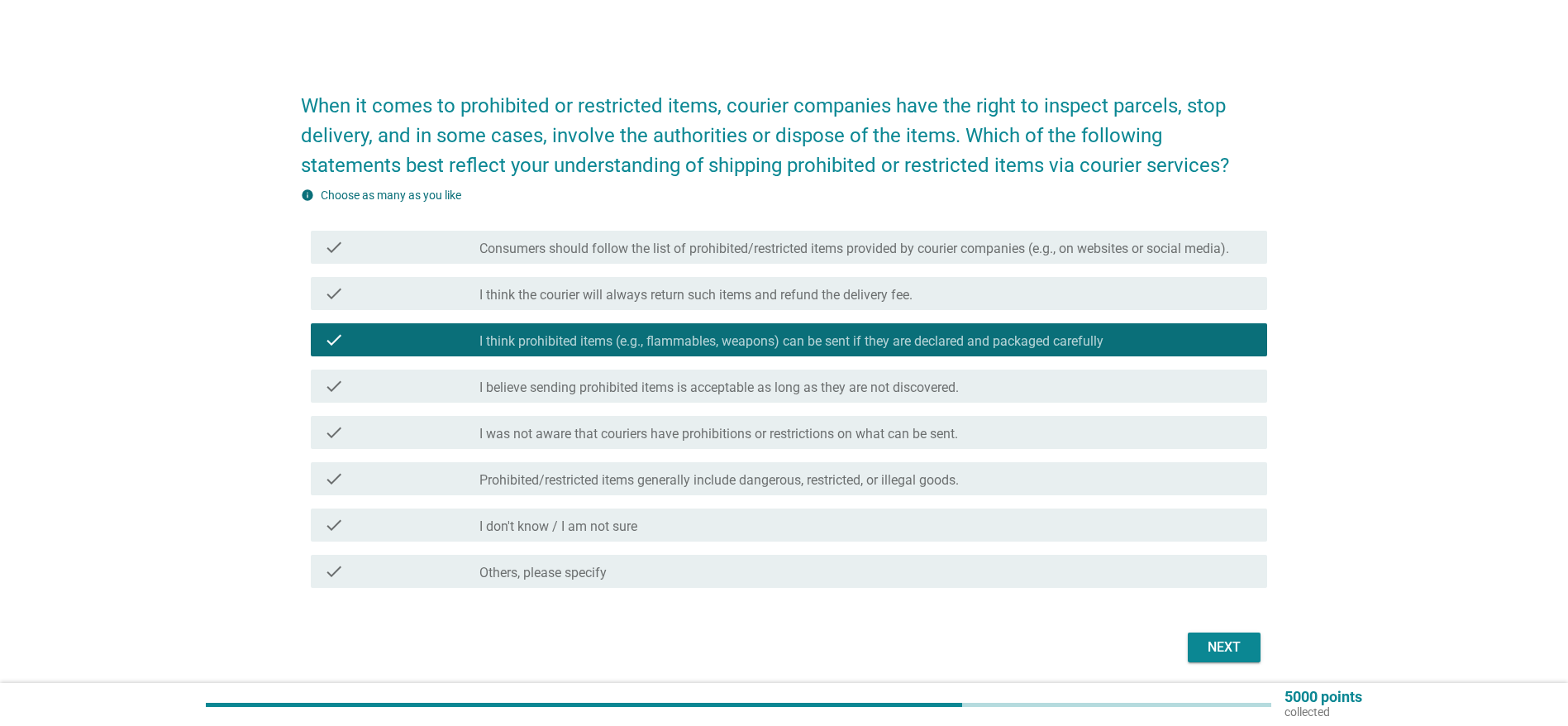
click at [573, 340] on label "I think prohibited items (e.g., flammables, weapons) can be sent if they are de…" at bounding box center [791, 341] width 624 height 17
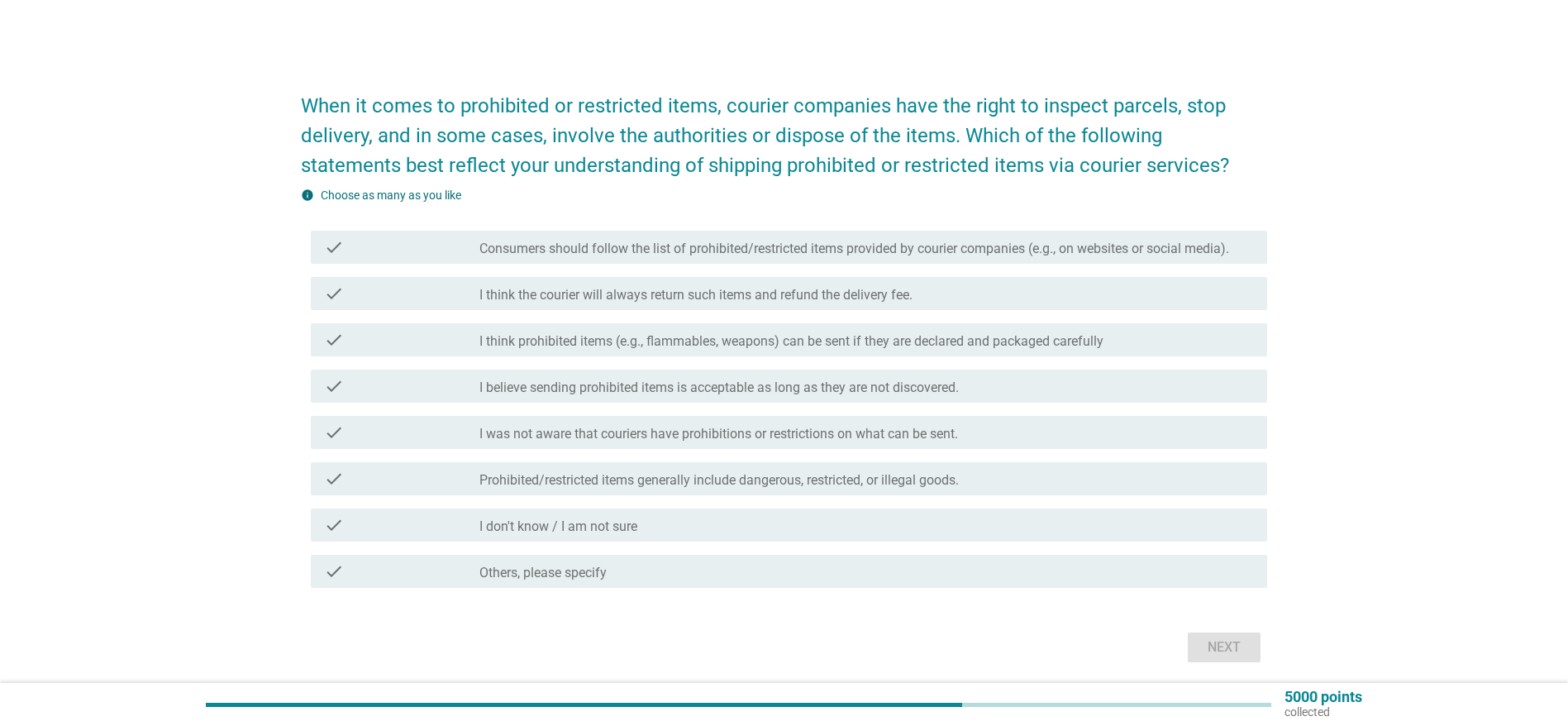
click at [592, 481] on label "Prohibited/restricted items generally include dangerous, restricted, or illegal…" at bounding box center [718, 480] width 479 height 17
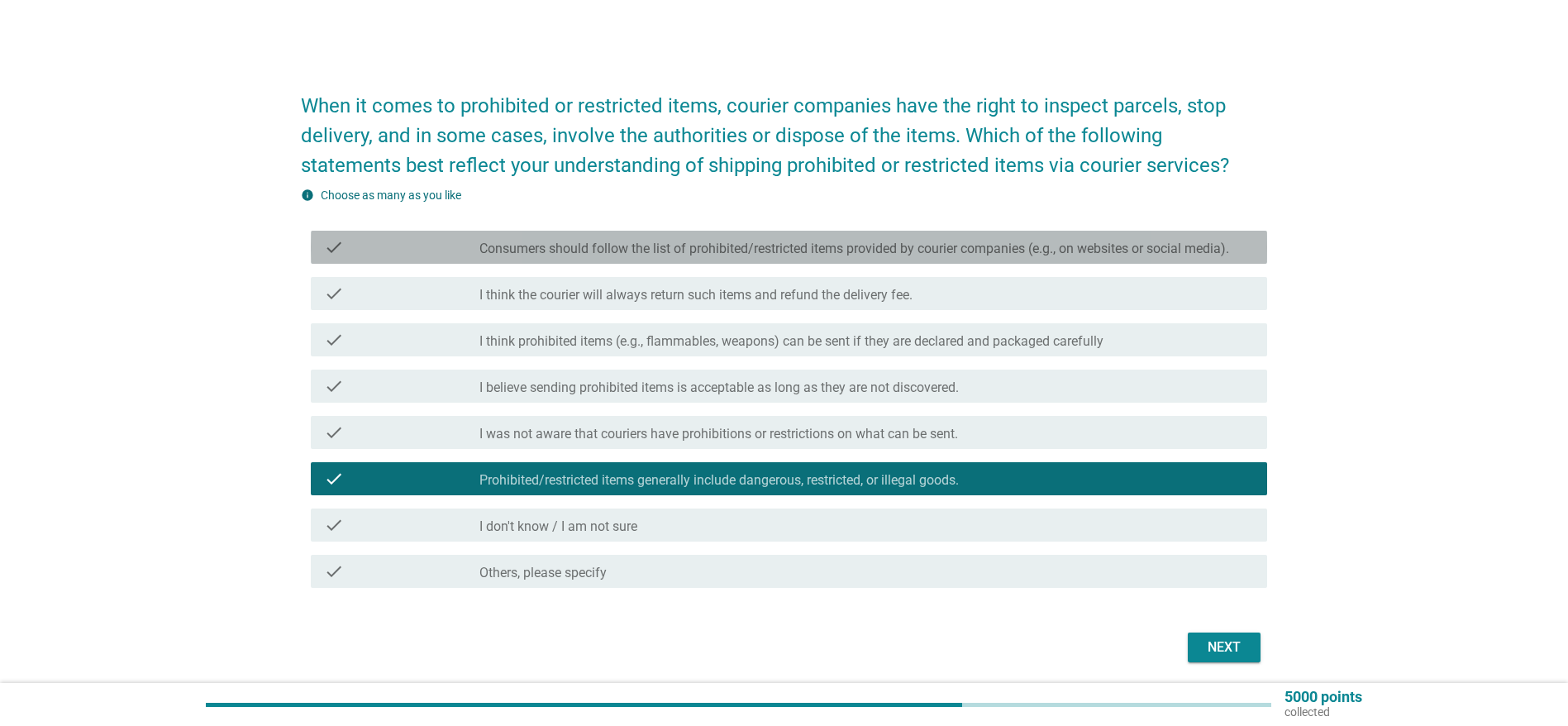
click at [719, 245] on label "Consumers should follow the list of prohibited/restricted items provided by cou…" at bounding box center [853, 248] width 750 height 17
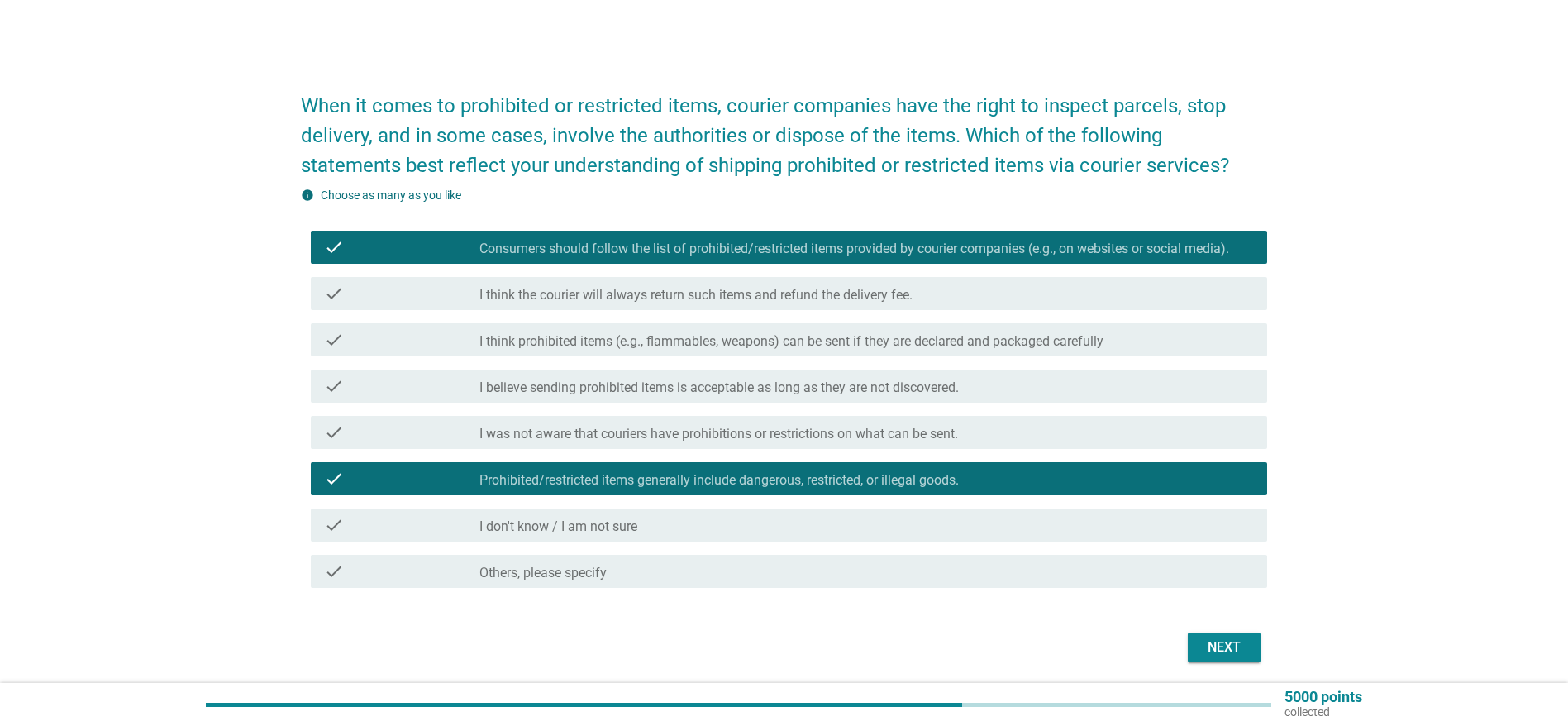
click at [1239, 647] on div "Next" at bounding box center [1224, 648] width 46 height 20
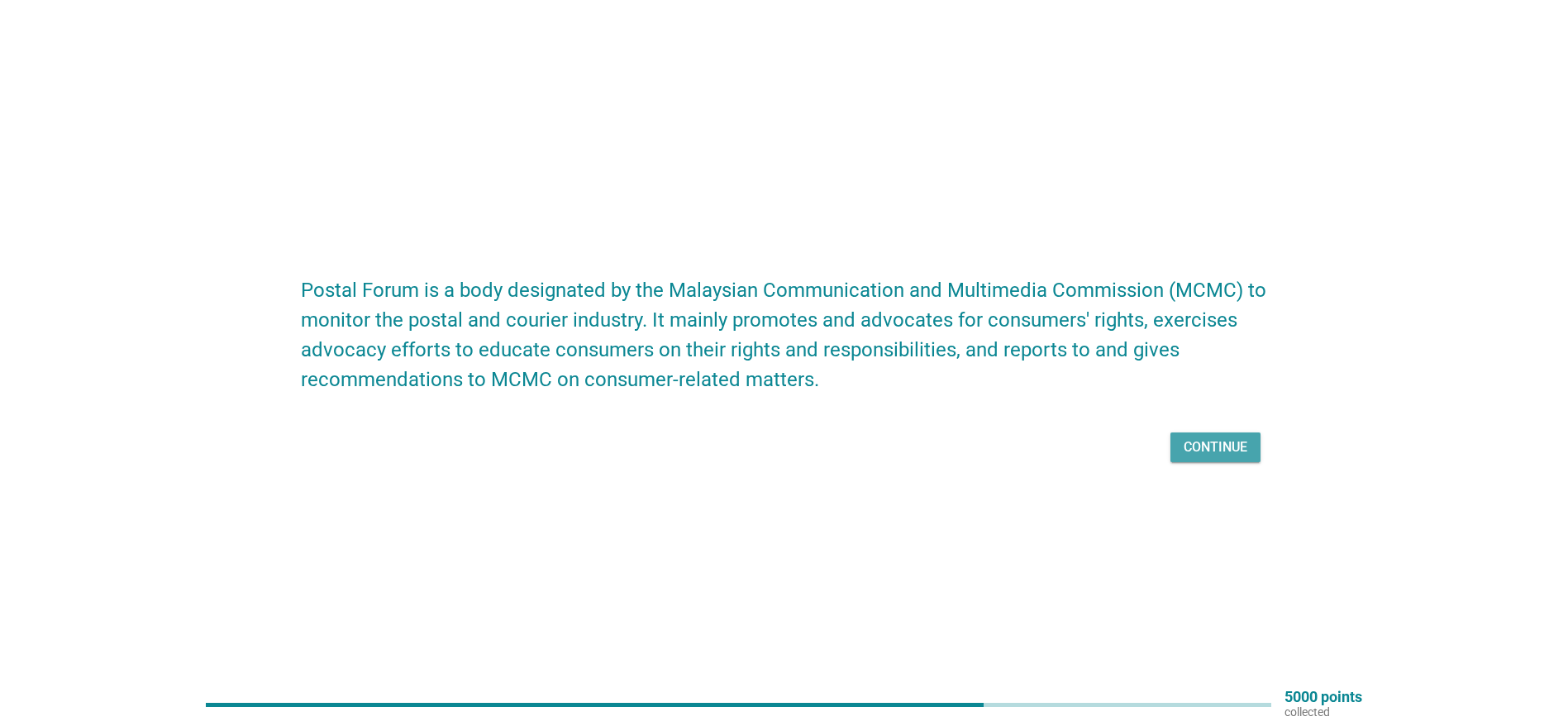
click at [1194, 434] on button "Continue" at bounding box center [1215, 447] width 90 height 29
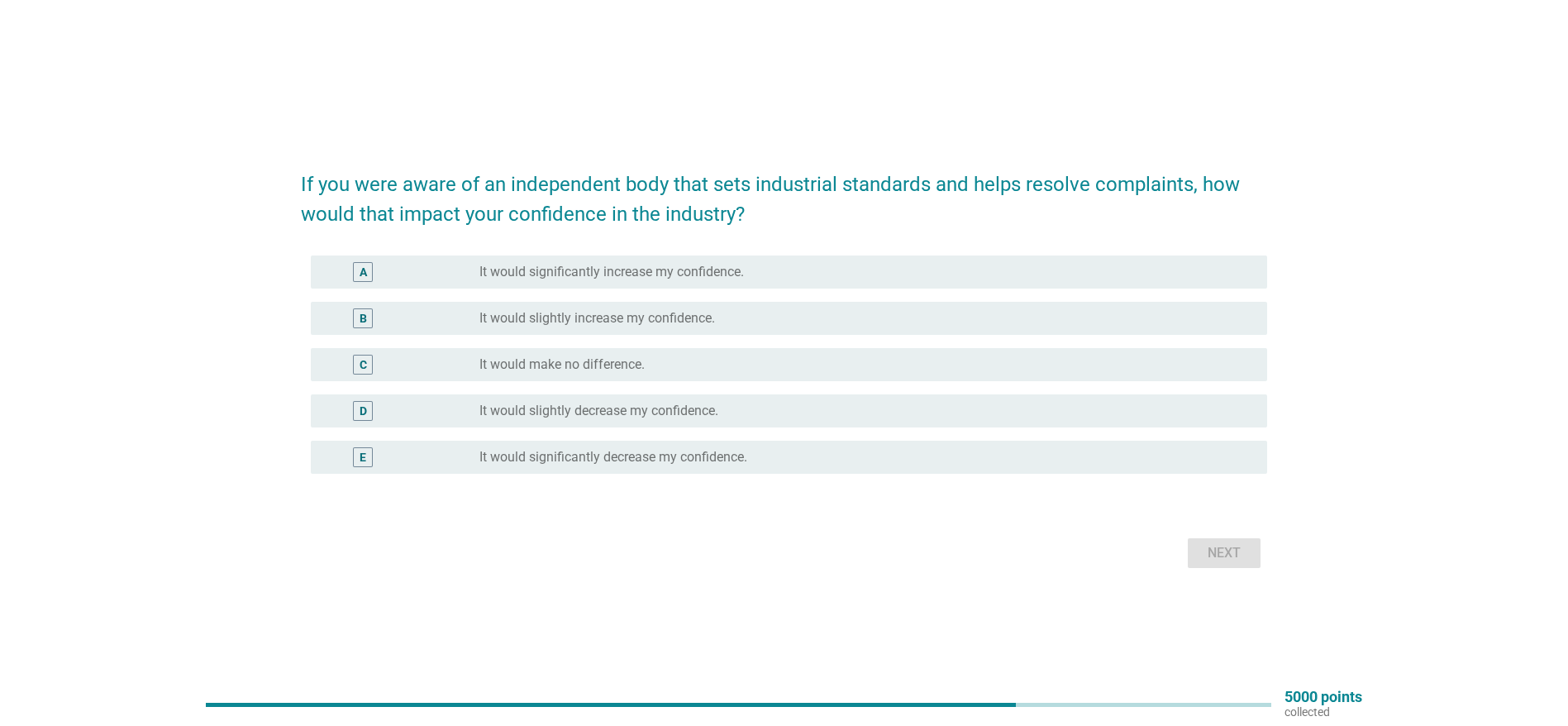
click at [524, 268] on label "It would significantly increase my confidence." at bounding box center [612, 272] width 265 height 17
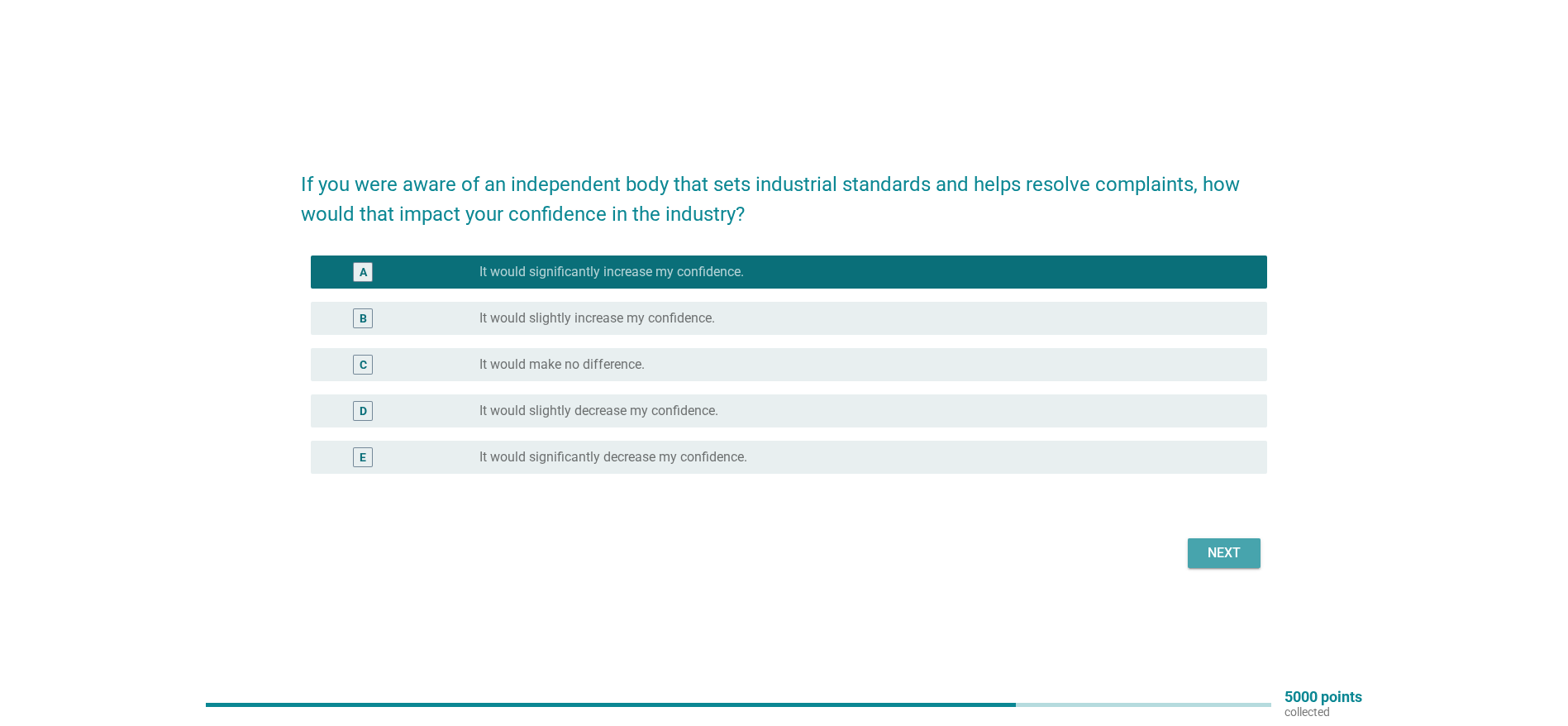
click at [1222, 549] on div "Next" at bounding box center [1224, 553] width 46 height 20
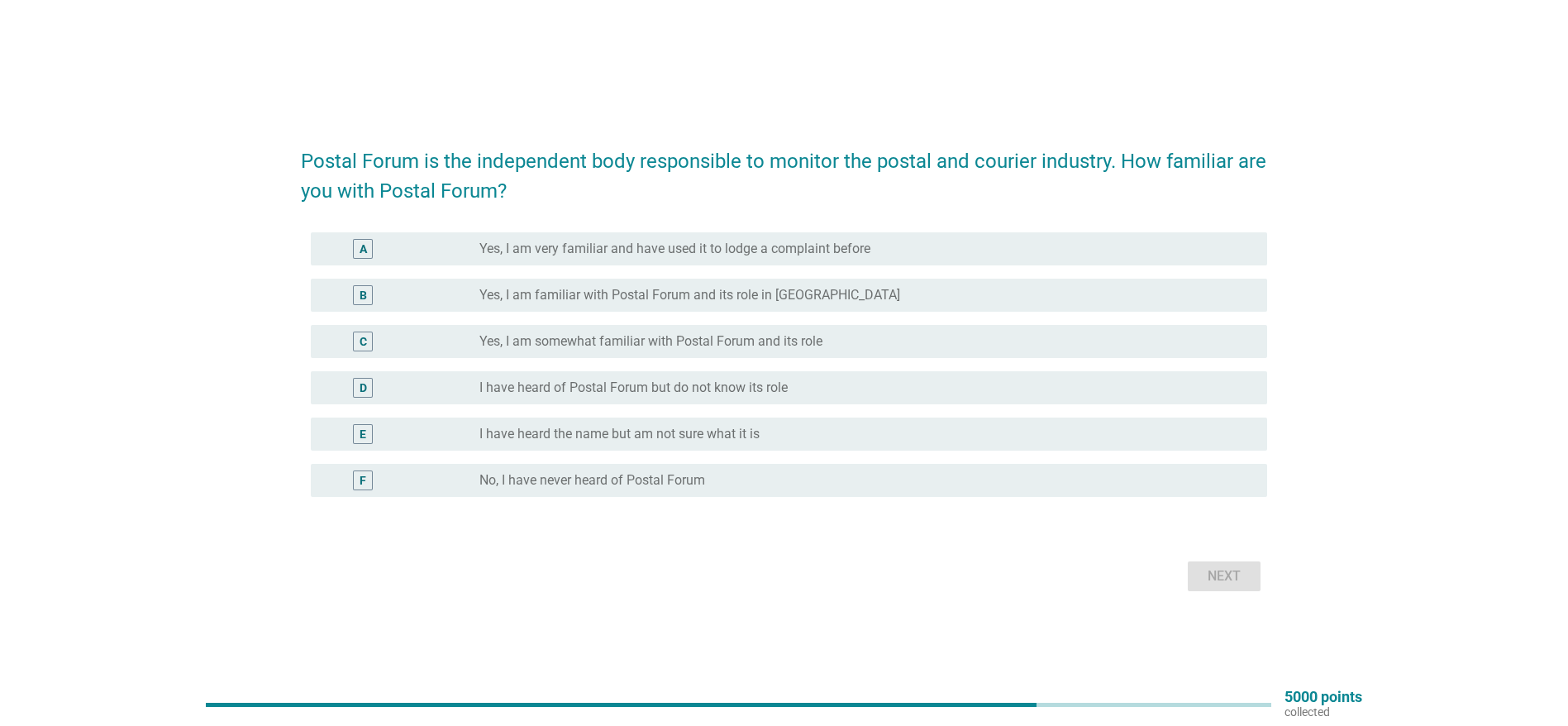
click at [664, 477] on label "No, I have never heard of Postal Forum" at bounding box center [591, 480] width 225 height 17
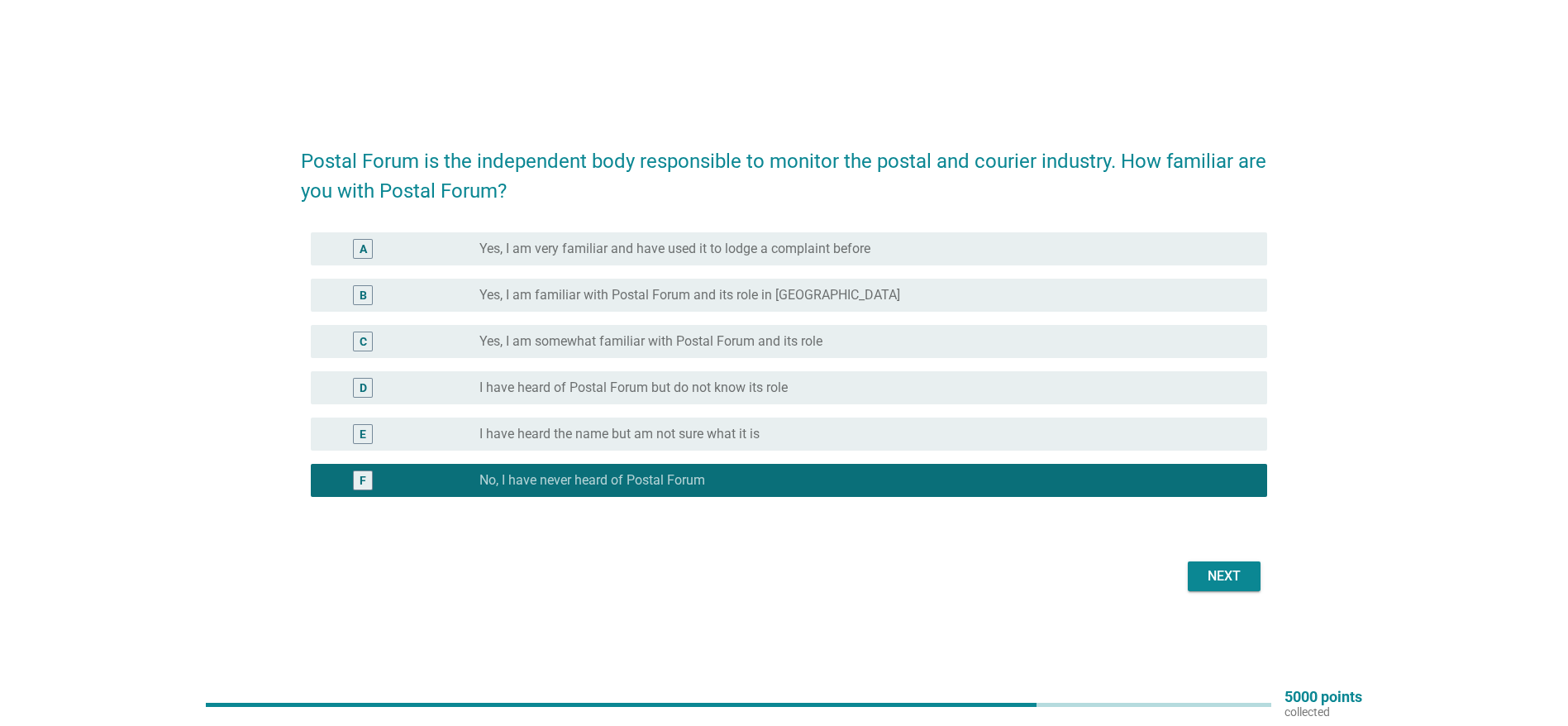
click at [1210, 574] on div "Next" at bounding box center [1224, 577] width 46 height 20
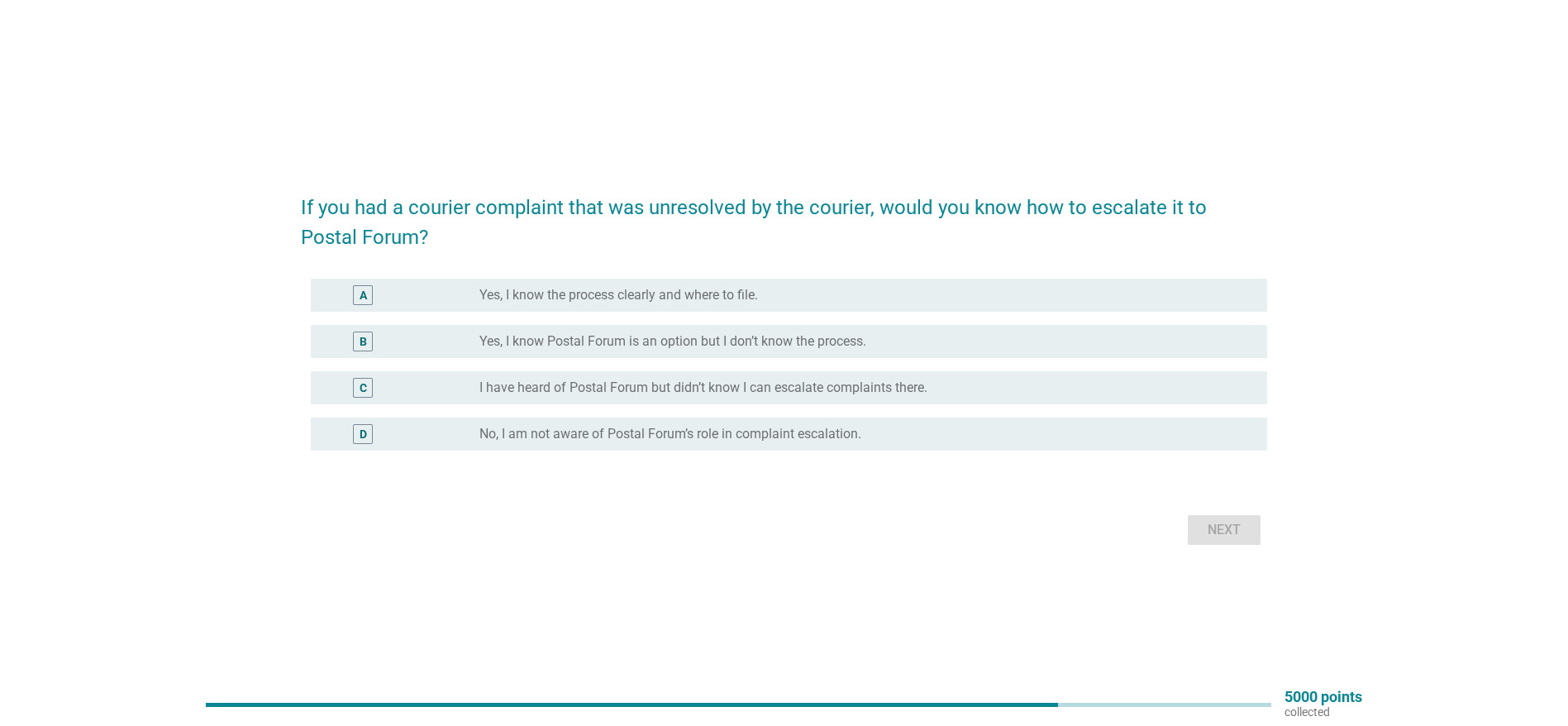
click at [597, 435] on label "No, I am not aware of Postal Forum’s role in complaint escalation." at bounding box center [670, 434] width 382 height 17
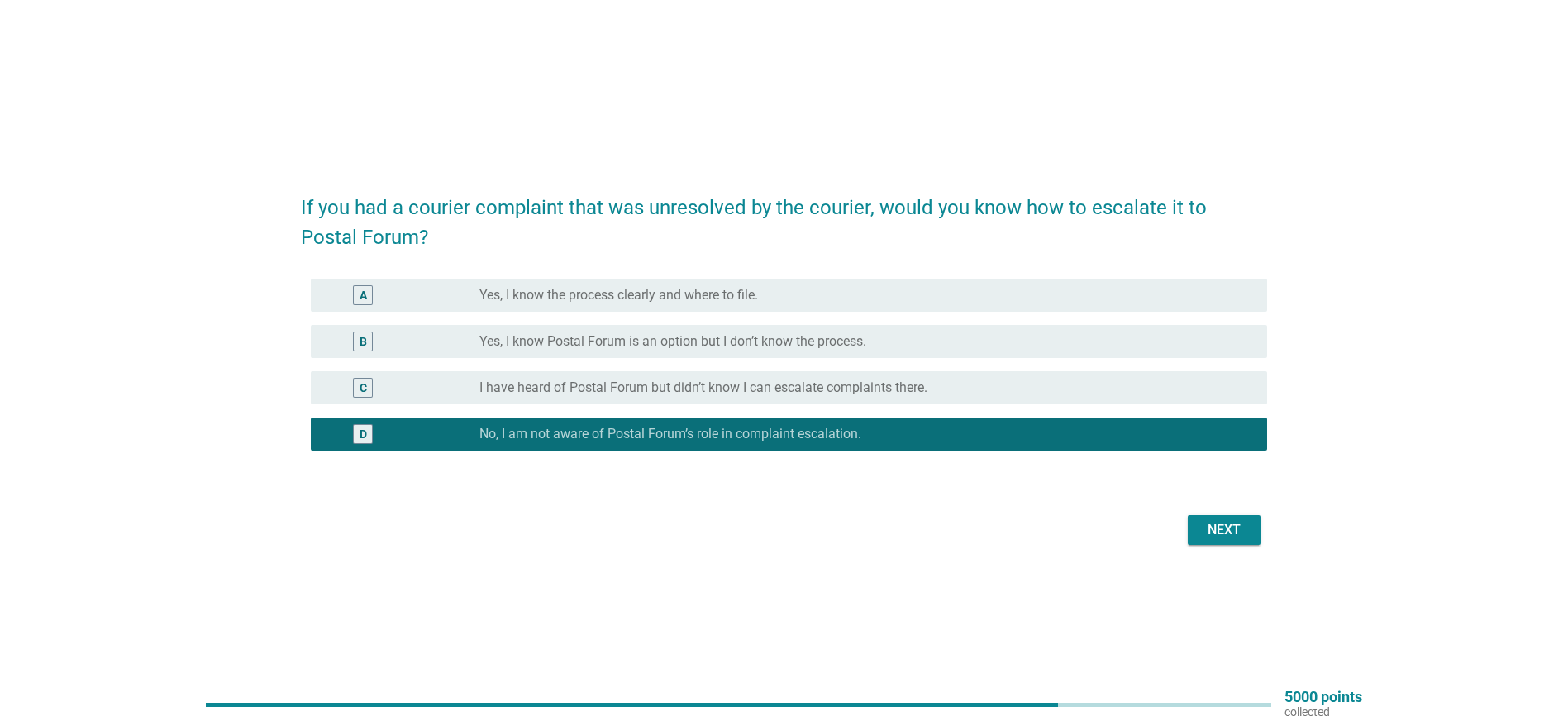
click at [1234, 526] on div "Next" at bounding box center [1224, 530] width 46 height 20
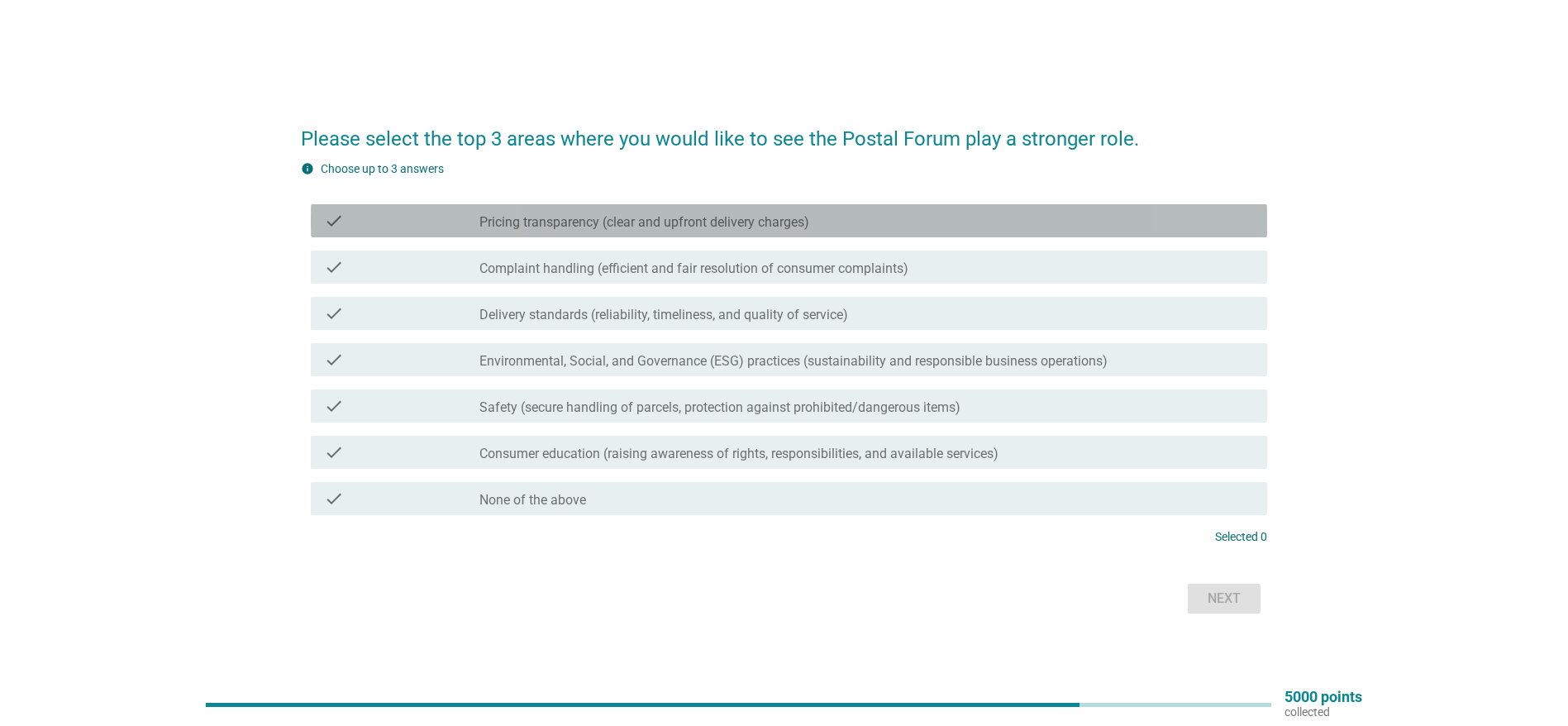
click at [591, 221] on label "Pricing transparency (clear and upfront delivery charges)" at bounding box center [644, 223] width 330 height 17
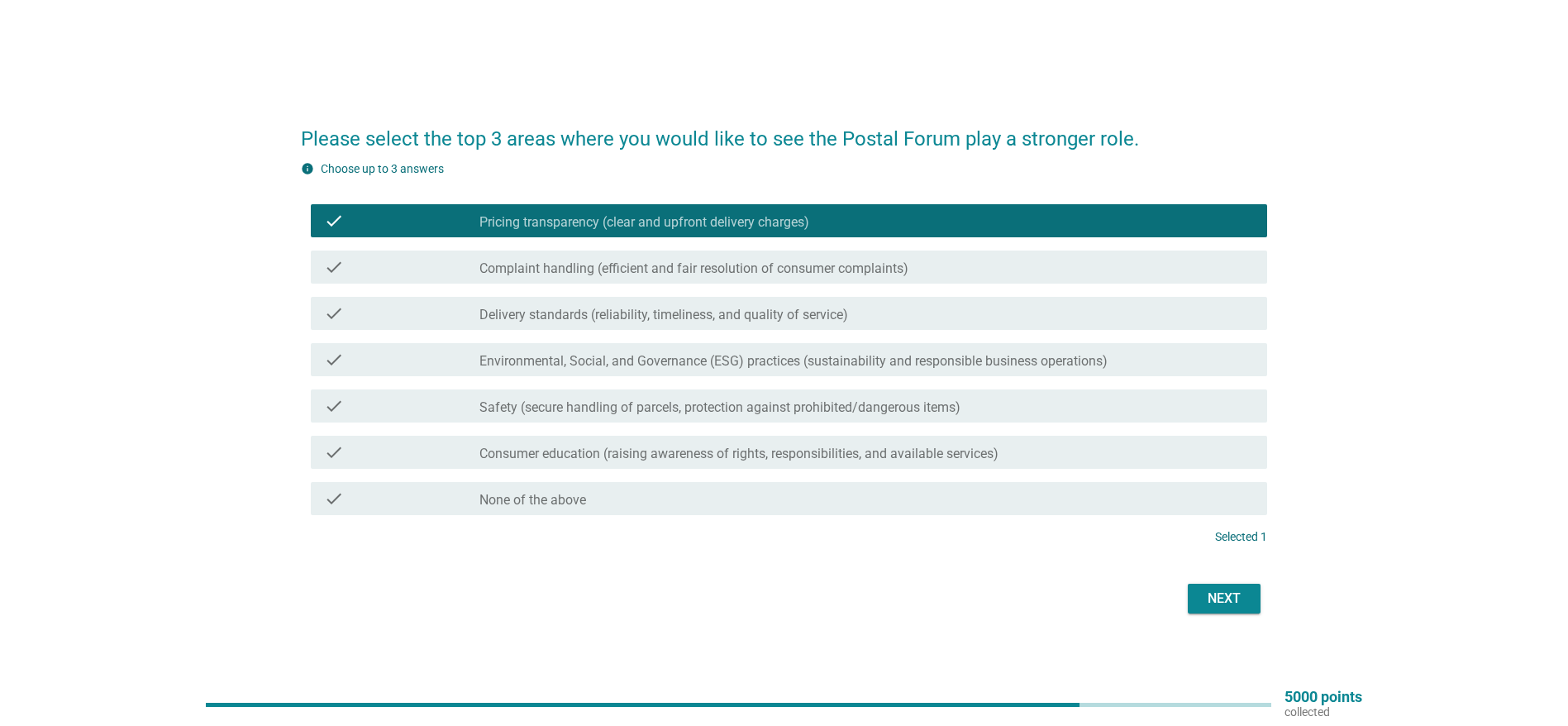
click at [590, 264] on label "Complaint handling (efficient and fair resolution of consumer complaints)" at bounding box center [693, 269] width 429 height 17
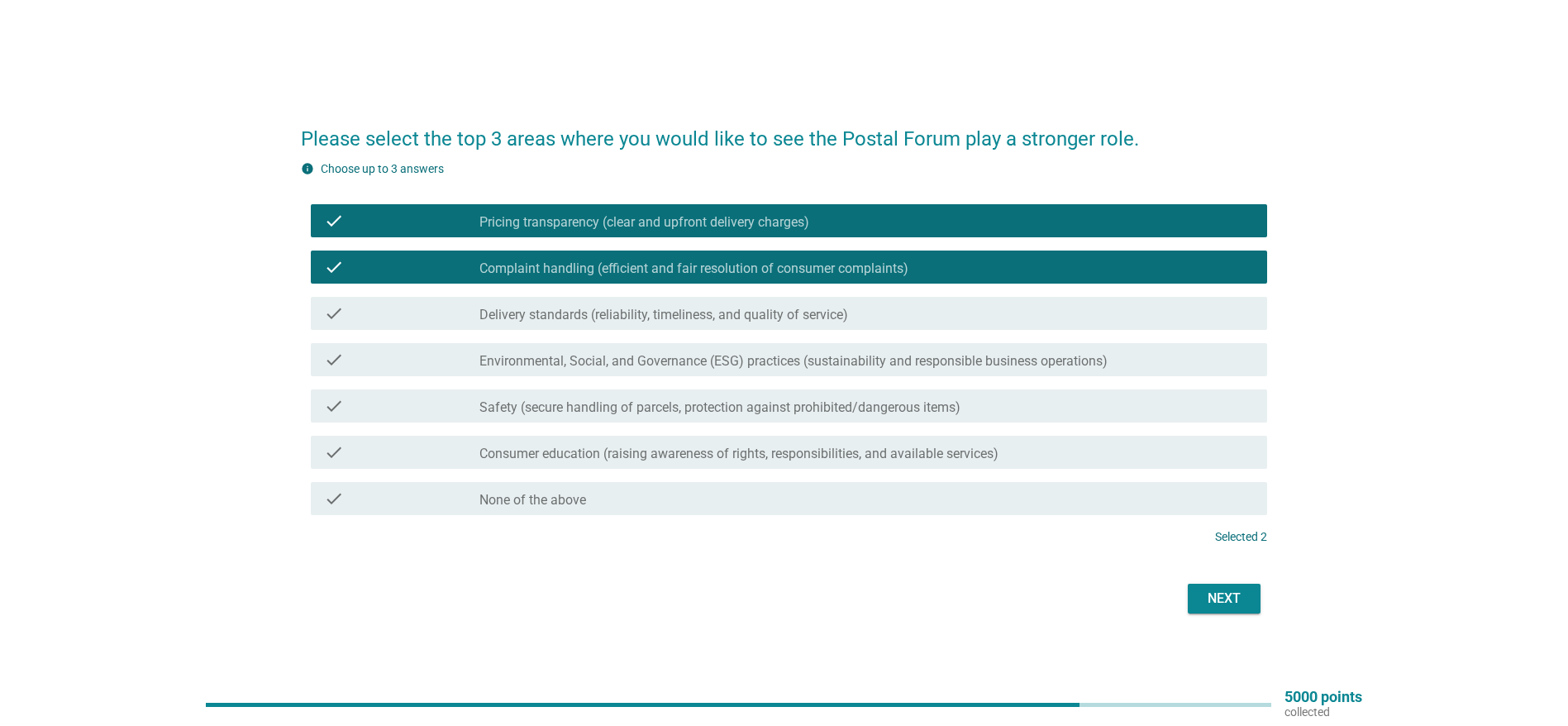
click at [607, 449] on label "Consumer education (raising awareness of rights, responsibilities, and availabl…" at bounding box center [738, 454] width 519 height 17
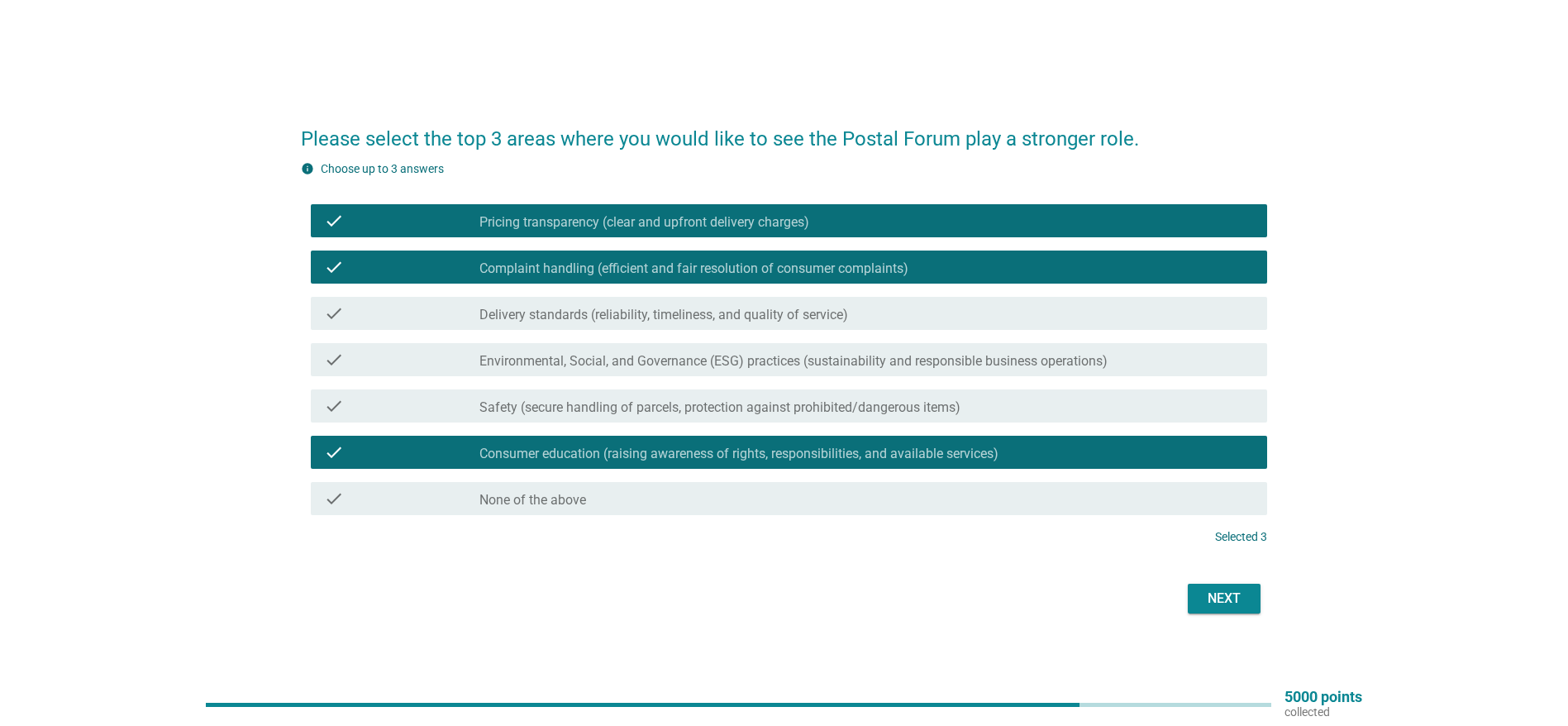
click at [1226, 591] on div "Next" at bounding box center [1224, 599] width 46 height 20
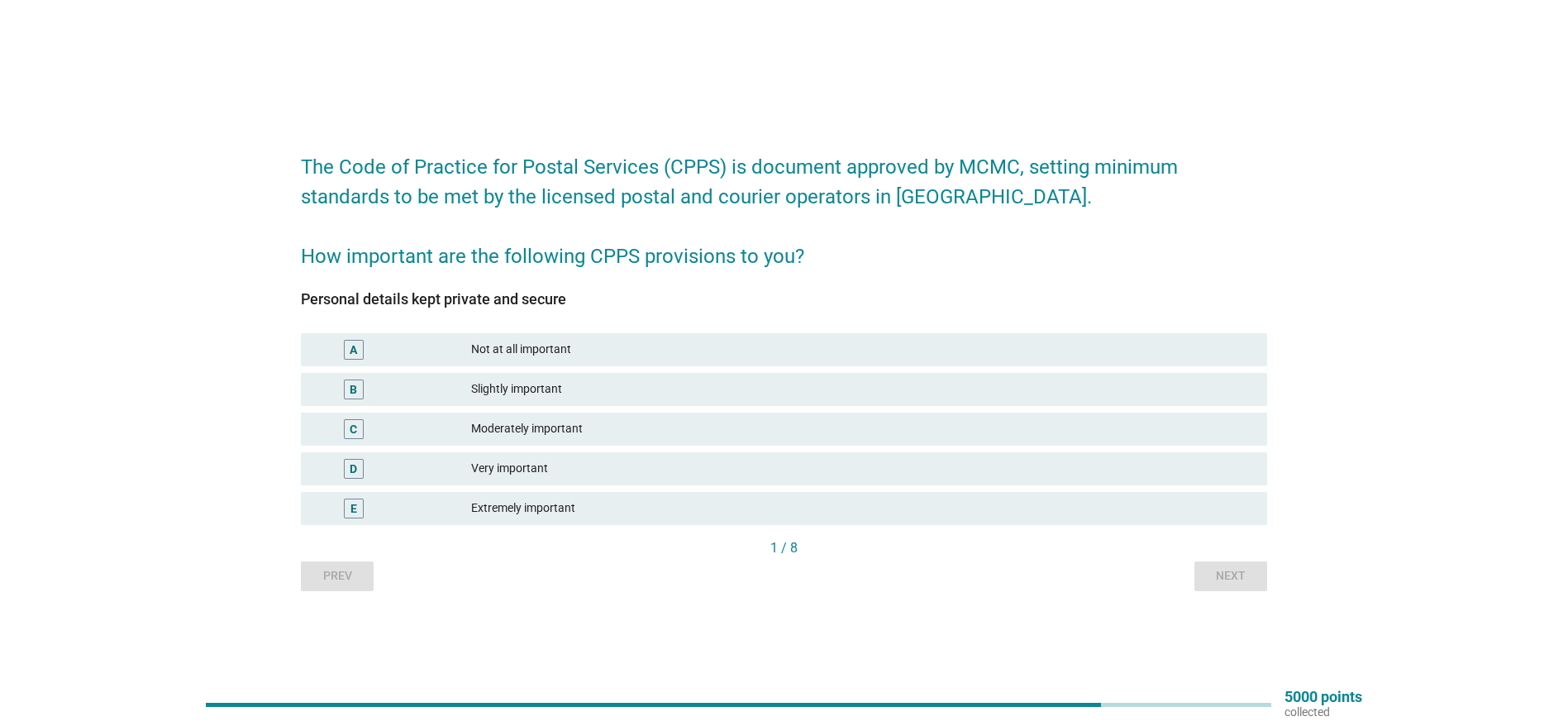
click at [547, 501] on div "Extremely important" at bounding box center [862, 509] width 783 height 20
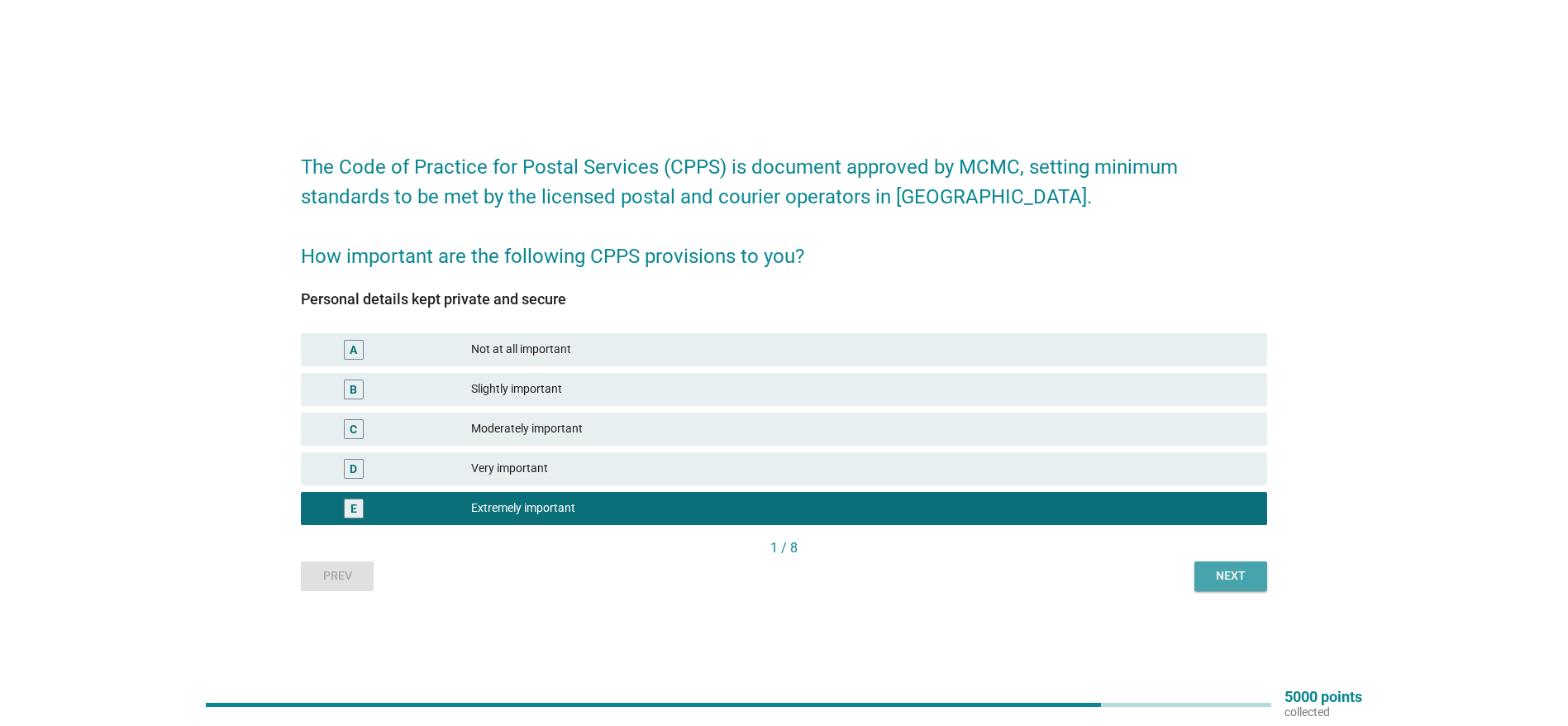
click at [1210, 571] on div "Next" at bounding box center [1230, 575] width 46 height 17
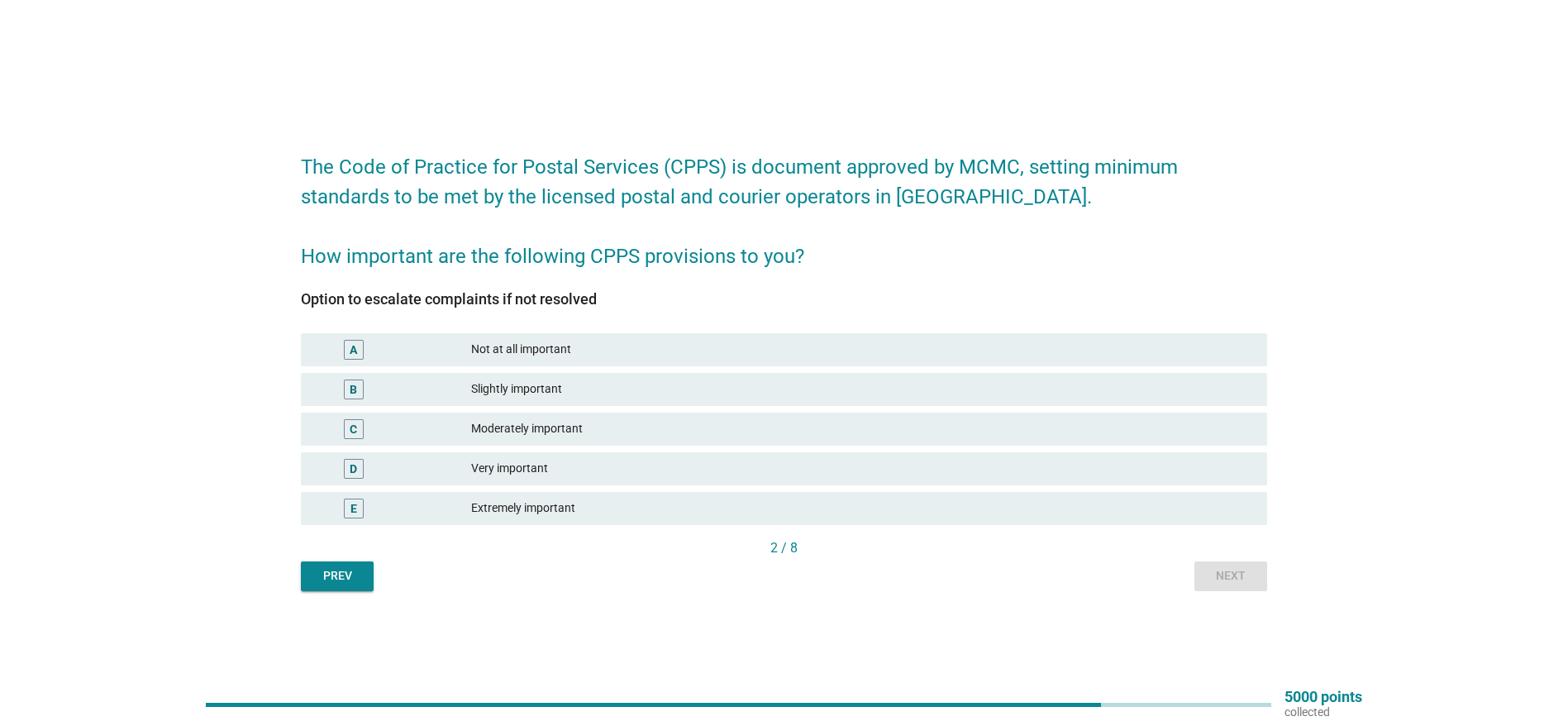
click at [529, 501] on div "Extremely important" at bounding box center [862, 509] width 783 height 20
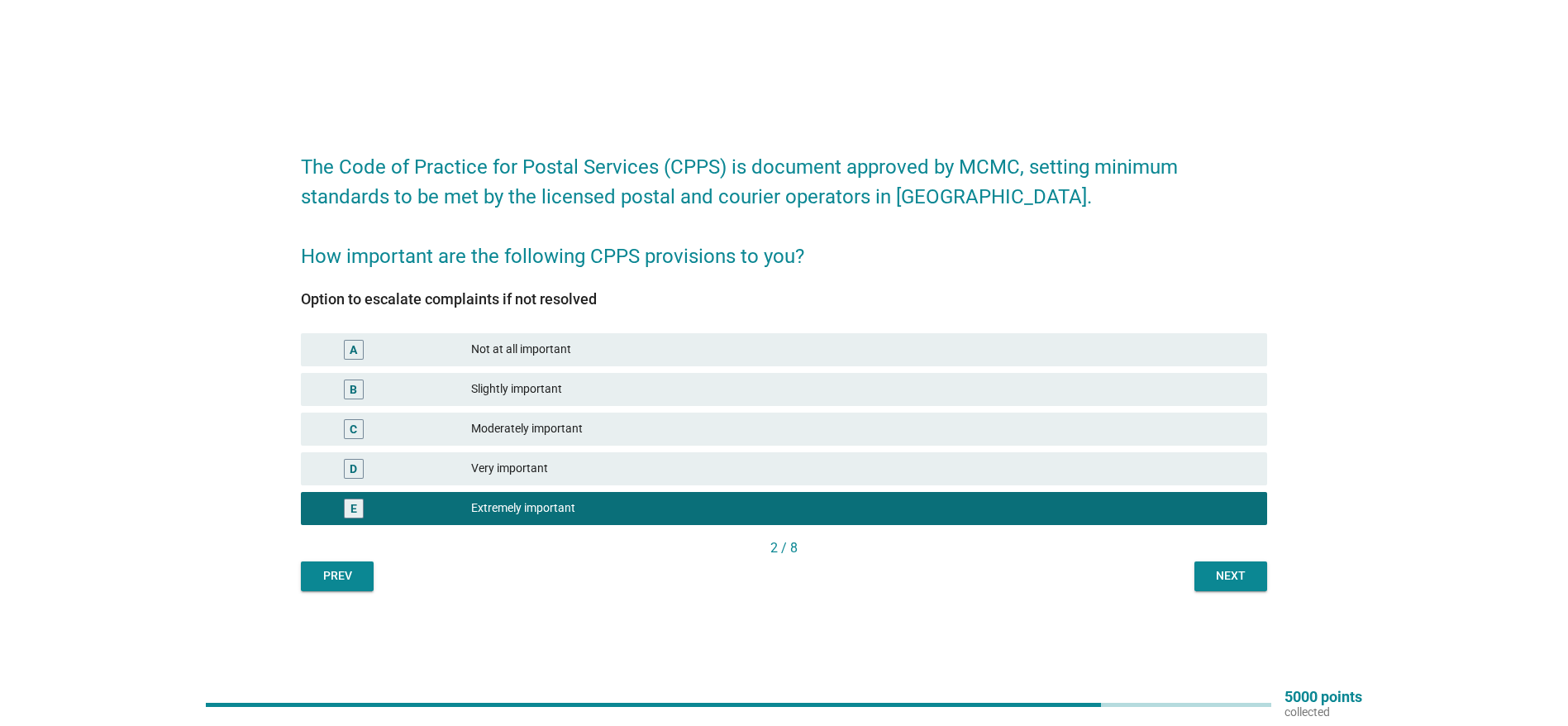
click at [1225, 575] on div "Next" at bounding box center [1230, 575] width 46 height 17
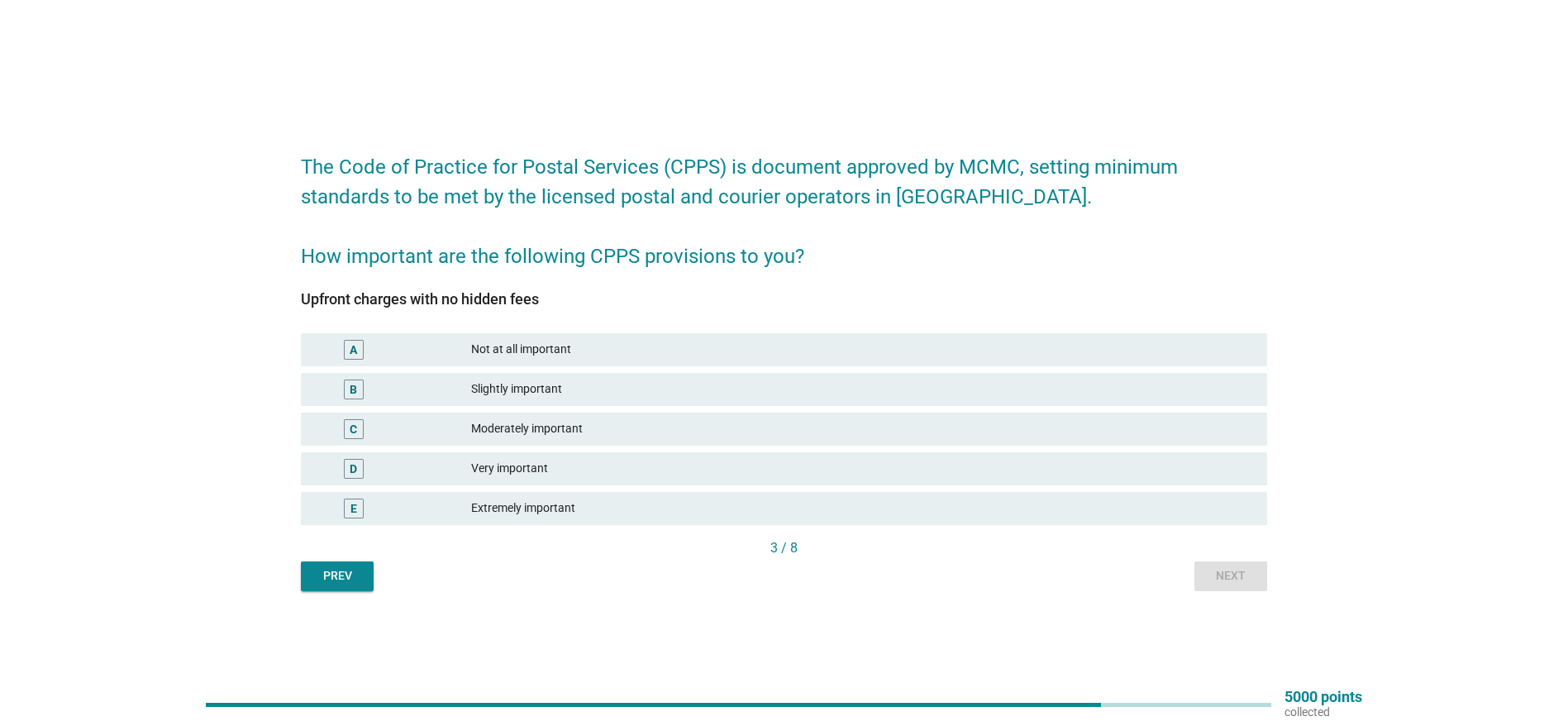
click at [532, 510] on div "Extremely important" at bounding box center [862, 509] width 783 height 20
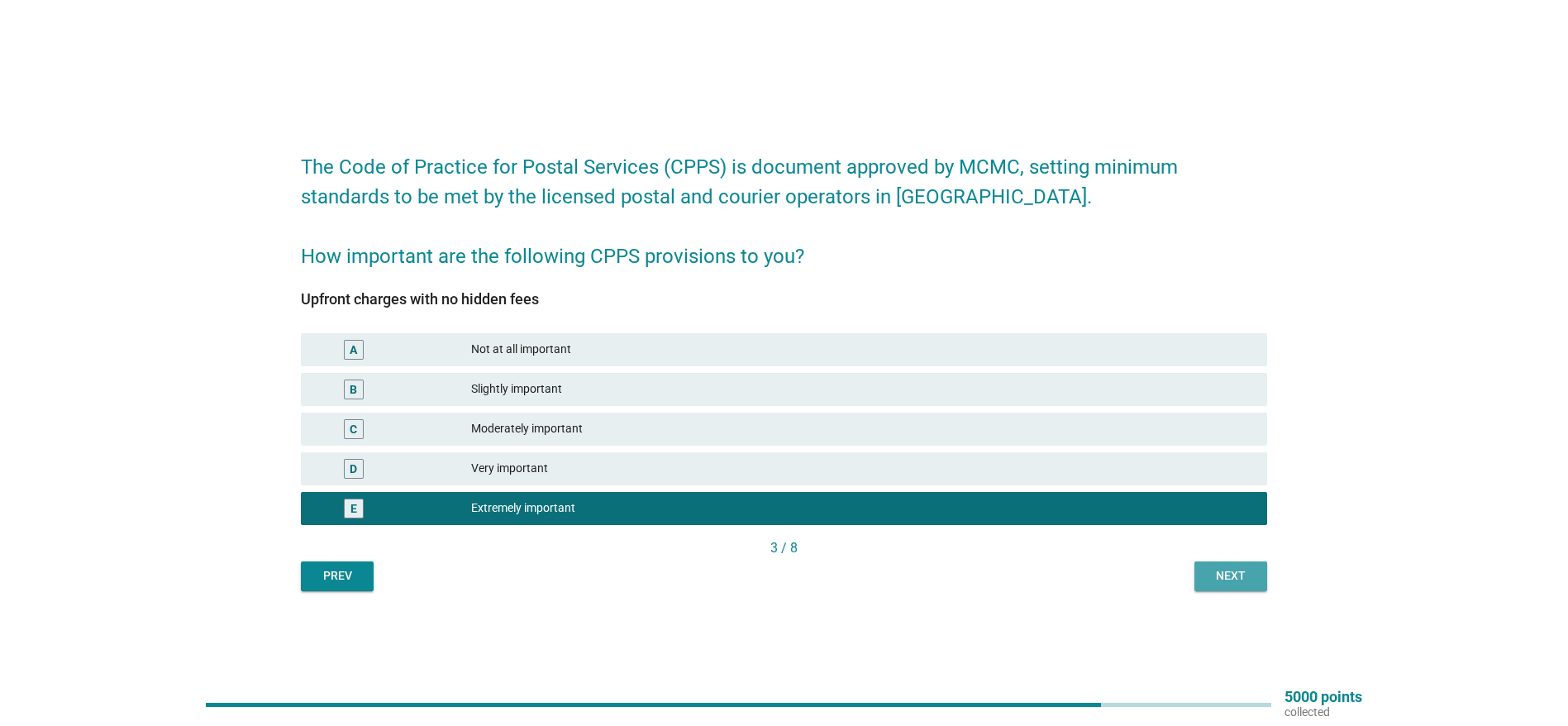
click at [1256, 570] on button "Next" at bounding box center [1230, 576] width 73 height 29
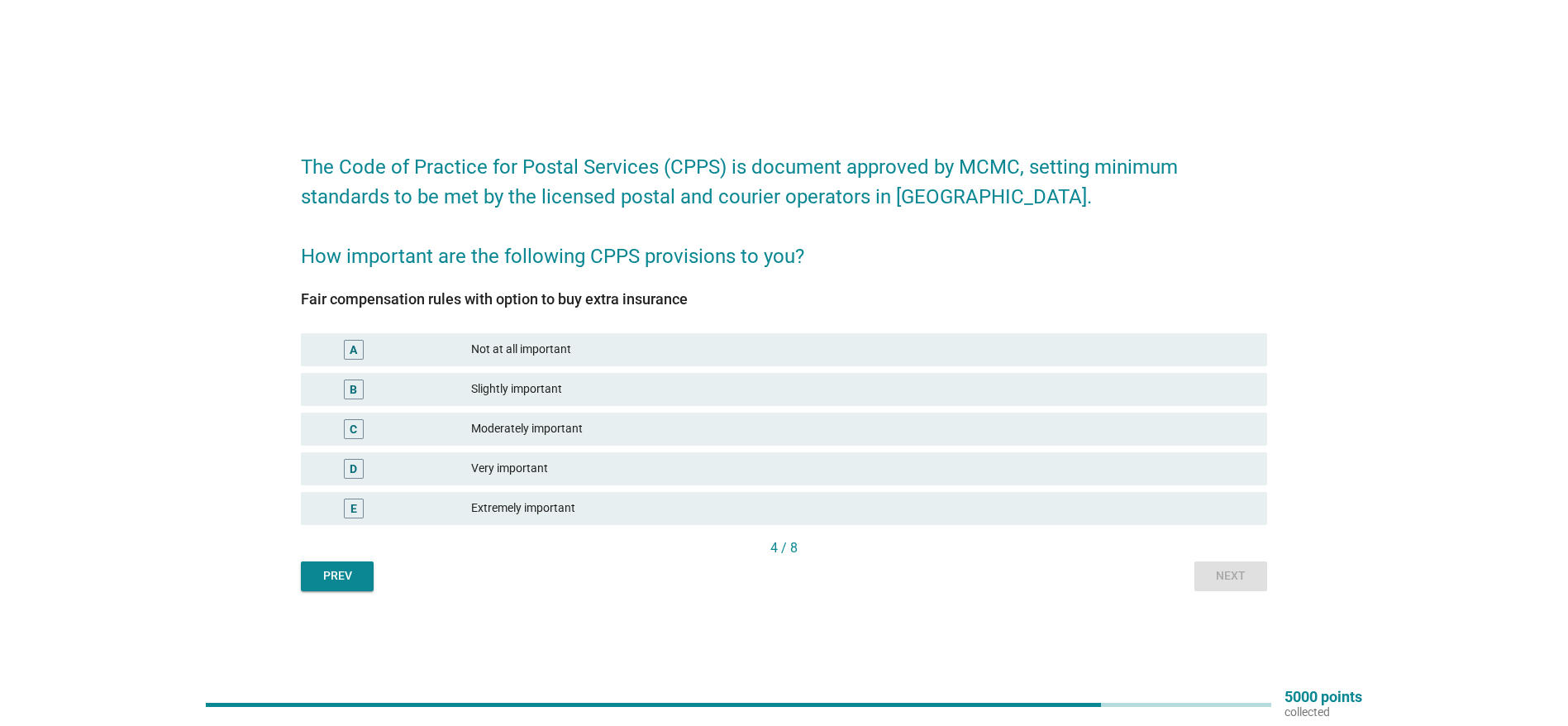
click at [542, 462] on div "Very important" at bounding box center [862, 469] width 783 height 20
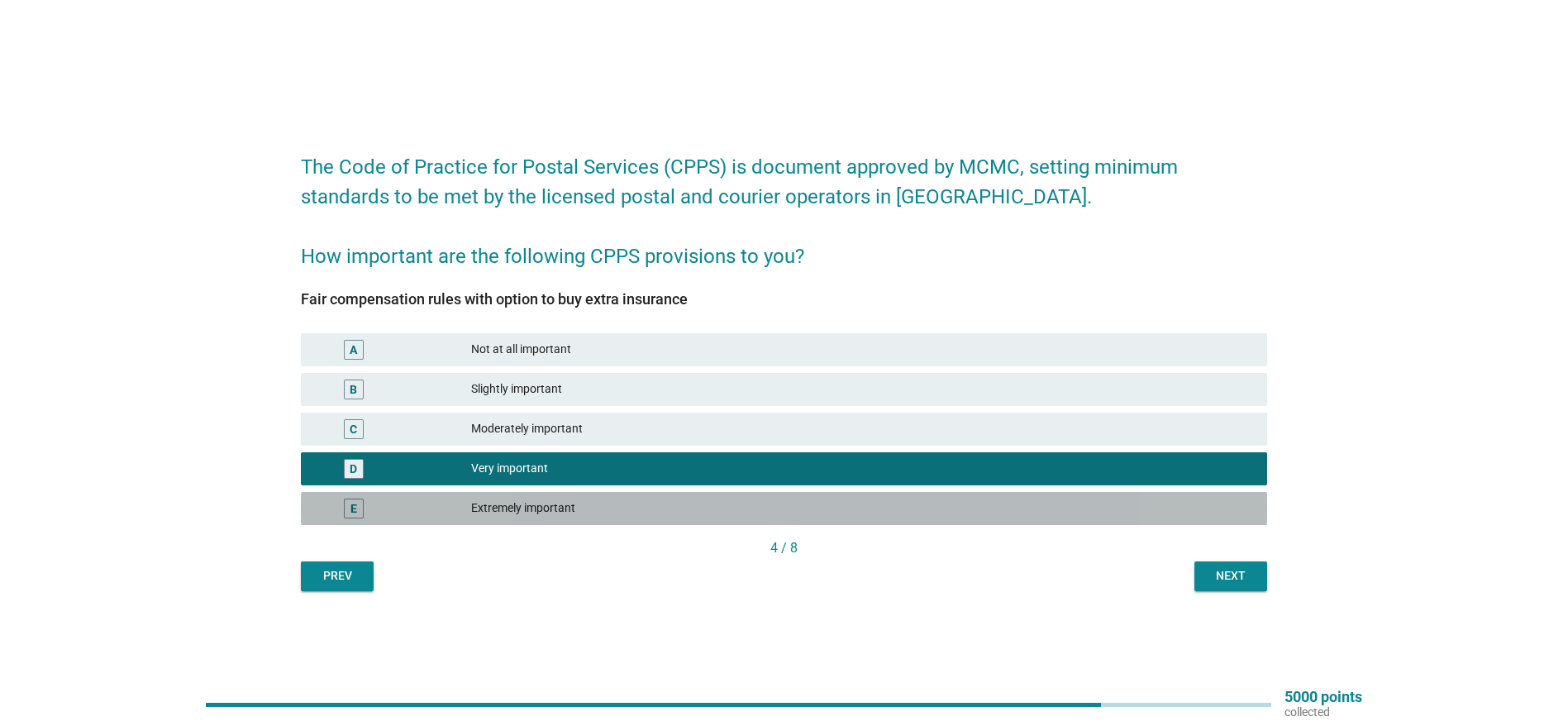
click at [704, 499] on div "Extremely important" at bounding box center [862, 509] width 783 height 20
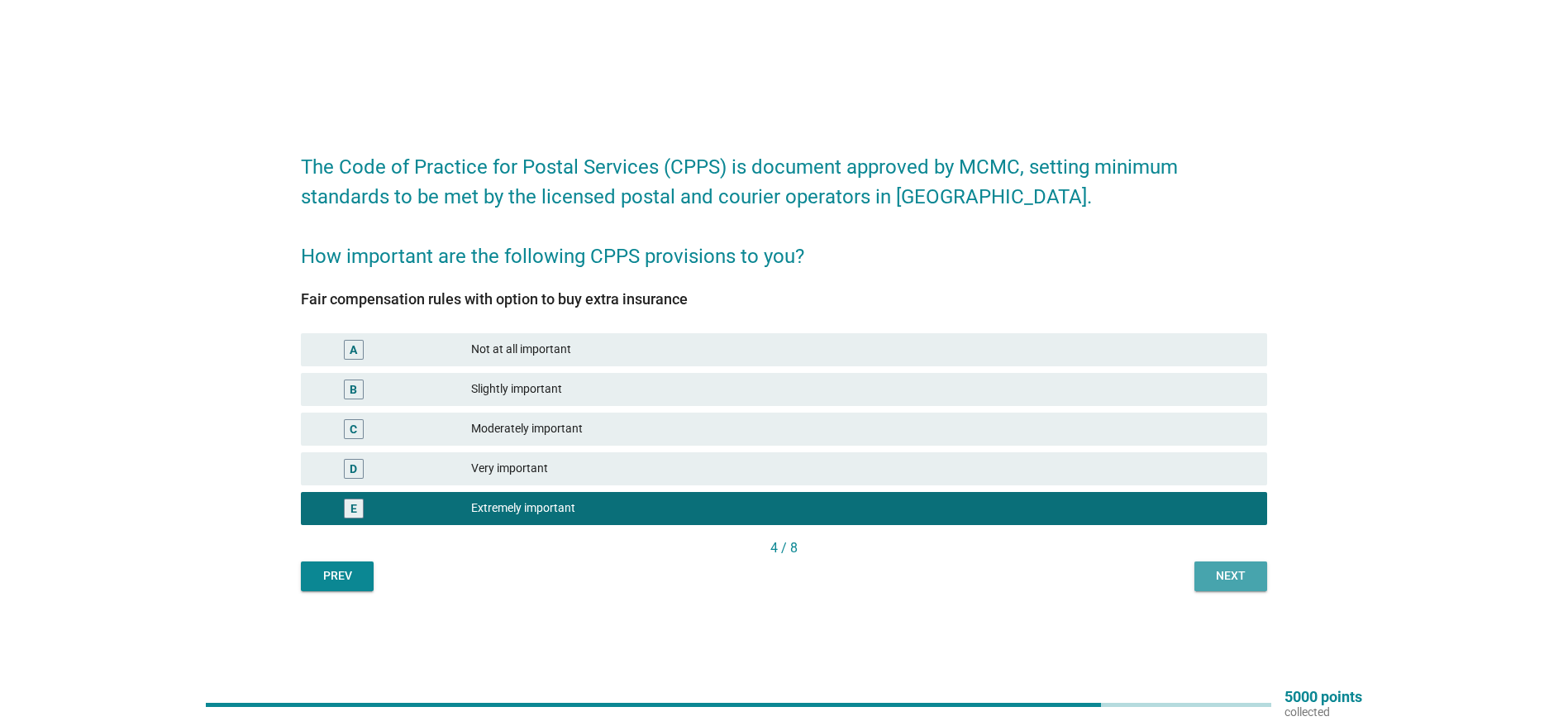
click at [1219, 568] on div "Next" at bounding box center [1230, 575] width 46 height 17
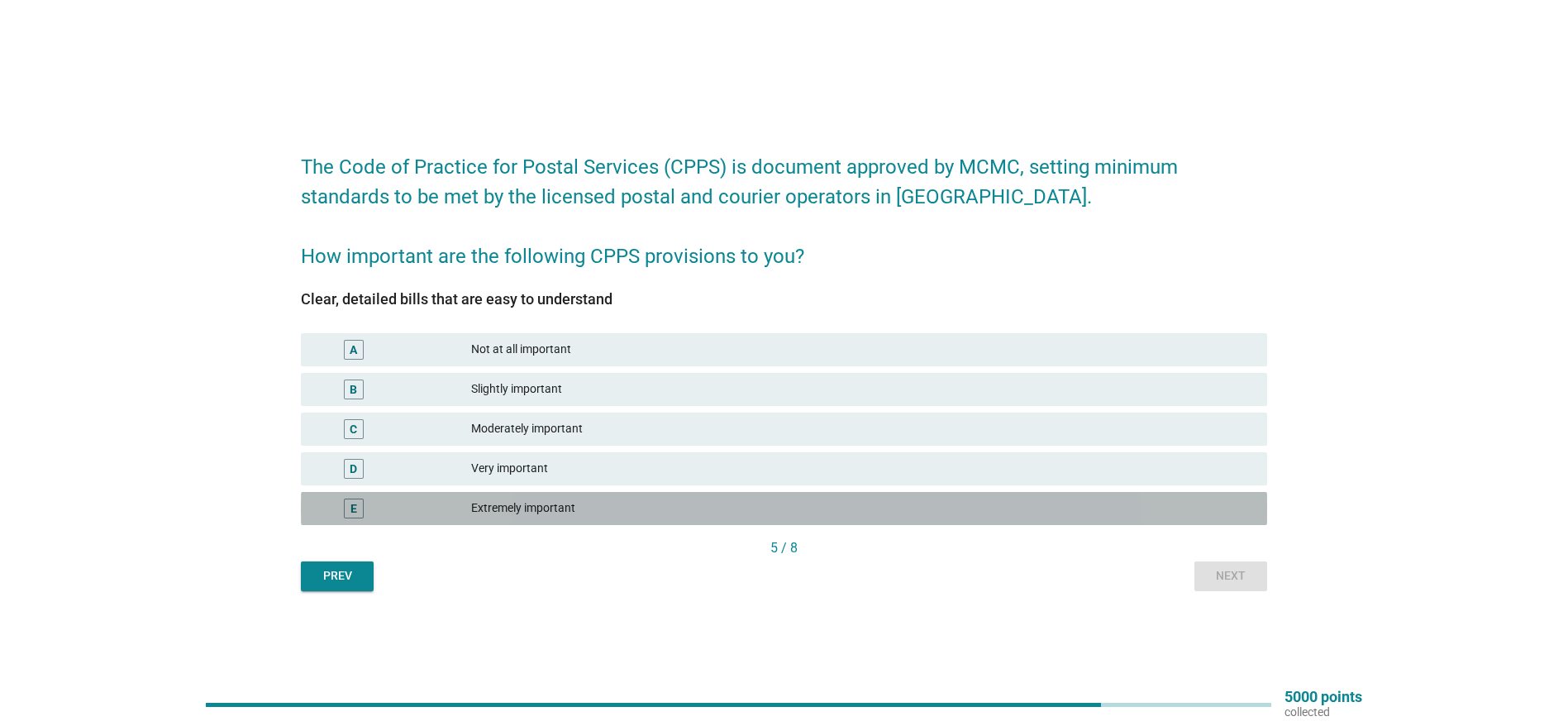
click at [490, 519] on div "E Extremely important" at bounding box center [784, 509] width 966 height 33
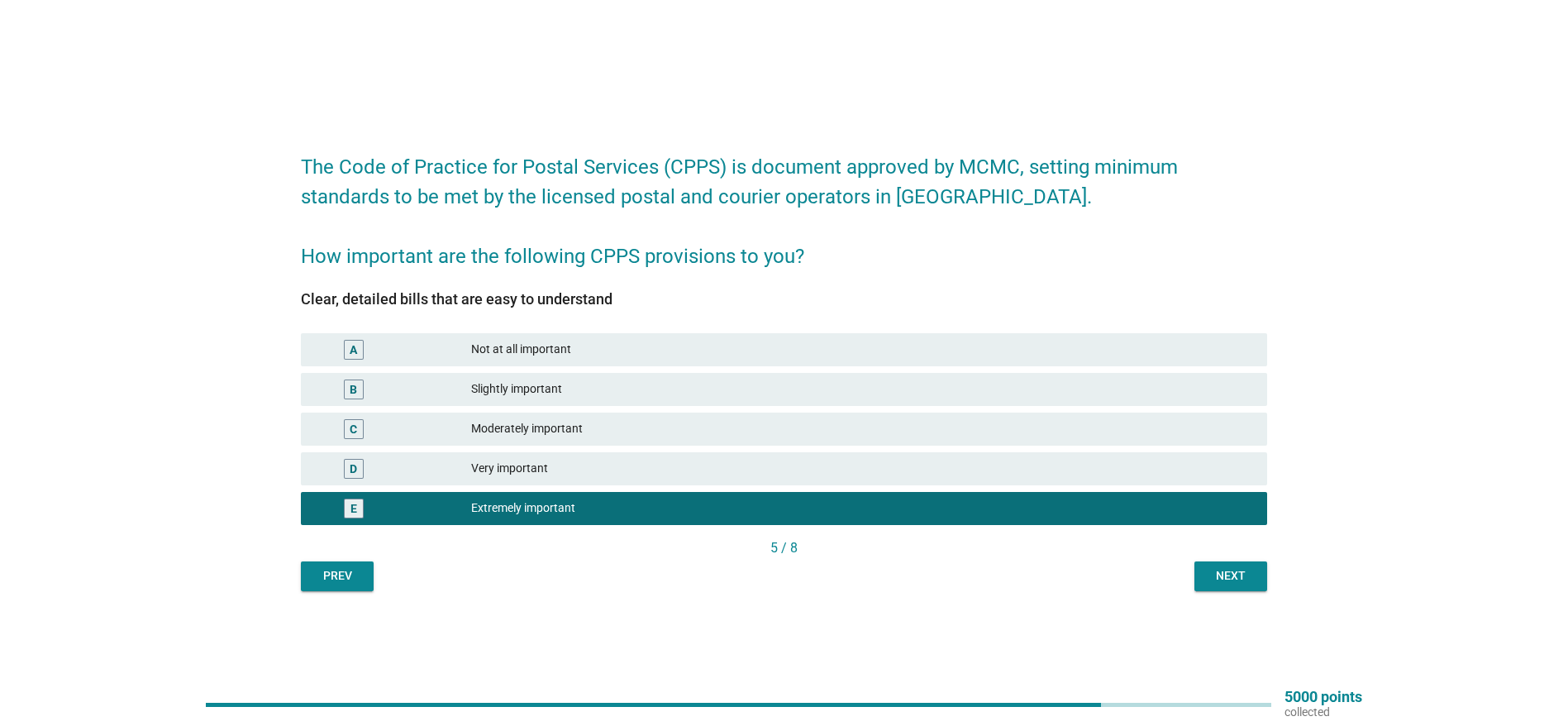
click at [1239, 584] on button "Next" at bounding box center [1230, 576] width 73 height 29
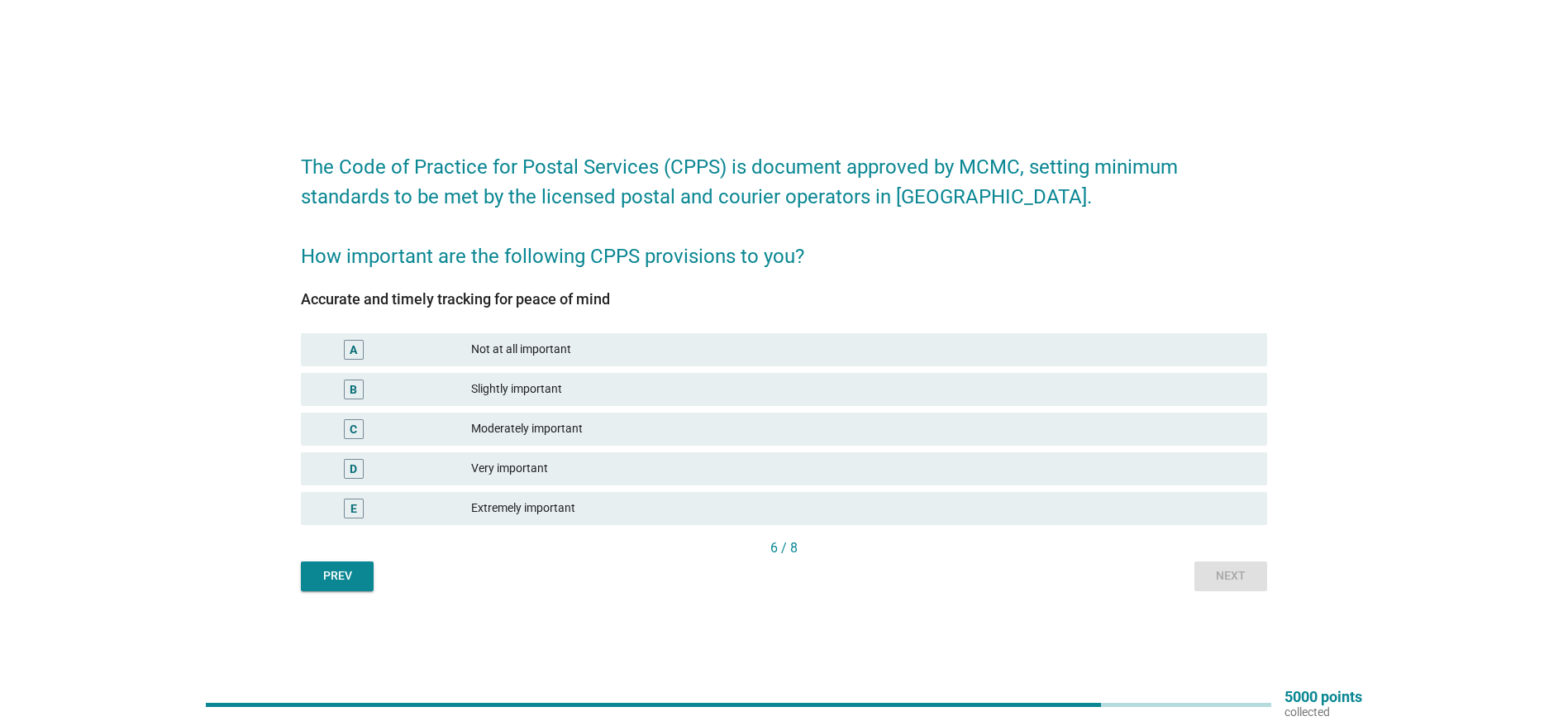
click at [545, 467] on div "Very important" at bounding box center [862, 469] width 783 height 20
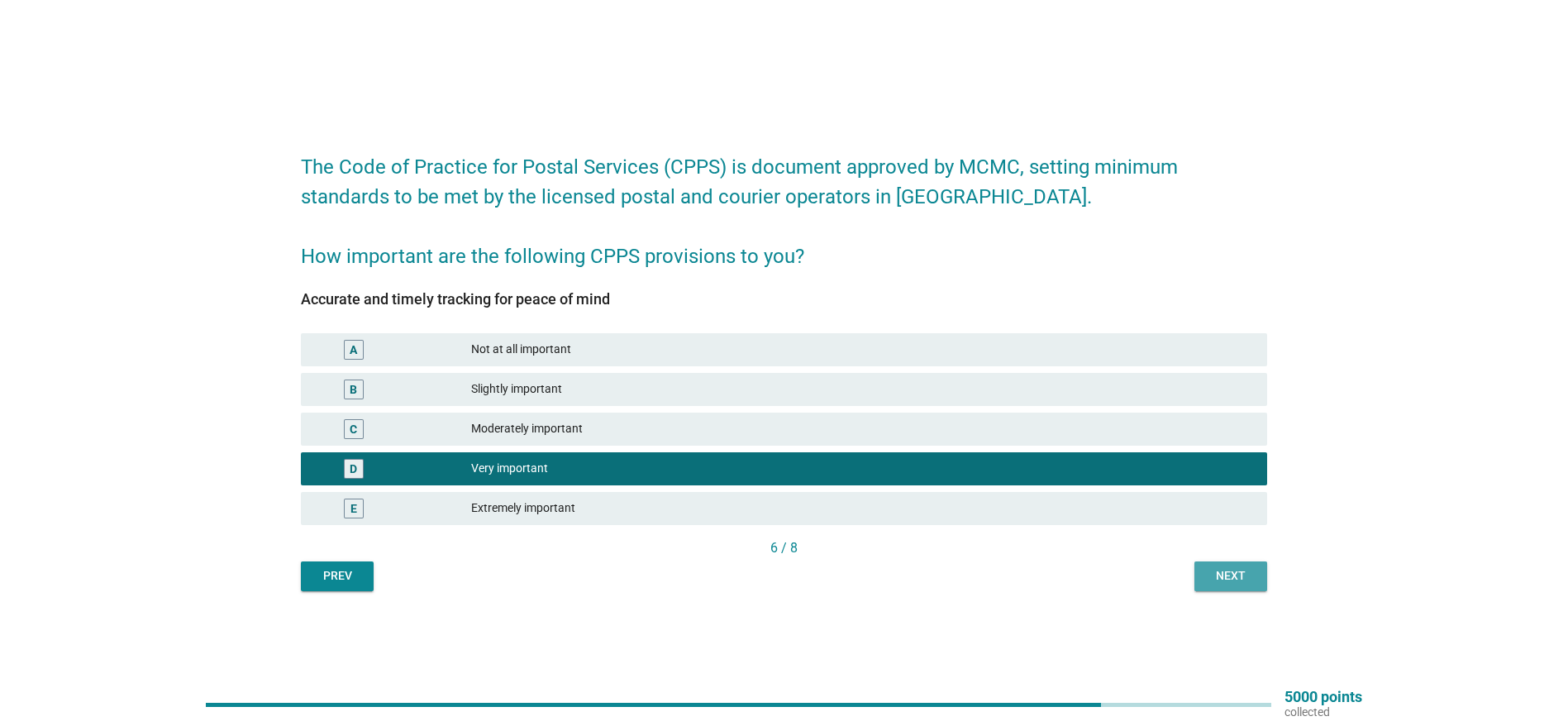
click at [1210, 567] on div "Next" at bounding box center [1230, 575] width 46 height 17
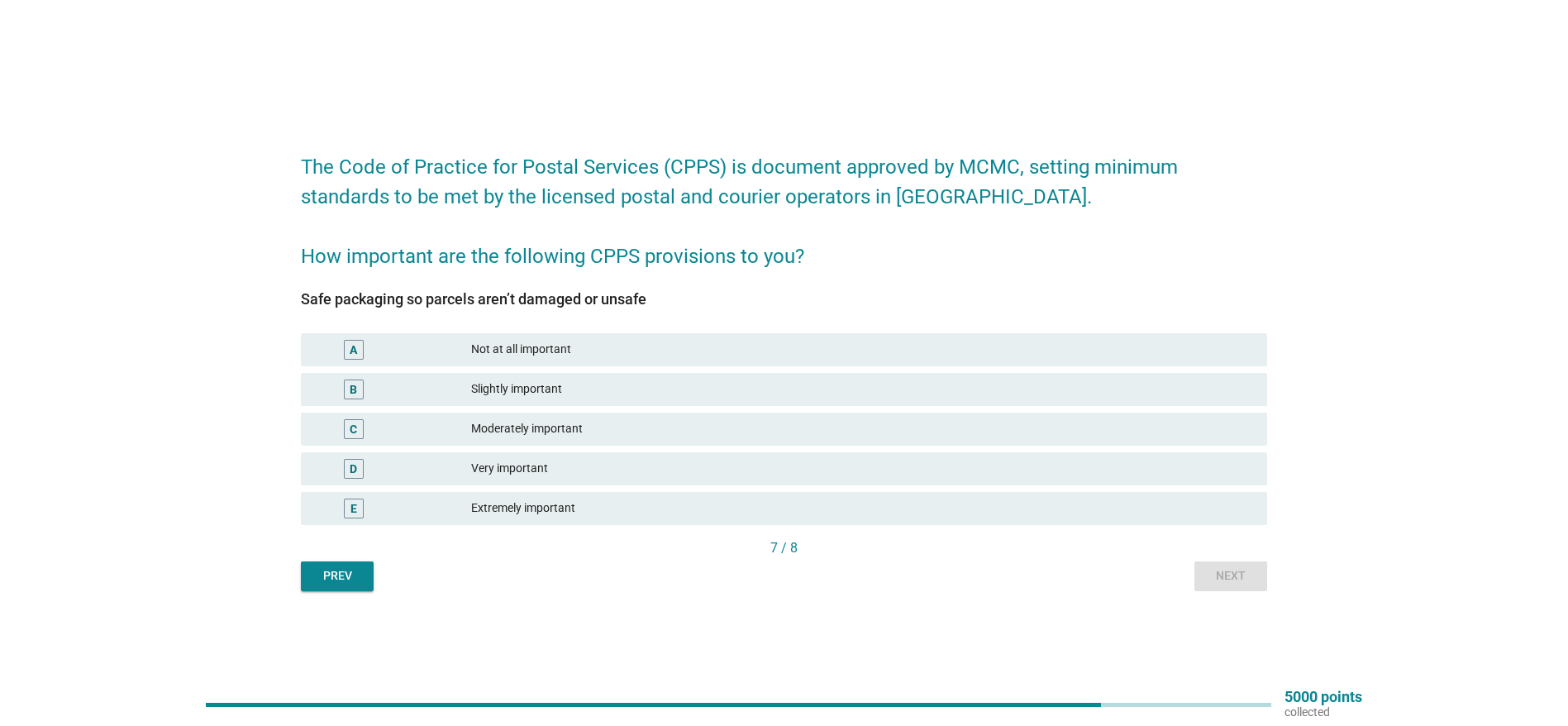
click at [503, 474] on div "Very important" at bounding box center [862, 469] width 783 height 20
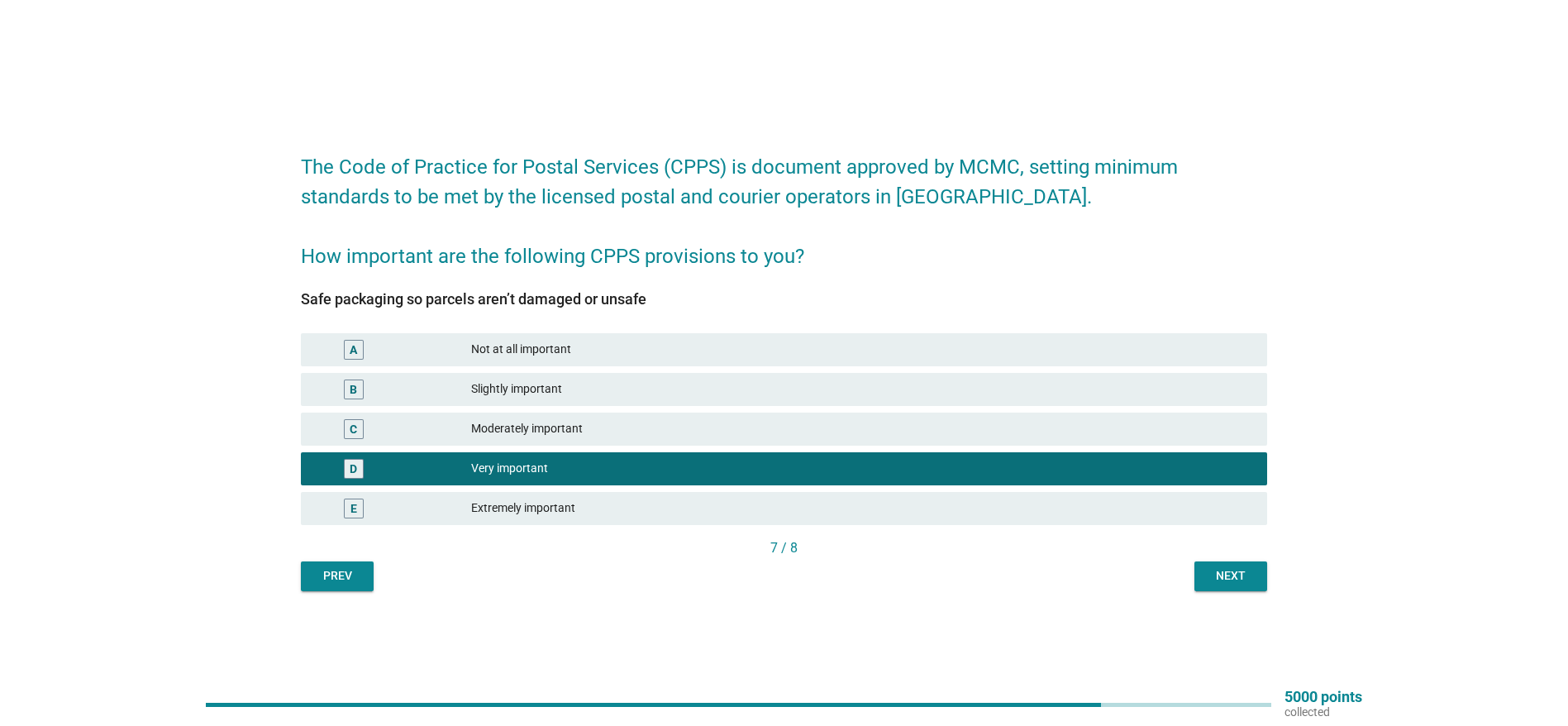
click at [1222, 577] on div "Next" at bounding box center [1230, 575] width 46 height 17
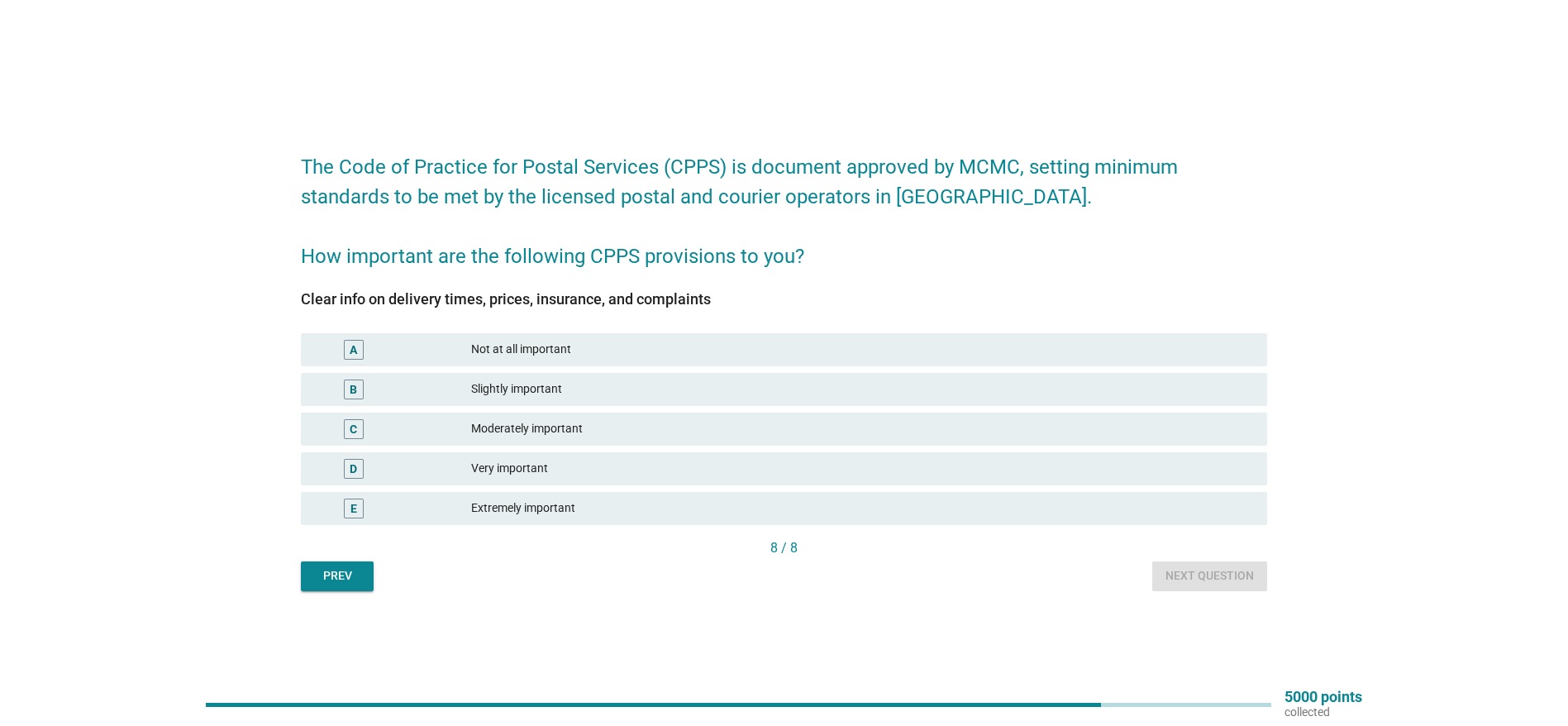
click at [525, 465] on div "Very important" at bounding box center [862, 469] width 783 height 20
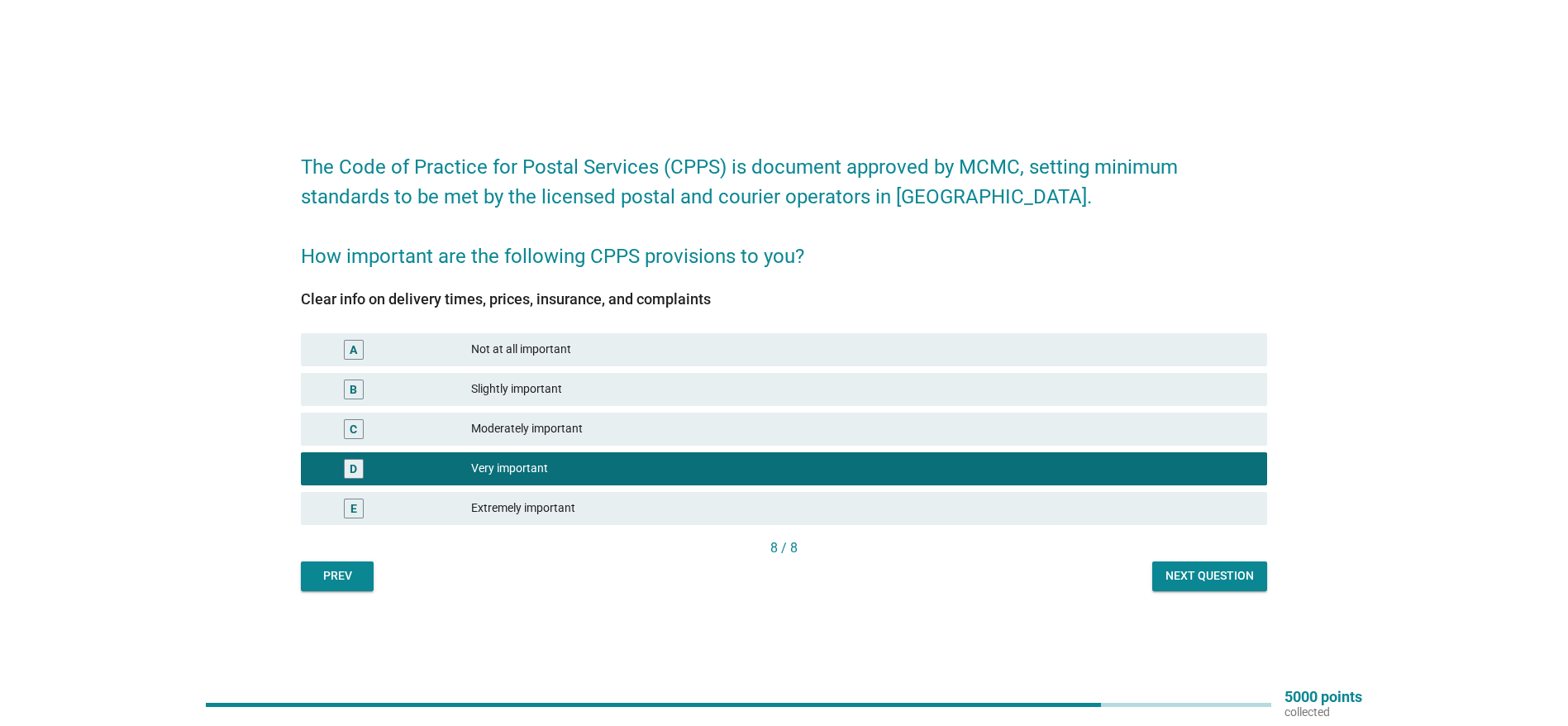
click at [1213, 575] on div "Next question" at bounding box center [1209, 575] width 88 height 17
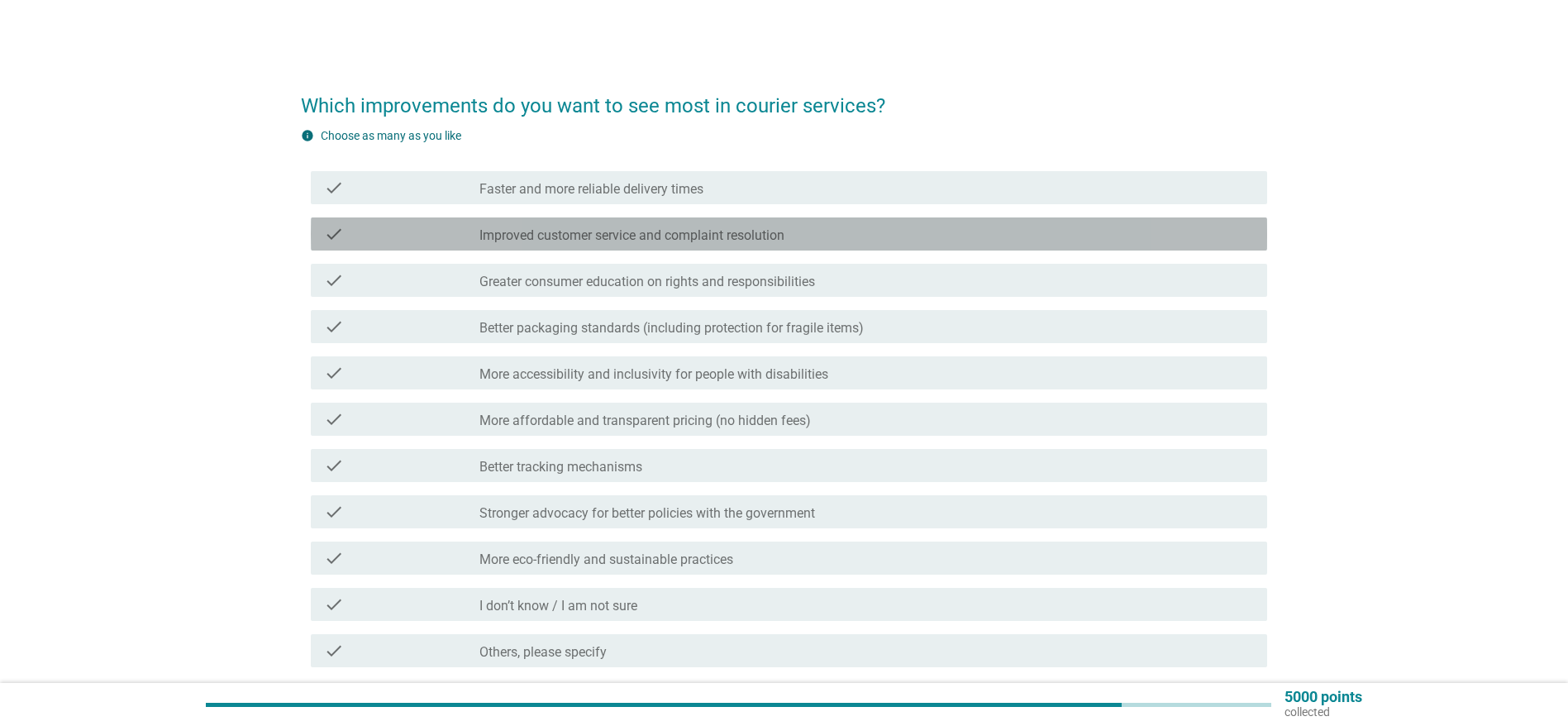
click at [667, 233] on label "Improved customer service and complaint resolution" at bounding box center [632, 236] width 305 height 17
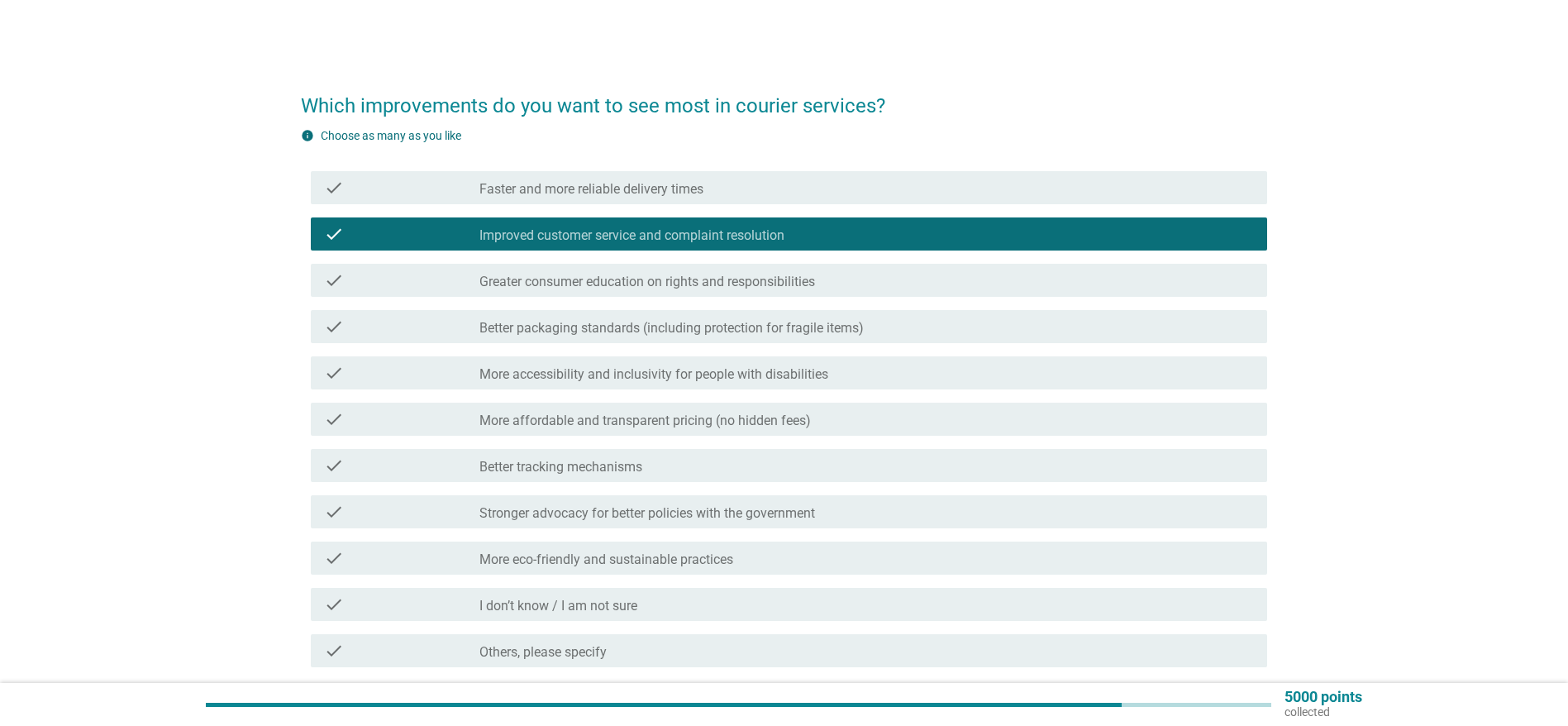
click at [681, 283] on label "Greater consumer education on rights and responsibilities" at bounding box center [647, 282] width 336 height 17
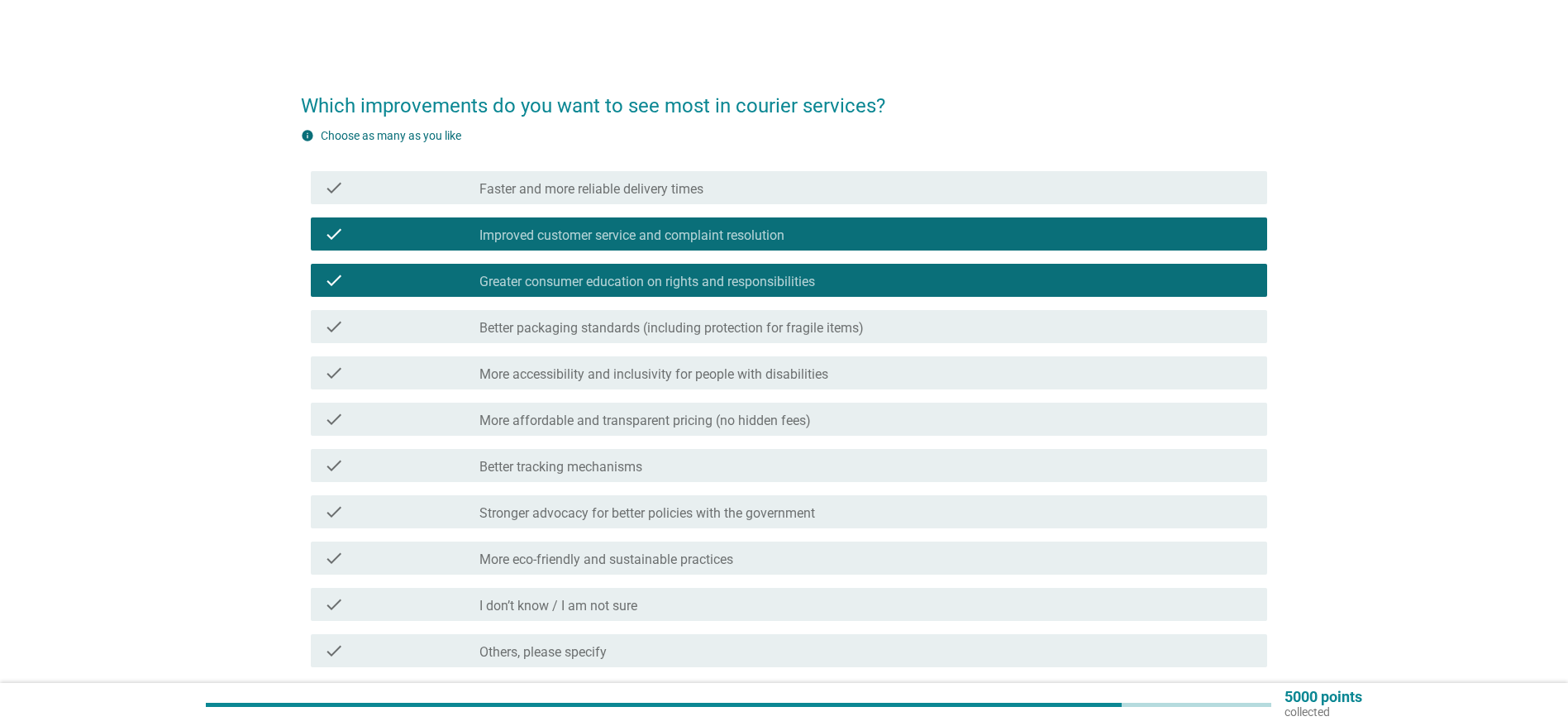
click at [668, 333] on label "Better packaging standards (including protection for fragile items)" at bounding box center [671, 328] width 384 height 17
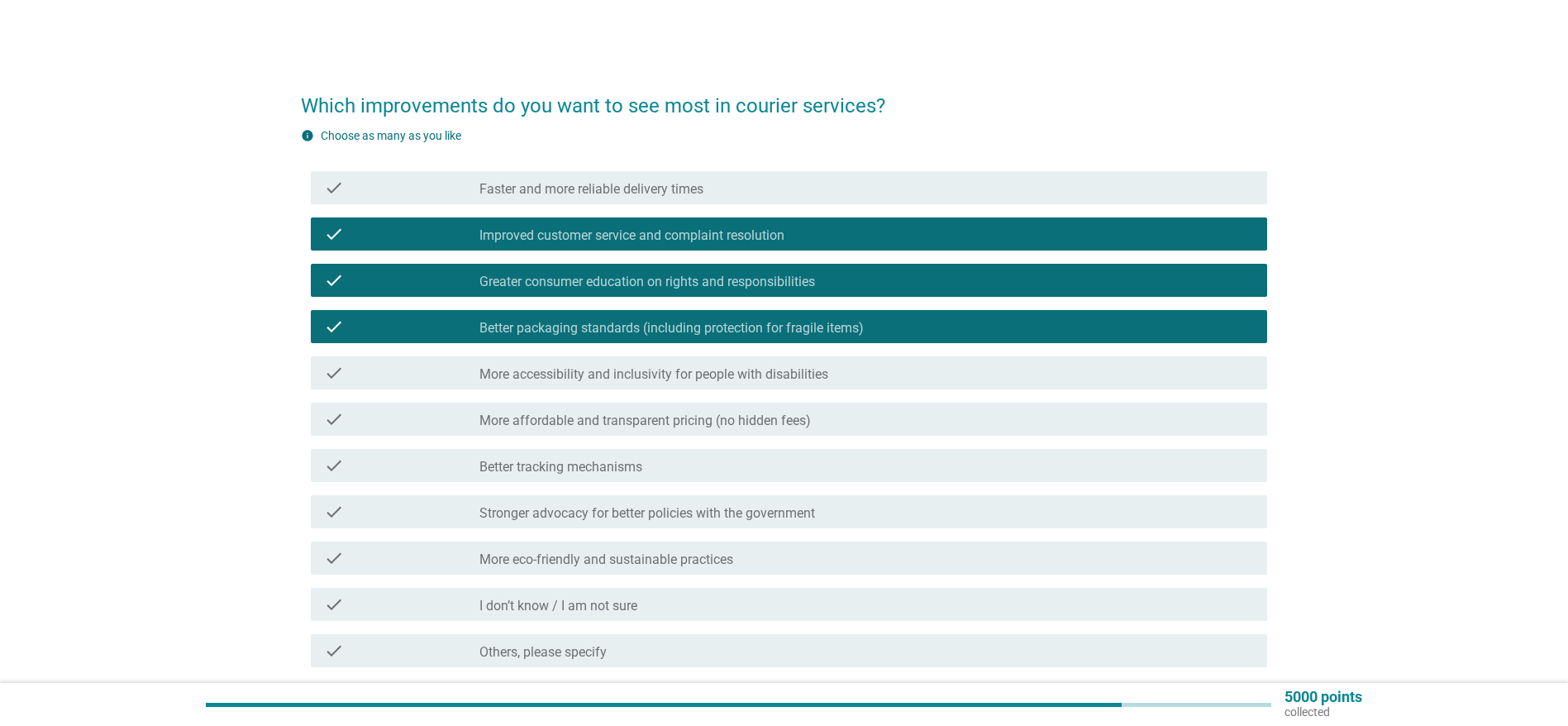
click at [621, 417] on label "More affordable and transparent pricing (no hidden fees)" at bounding box center [645, 421] width 331 height 17
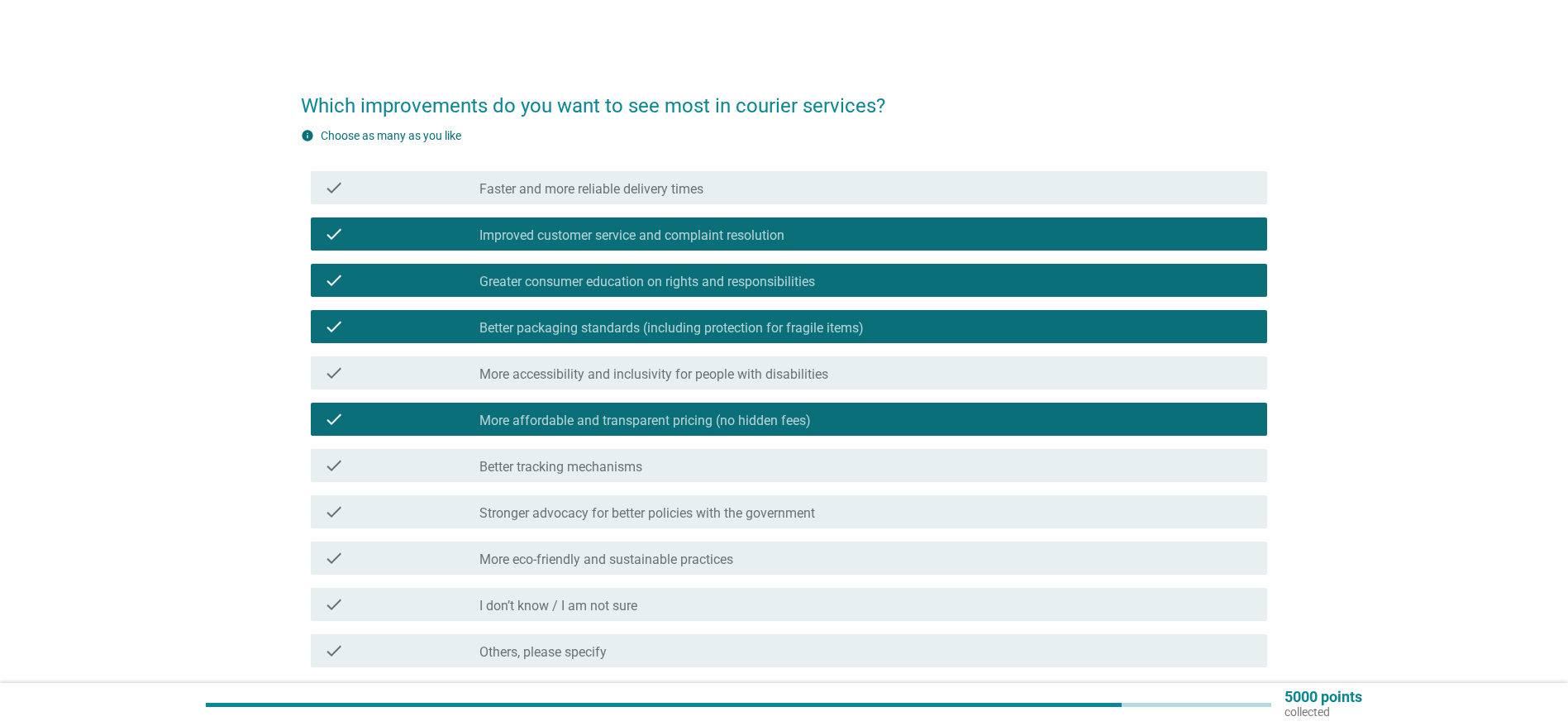
click at [593, 444] on div "check check_box_outline_blank Better tracking mechanisms" at bounding box center [784, 466] width 966 height 46
click at [583, 467] on label "Better tracking mechanisms" at bounding box center [560, 467] width 163 height 17
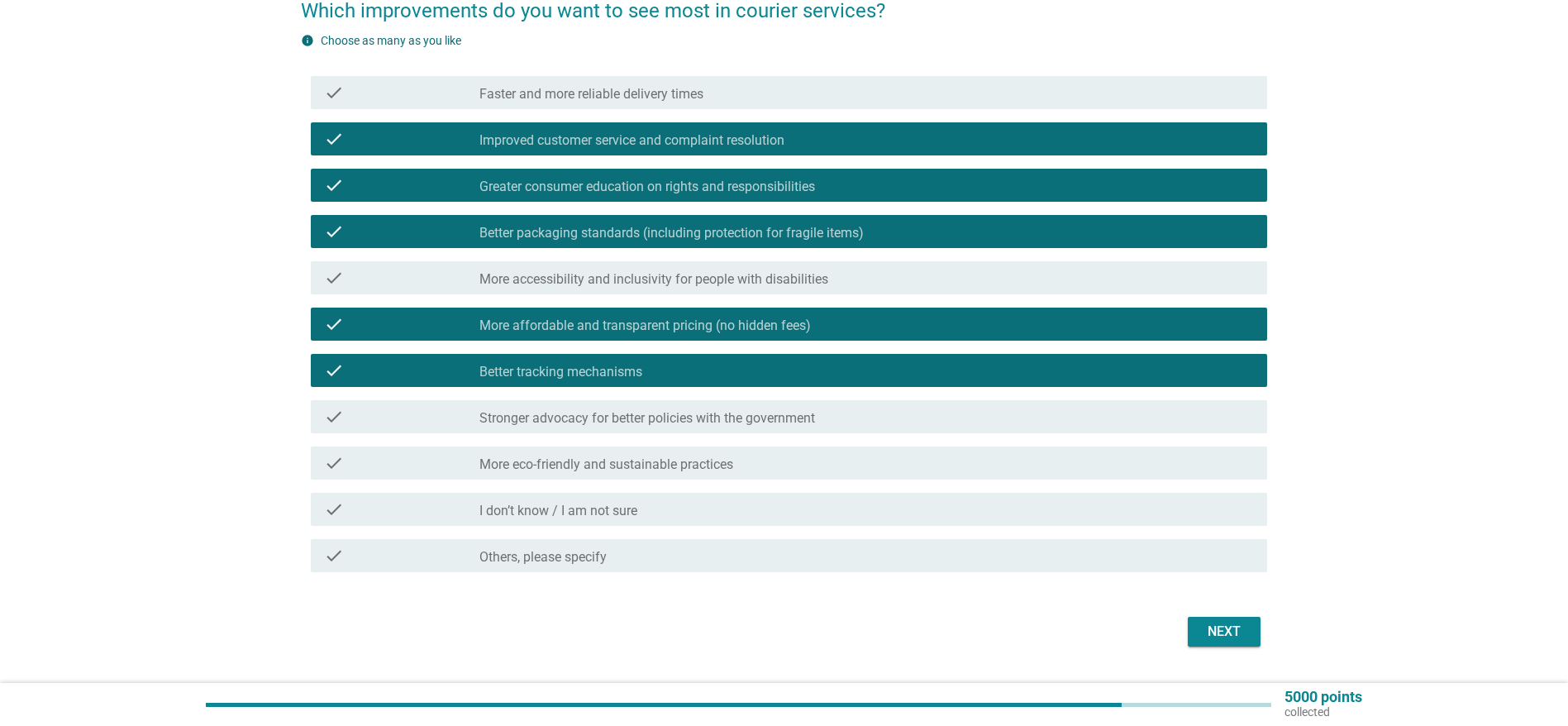
scroll to position [138, 0]
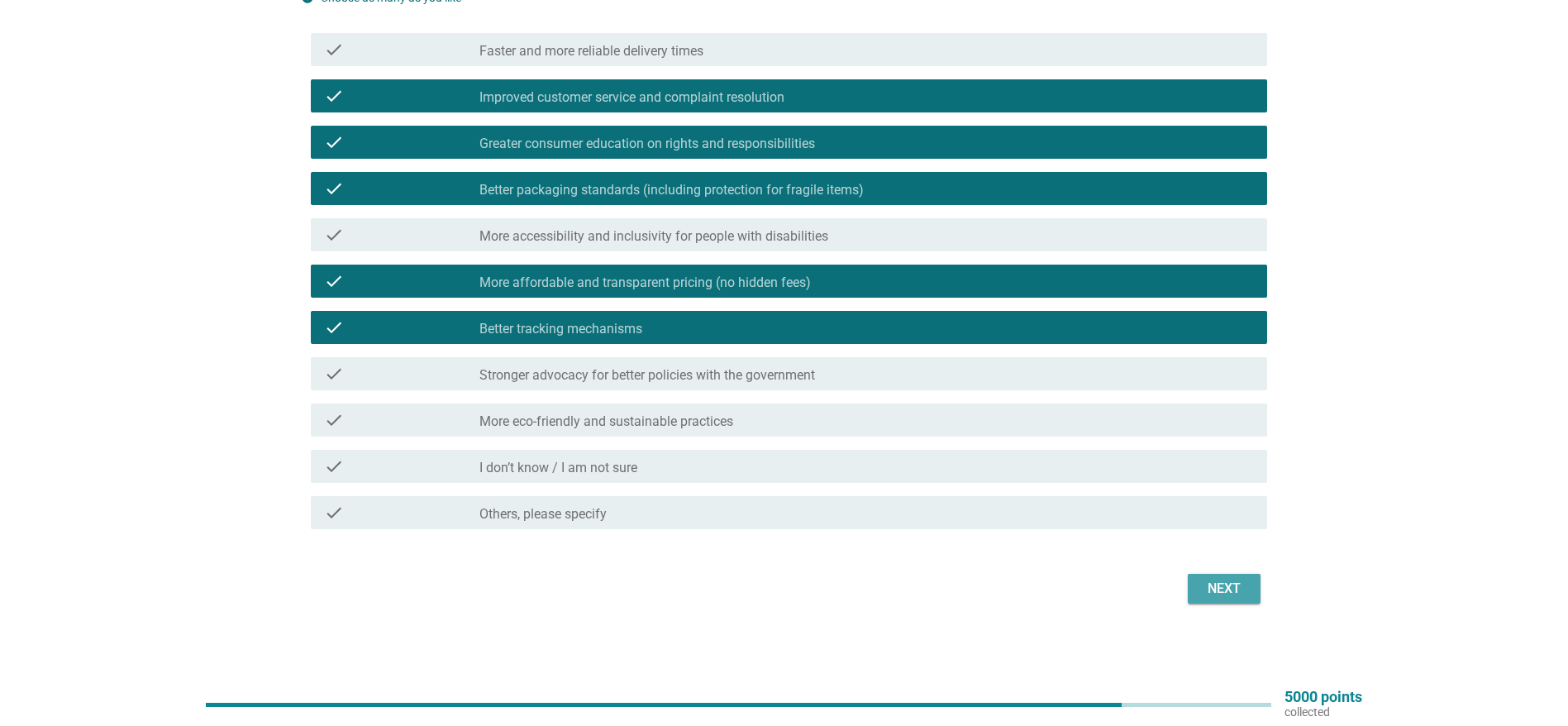
click at [1227, 588] on div "Next" at bounding box center [1224, 589] width 46 height 20
